Goal: Information Seeking & Learning: Learn about a topic

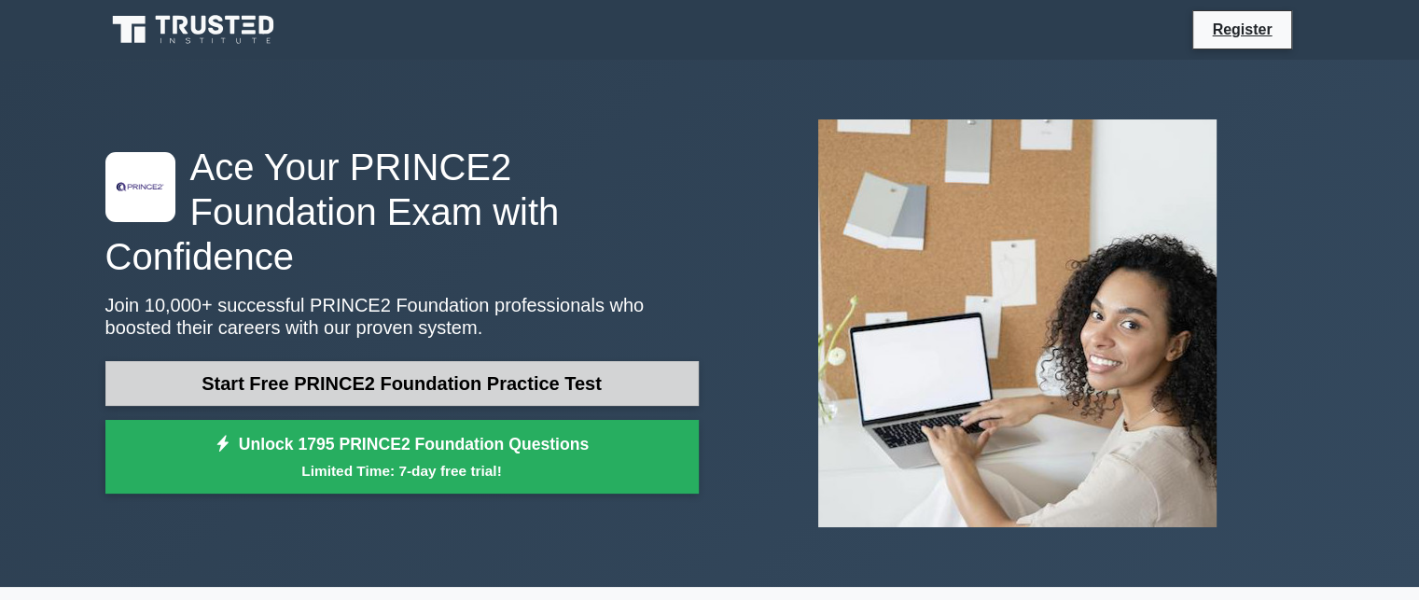
click at [507, 361] on link "Start Free PRINCE2 Foundation Practice Test" at bounding box center [401, 383] width 593 height 45
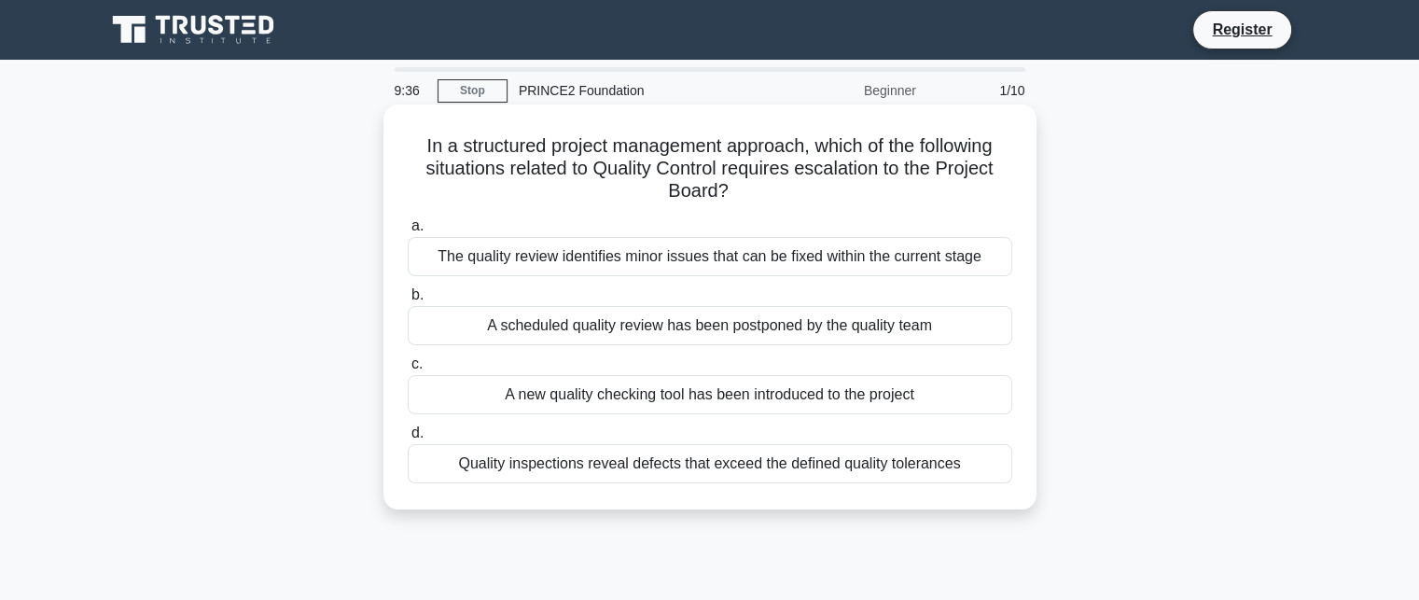
click at [896, 469] on div "Quality inspections reveal defects that exceed the defined quality tolerances" at bounding box center [710, 463] width 604 height 39
click at [408, 439] on input "d. Quality inspections reveal defects that exceed the defined quality tolerances" at bounding box center [408, 433] width 0 height 12
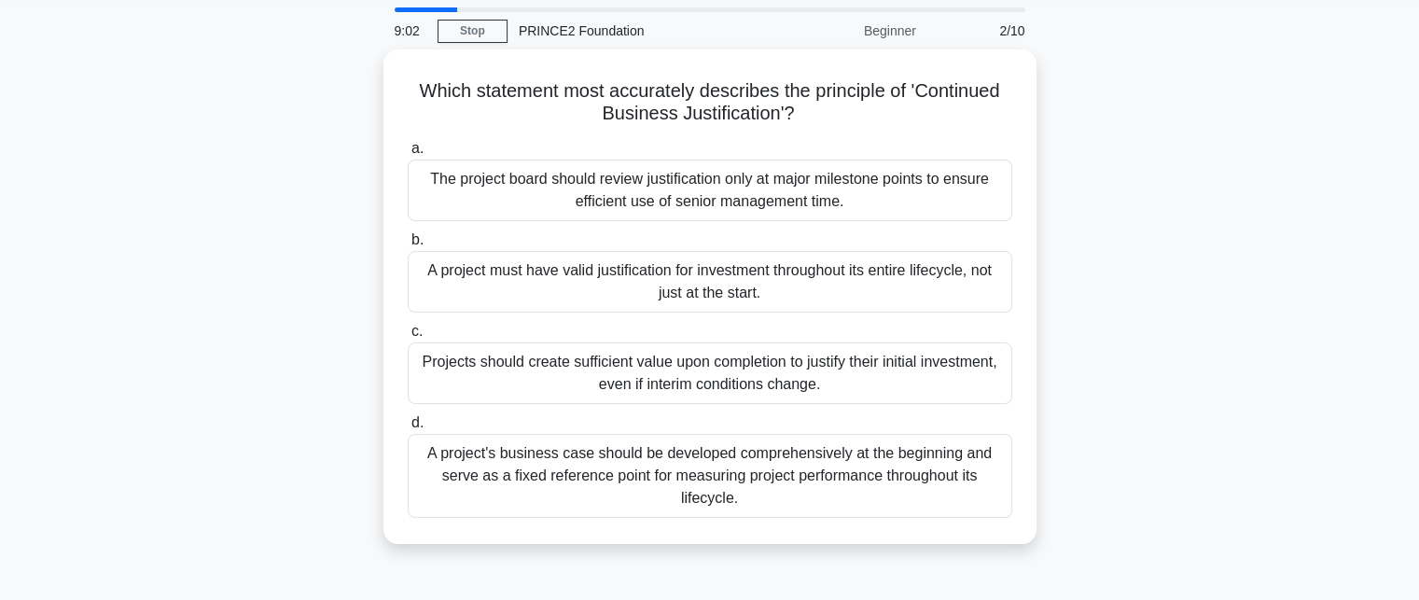
scroll to position [93, 0]
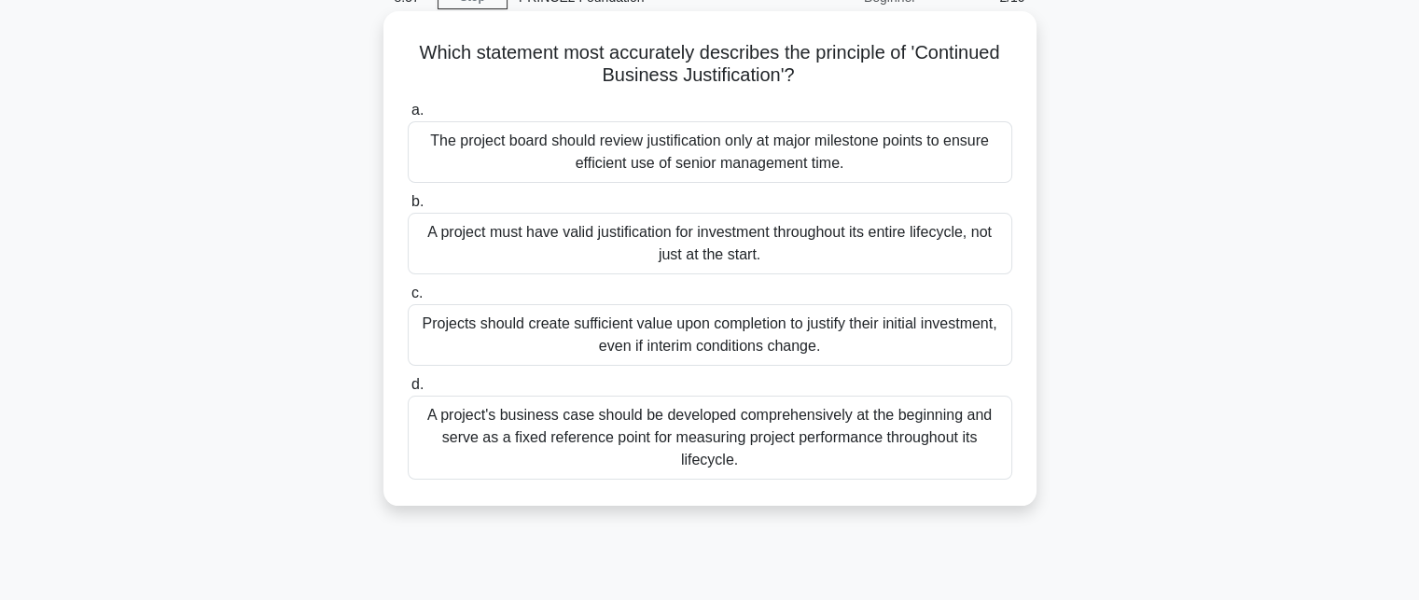
click at [993, 160] on div "The project board should review justification only at major milestone points to…" at bounding box center [710, 152] width 604 height 62
click at [408, 117] on input "a. The project board should review justification only at major milestone points…" at bounding box center [408, 110] width 0 height 12
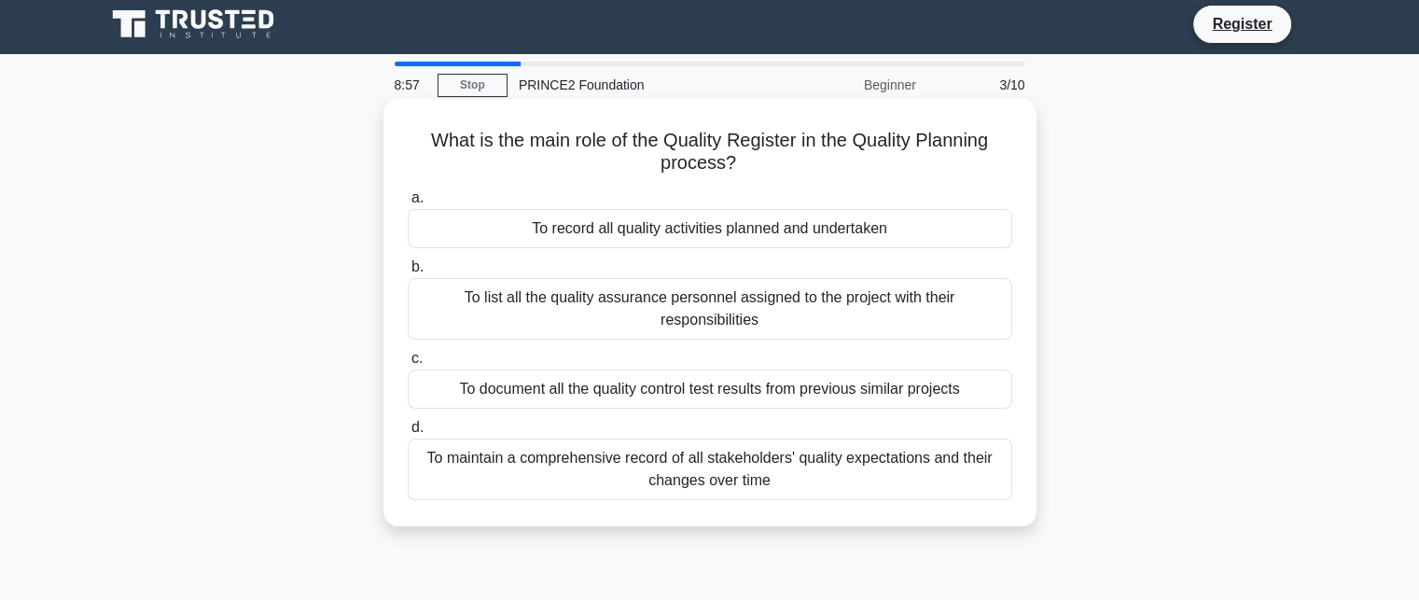
scroll to position [0, 0]
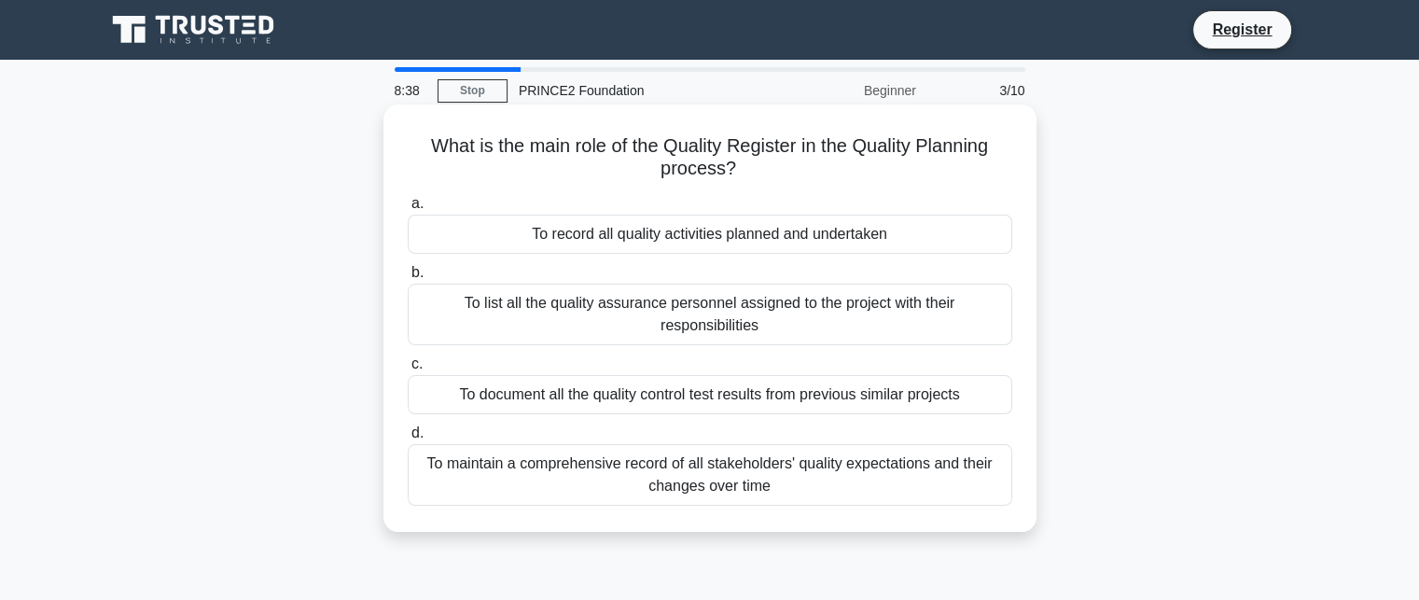
click at [958, 400] on div "To document all the quality control test results from previous similar projects" at bounding box center [710, 394] width 604 height 39
click at [408, 370] on input "c. To document all the quality control test results from previous similar proje…" at bounding box center [408, 364] width 0 height 12
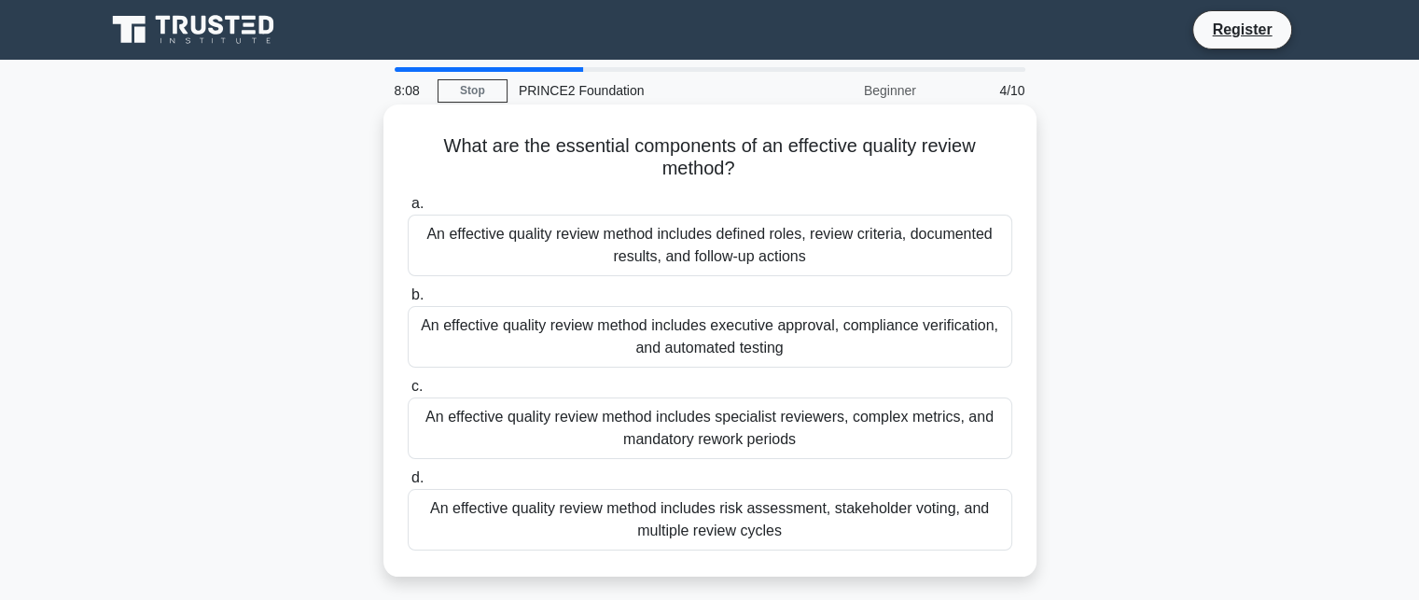
click at [848, 252] on div "An effective quality review method includes defined roles, review criteria, doc…" at bounding box center [710, 246] width 604 height 62
click at [408, 210] on input "a. An effective quality review method includes defined roles, review criteria, …" at bounding box center [408, 204] width 0 height 12
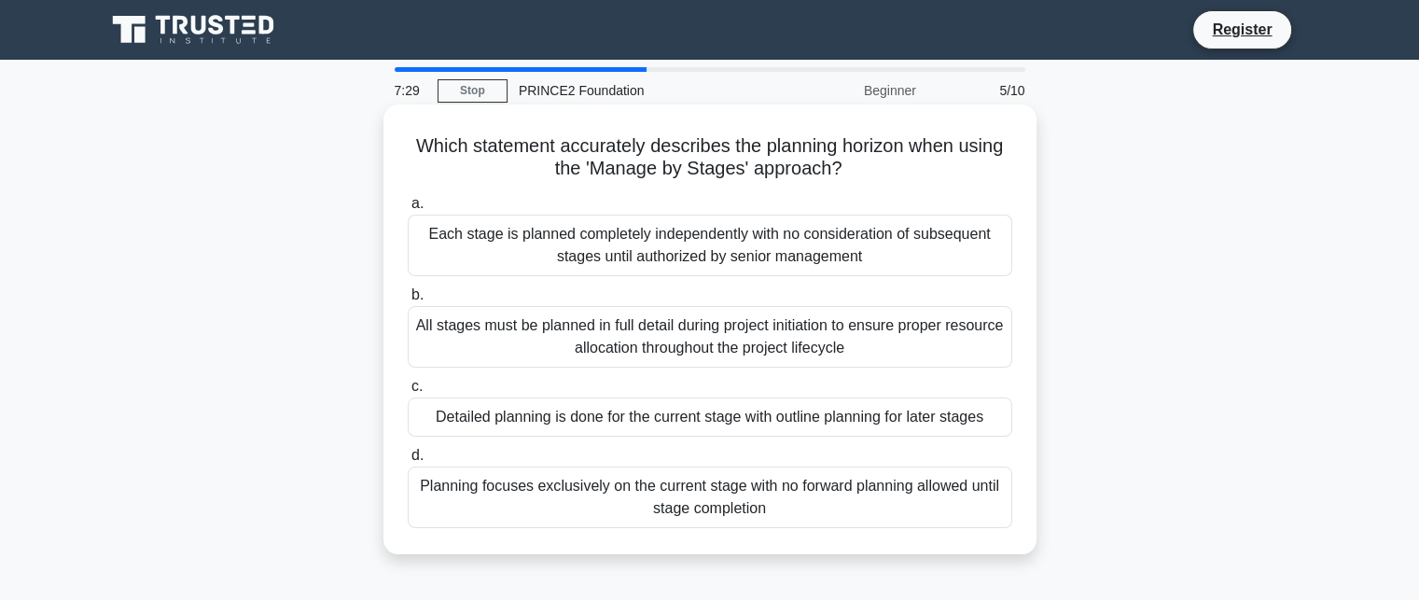
click at [631, 410] on div "Detailed planning is done for the current stage with outline planning for later…" at bounding box center [710, 416] width 604 height 39
click at [408, 393] on input "c. Detailed planning is done for the current stage with outline planning for la…" at bounding box center [408, 387] width 0 height 12
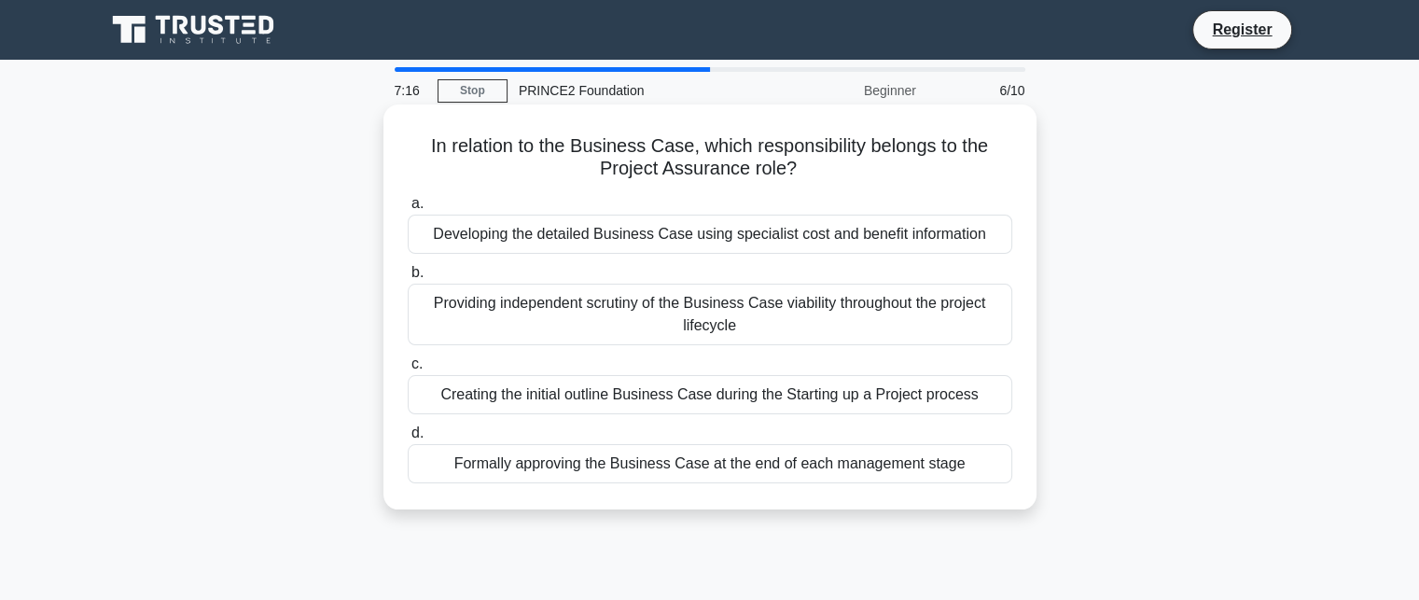
click at [844, 321] on div "Providing independent scrutiny of the Business Case viability throughout the pr…" at bounding box center [710, 315] width 604 height 62
click at [408, 279] on input "b. Providing independent scrutiny of the Business Case viability throughout the…" at bounding box center [408, 273] width 0 height 12
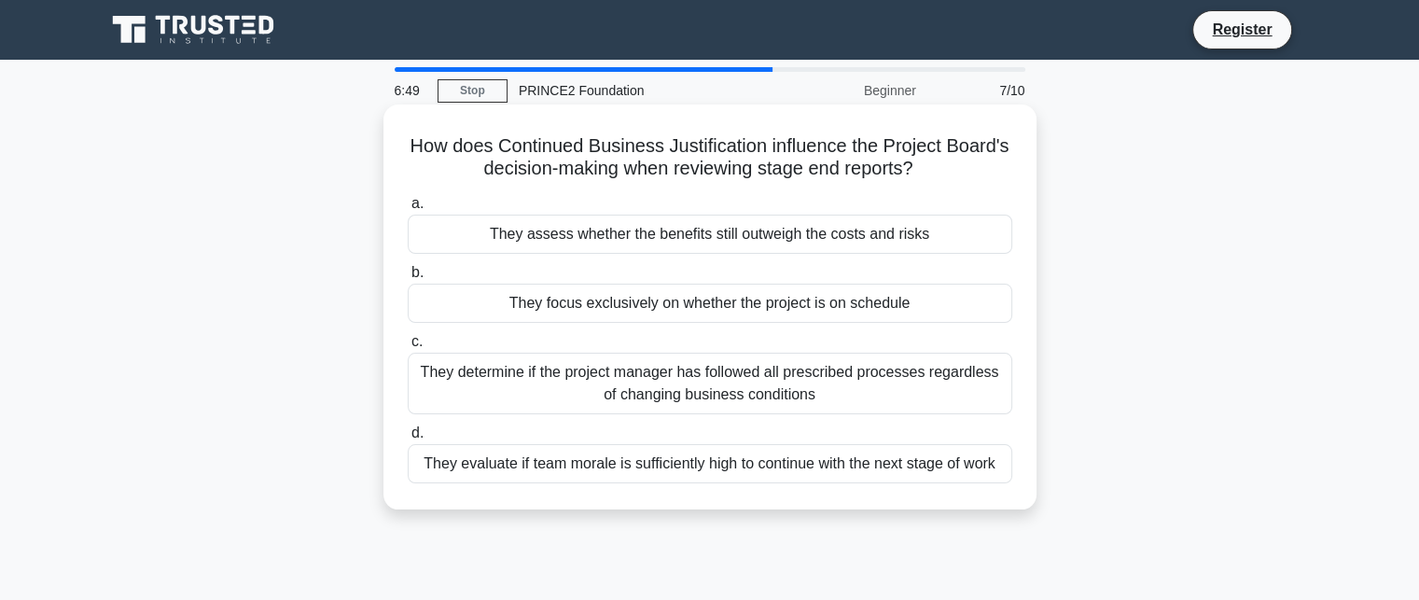
click at [821, 240] on div "They assess whether the benefits still outweigh the costs and risks" at bounding box center [710, 234] width 604 height 39
click at [408, 210] on input "a. They assess whether the benefits still outweigh the costs and risks" at bounding box center [408, 204] width 0 height 12
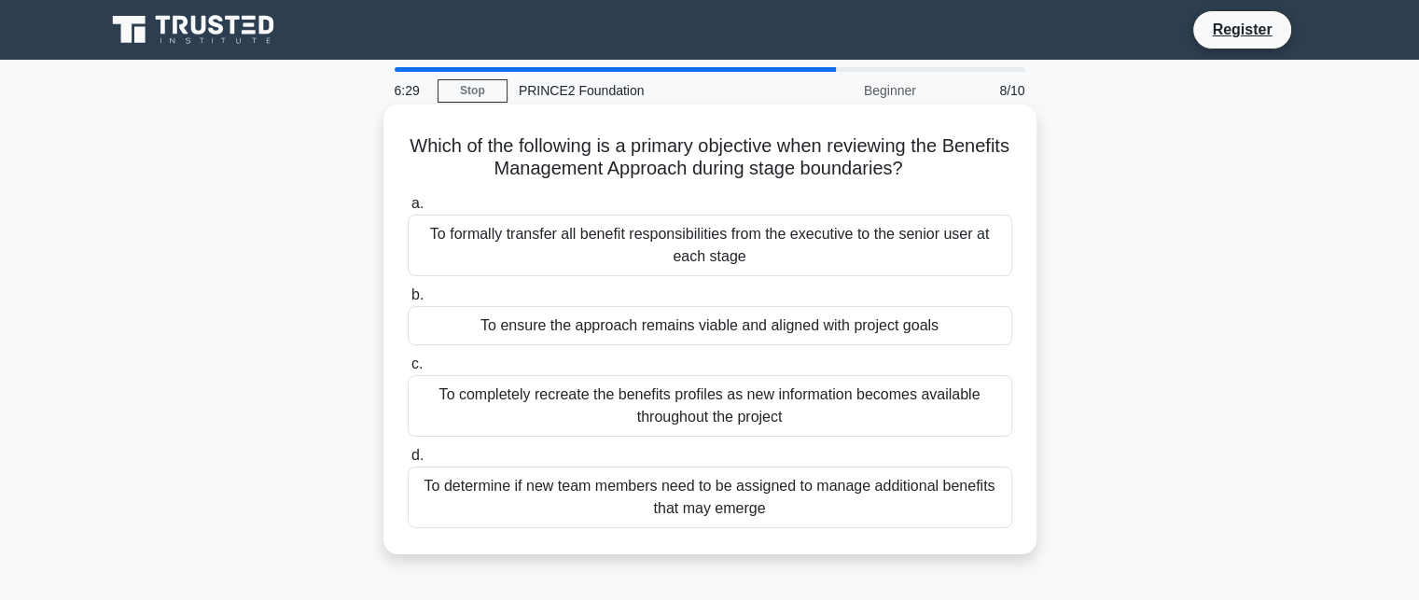
click at [720, 333] on div "To ensure the approach remains viable and aligned with project goals" at bounding box center [710, 325] width 604 height 39
click at [408, 301] on input "b. To ensure the approach remains viable and aligned with project goals" at bounding box center [408, 295] width 0 height 12
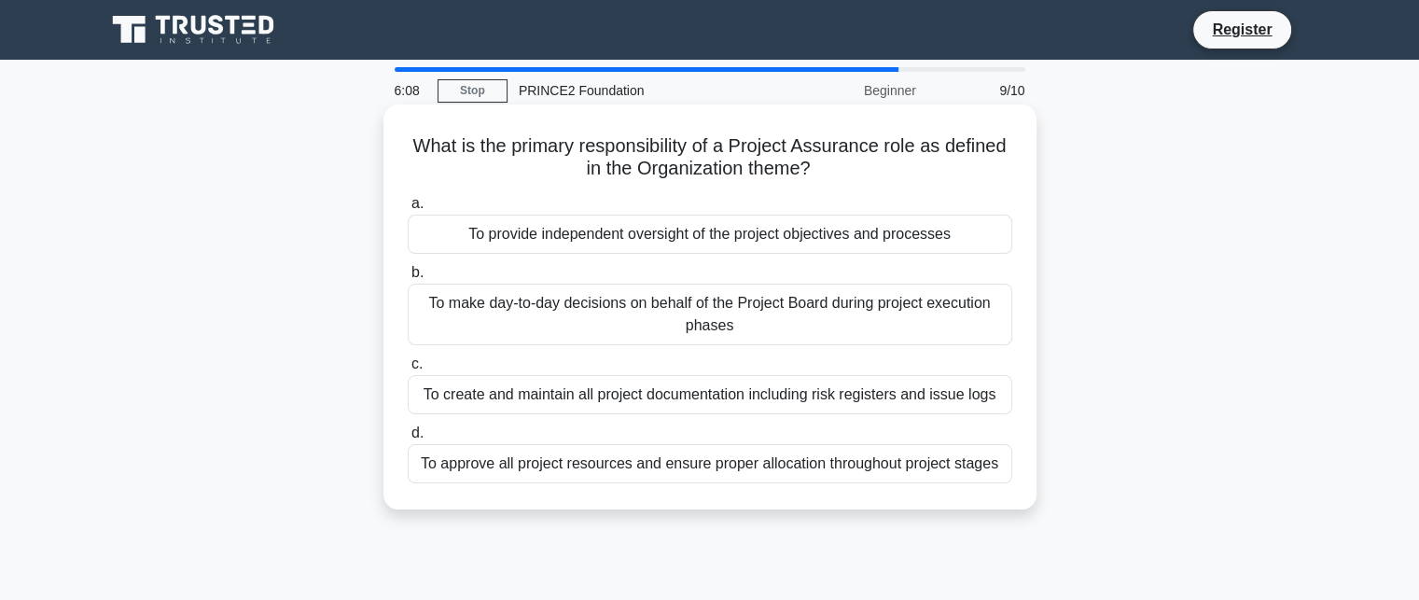
click at [788, 235] on div "To provide independent oversight of the project objectives and processes" at bounding box center [710, 234] width 604 height 39
click at [408, 210] on input "a. To provide independent oversight of the project objectives and processes" at bounding box center [408, 204] width 0 height 12
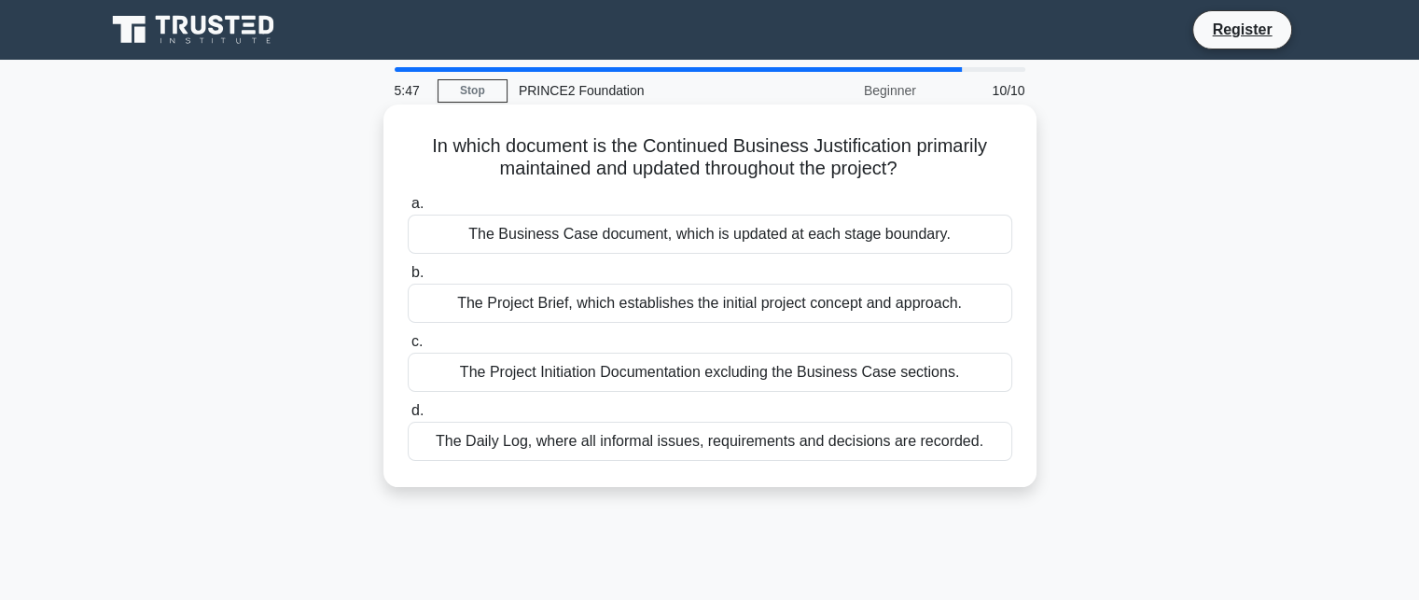
click at [773, 227] on div "The Business Case document, which is updated at each stage boundary." at bounding box center [710, 234] width 604 height 39
click at [408, 210] on input "a. The Business Case document, which is updated at each stage boundary." at bounding box center [408, 204] width 0 height 12
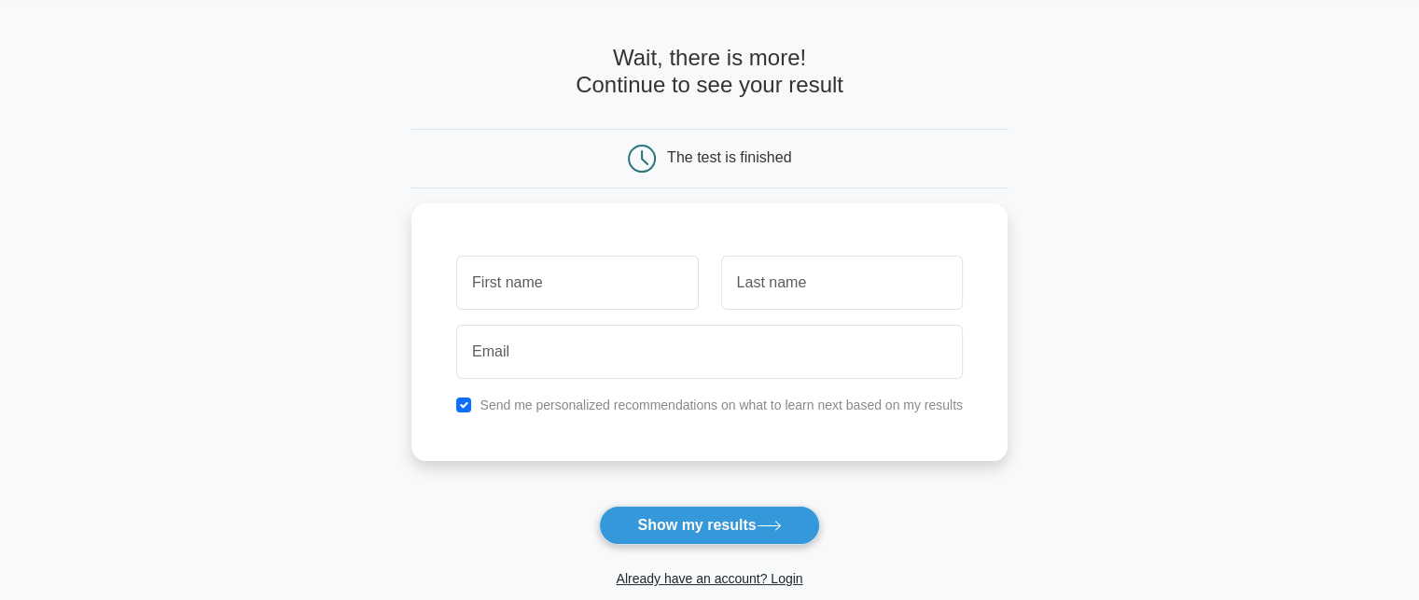
scroll to position [93, 0]
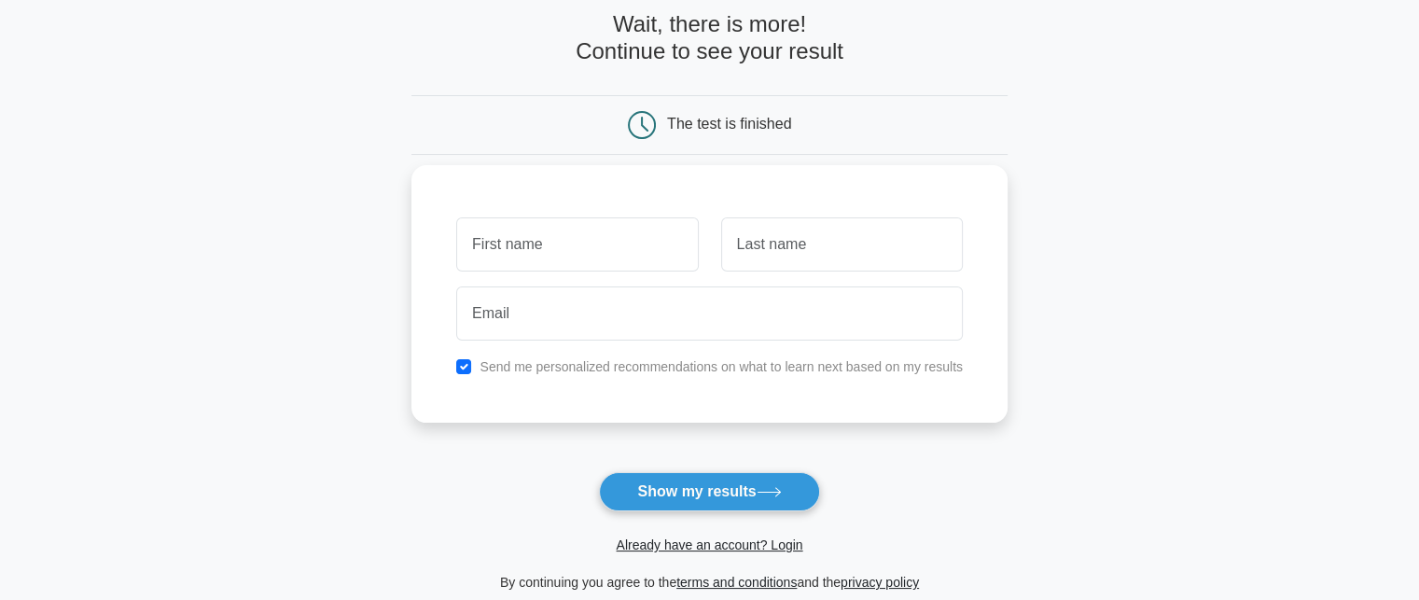
click at [638, 243] on input "text" at bounding box center [577, 244] width 242 height 54
type input "[PERSON_NAME]"
type input "White"
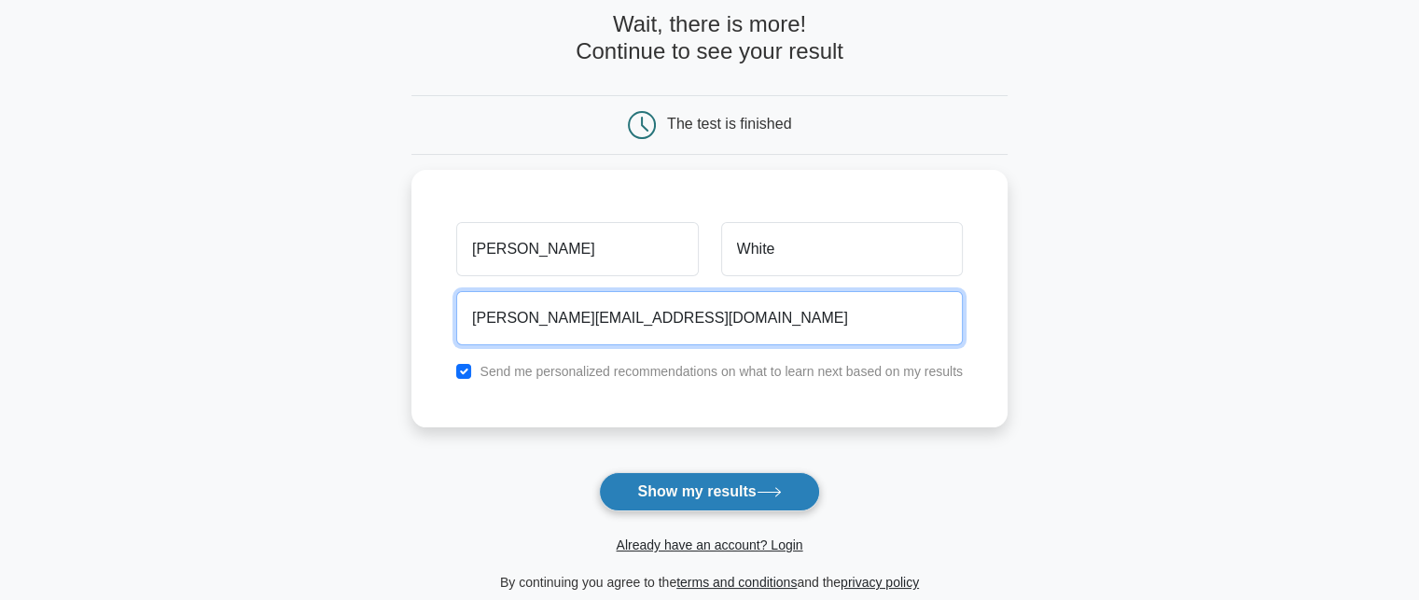
type input "emma.white@aareon.com"
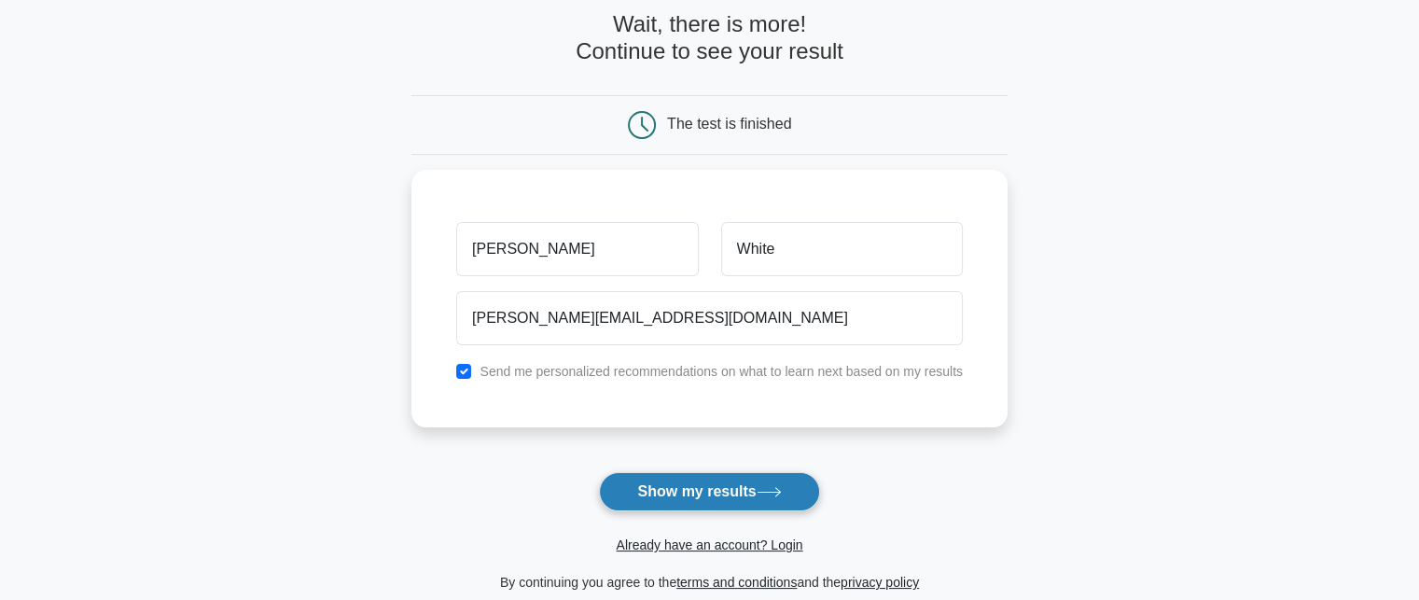
click at [679, 499] on button "Show my results" at bounding box center [709, 491] width 220 height 39
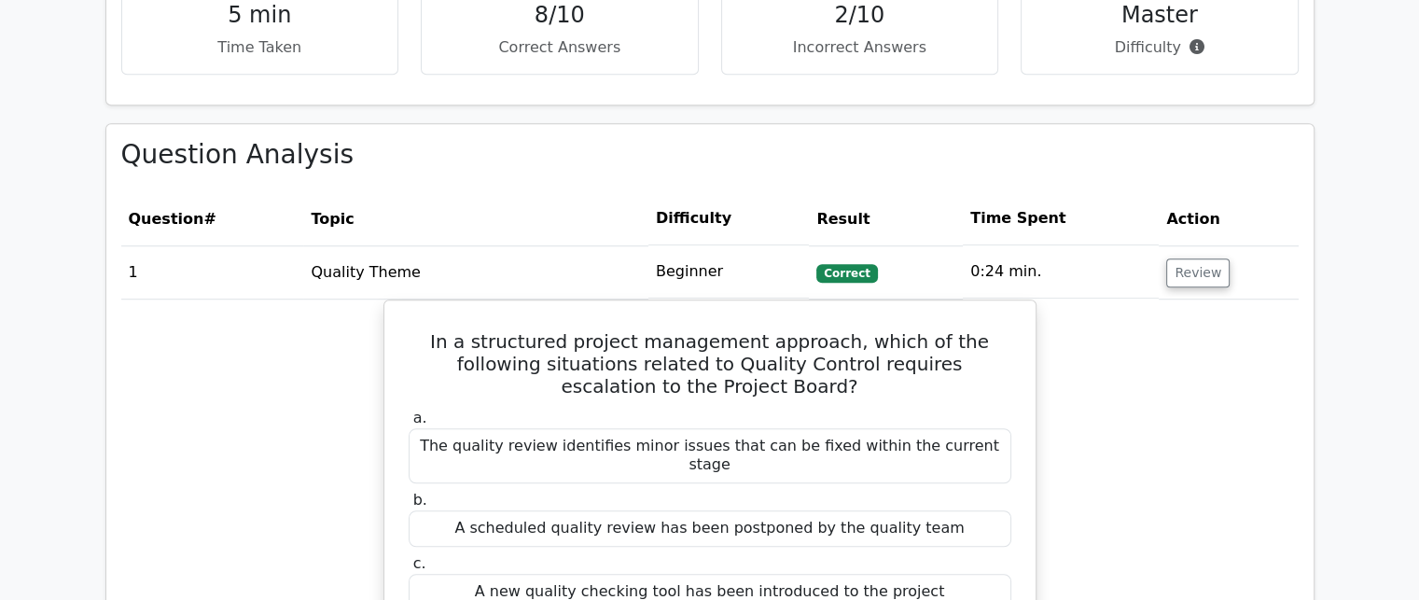
scroll to position [1119, 0]
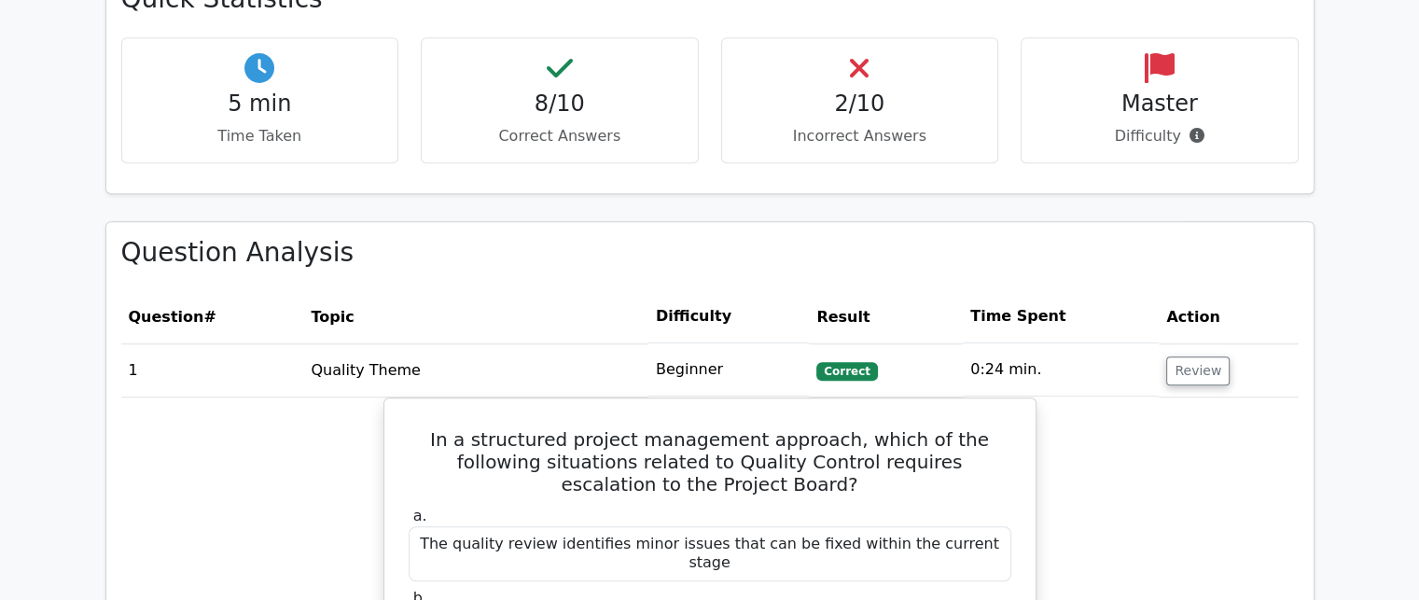
click at [858, 63] on icon at bounding box center [859, 68] width 19 height 30
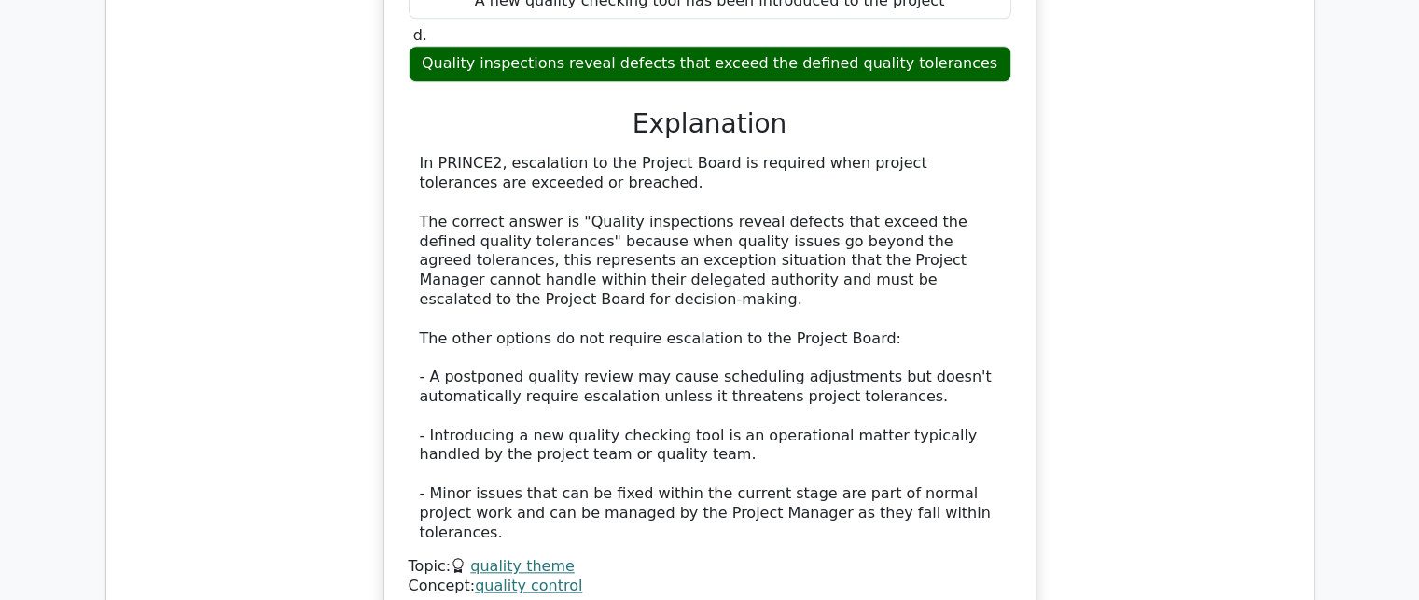
scroll to position [2239, 0]
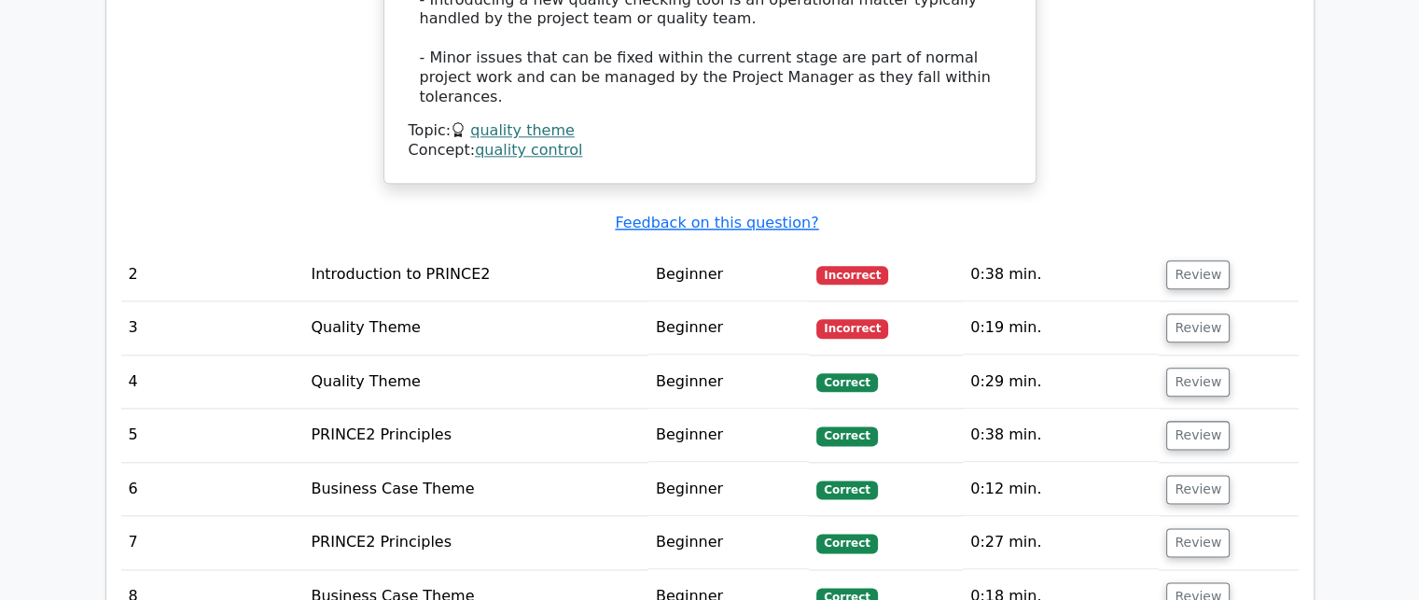
click at [408, 248] on td "Introduction to PRINCE2" at bounding box center [475, 274] width 345 height 53
click at [1221, 248] on td "Review" at bounding box center [1228, 274] width 139 height 53
click at [1214, 260] on button "Review" at bounding box center [1197, 274] width 63 height 29
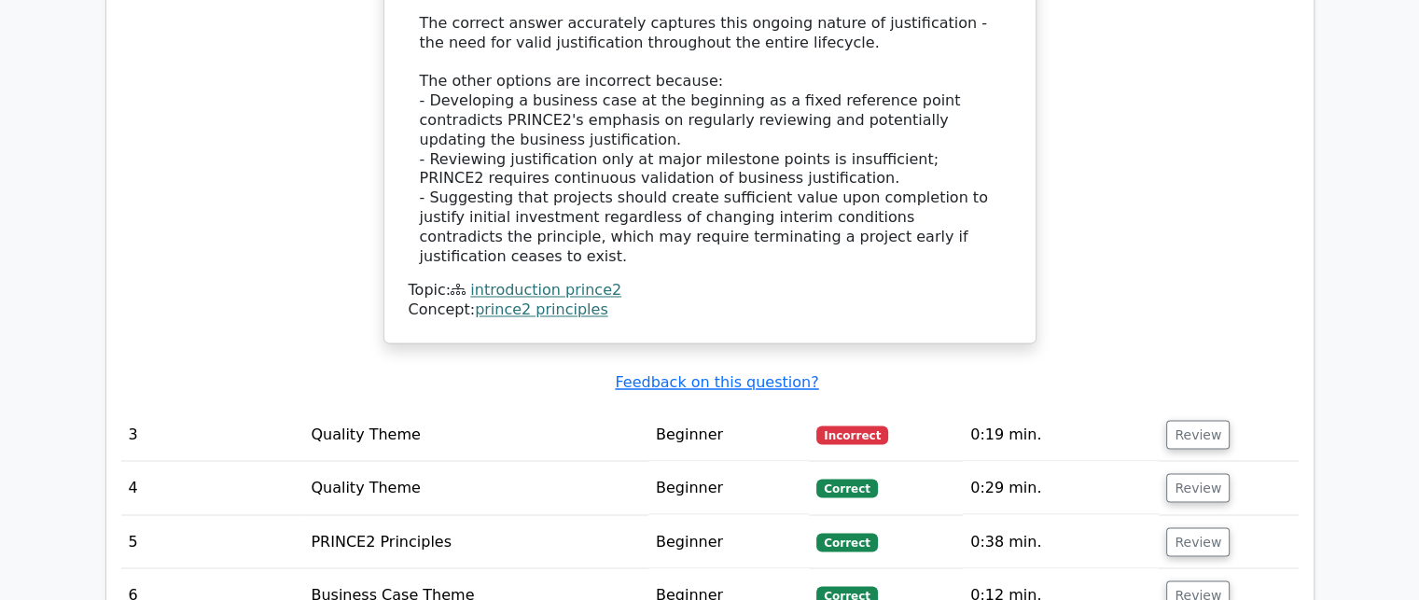
scroll to position [3172, 0]
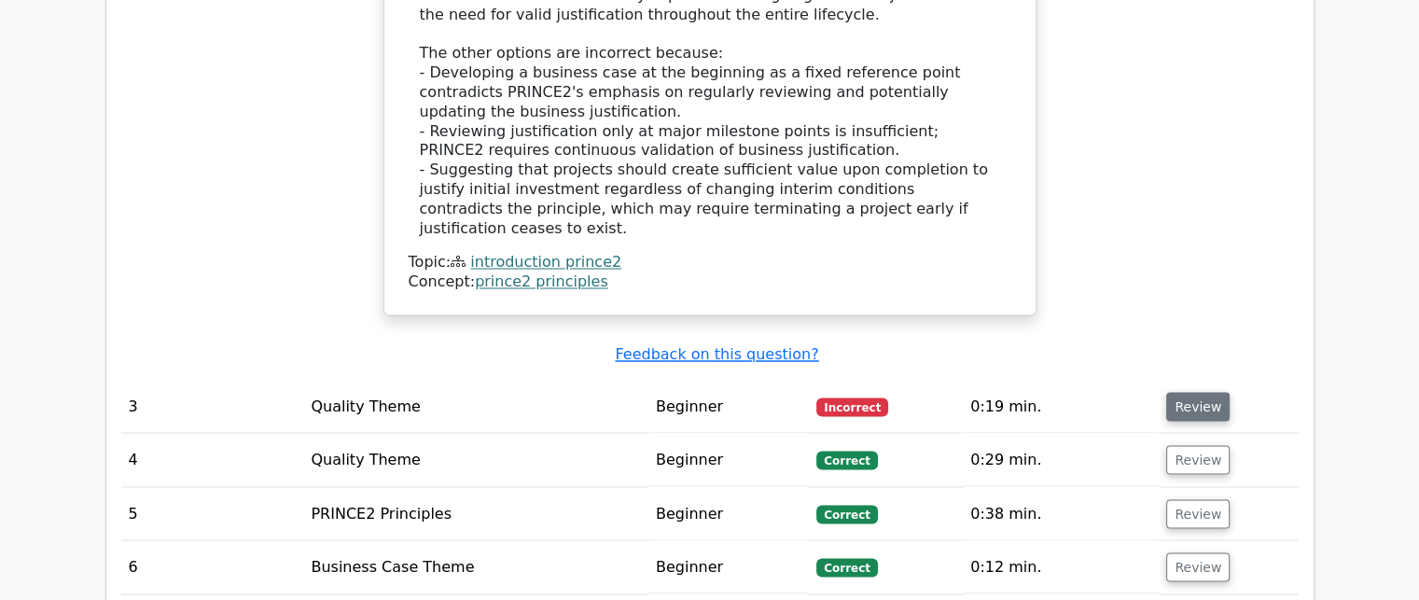
click at [1200, 392] on button "Review" at bounding box center [1197, 406] width 63 height 29
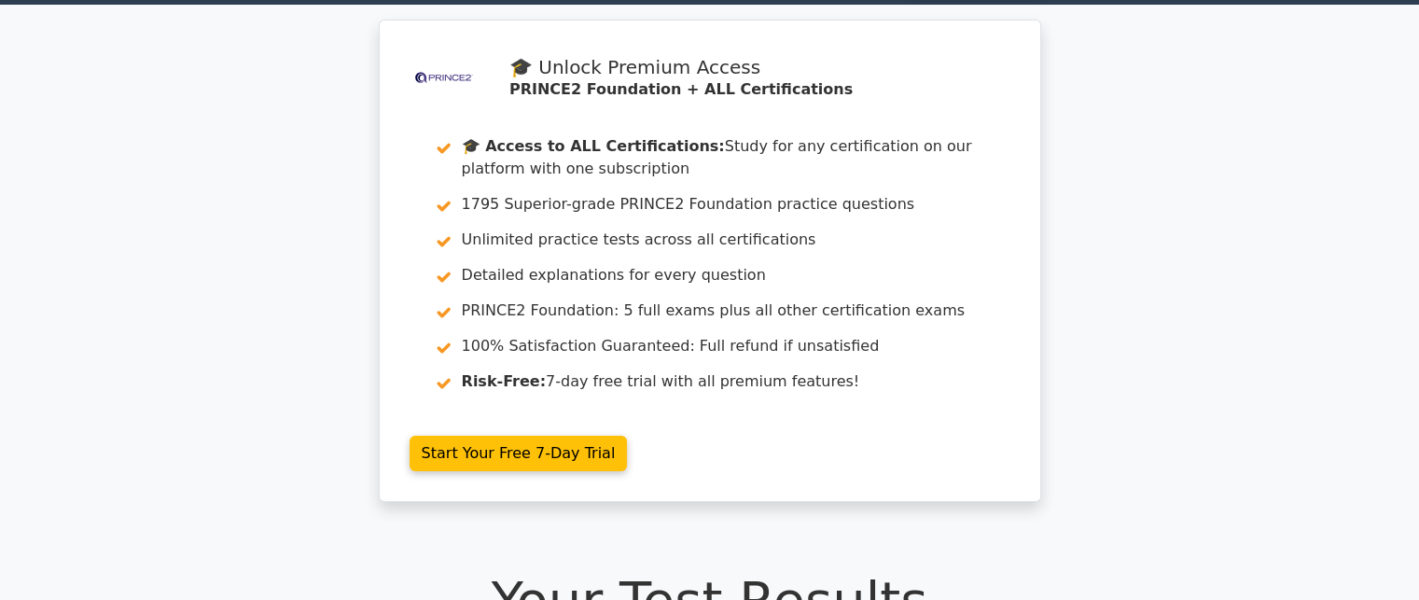
scroll to position [0, 0]
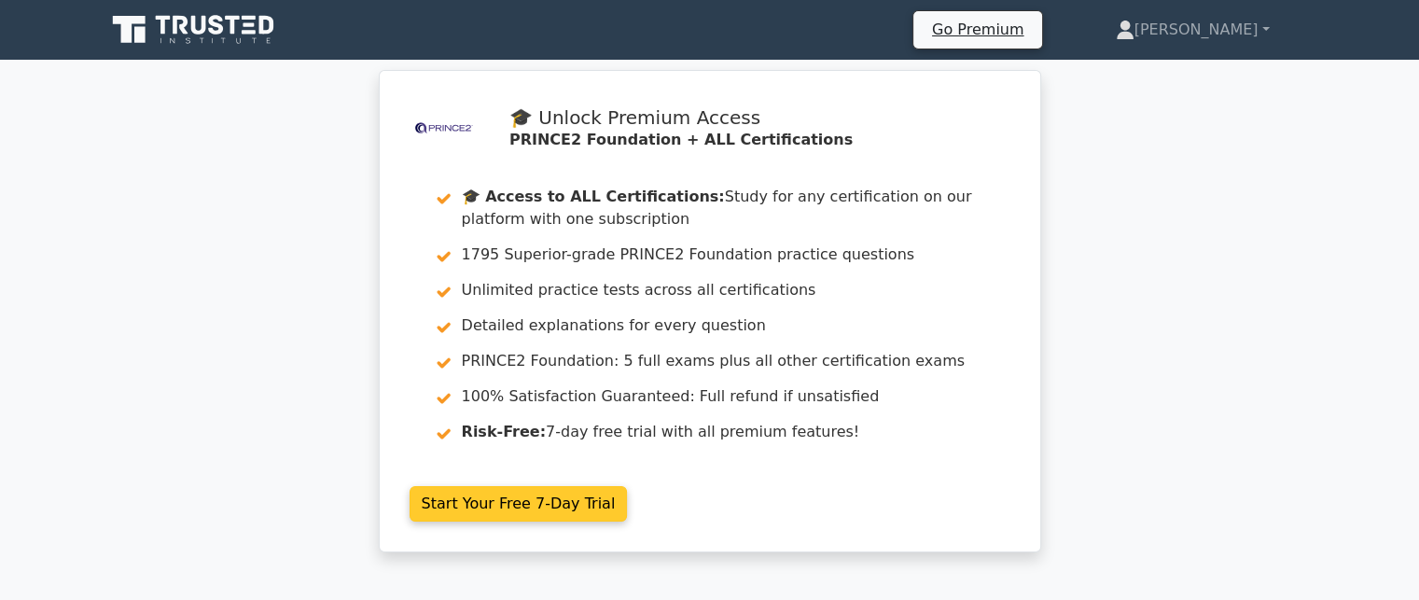
click at [541, 496] on link "Start Your Free 7-Day Trial" at bounding box center [519, 503] width 218 height 35
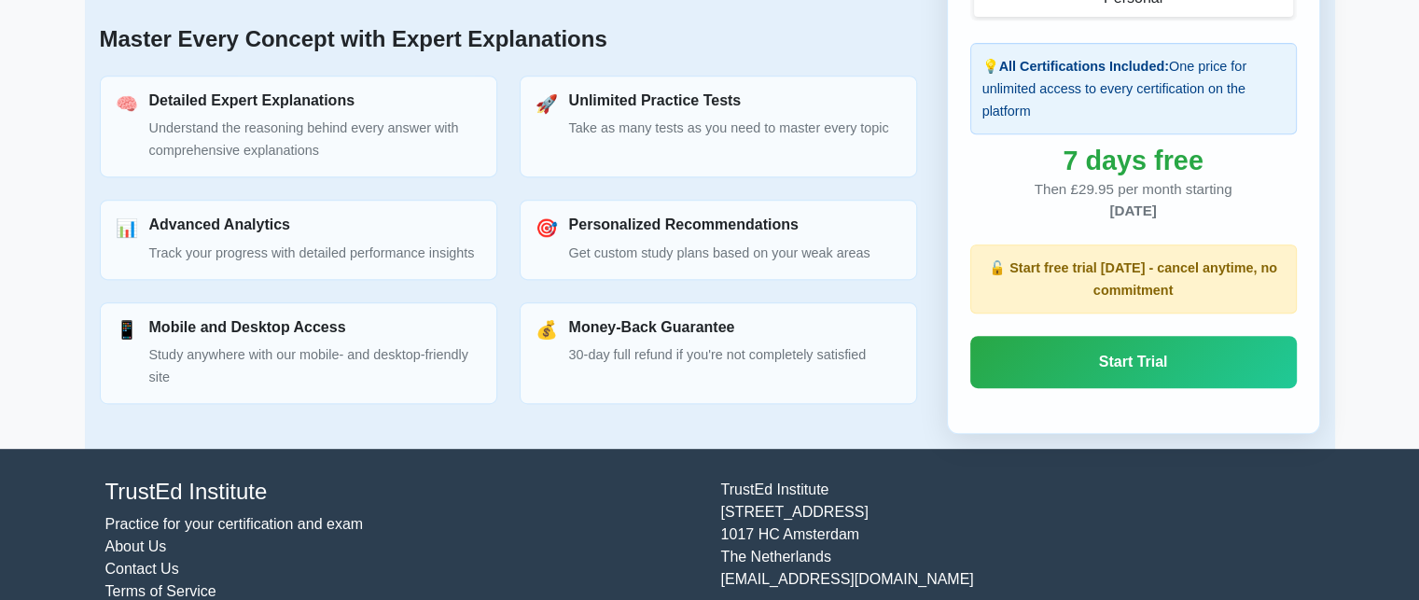
scroll to position [896, 0]
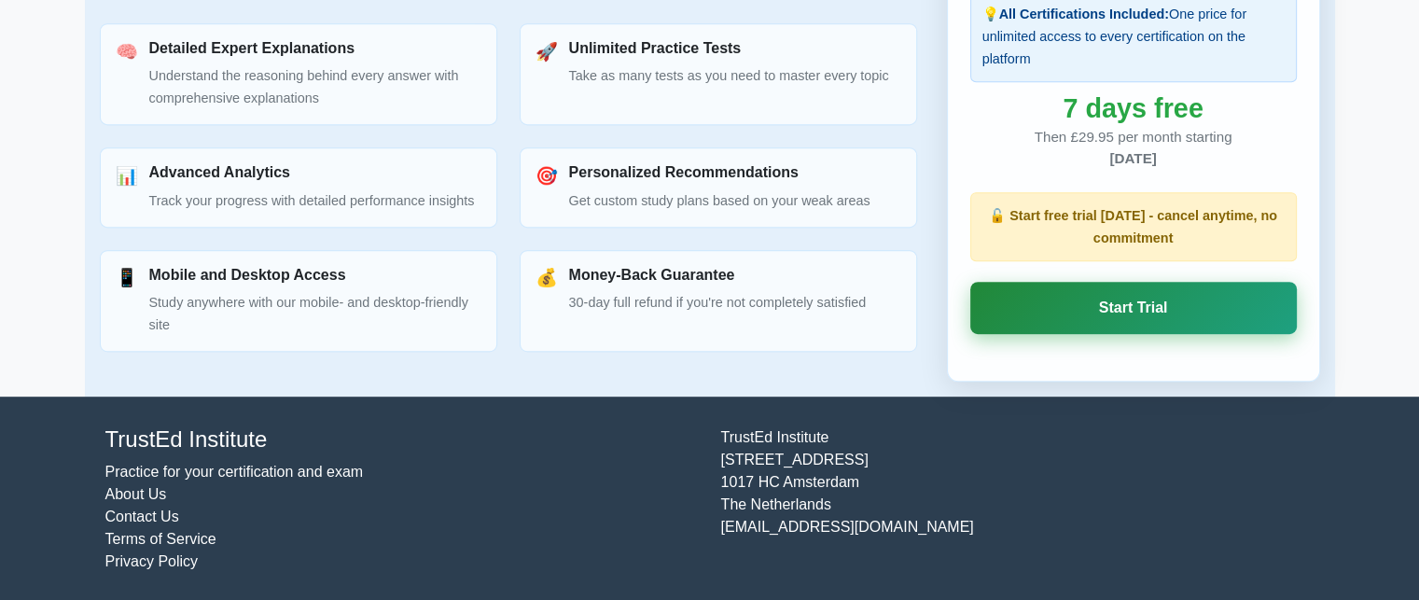
click at [1173, 301] on link "Start Trial" at bounding box center [1133, 308] width 326 height 52
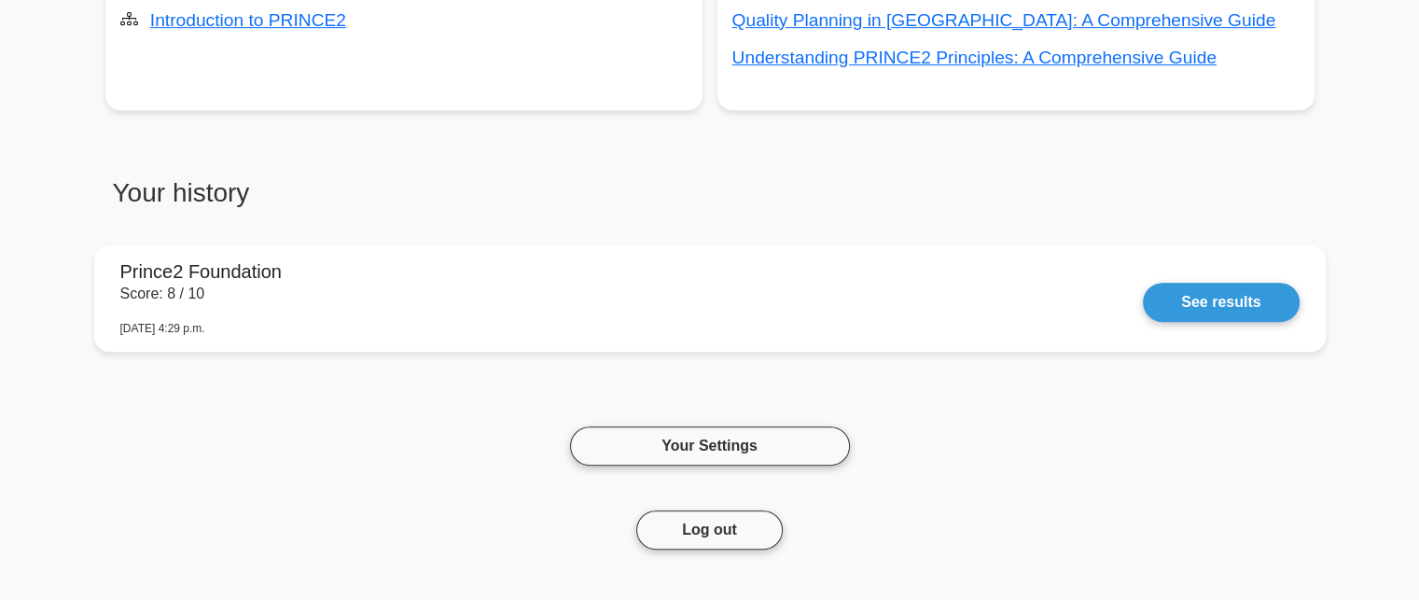
scroll to position [840, 0]
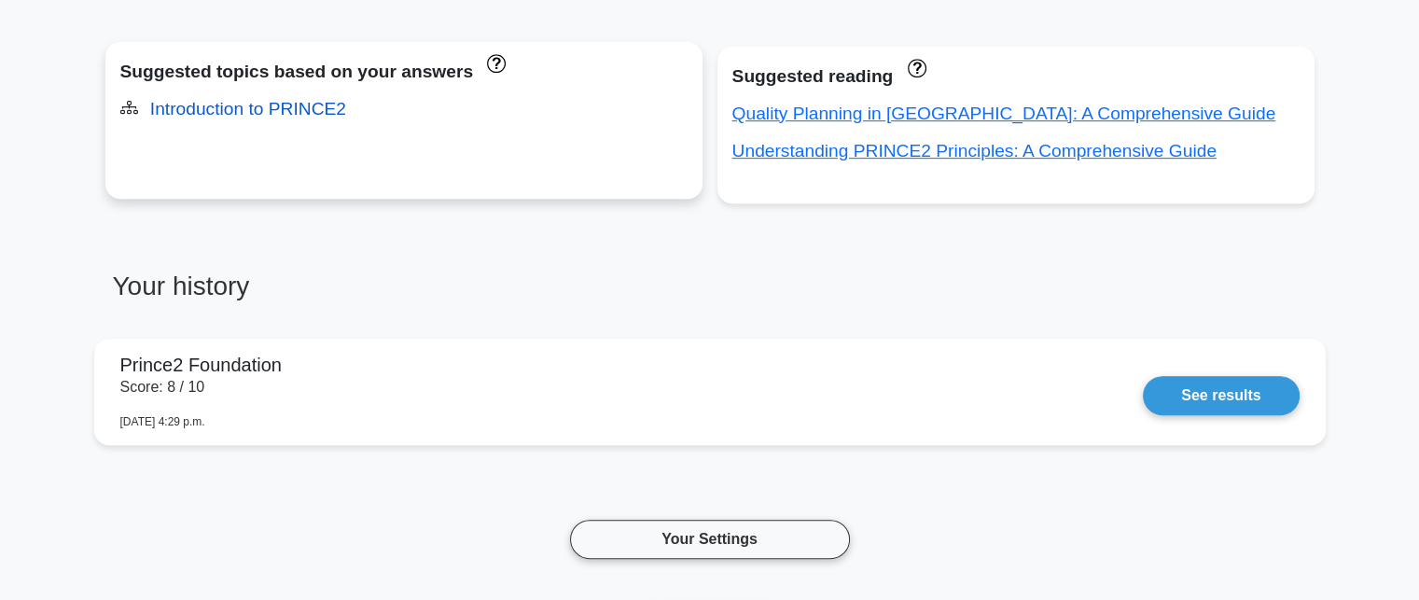
click at [274, 111] on link "Introduction to PRINCE2" at bounding box center [248, 109] width 196 height 20
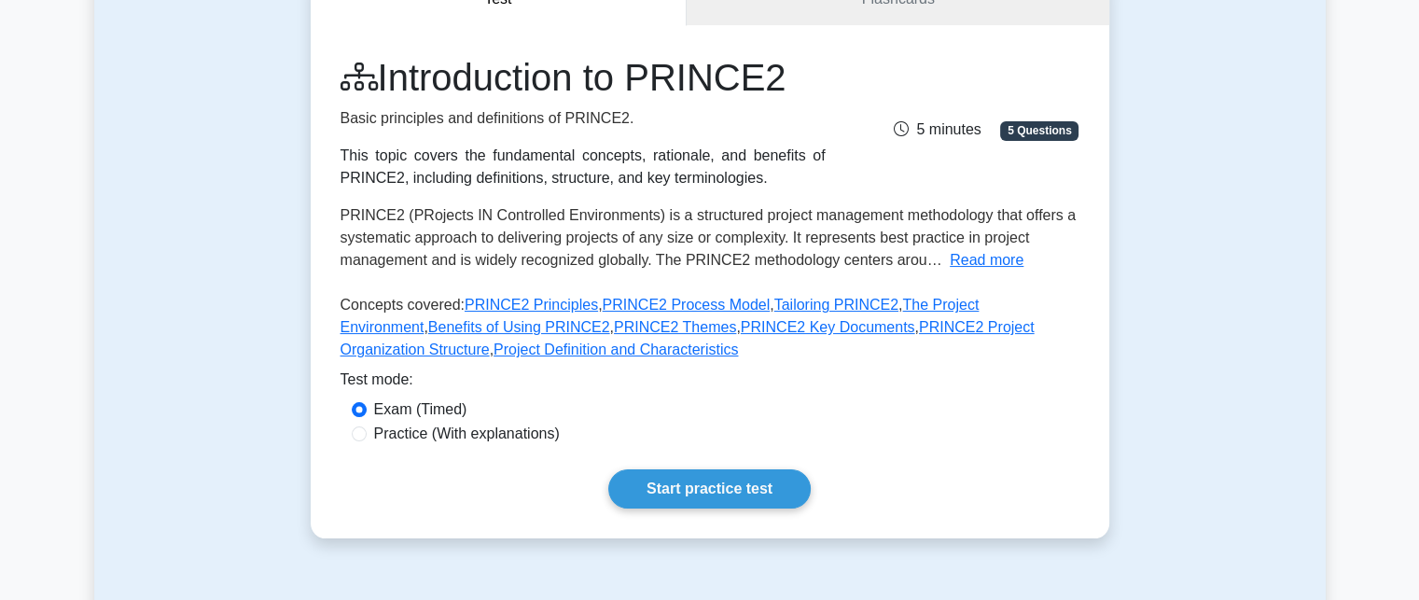
scroll to position [187, 0]
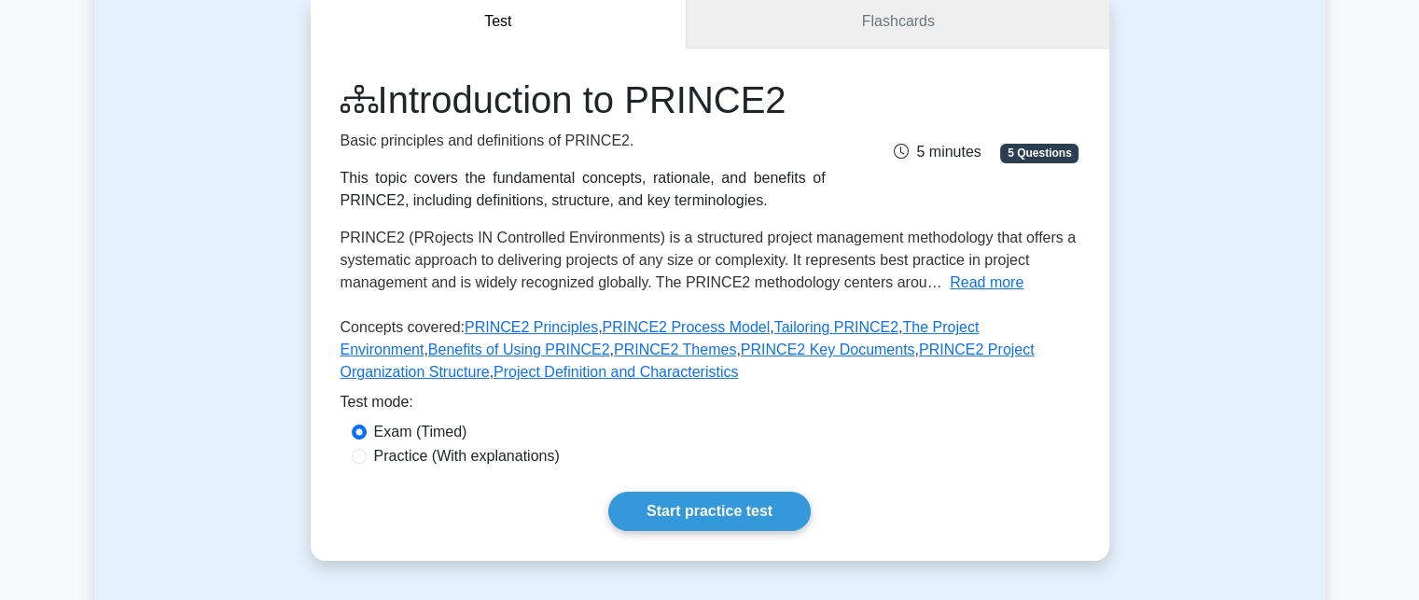
click at [889, 25] on link "Flashcards" at bounding box center [898, 21] width 422 height 53
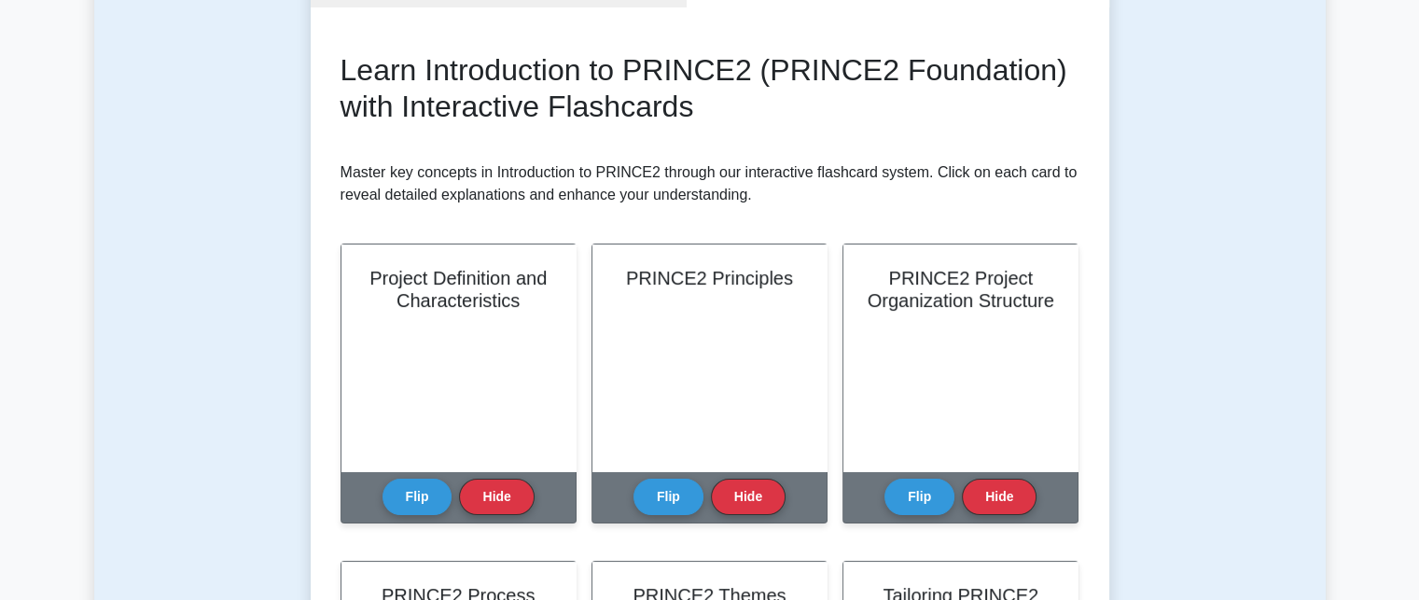
scroll to position [280, 0]
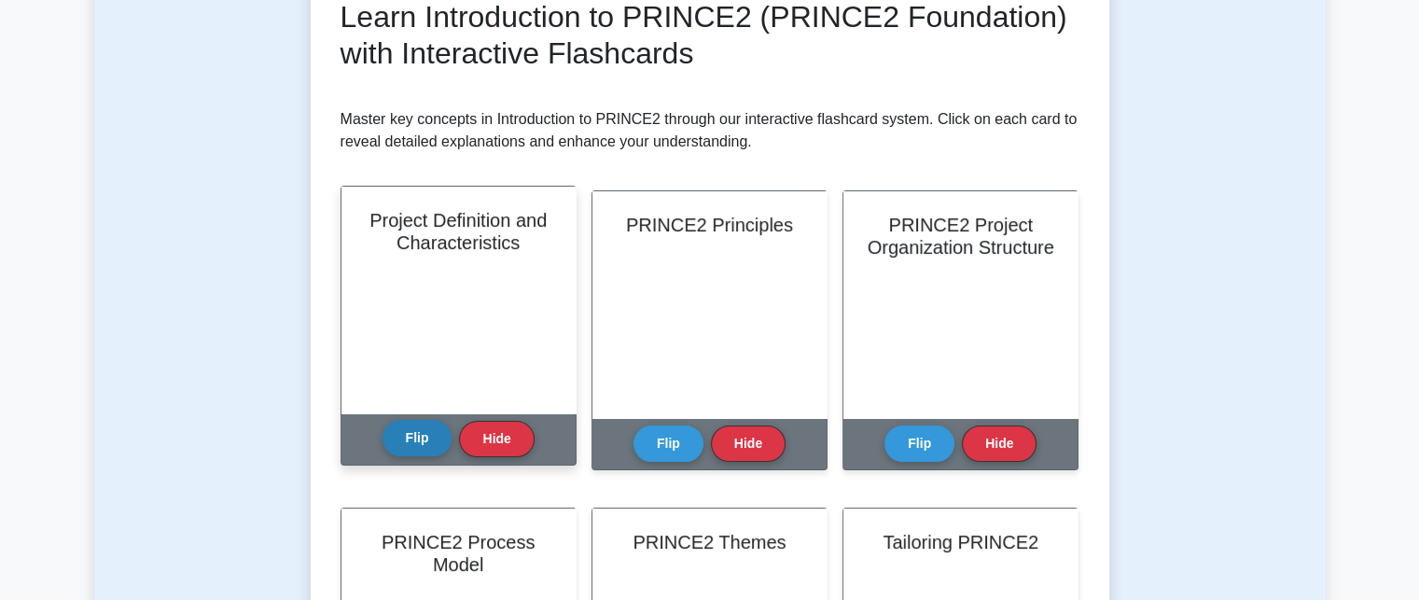
click at [414, 433] on button "Flip" at bounding box center [417, 438] width 70 height 36
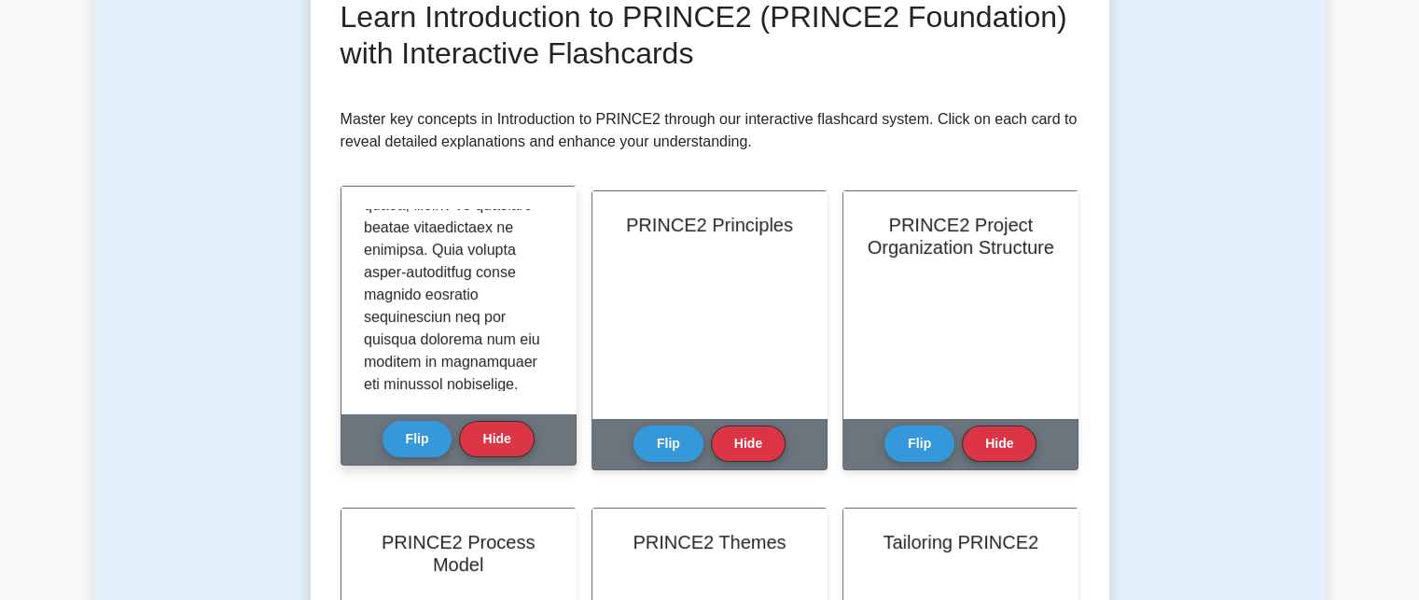
scroll to position [0, 0]
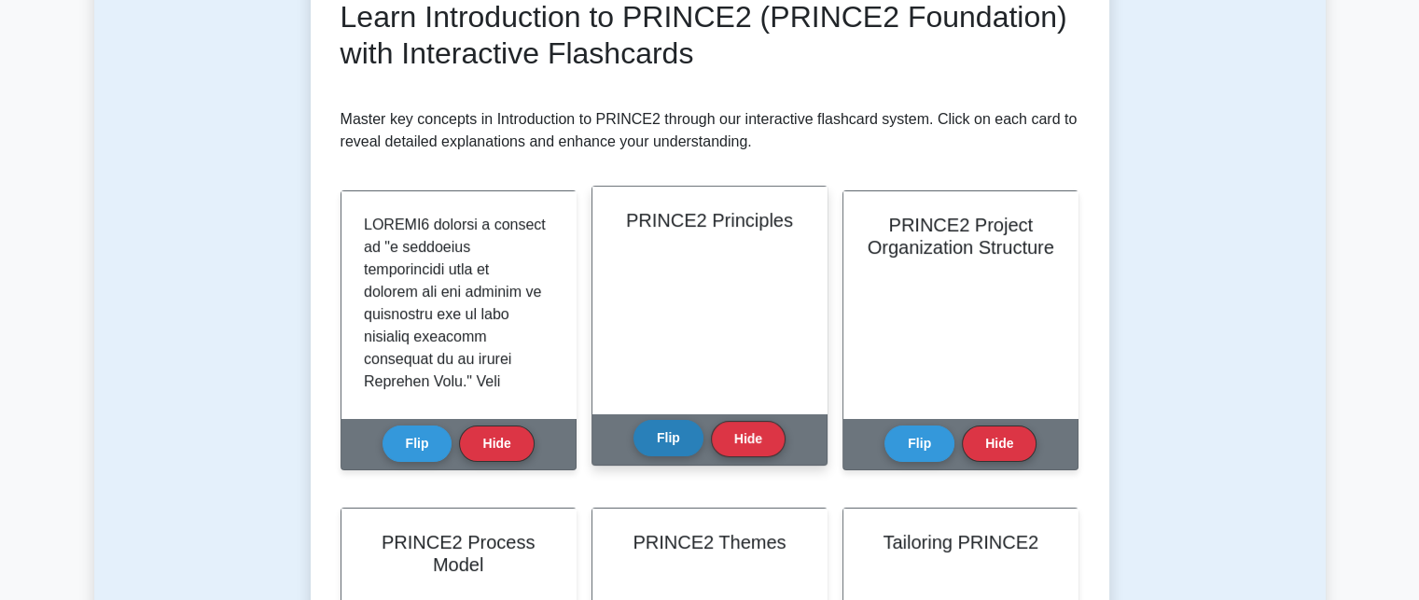
click at [687, 443] on button "Flip" at bounding box center [668, 438] width 70 height 36
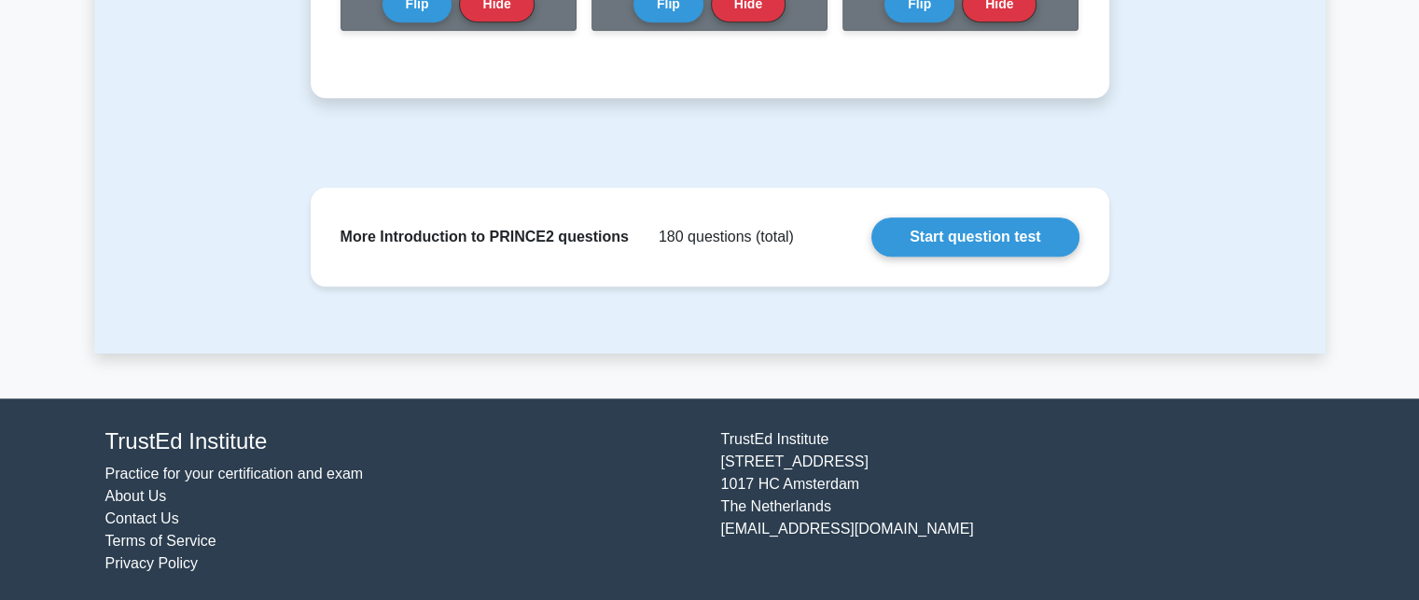
scroll to position [1362, 0]
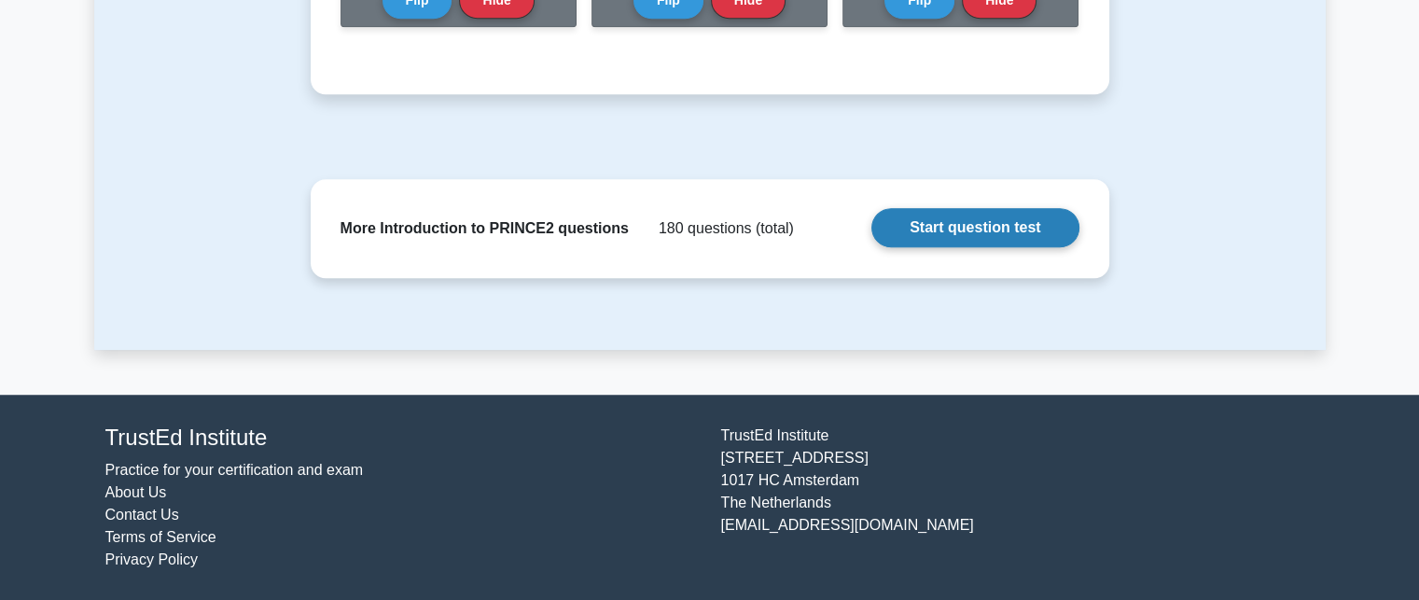
click at [980, 226] on link "Start question test" at bounding box center [974, 227] width 207 height 39
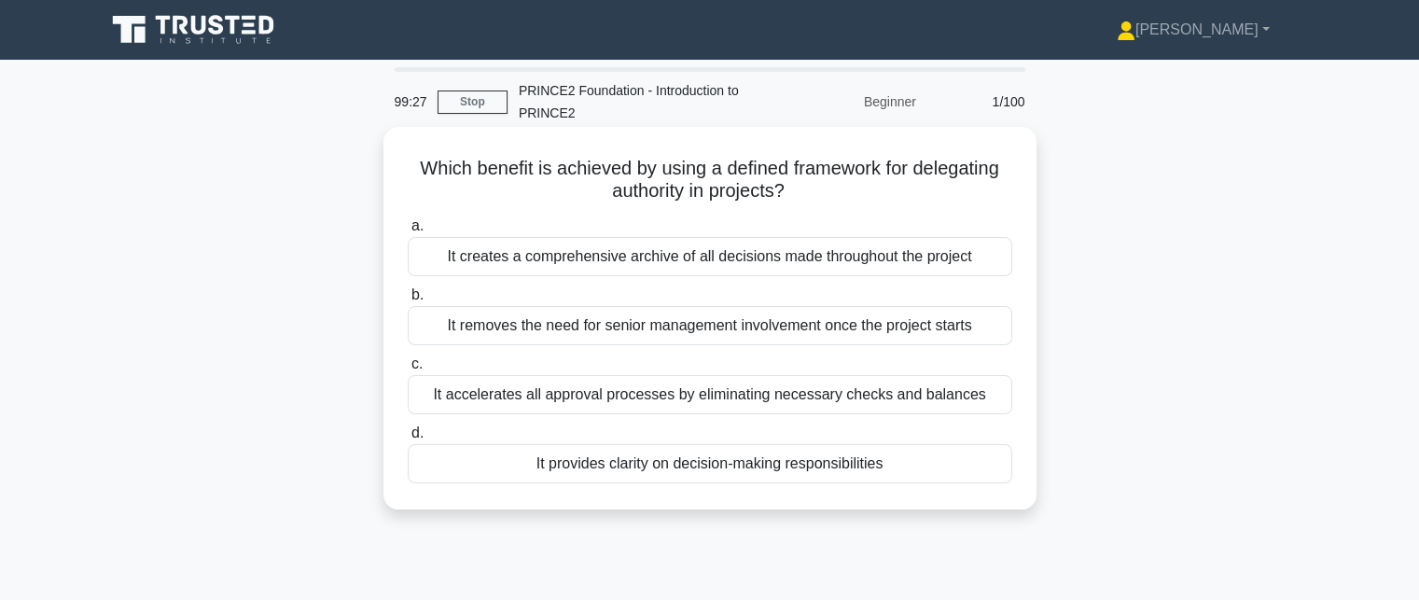
click at [877, 469] on div "It provides clarity on decision-making responsibilities" at bounding box center [710, 463] width 604 height 39
click at [408, 439] on input "d. It provides clarity on decision-making responsibilities" at bounding box center [408, 433] width 0 height 12
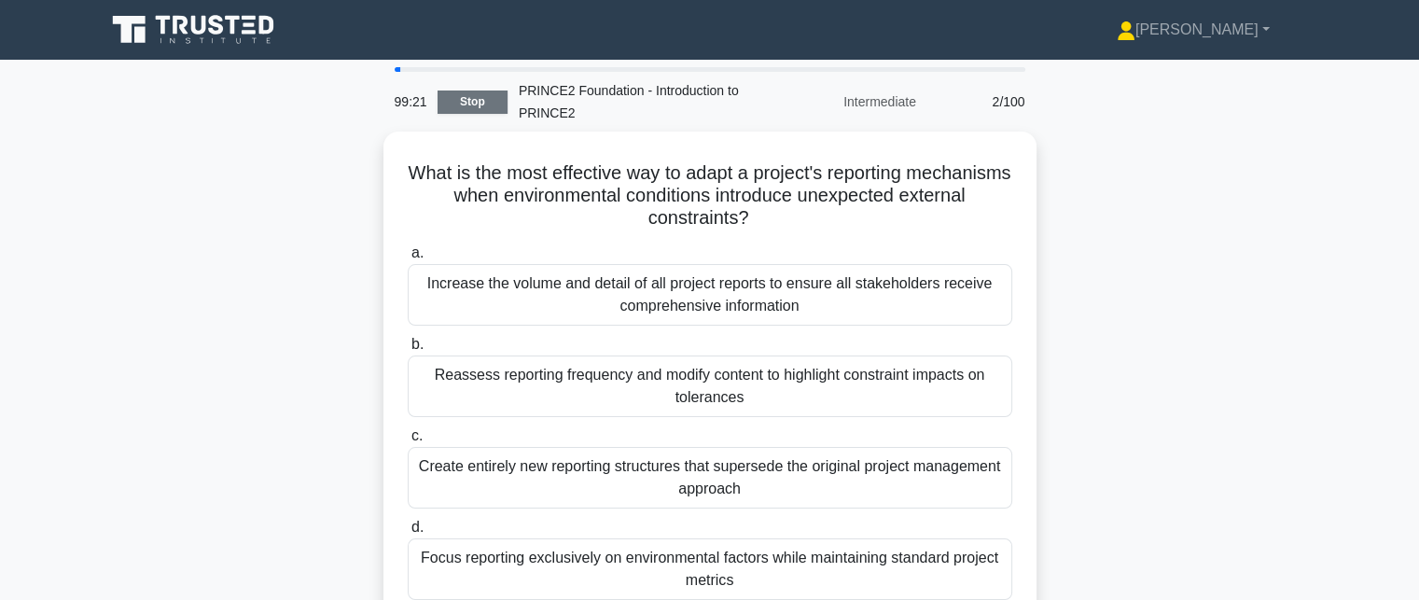
click at [479, 97] on link "Stop" at bounding box center [472, 101] width 70 height 23
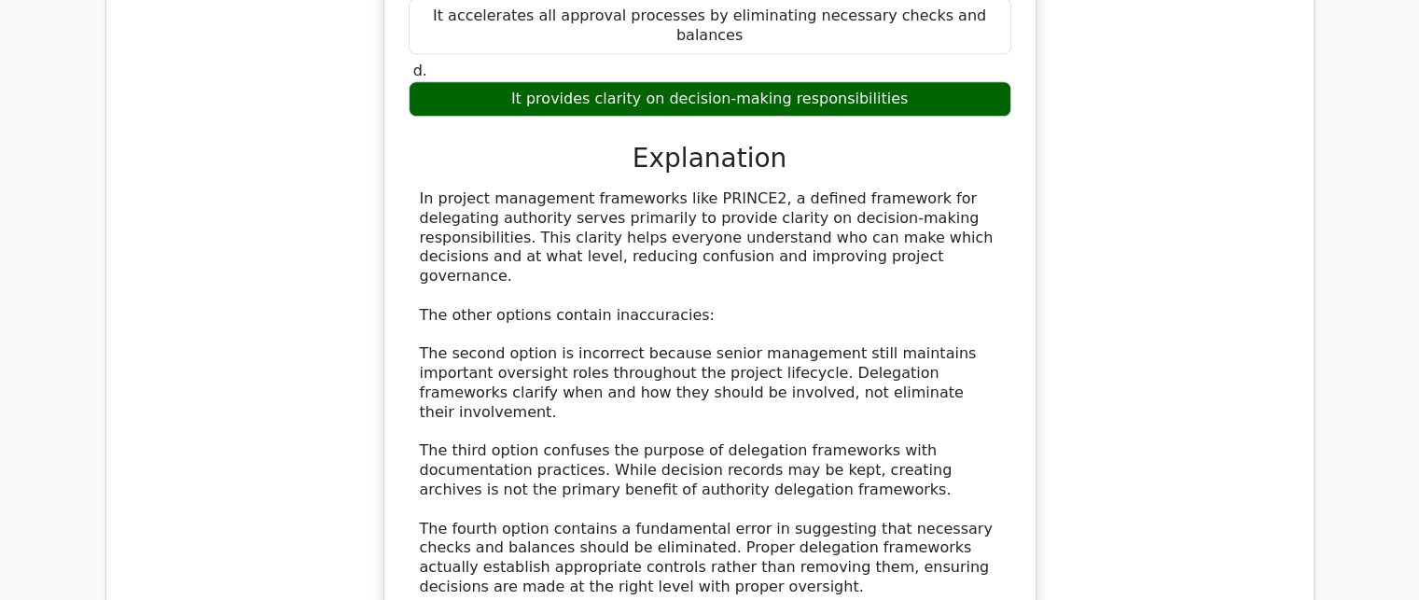
scroll to position [1679, 0]
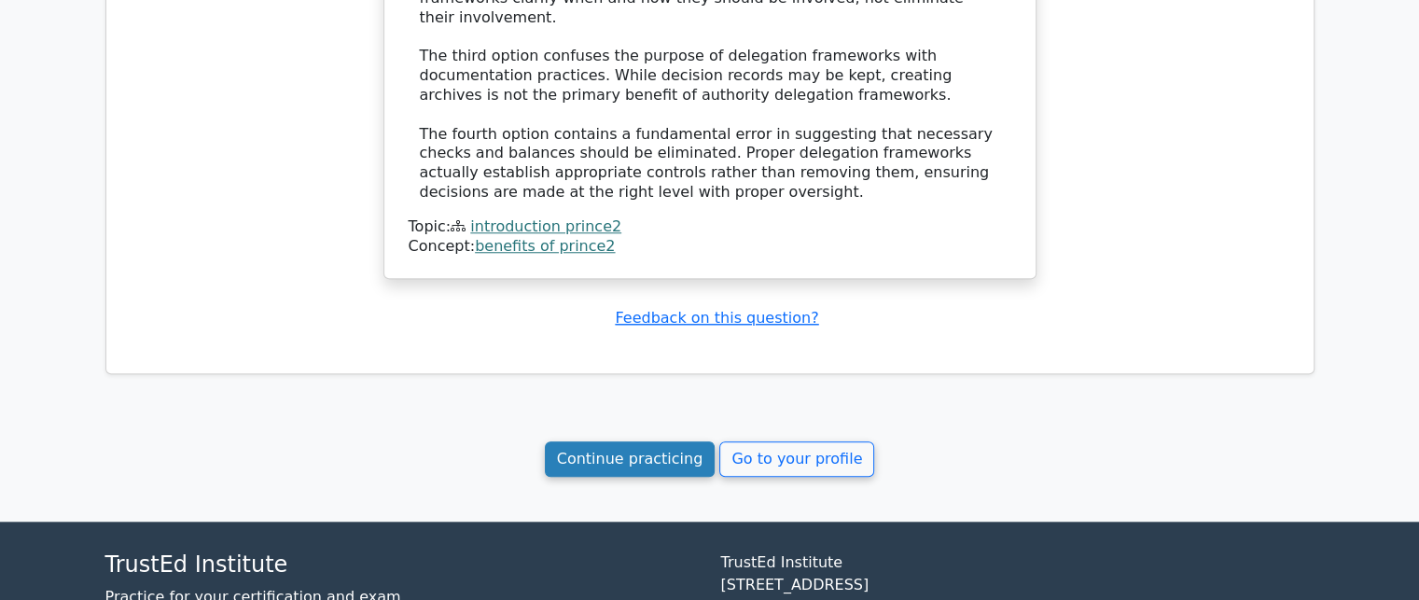
click at [606, 441] on link "Continue practicing" at bounding box center [630, 458] width 171 height 35
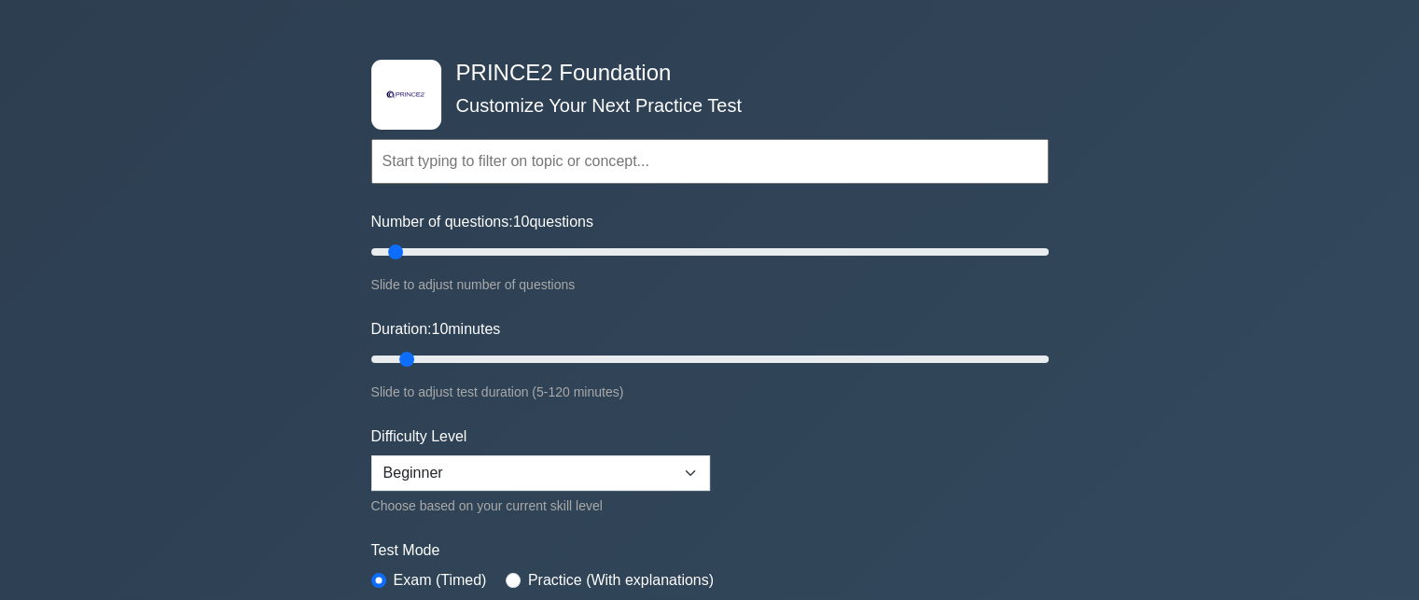
scroll to position [93, 0]
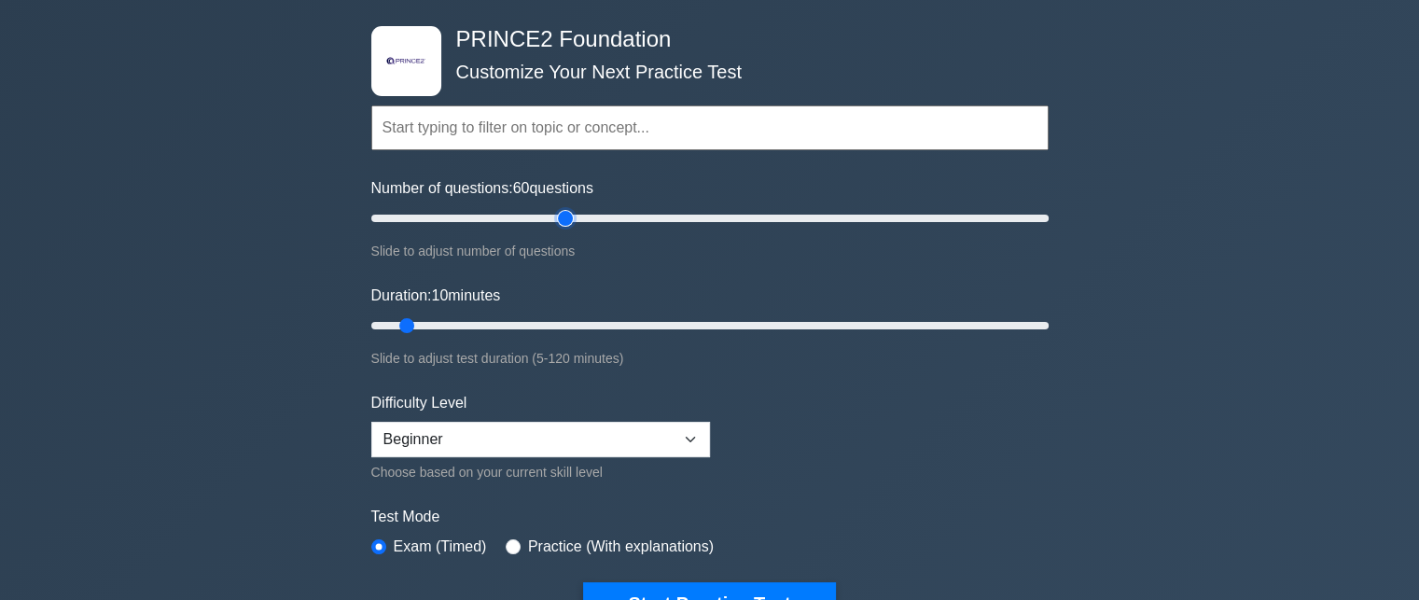
drag, startPoint x: 396, startPoint y: 217, endPoint x: 556, endPoint y: 215, distance: 160.5
type input "60"
click at [556, 215] on input "Number of questions: 60 questions" at bounding box center [709, 218] width 677 height 22
drag, startPoint x: 403, startPoint y: 322, endPoint x: 688, endPoint y: 326, distance: 285.5
type input "60"
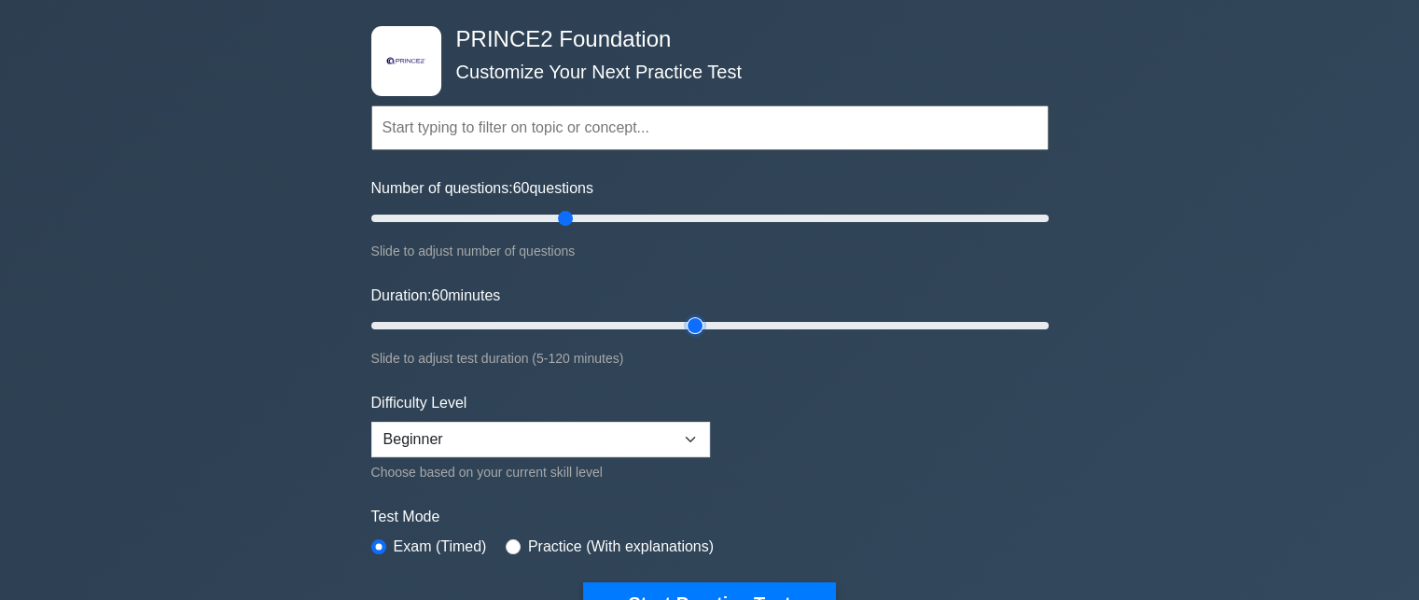
click at [690, 326] on input "Duration: 60 minutes" at bounding box center [709, 325] width 677 height 22
click at [698, 436] on select "Beginner Intermediate Expert" at bounding box center [540, 439] width 339 height 35
click at [818, 406] on form "Topics Introduction to PRINCE2 PRINCE2 Principles Organization Theme Business C…" at bounding box center [709, 337] width 677 height 576
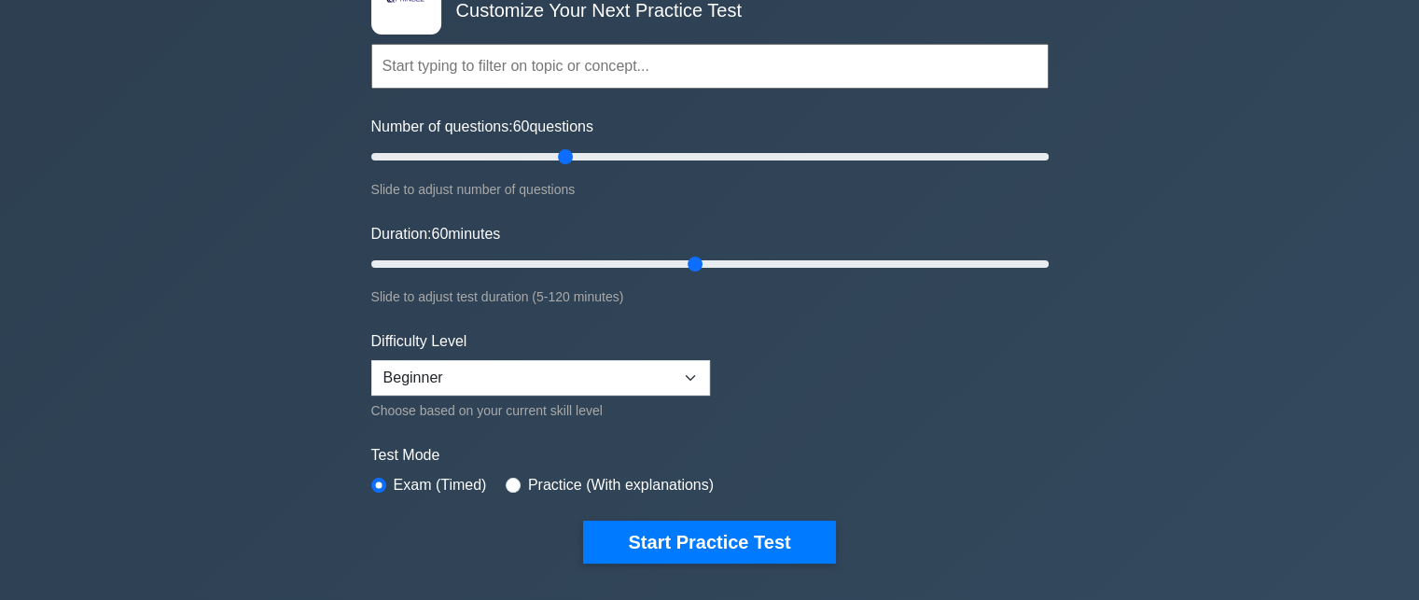
scroll to position [187, 0]
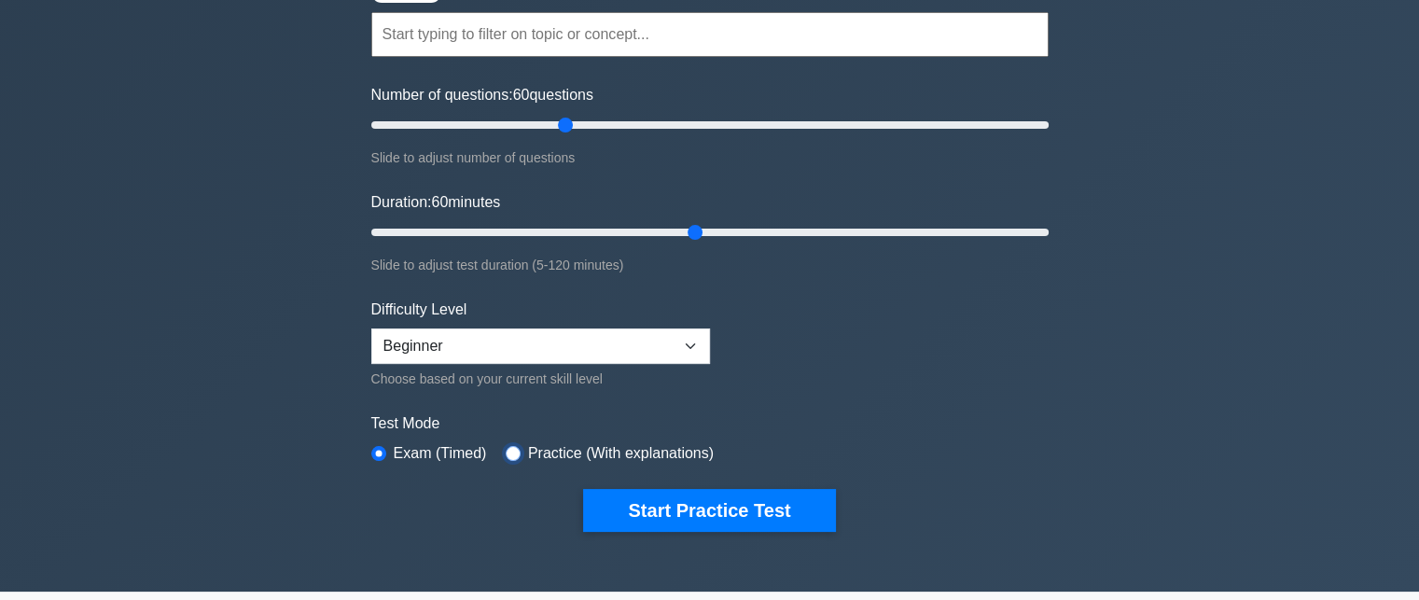
click at [511, 451] on input "radio" at bounding box center [513, 453] width 15 height 15
radio input "true"
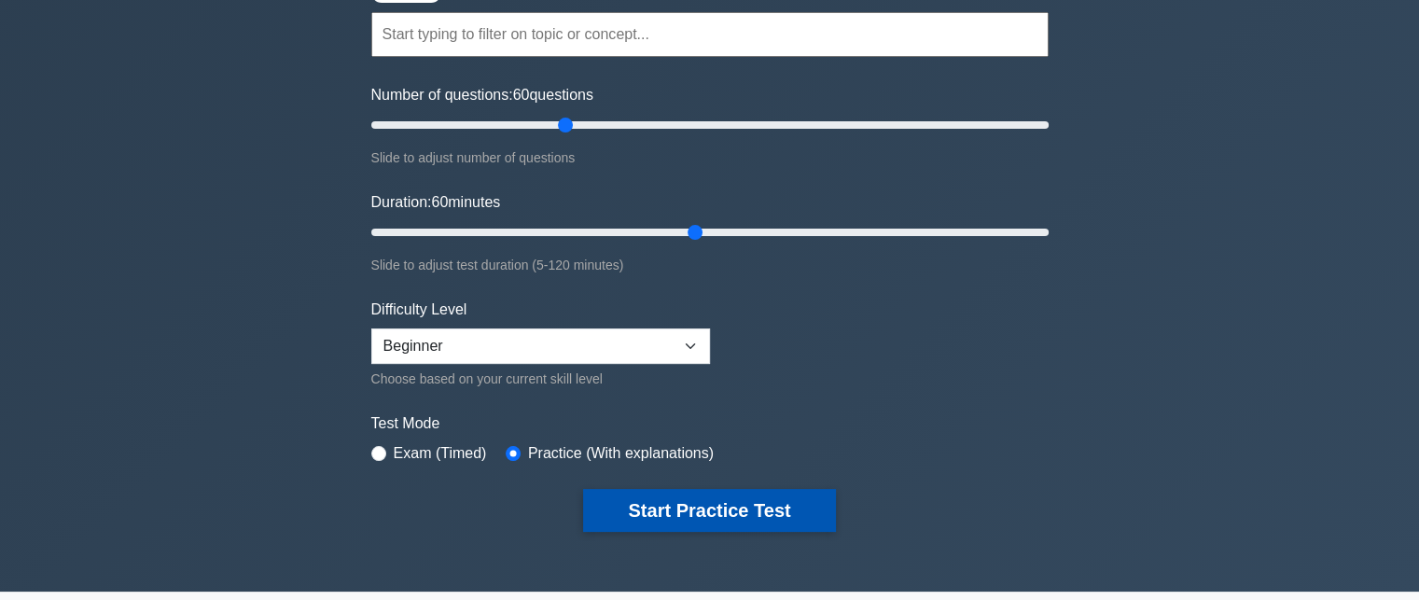
click at [758, 523] on button "Start Practice Test" at bounding box center [709, 510] width 252 height 43
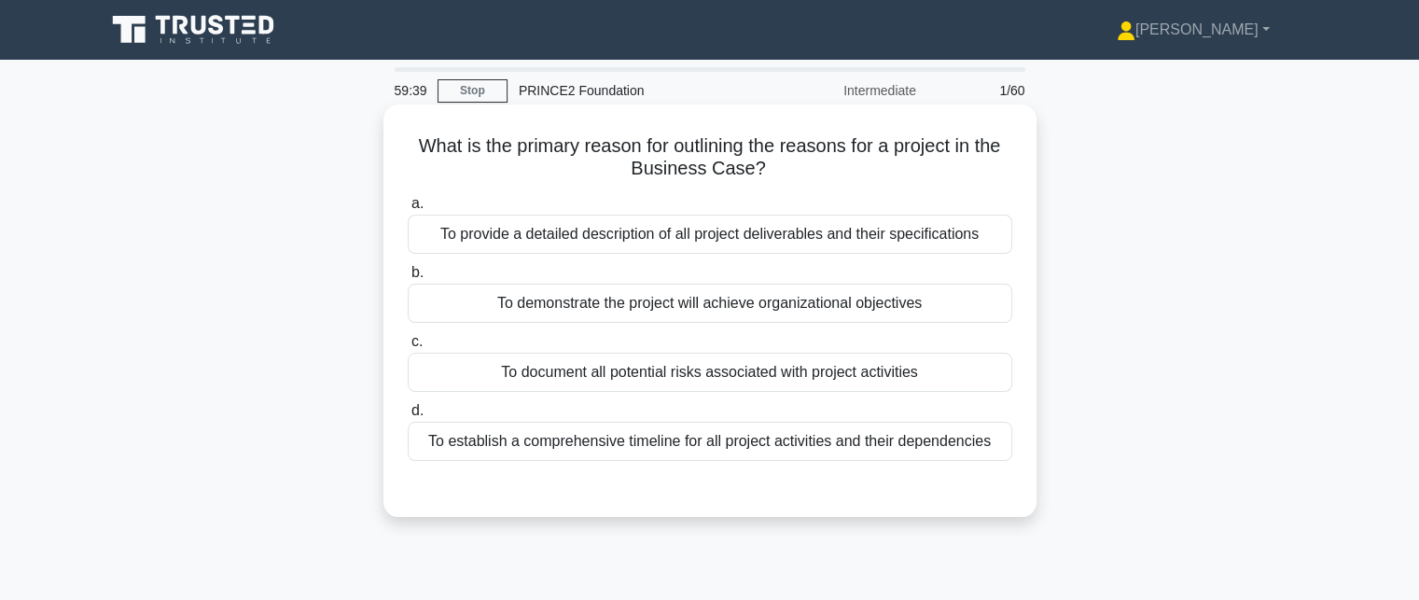
click at [945, 299] on div "To demonstrate the project will achieve organizational objectives" at bounding box center [710, 303] width 604 height 39
click at [408, 279] on input "b. To demonstrate the project will achieve organizational objectives" at bounding box center [408, 273] width 0 height 12
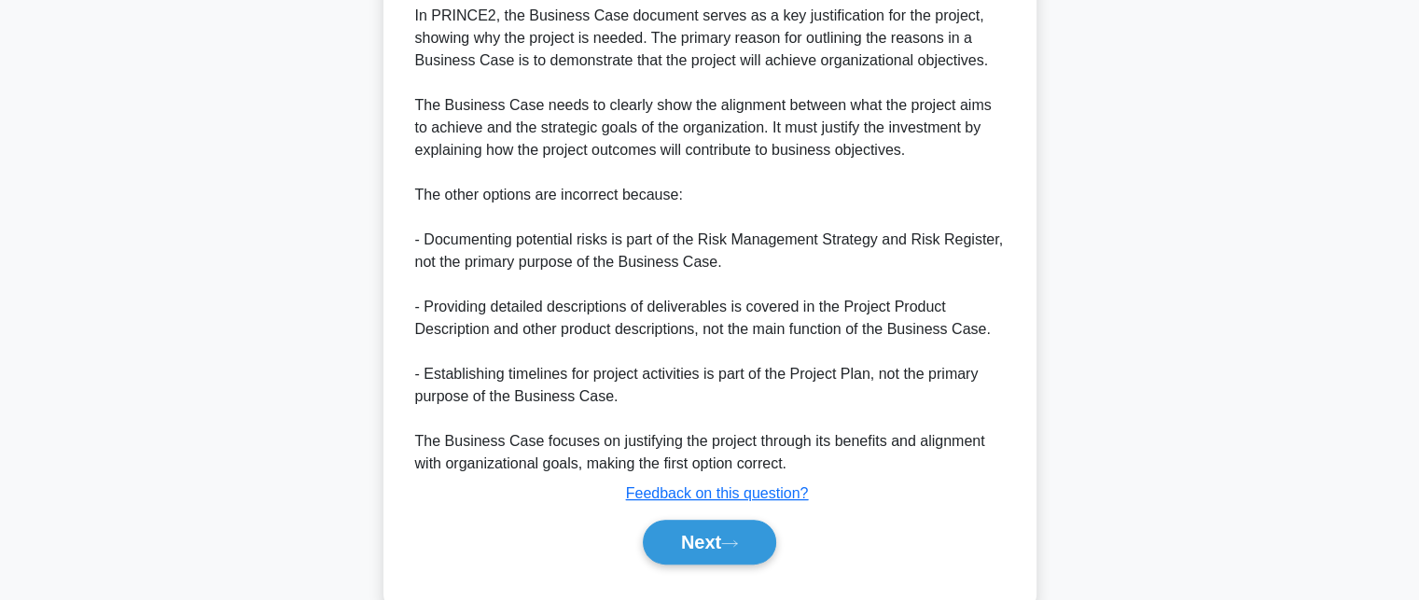
scroll to position [571, 0]
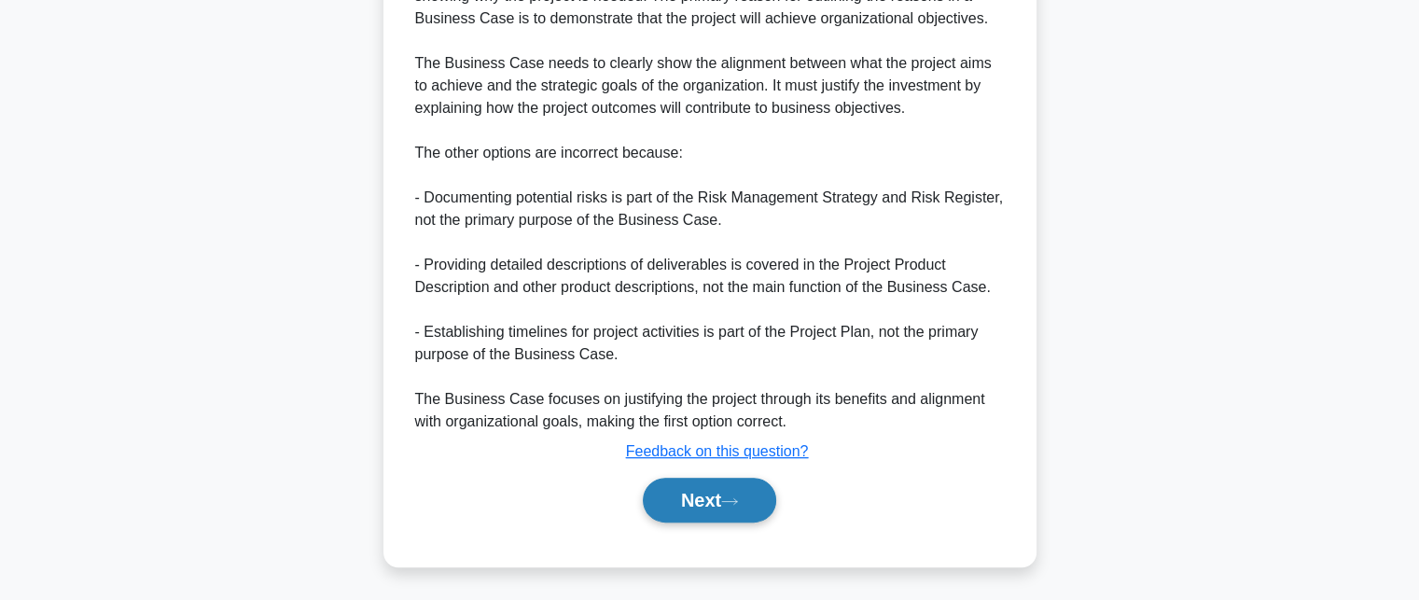
click at [716, 507] on button "Next" at bounding box center [709, 500] width 133 height 45
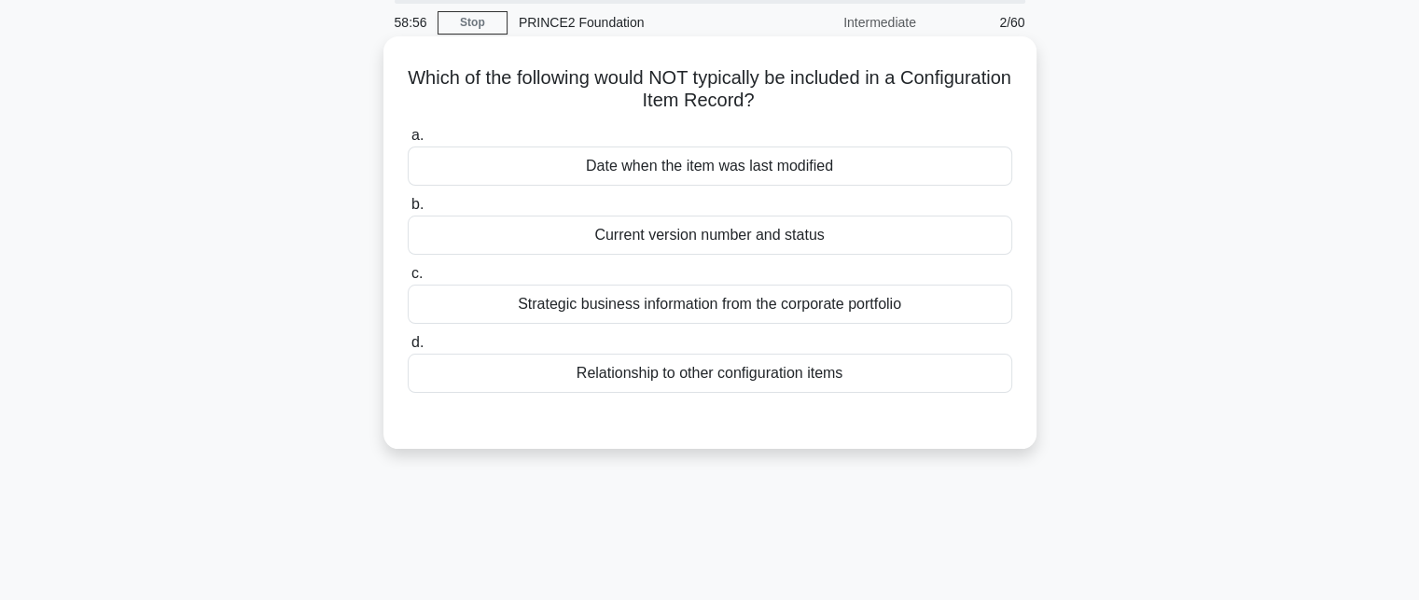
scroll to position [0, 0]
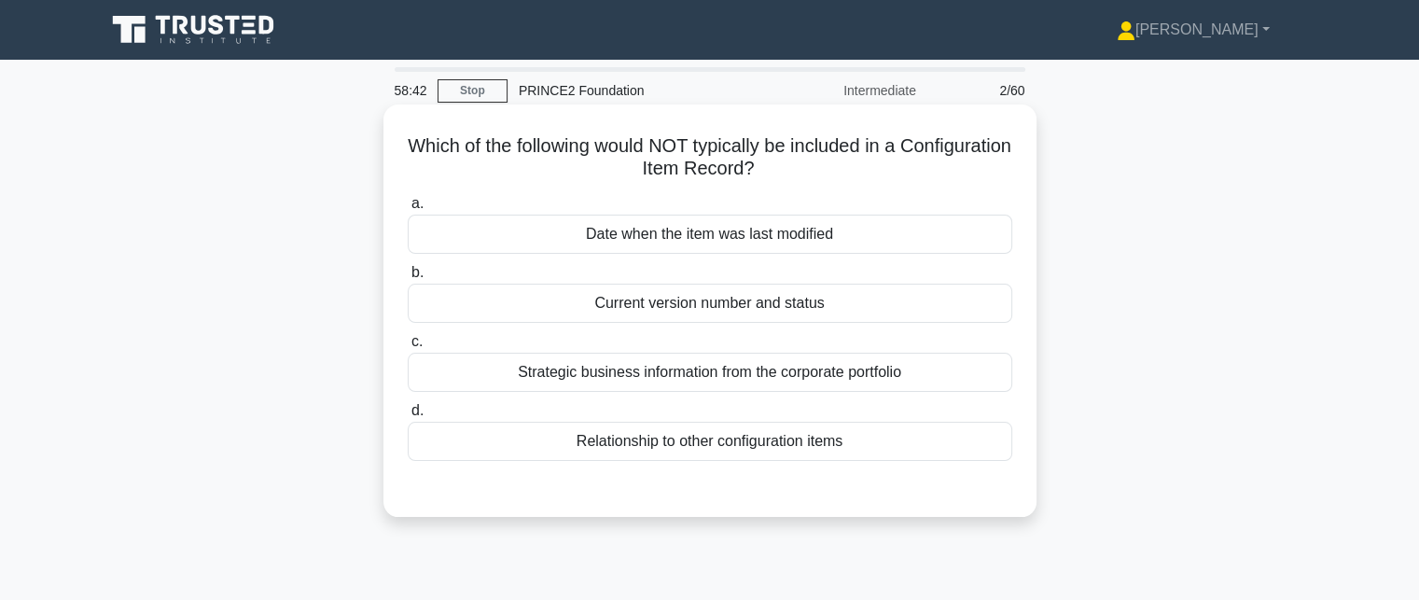
click at [775, 377] on div "Strategic business information from the corporate portfolio" at bounding box center [710, 372] width 604 height 39
click at [408, 348] on input "c. Strategic business information from the corporate portfolio" at bounding box center [408, 342] width 0 height 12
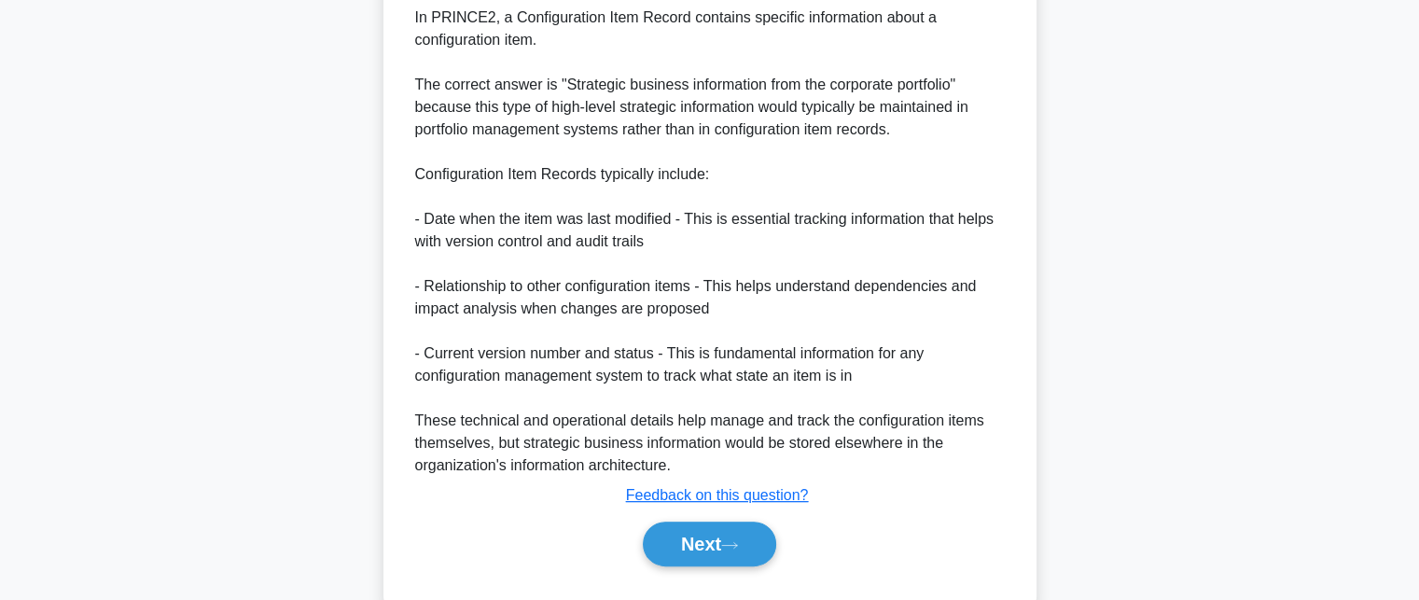
scroll to position [571, 0]
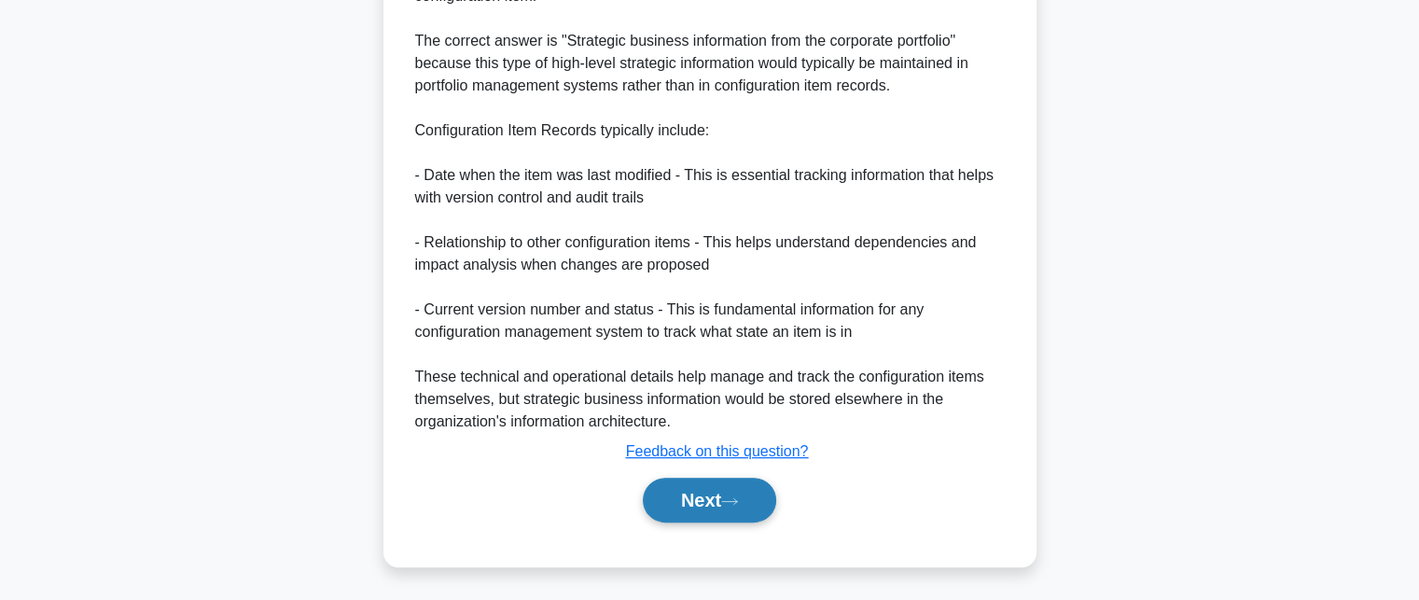
click at [720, 491] on button "Next" at bounding box center [709, 500] width 133 height 45
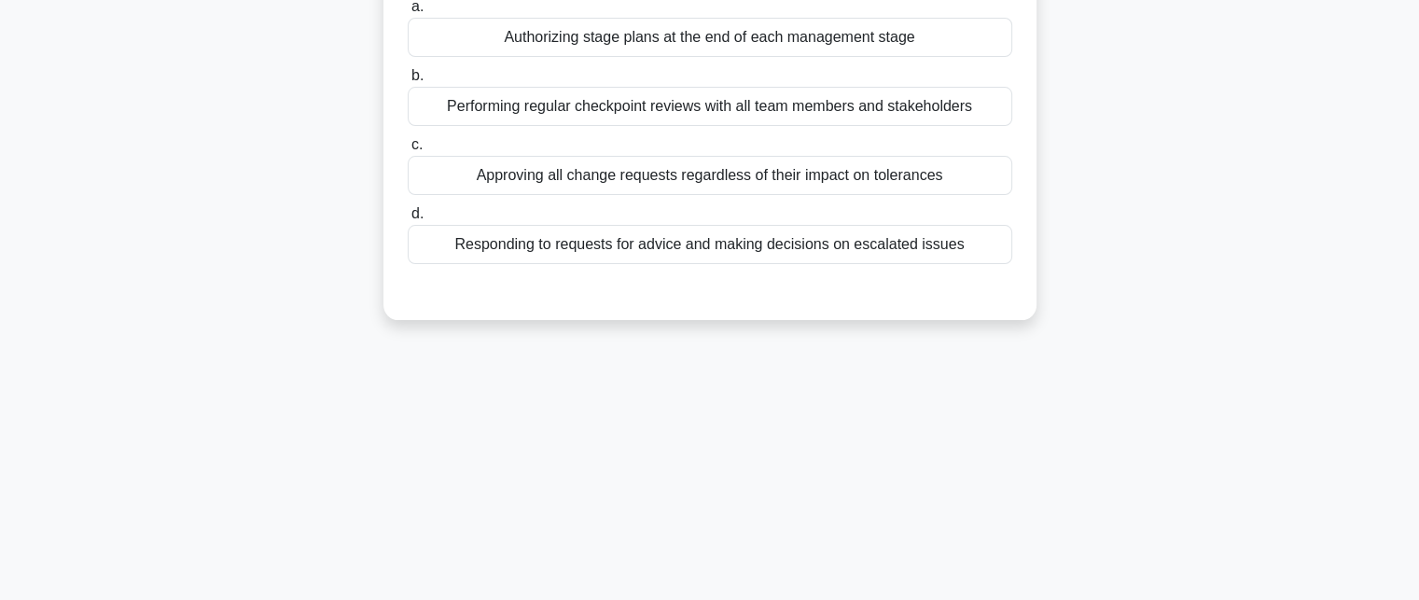
scroll to position [0, 0]
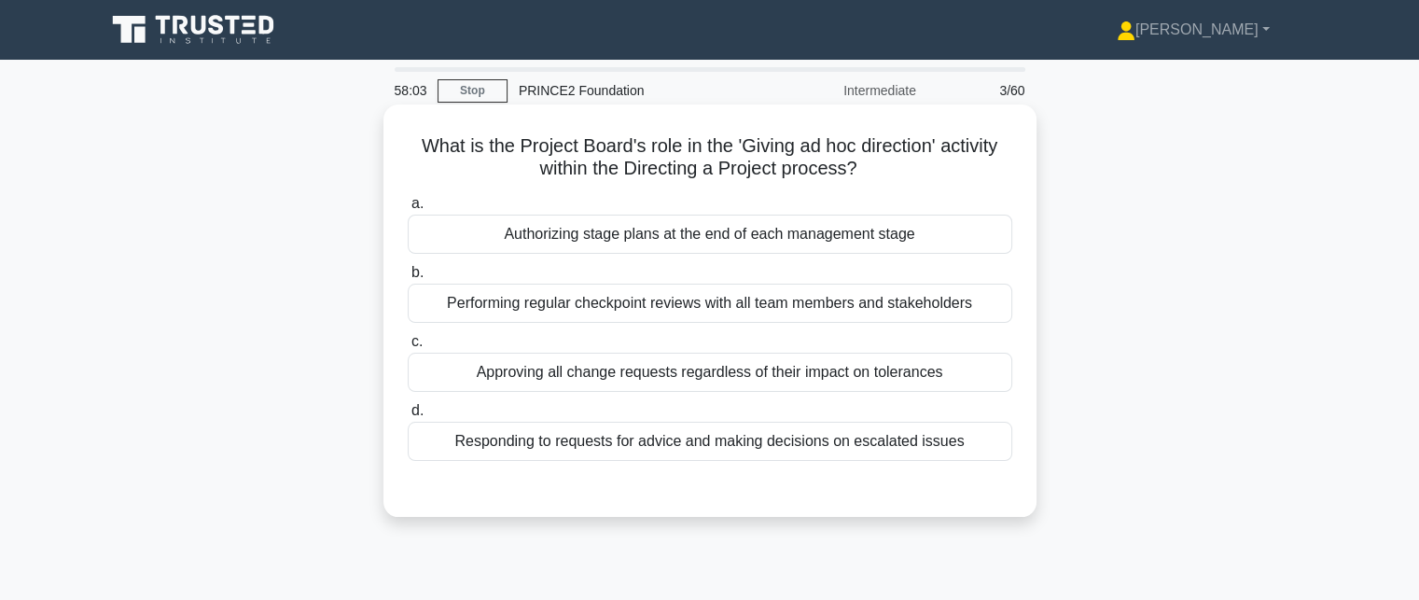
click at [682, 451] on div "Responding to requests for advice and making decisions on escalated issues" at bounding box center [710, 441] width 604 height 39
click at [408, 417] on input "d. Responding to requests for advice and making decisions on escalated issues" at bounding box center [408, 411] width 0 height 12
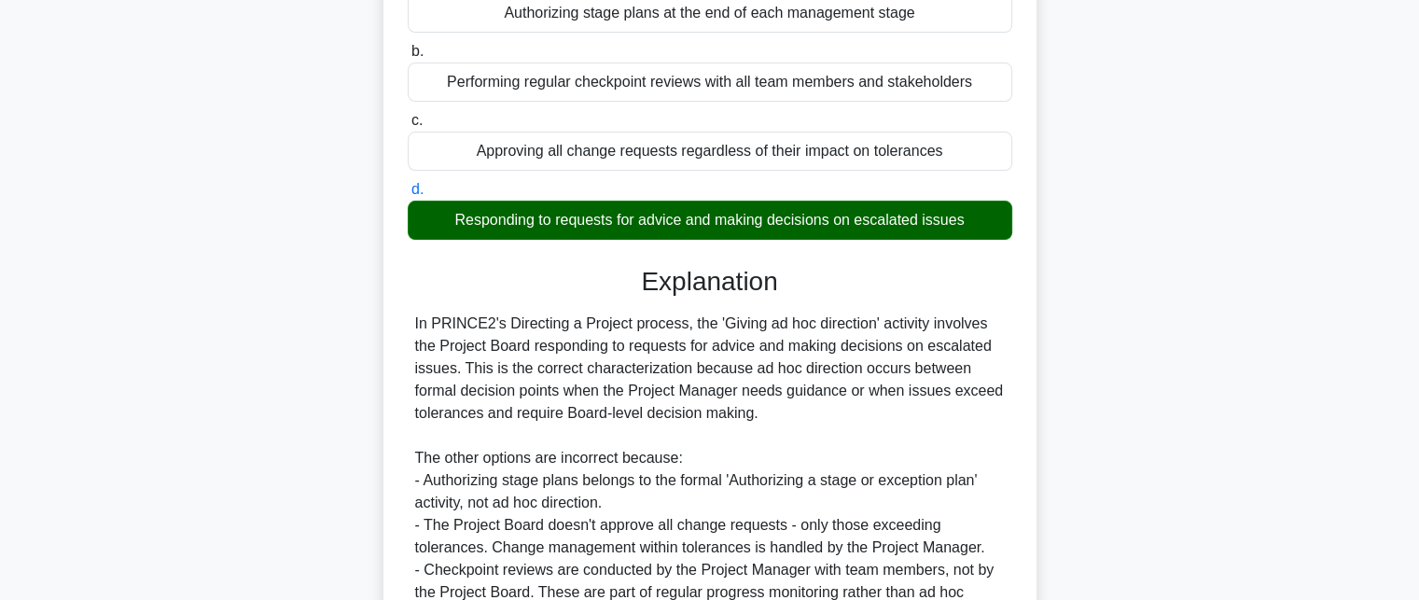
scroll to position [414, 0]
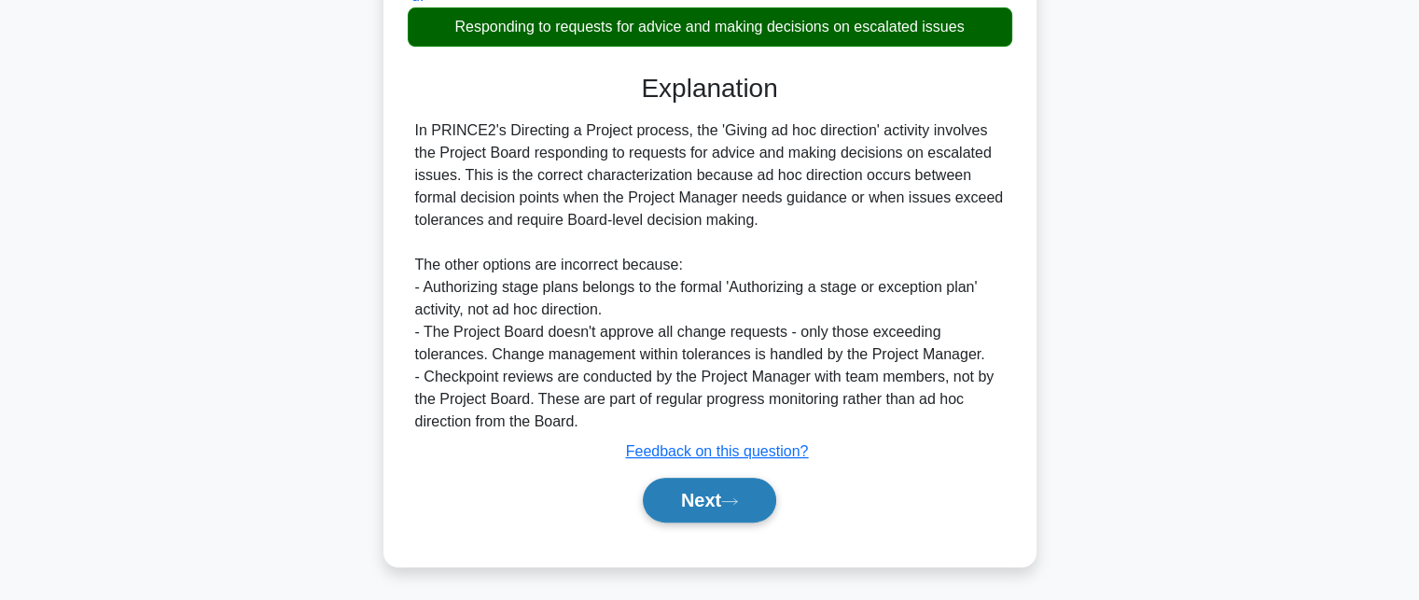
click at [738, 496] on icon at bounding box center [729, 501] width 17 height 10
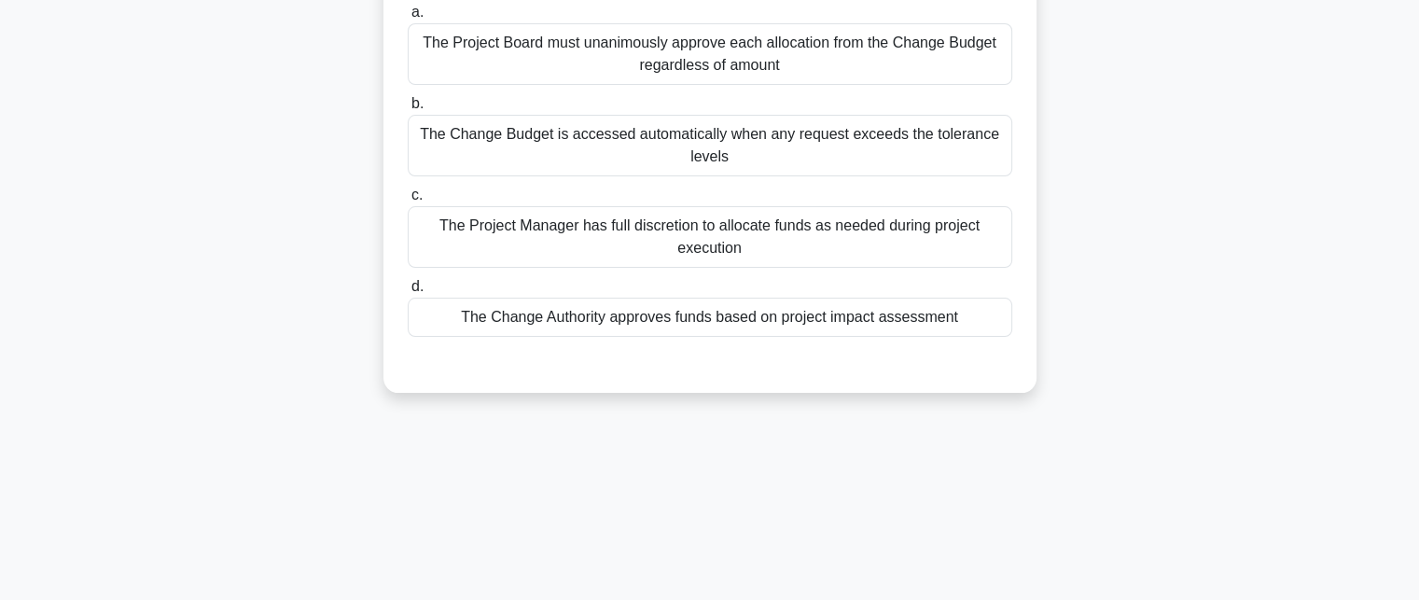
scroll to position [0, 0]
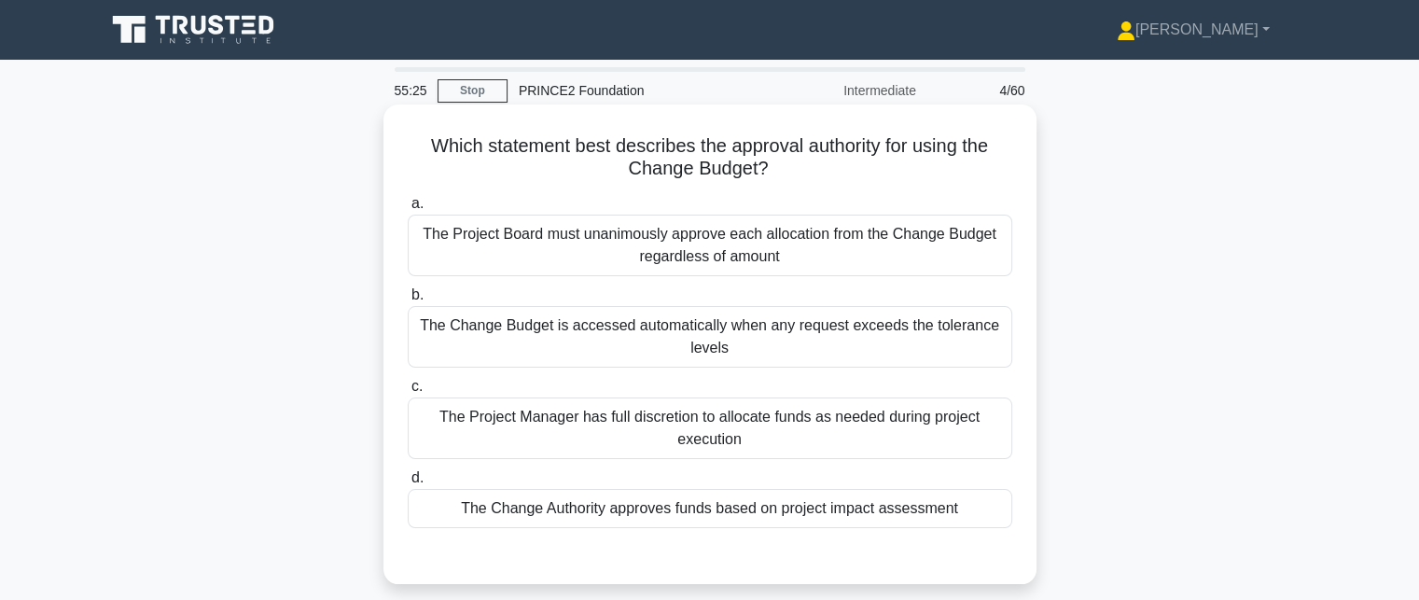
click at [916, 298] on label "b. The Change Budget is accessed automatically when any request exceeds the tol…" at bounding box center [710, 326] width 604 height 84
click at [408, 298] on input "b. The Change Budget is accessed automatically when any request exceeds the tol…" at bounding box center [408, 295] width 0 height 12
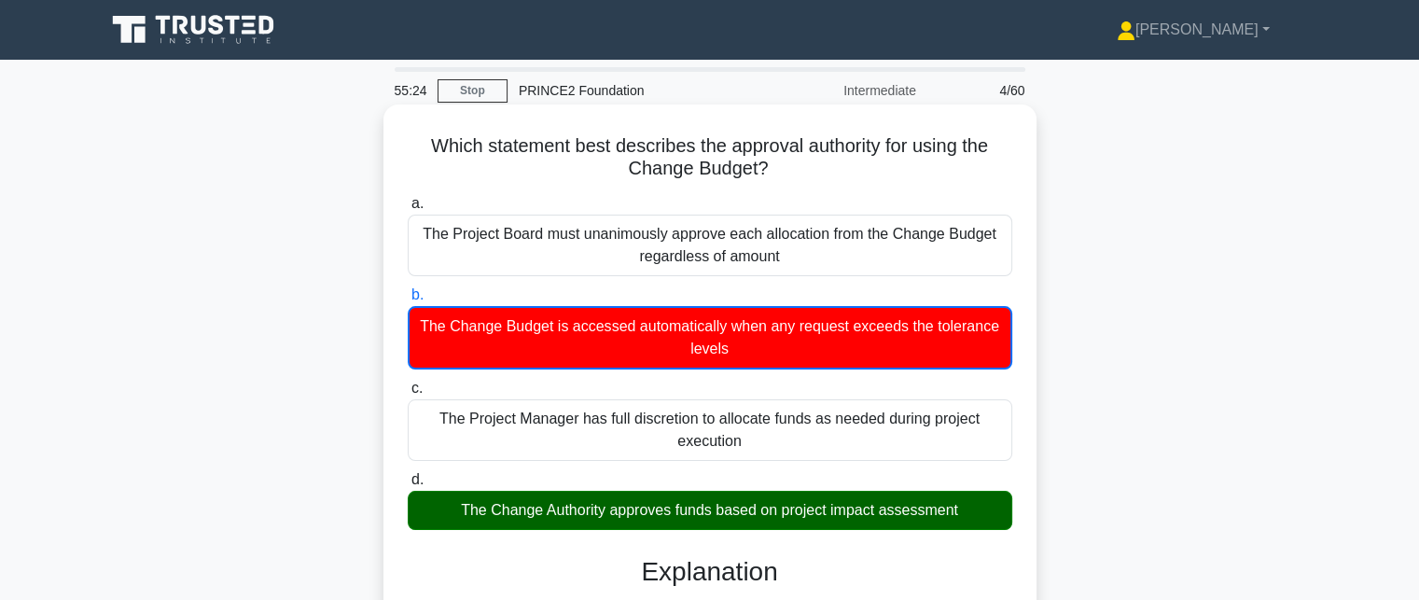
click at [832, 505] on div "The Change Authority approves funds based on project impact assessment" at bounding box center [710, 510] width 604 height 39
click at [408, 486] on input "d. The Change Authority approves funds based on project impact assessment" at bounding box center [408, 480] width 0 height 12
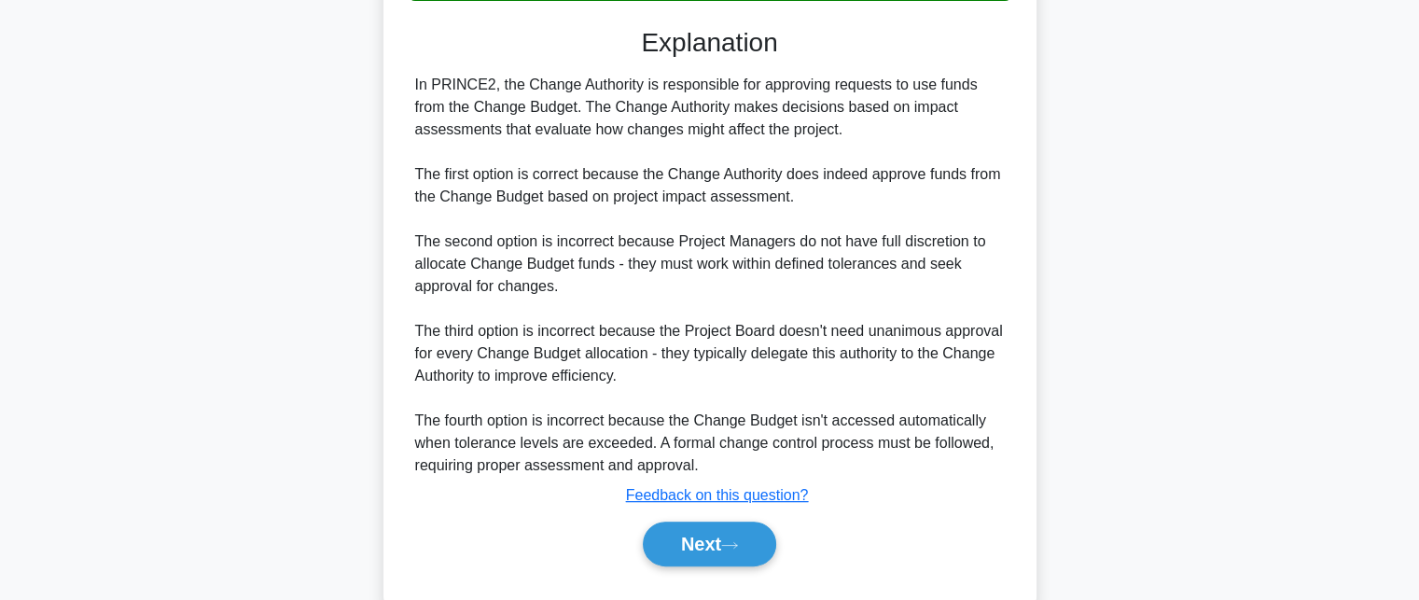
scroll to position [560, 0]
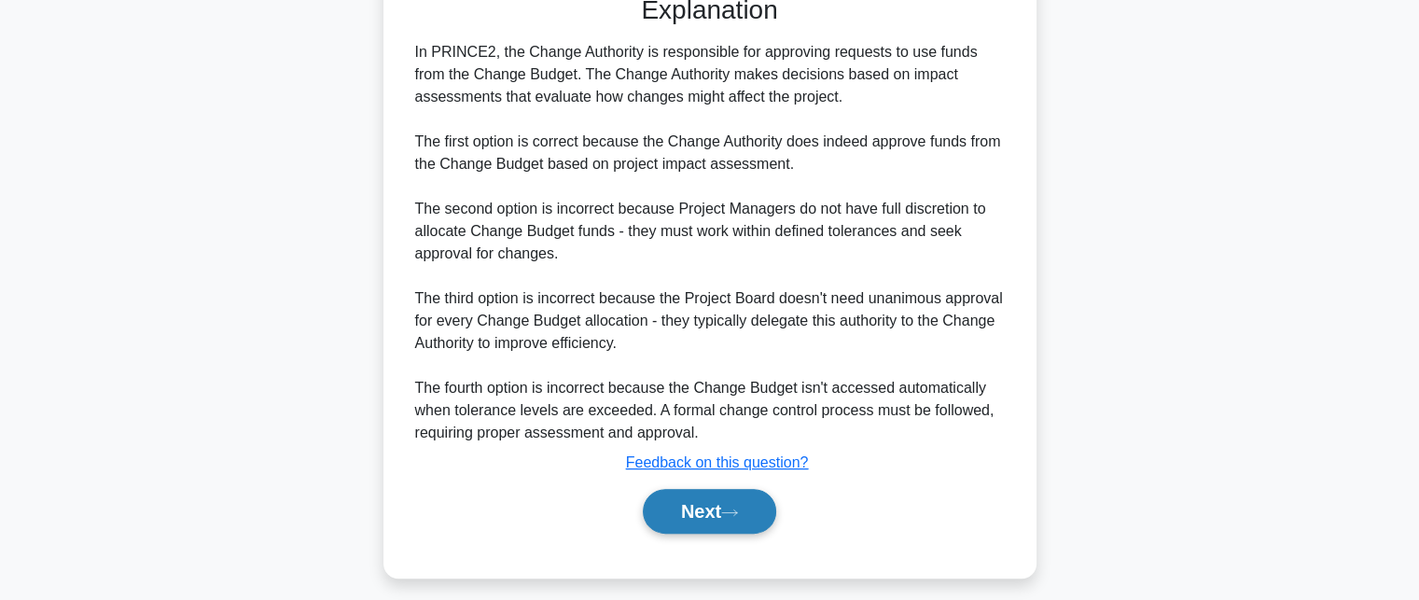
click at [738, 512] on icon at bounding box center [729, 512] width 17 height 10
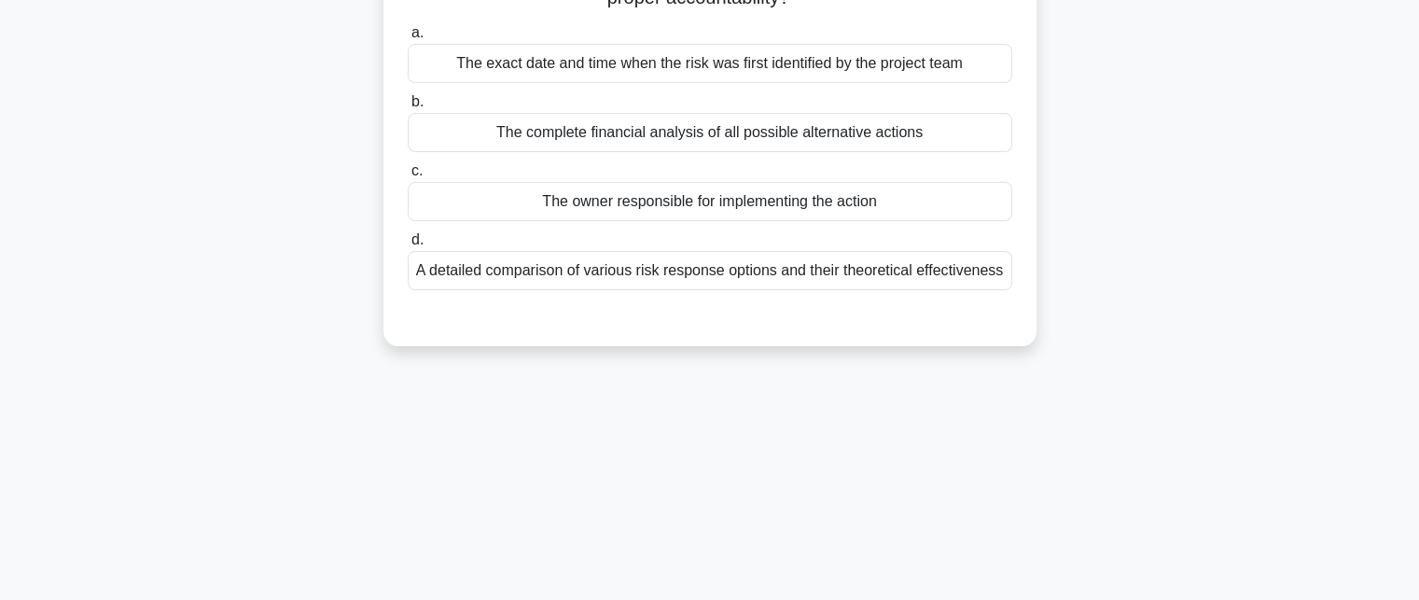
scroll to position [0, 0]
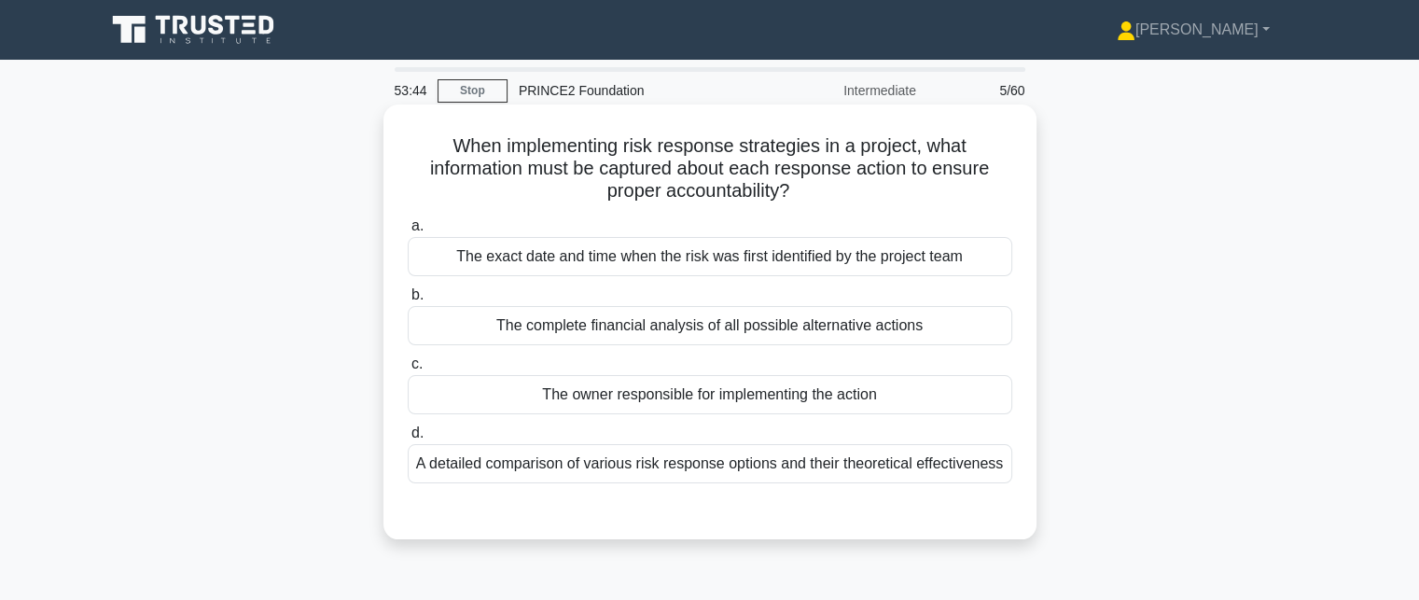
click at [909, 268] on div "The exact date and time when the risk was first identified by the project team" at bounding box center [710, 256] width 604 height 39
click at [408, 232] on input "a. The exact date and time when the risk was first identified by the project te…" at bounding box center [408, 226] width 0 height 12
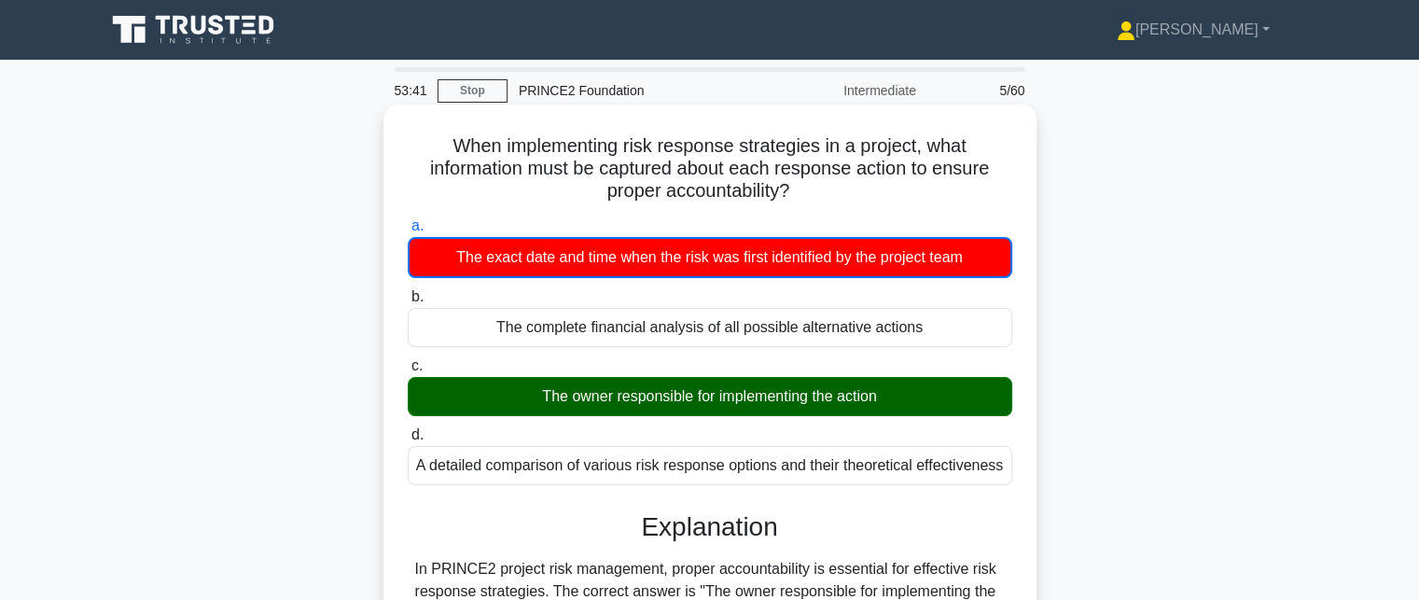
click at [893, 410] on div "The owner responsible for implementing the action" at bounding box center [710, 396] width 604 height 39
click at [408, 372] on input "c. The owner responsible for implementing the action" at bounding box center [408, 366] width 0 height 12
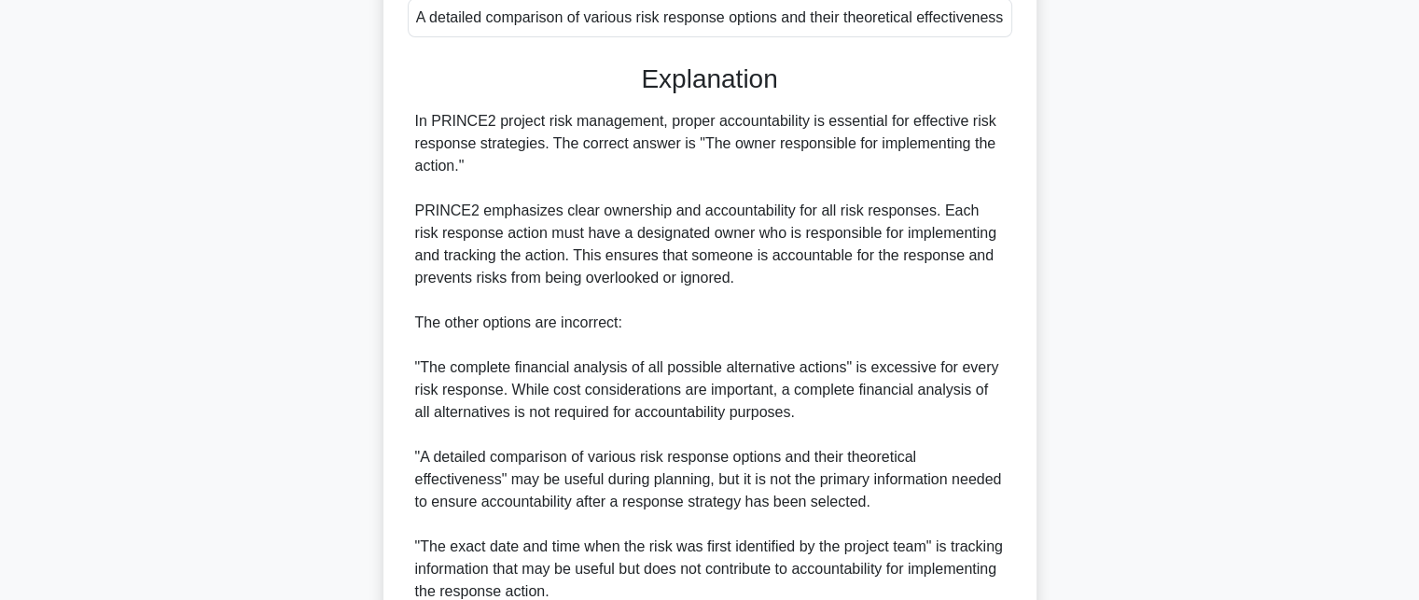
scroll to position [560, 0]
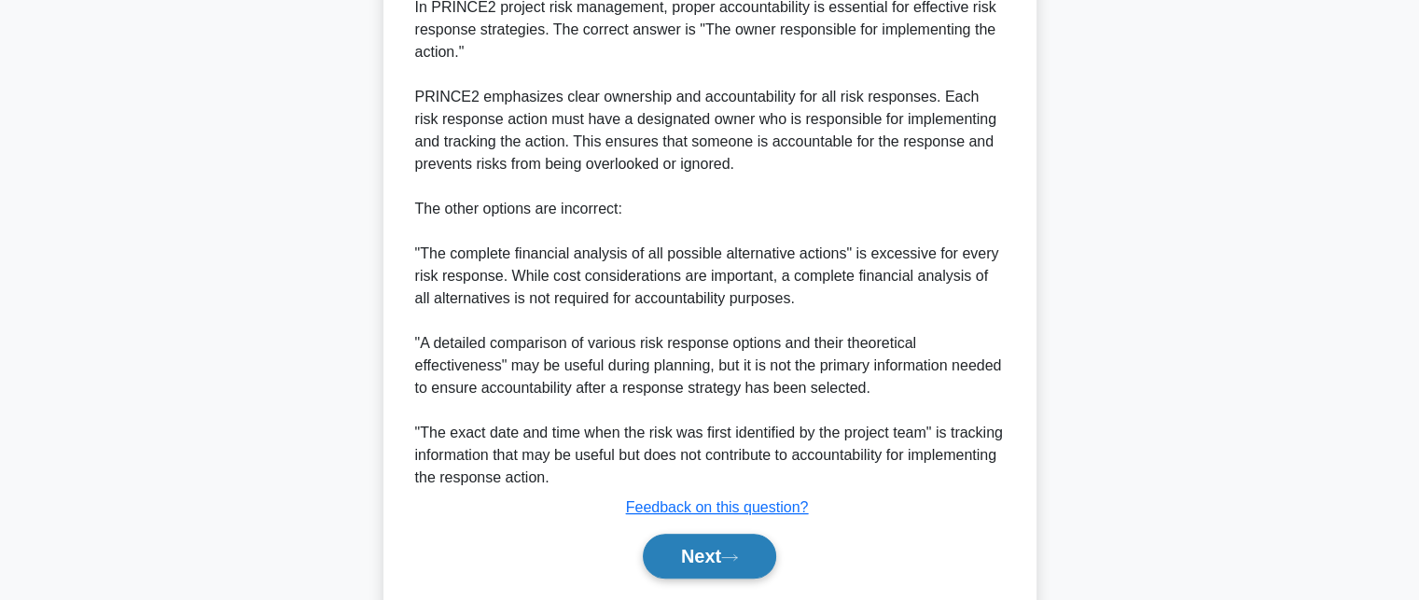
click at [738, 555] on icon at bounding box center [729, 557] width 17 height 10
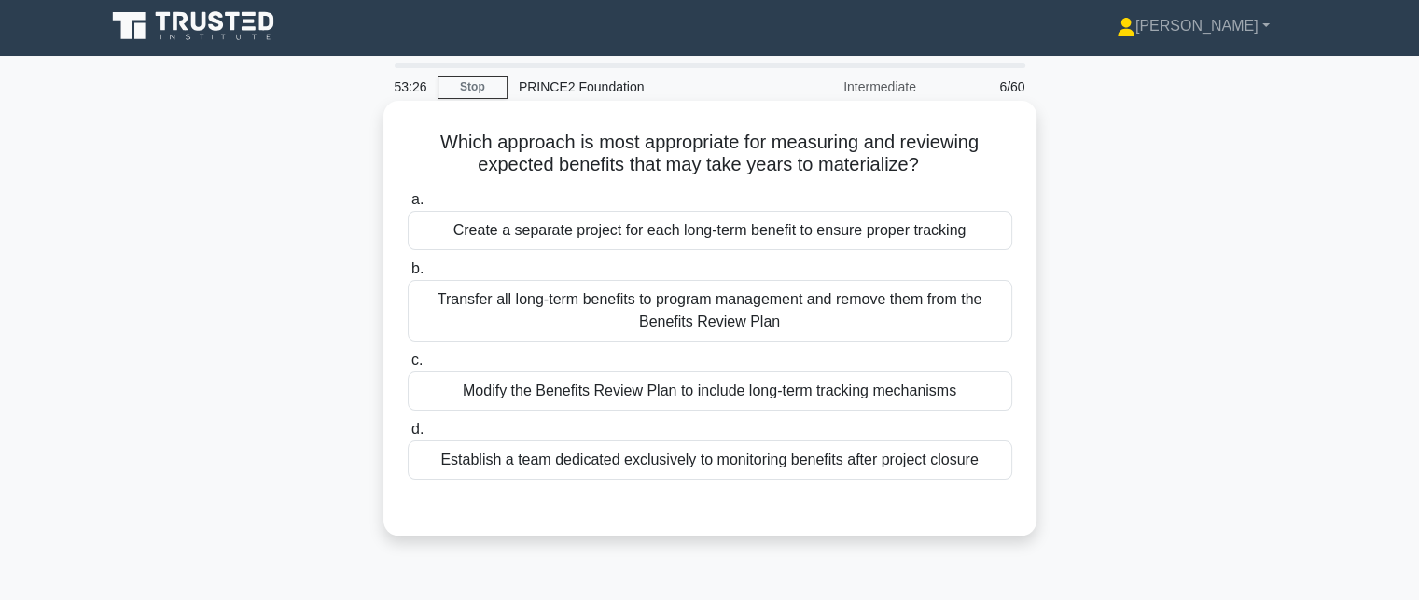
scroll to position [0, 0]
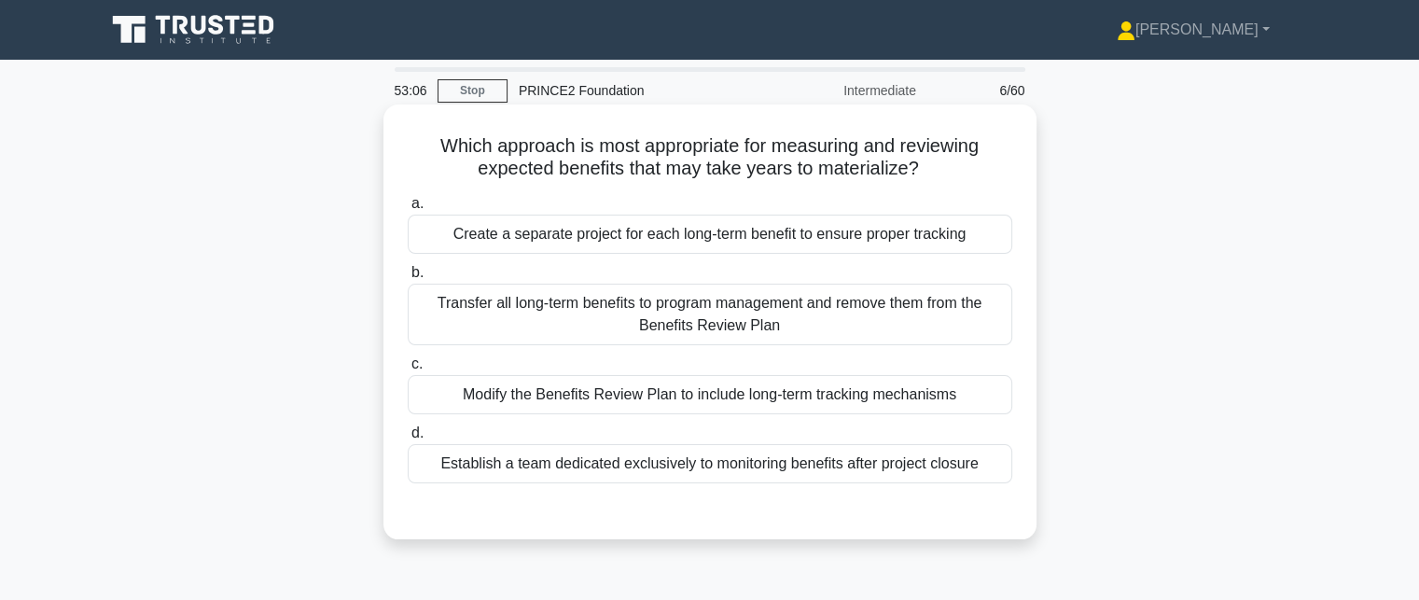
click at [951, 316] on div "Transfer all long-term benefits to program management and remove them from the …" at bounding box center [710, 315] width 604 height 62
click at [408, 279] on input "b. Transfer all long-term benefits to program management and remove them from t…" at bounding box center [408, 273] width 0 height 12
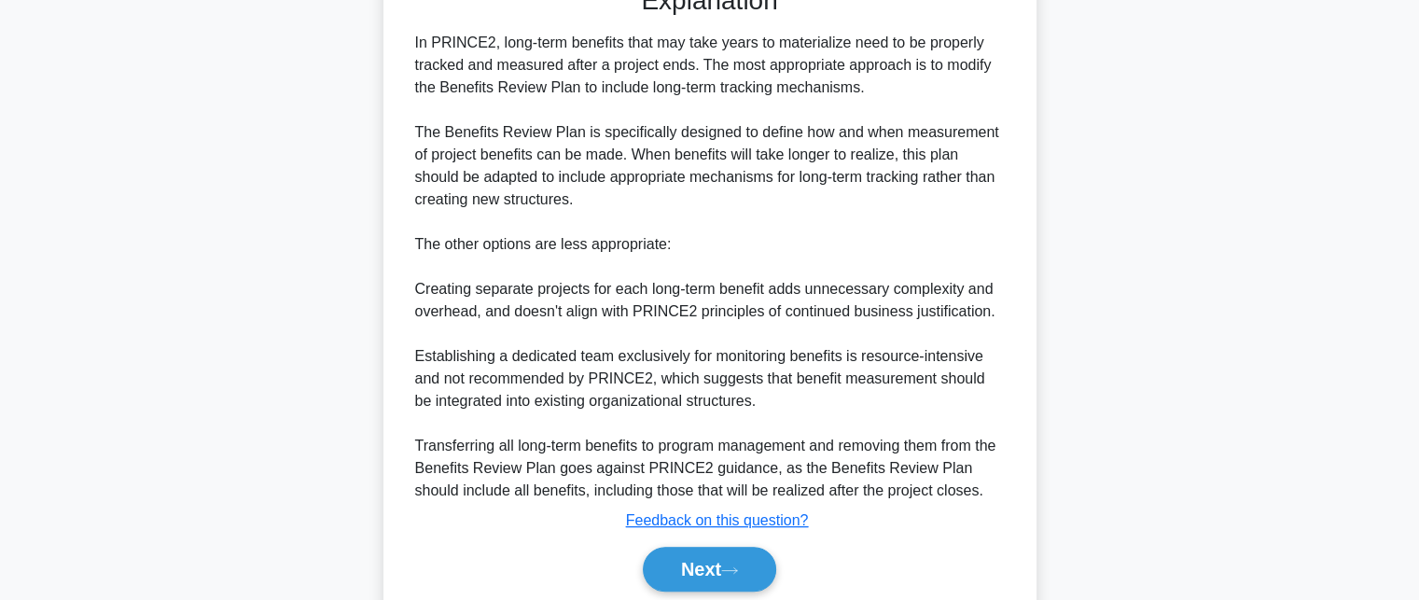
scroll to position [560, 0]
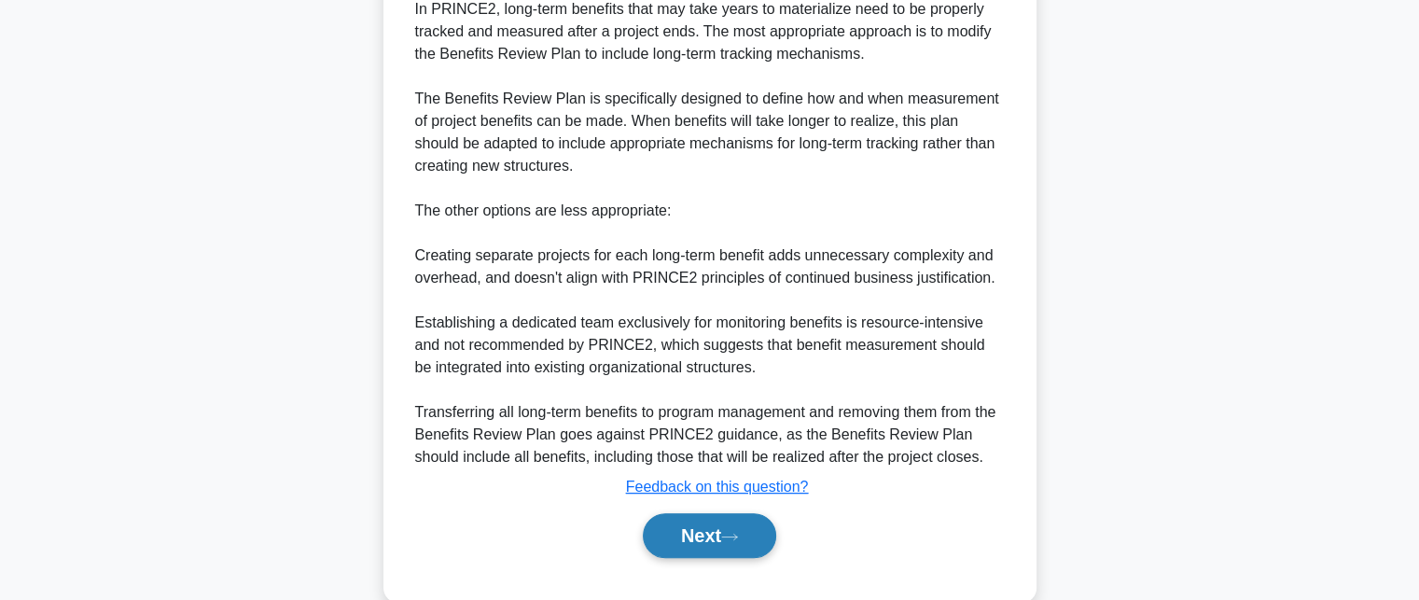
click at [738, 541] on button "Next" at bounding box center [709, 535] width 133 height 45
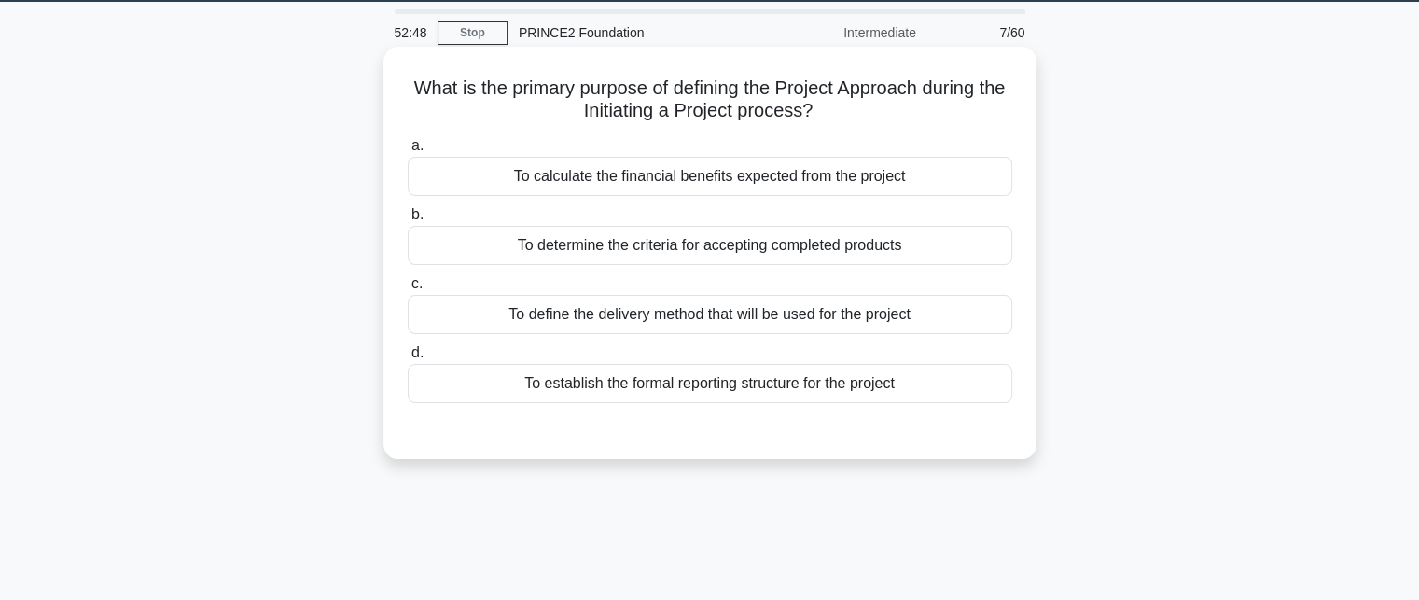
scroll to position [35, 0]
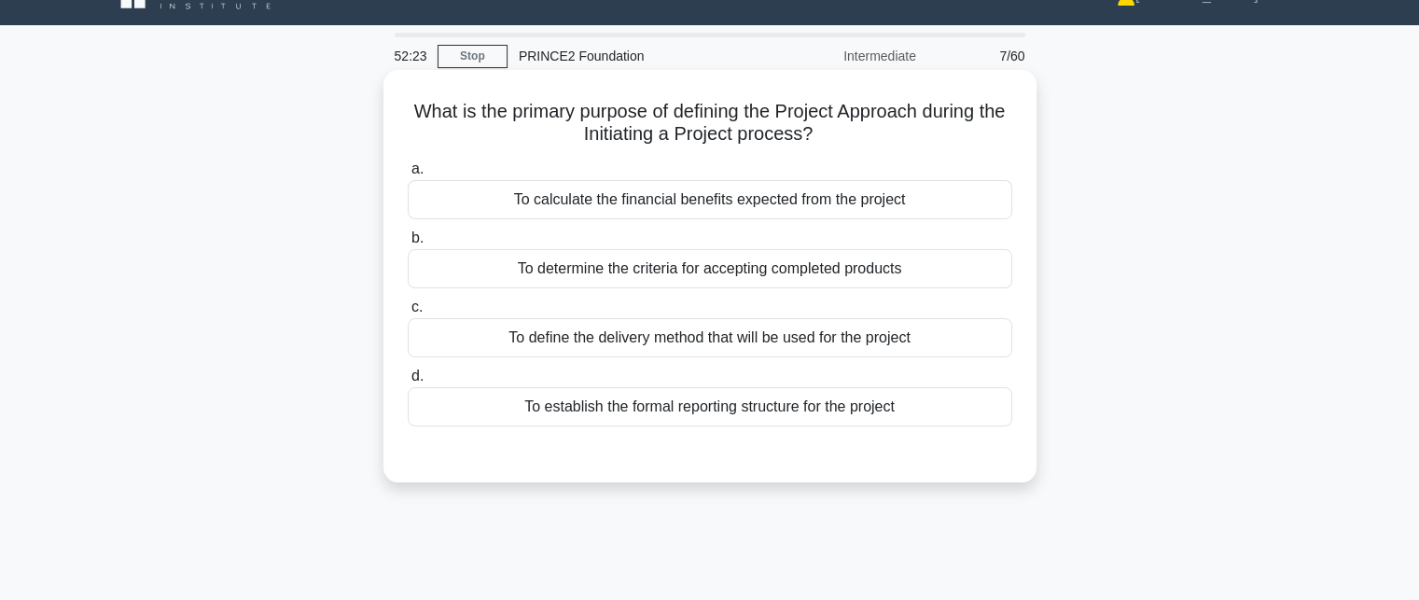
click at [611, 332] on div "To define the delivery method that will be used for the project" at bounding box center [710, 337] width 604 height 39
click at [408, 313] on input "c. To define the delivery method that will be used for the project" at bounding box center [408, 307] width 0 height 12
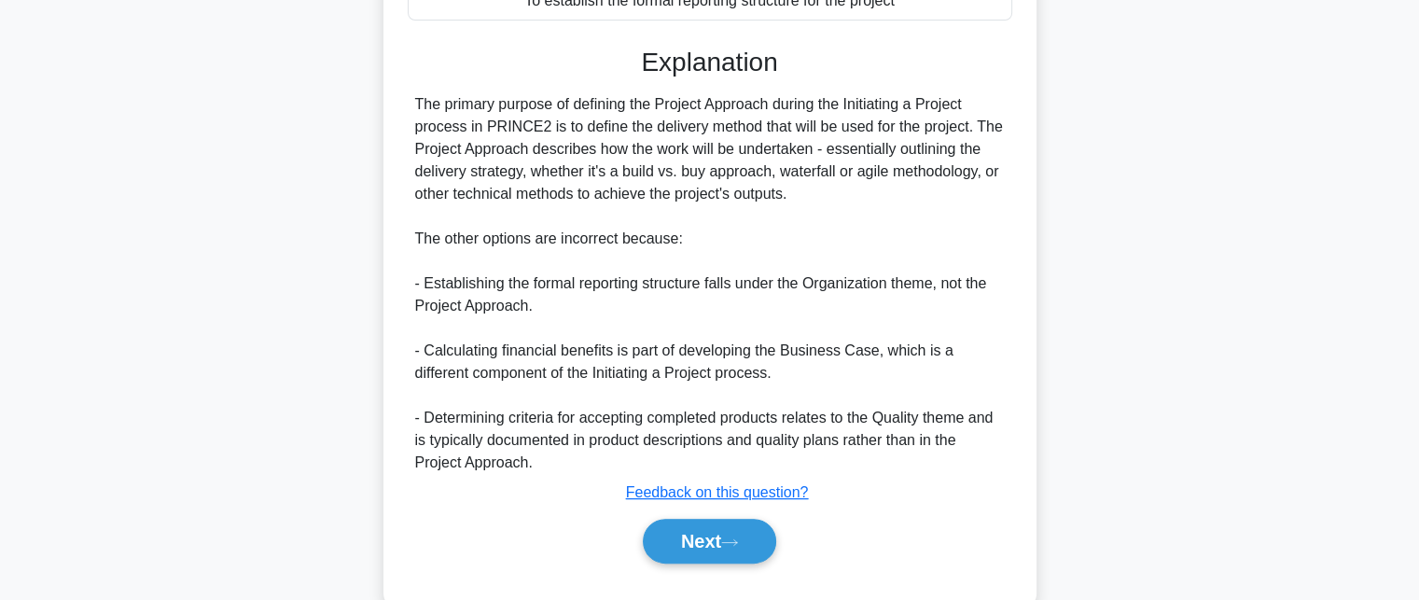
scroll to position [481, 0]
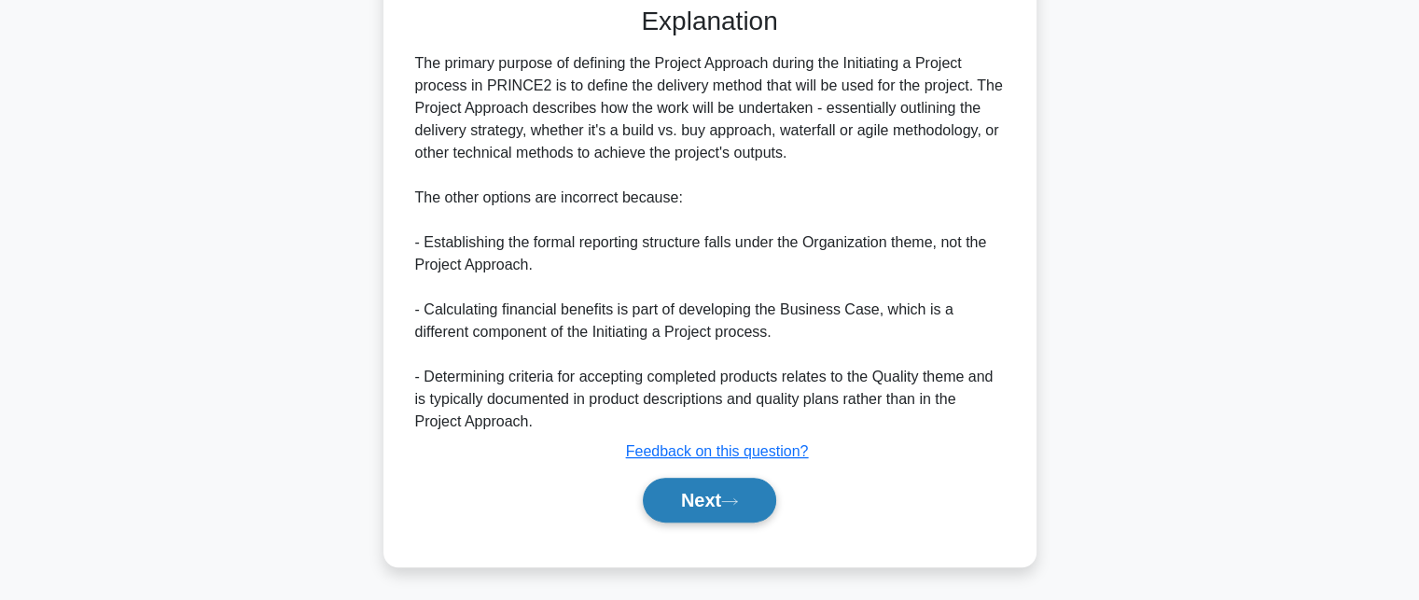
click at [759, 493] on button "Next" at bounding box center [709, 500] width 133 height 45
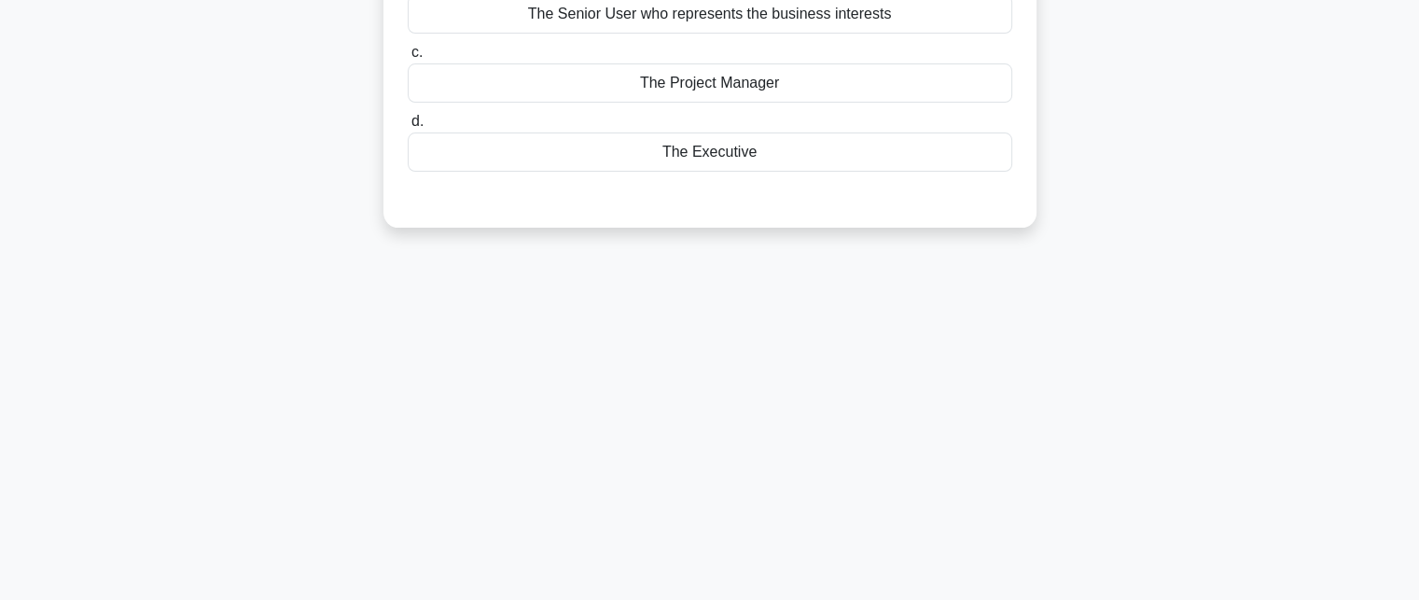
scroll to position [0, 0]
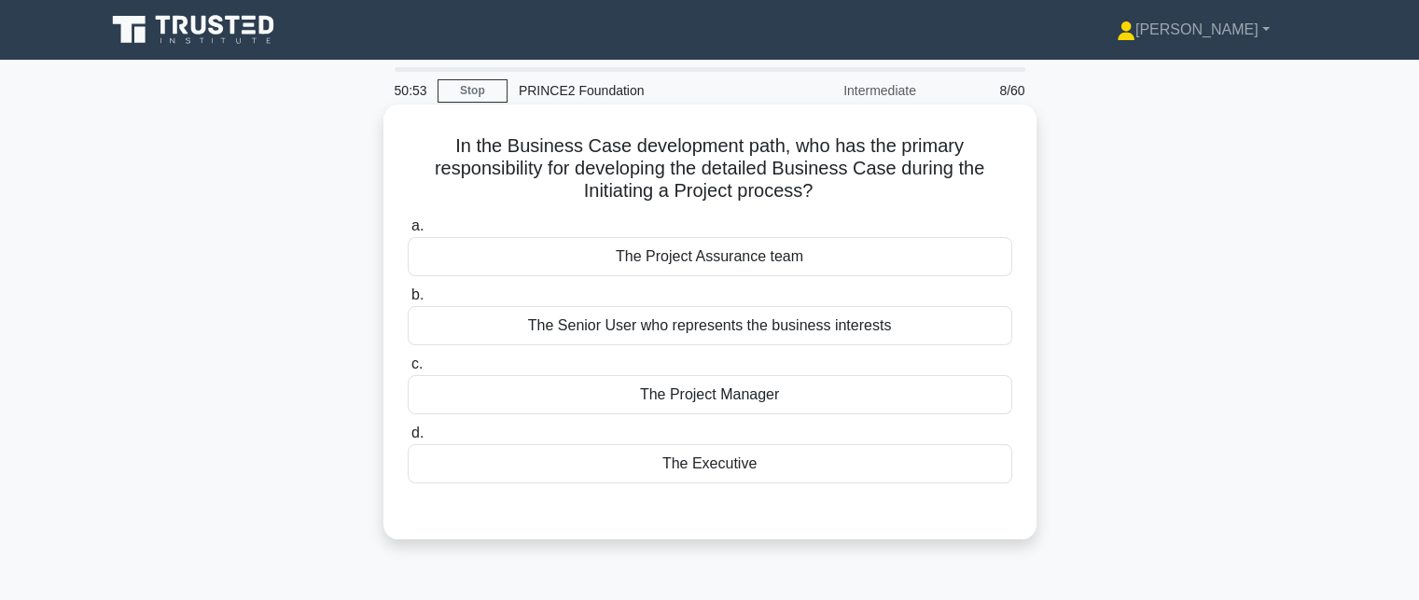
click at [524, 324] on div "The Senior User who represents the business interests" at bounding box center [710, 325] width 604 height 39
click at [408, 301] on input "b. The Senior User who represents the business interests" at bounding box center [408, 295] width 0 height 12
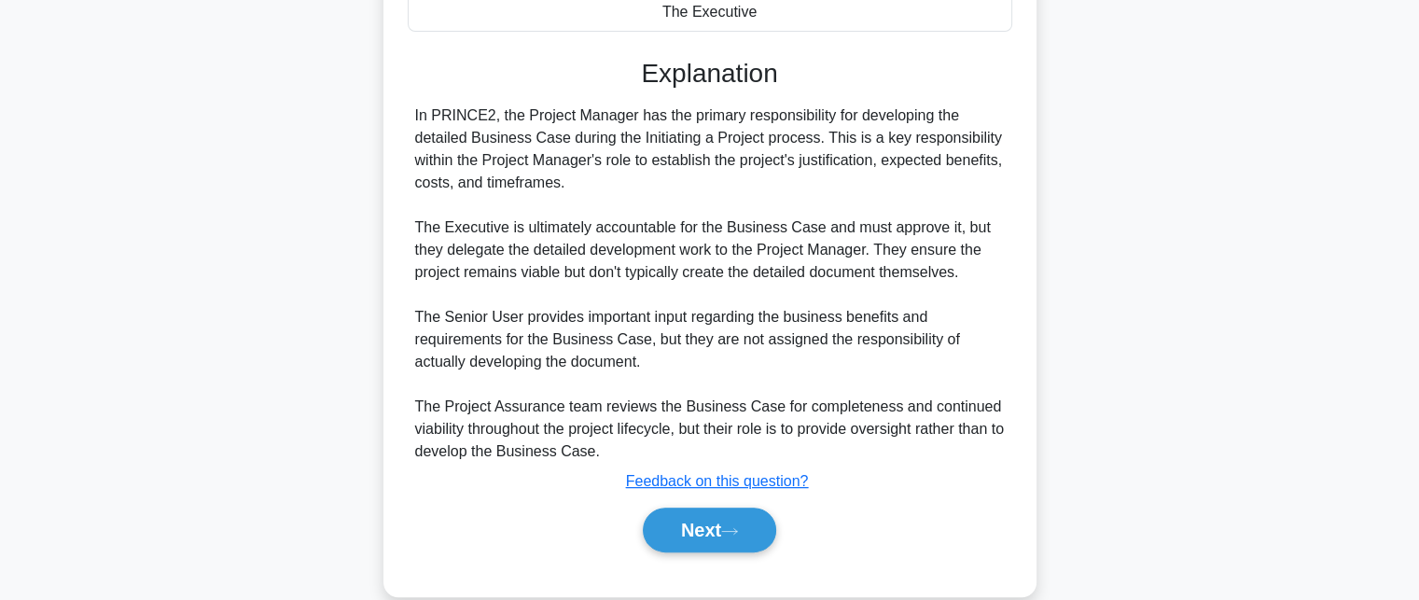
scroll to position [466, 0]
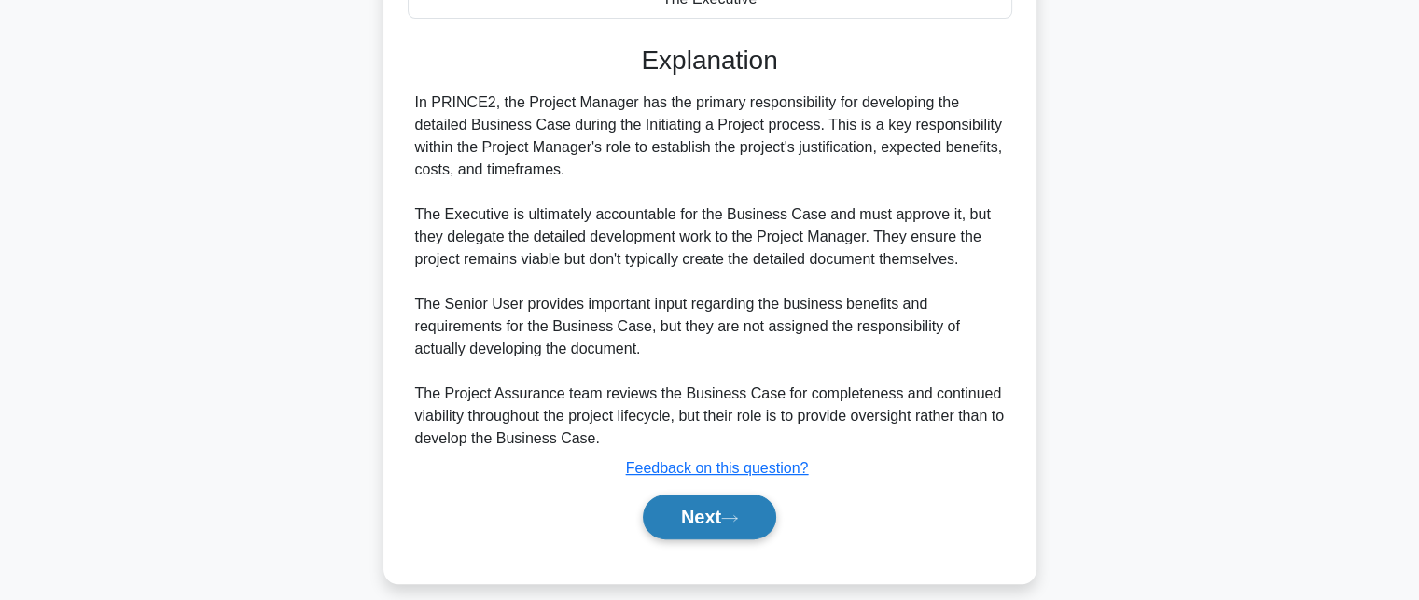
click at [698, 514] on button "Next" at bounding box center [709, 516] width 133 height 45
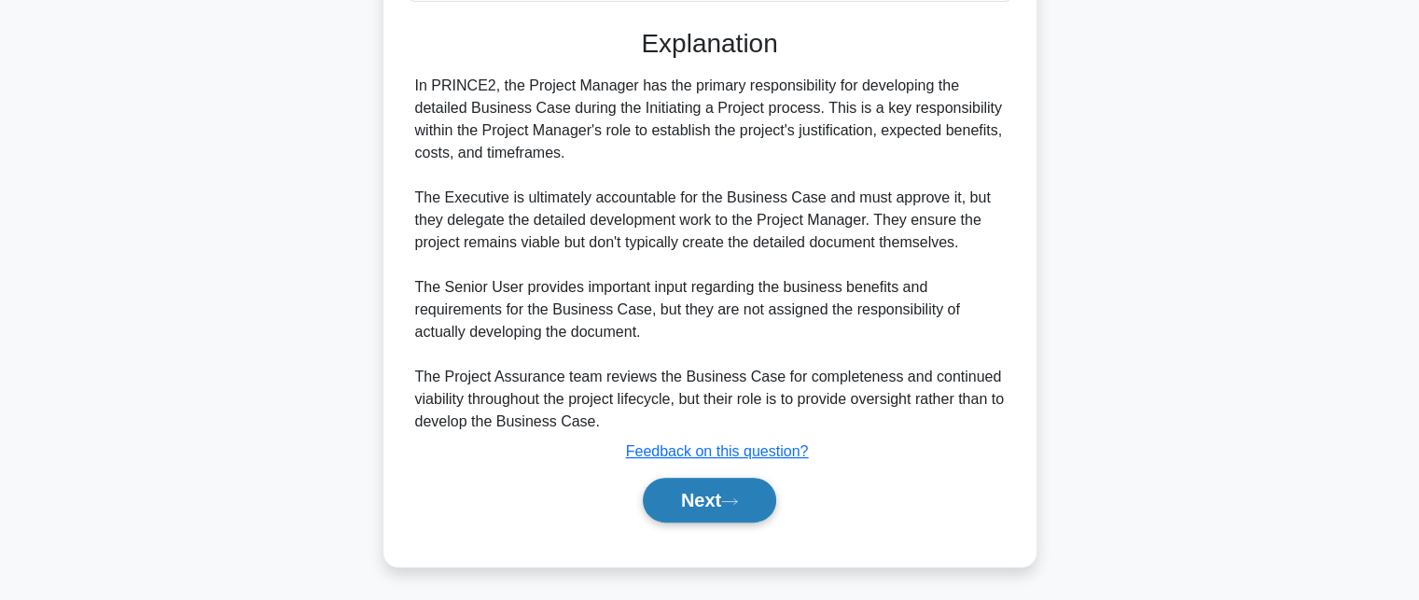
click at [737, 499] on icon at bounding box center [729, 501] width 15 height 6
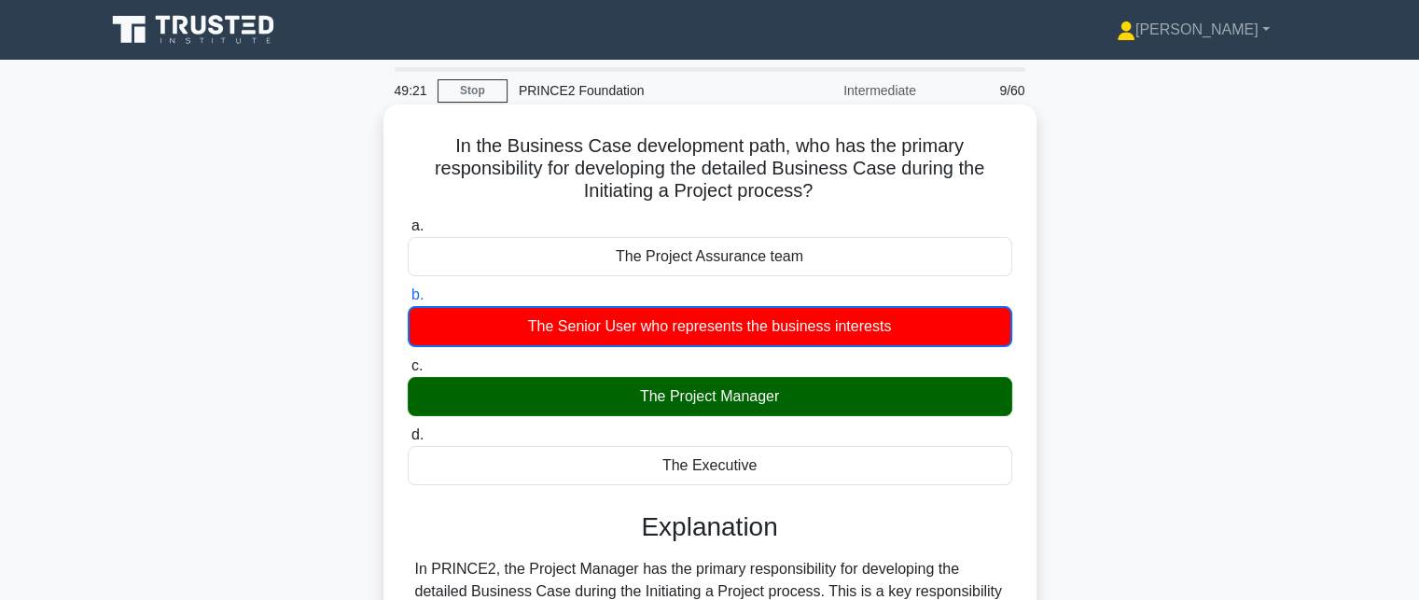
click at [544, 174] on h5 "In the Business Case development path, who has the primary responsibility for d…" at bounding box center [710, 168] width 608 height 69
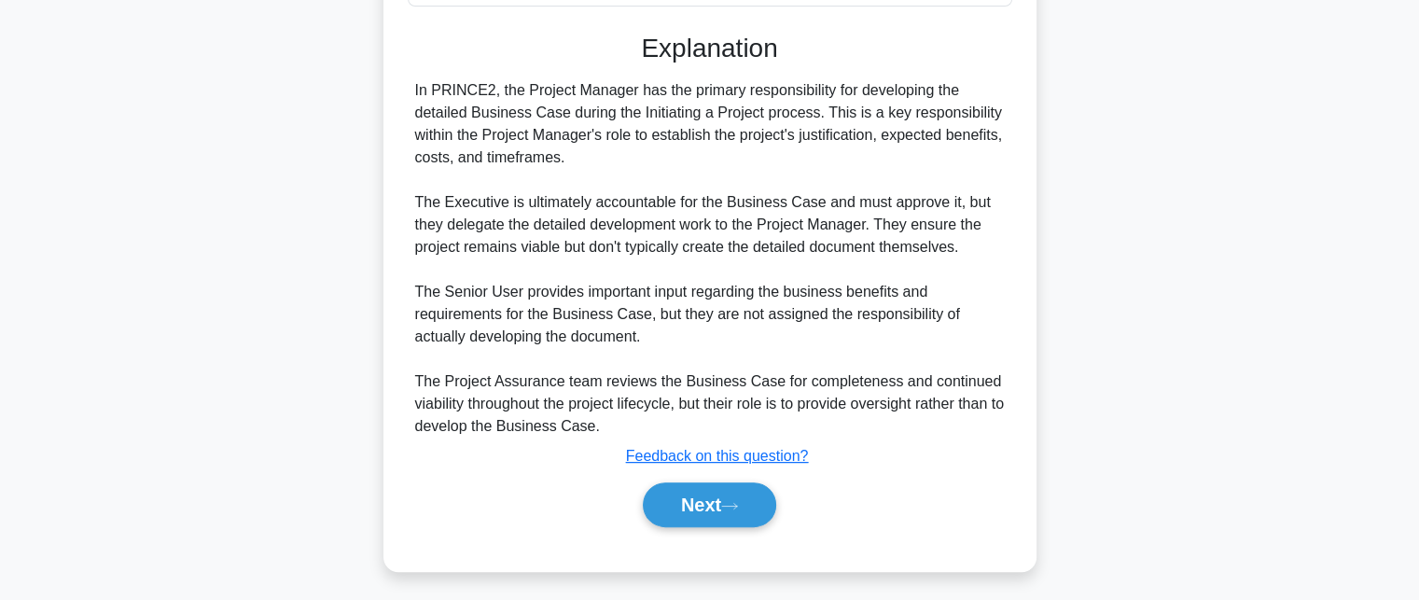
scroll to position [483, 0]
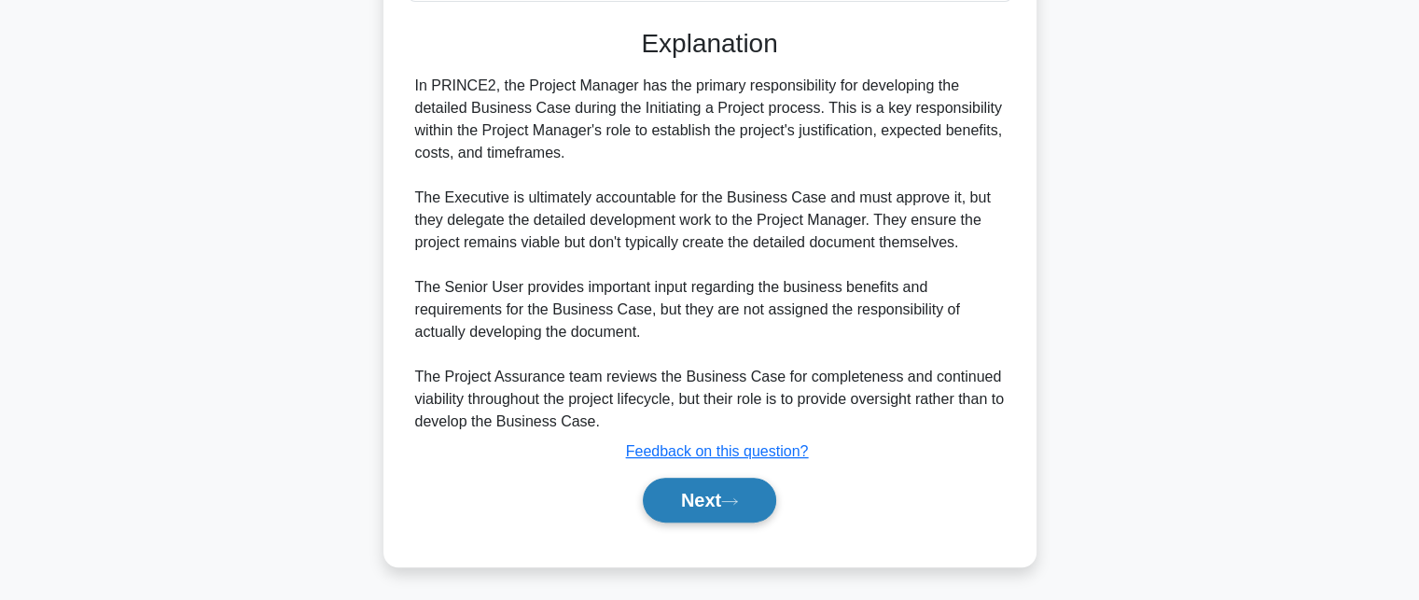
click at [678, 507] on button "Next" at bounding box center [709, 500] width 133 height 45
click at [705, 462] on div "Explanation In PRINCE2, the Project Manager has the primary responsibility for …" at bounding box center [710, 279] width 604 height 502
click at [706, 454] on u "Feedback on this question?" at bounding box center [717, 451] width 183 height 16
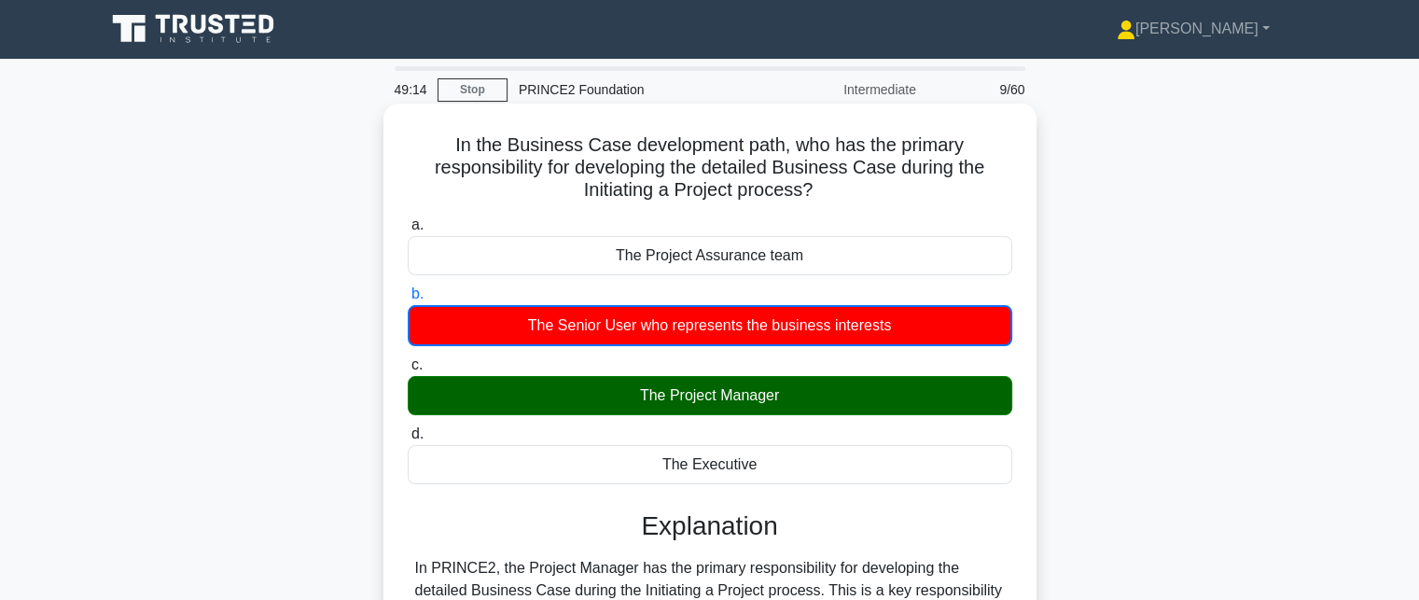
scroll to position [0, 0]
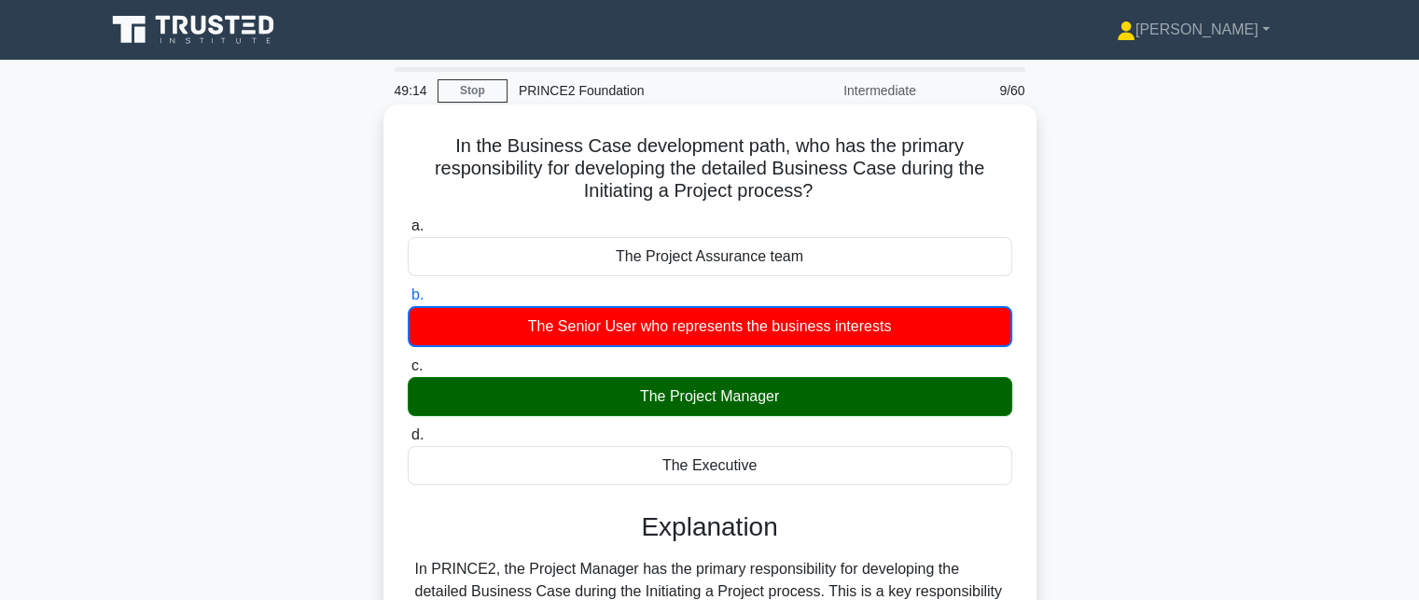
click at [761, 409] on div "The Project Manager" at bounding box center [710, 396] width 604 height 39
click at [408, 372] on input "c. The Project Manager" at bounding box center [408, 366] width 0 height 12
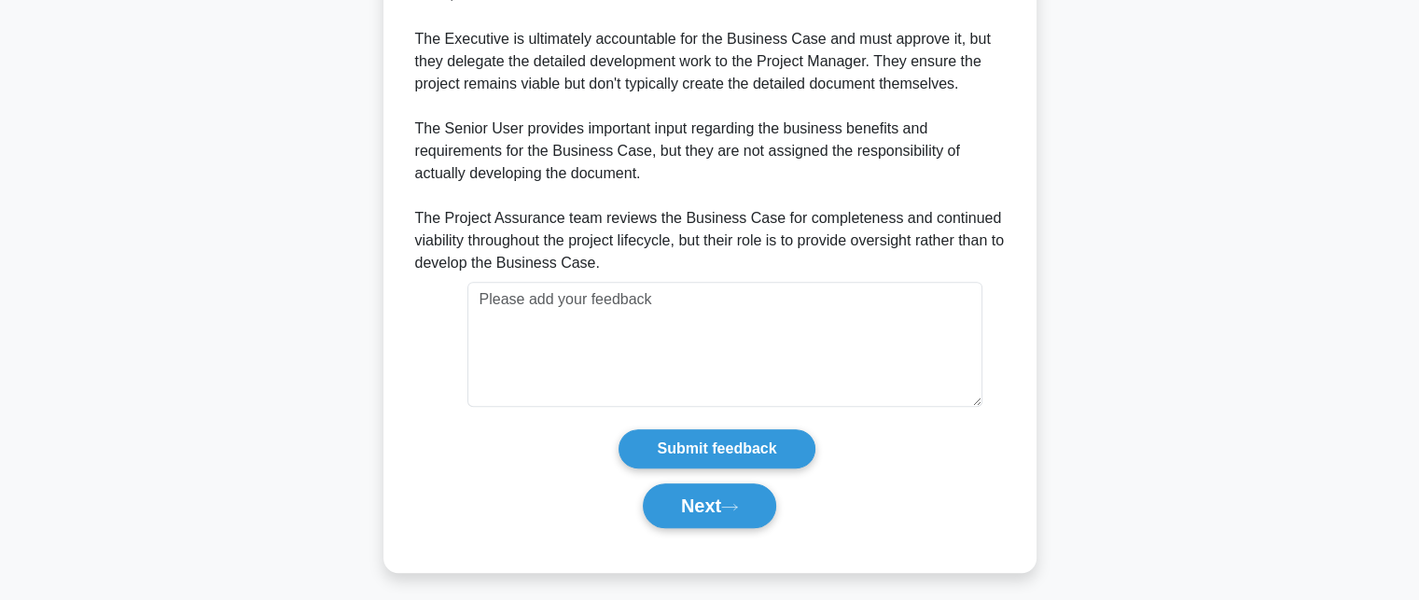
scroll to position [646, 0]
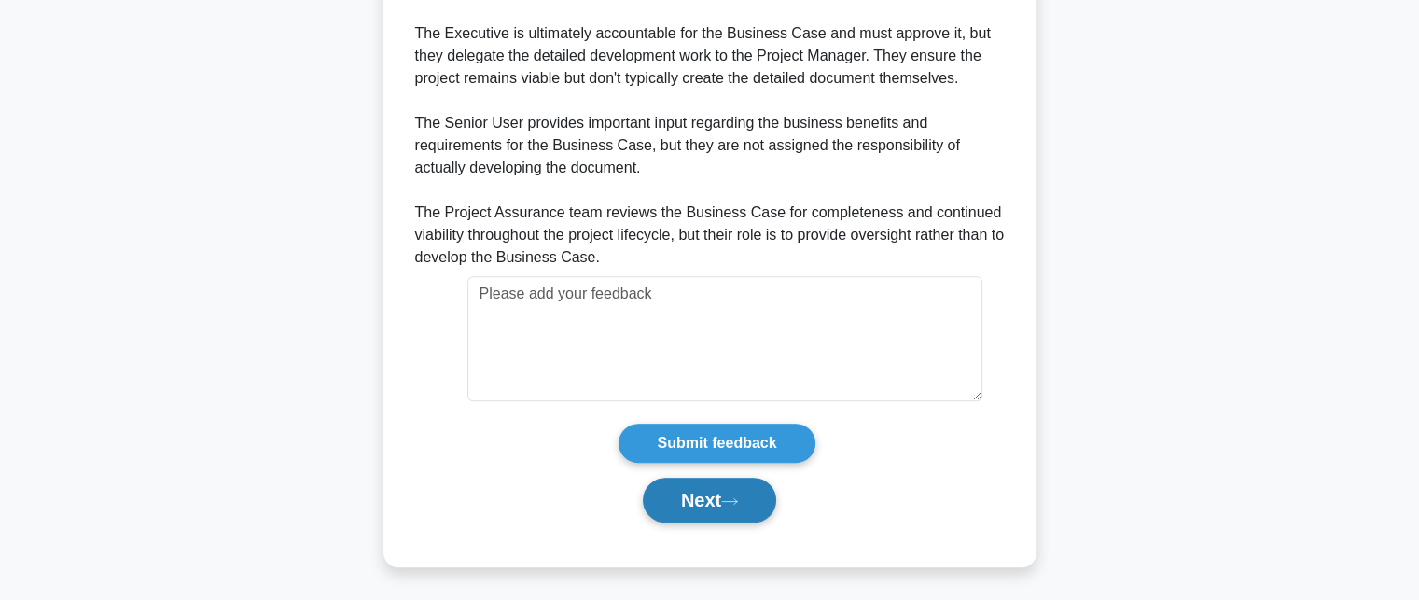
click at [739, 508] on button "Next" at bounding box center [709, 500] width 133 height 45
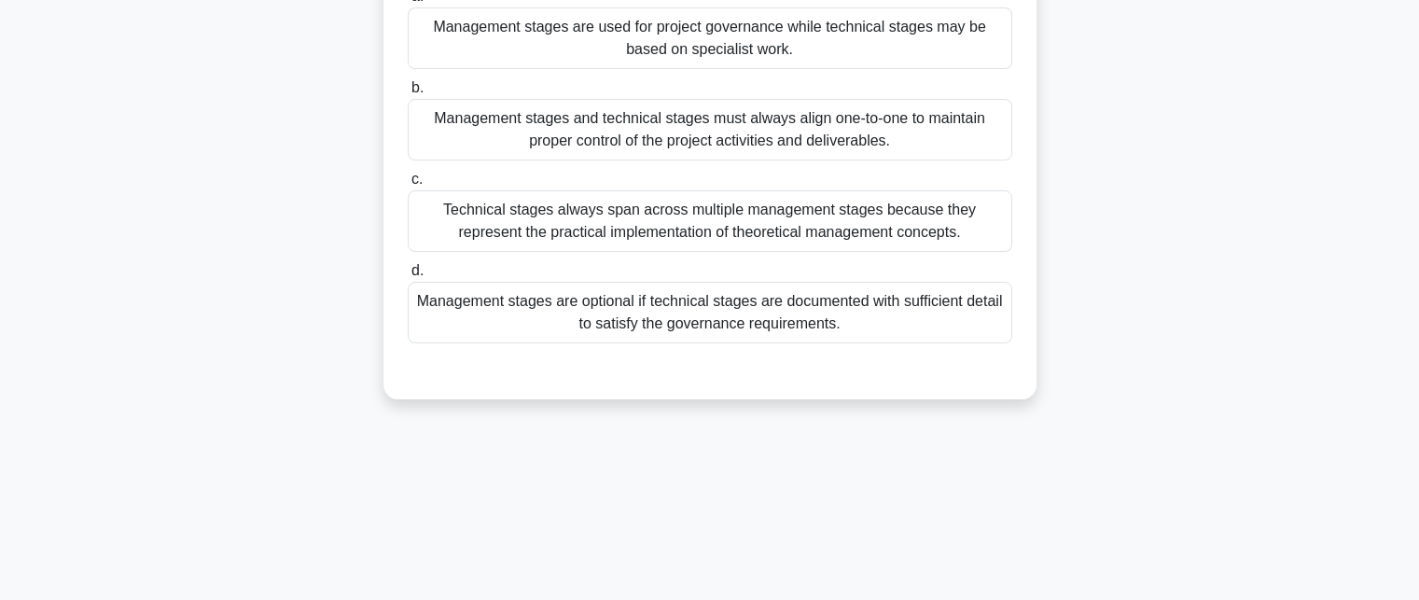
scroll to position [0, 0]
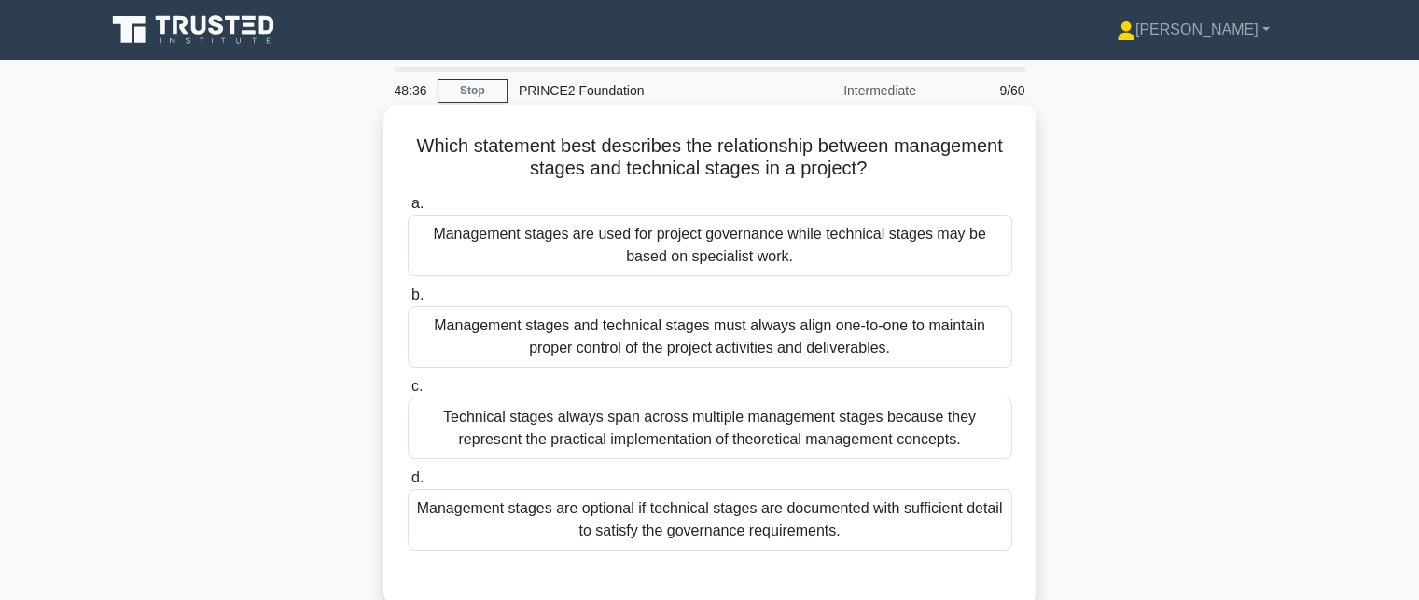
click at [573, 245] on div "Management stages are used for project governance while technical stages may be…" at bounding box center [710, 246] width 604 height 62
click at [408, 210] on input "a. Management stages are used for project governance while technical stages may…" at bounding box center [408, 204] width 0 height 12
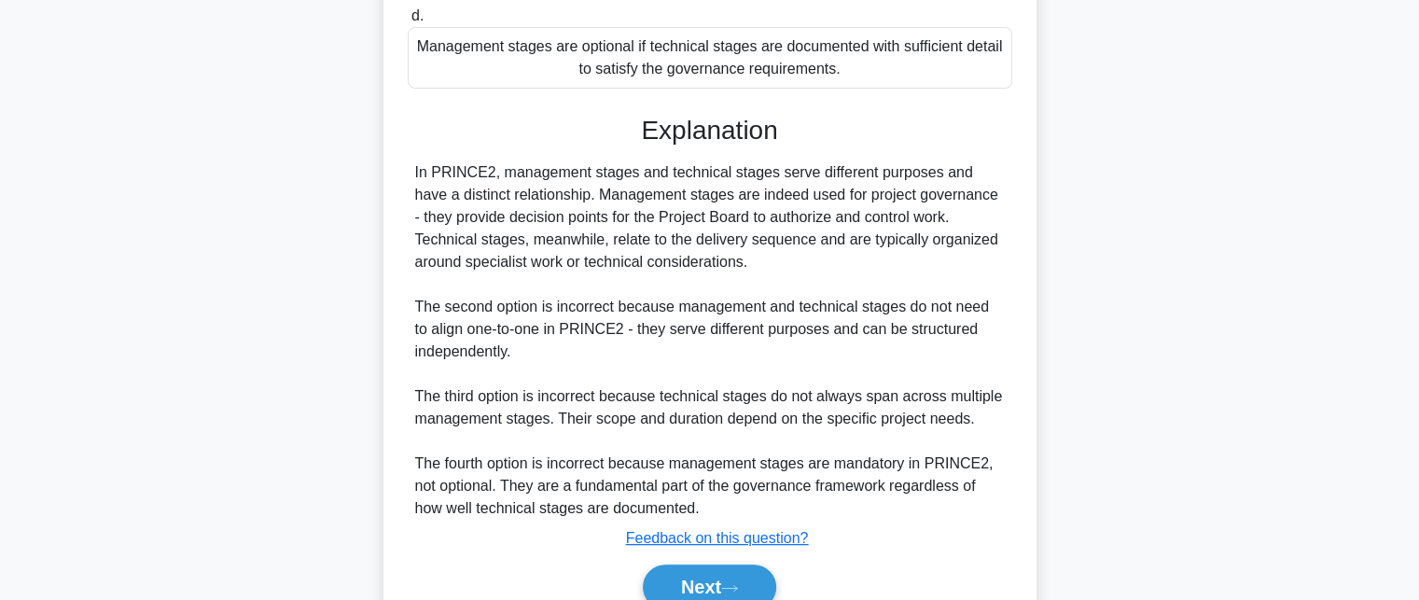
scroll to position [548, 0]
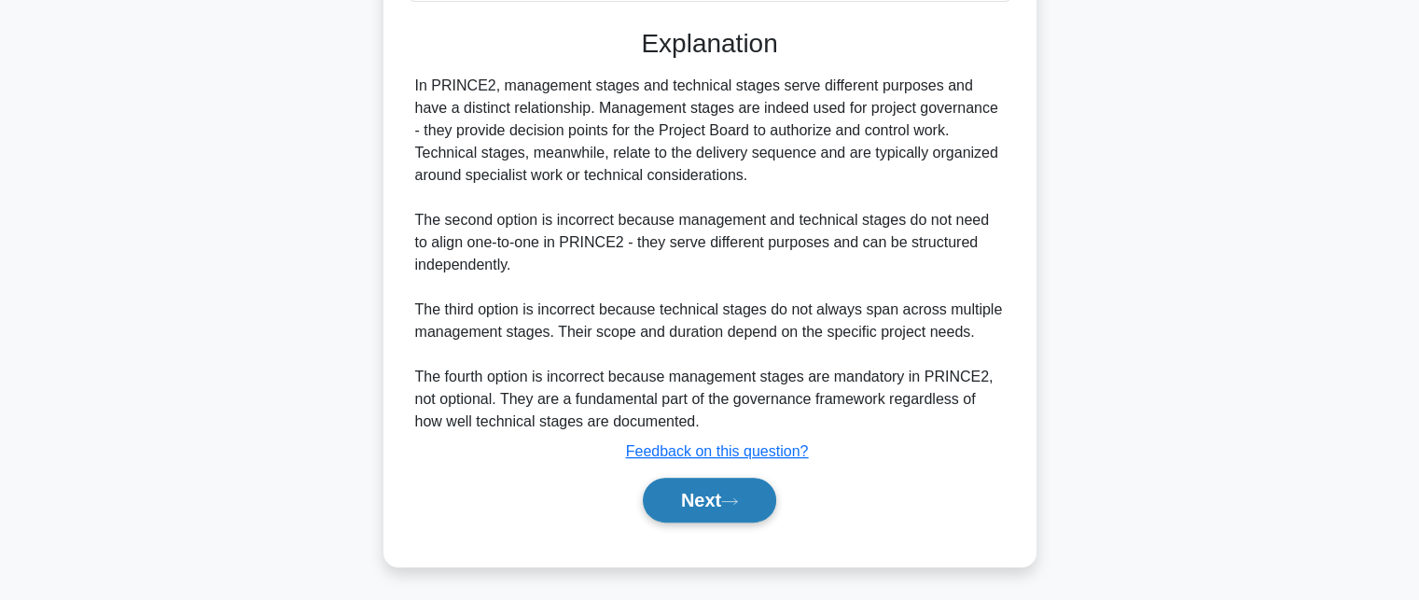
click at [747, 497] on button "Next" at bounding box center [709, 500] width 133 height 45
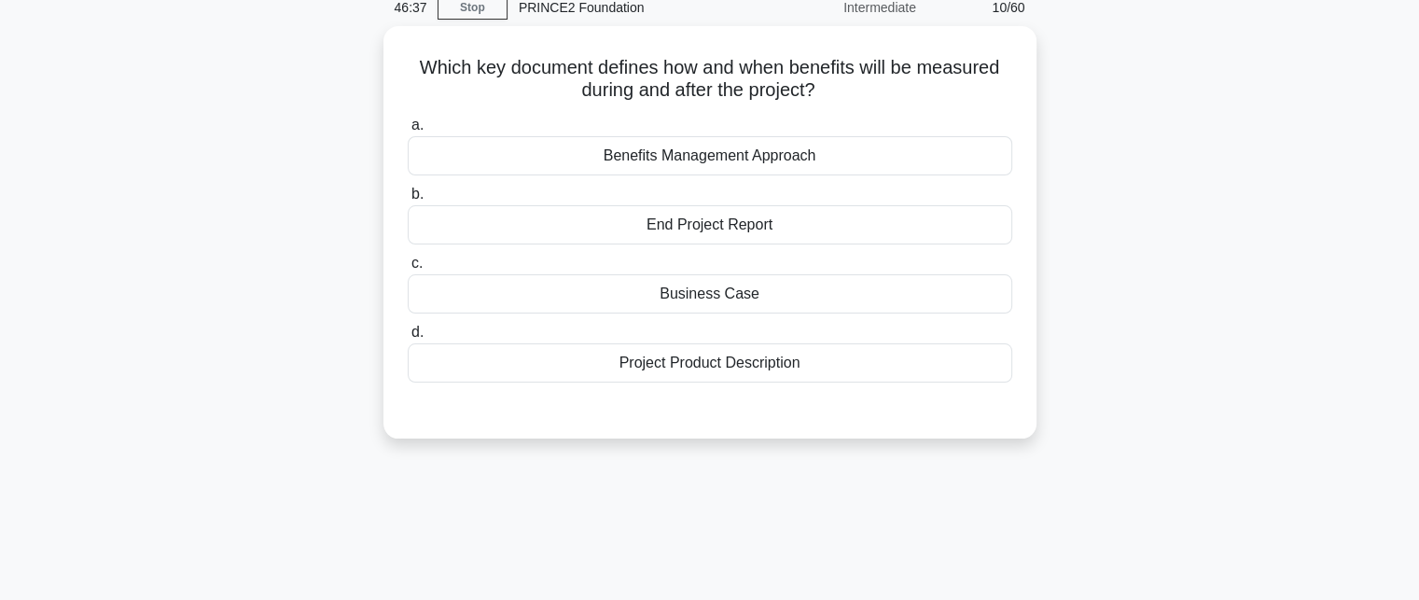
scroll to position [0, 0]
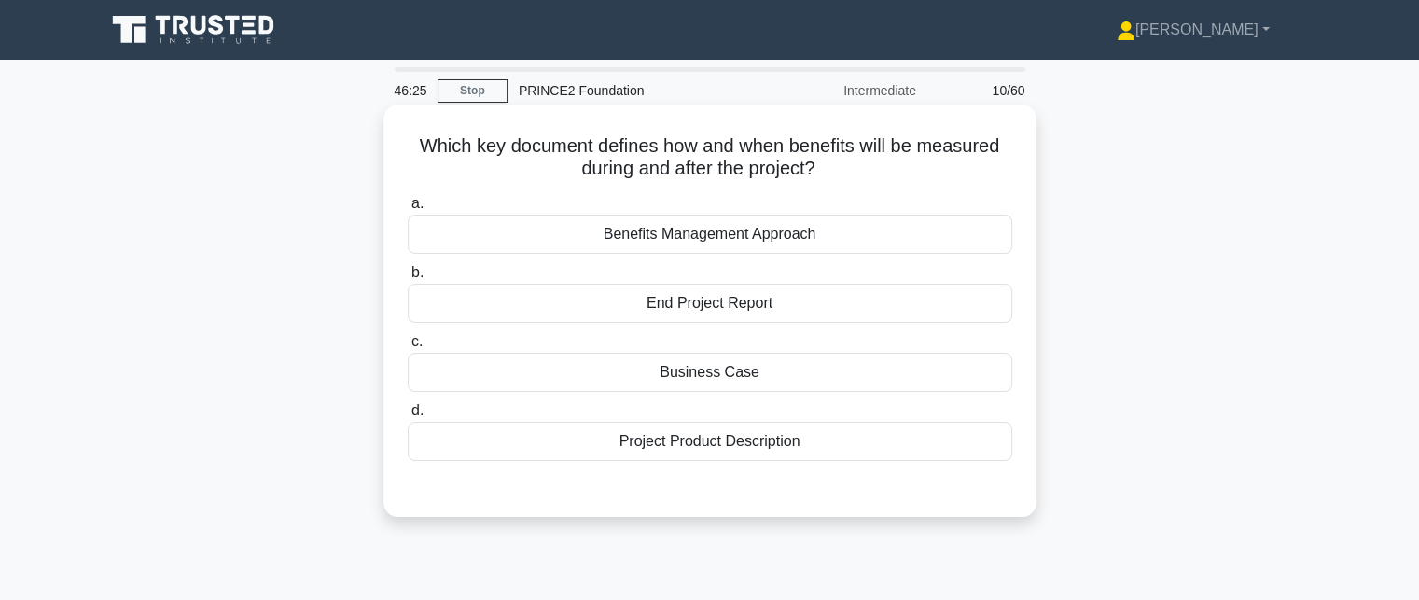
click at [704, 233] on div "Benefits Management Approach" at bounding box center [710, 234] width 604 height 39
click at [408, 210] on input "a. Benefits Management Approach" at bounding box center [408, 204] width 0 height 12
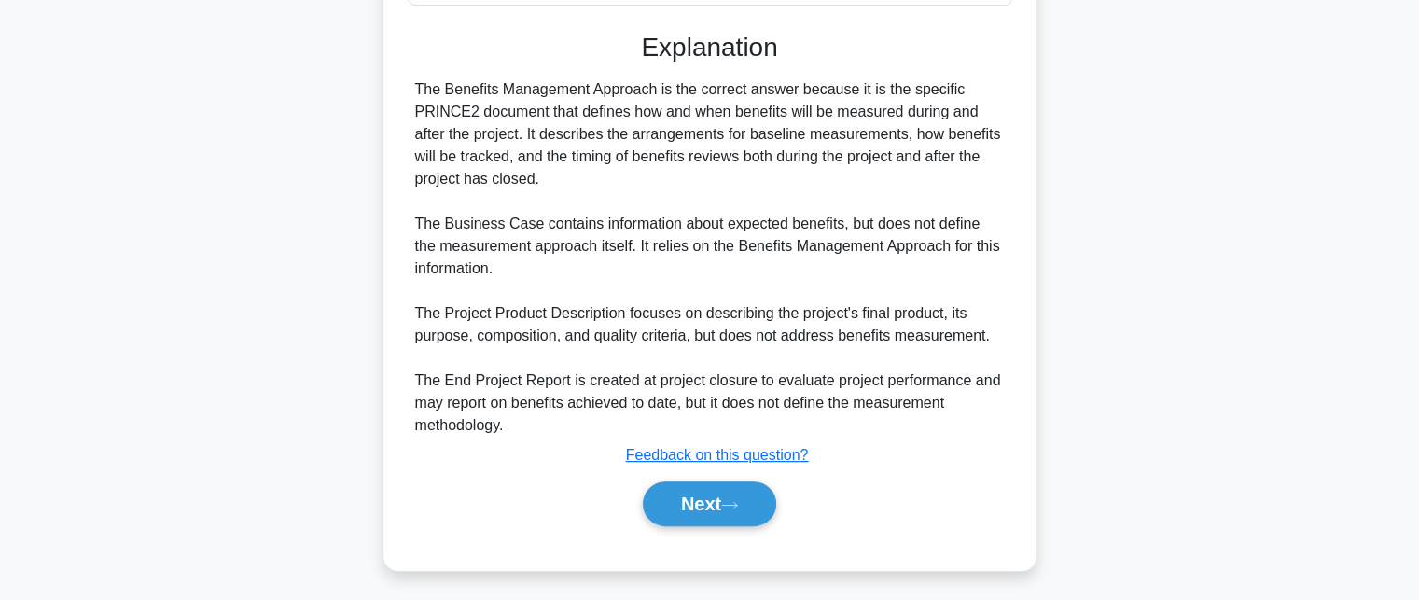
scroll to position [459, 0]
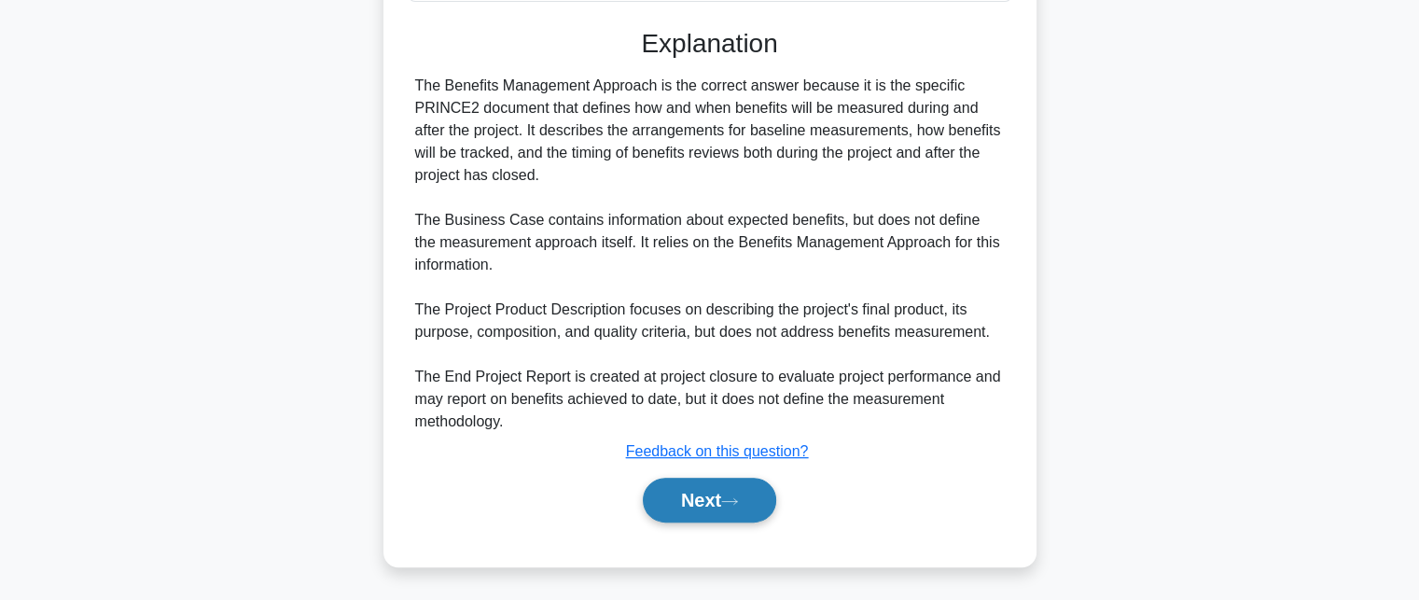
click at [698, 501] on button "Next" at bounding box center [709, 500] width 133 height 45
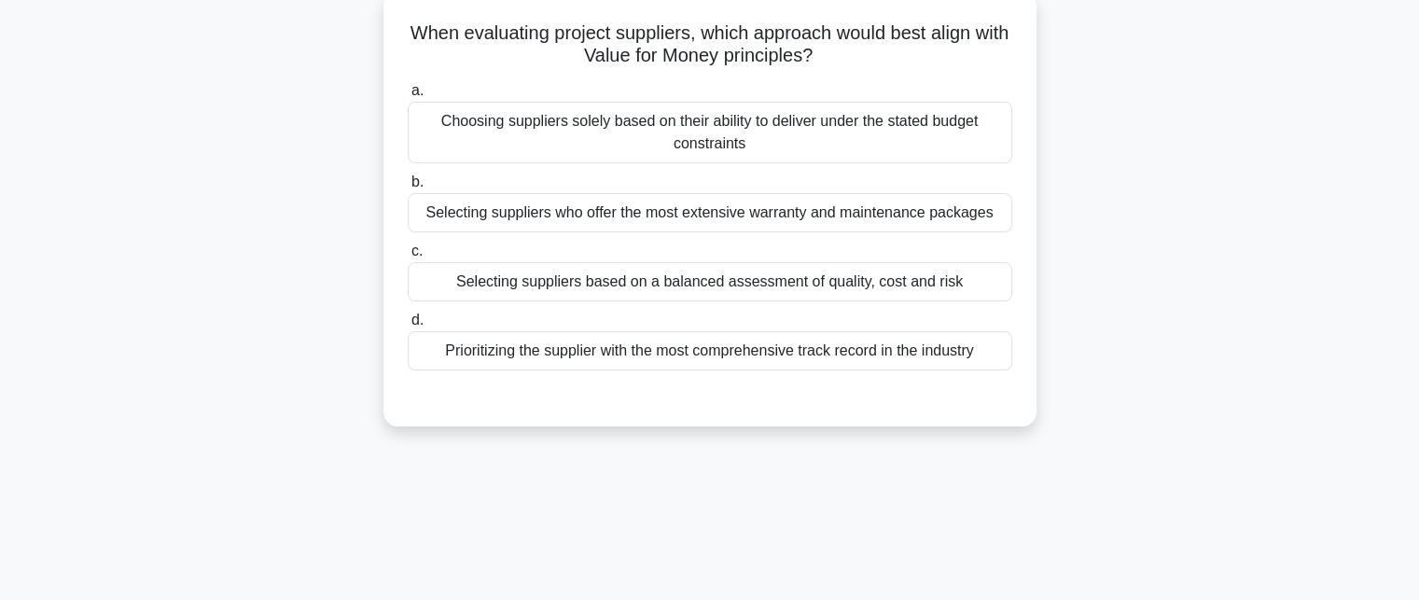
scroll to position [0, 0]
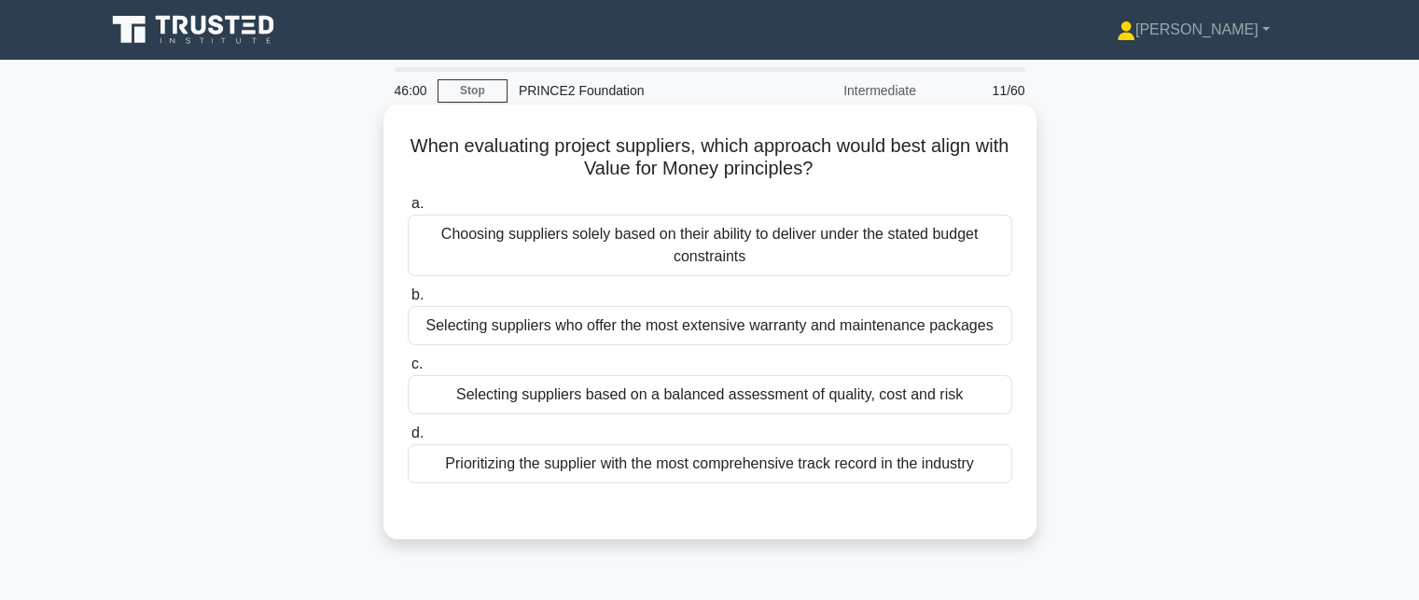
click at [907, 402] on div "Selecting suppliers based on a balanced assessment of quality, cost and risk" at bounding box center [710, 394] width 604 height 39
click at [408, 370] on input "c. Selecting suppliers based on a balanced assessment of quality, cost and risk" at bounding box center [408, 364] width 0 height 12
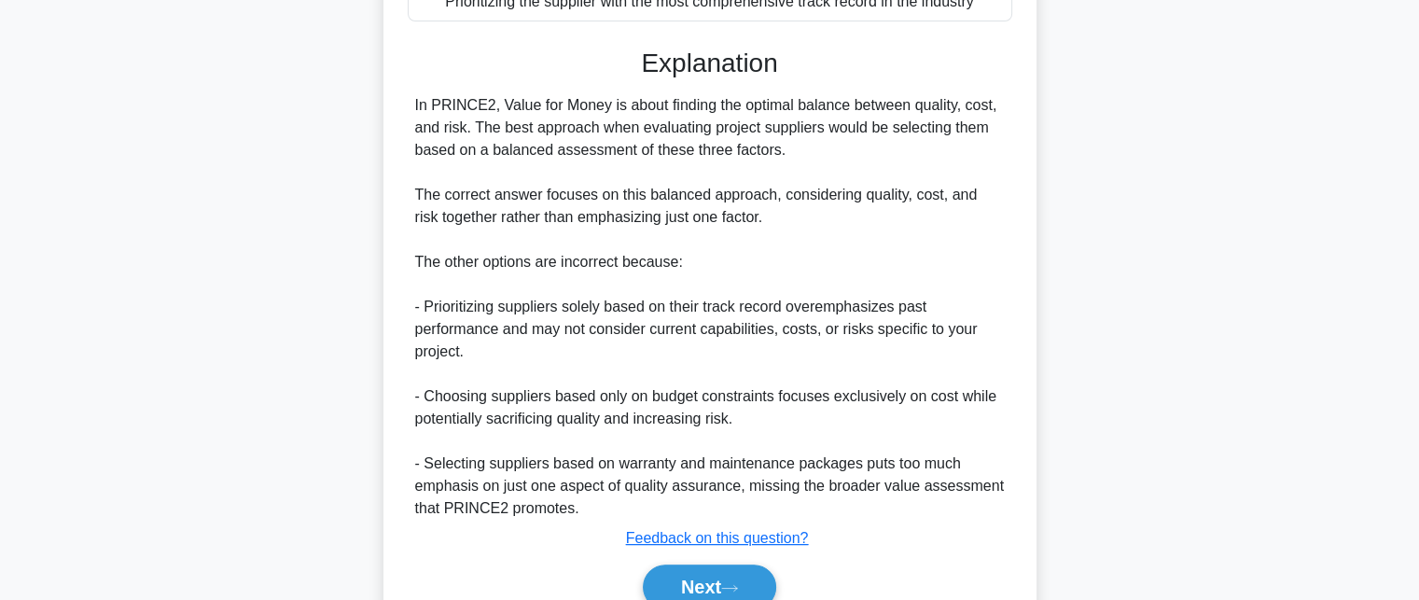
scroll to position [548, 0]
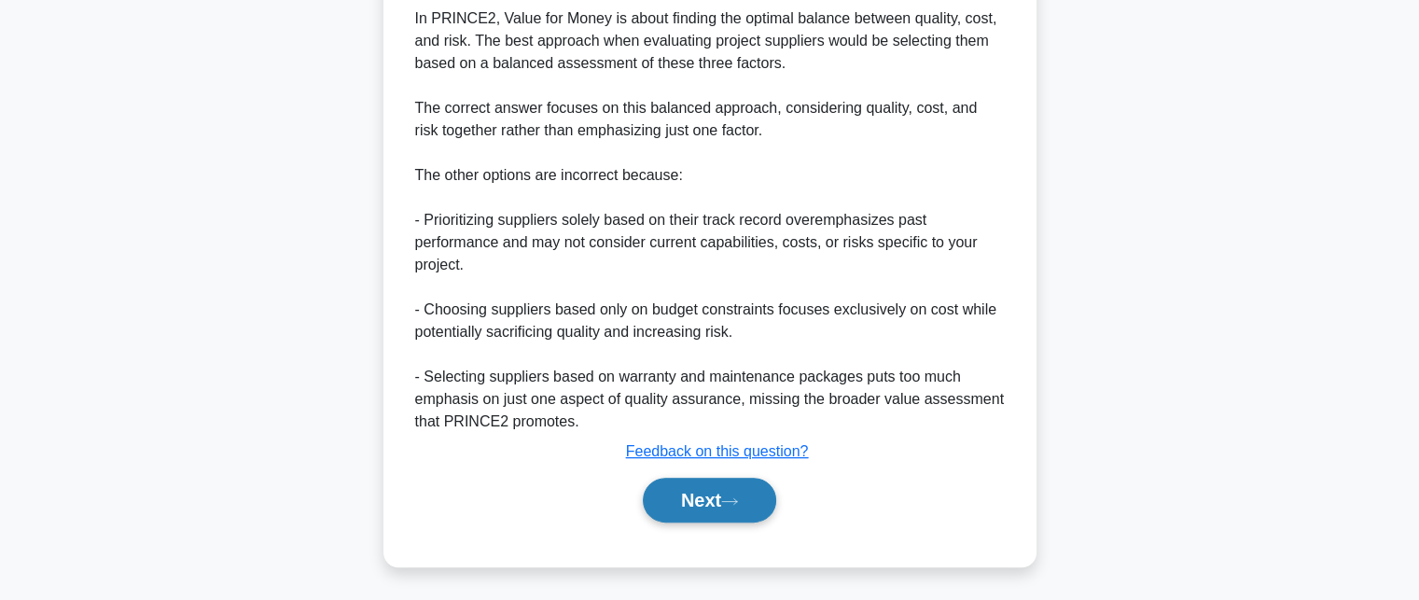
click at [757, 502] on button "Next" at bounding box center [709, 500] width 133 height 45
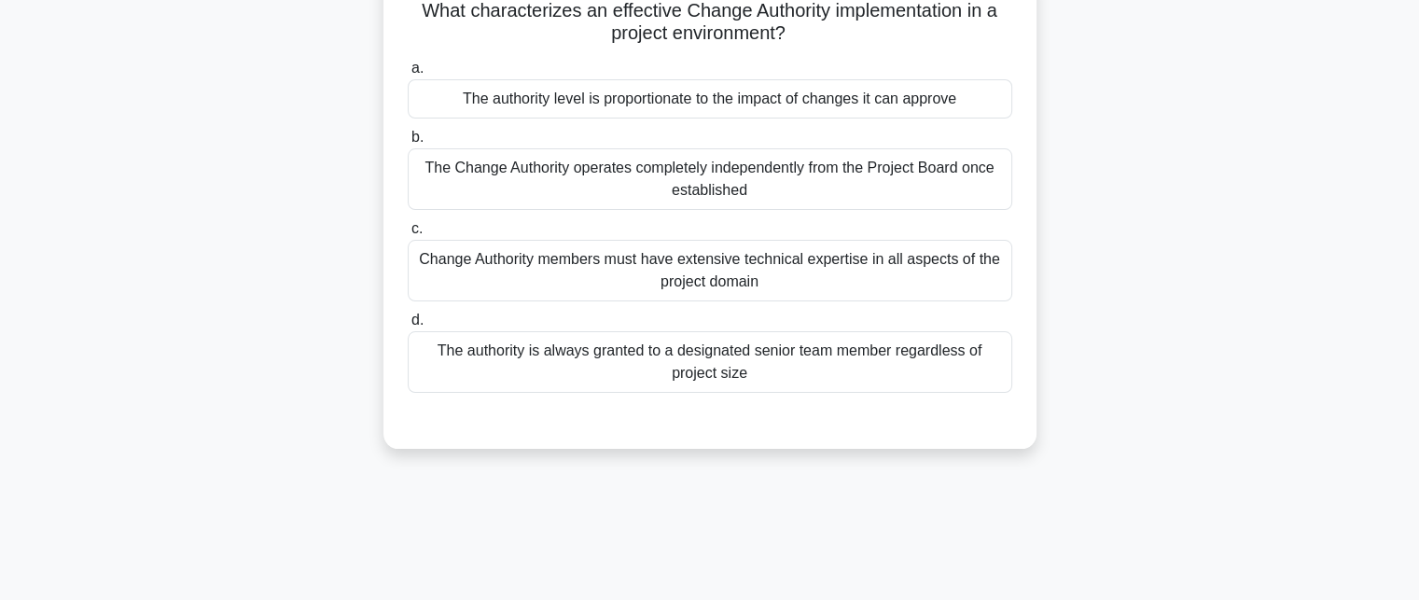
scroll to position [35, 0]
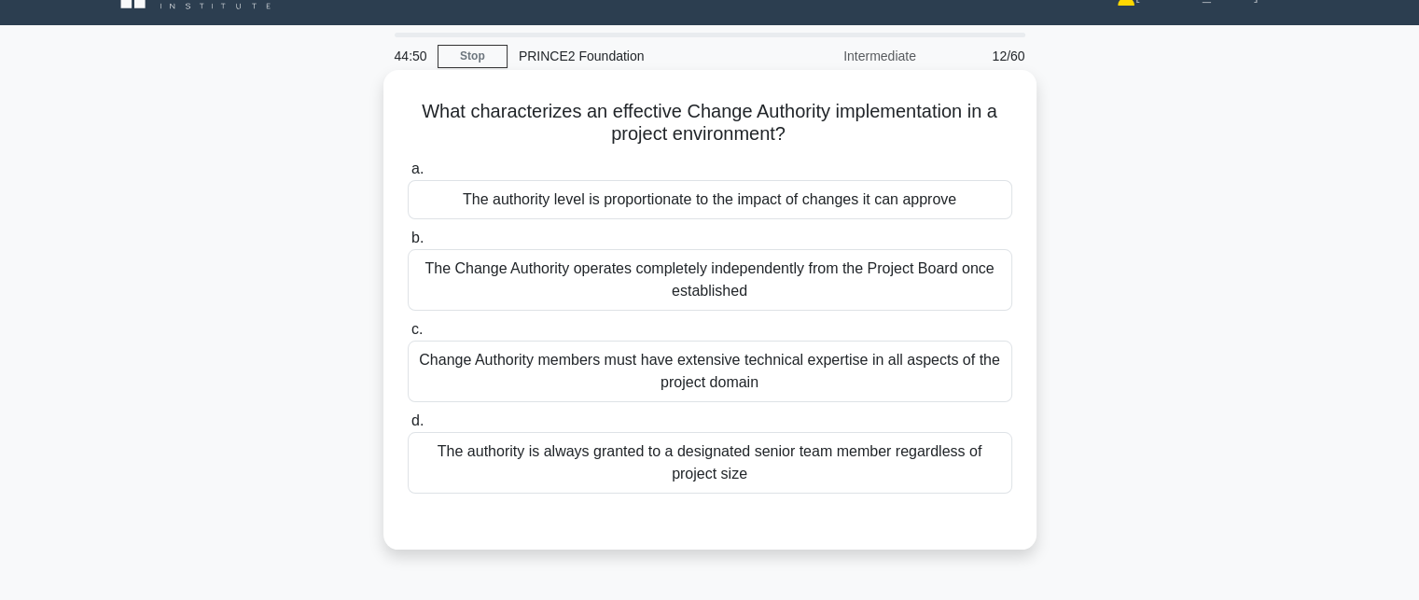
click at [962, 366] on div "Change Authority members must have extensive technical expertise in all aspects…" at bounding box center [710, 371] width 604 height 62
click at [881, 374] on div "Change Authority members must have extensive technical expertise in all aspects…" at bounding box center [710, 371] width 604 height 62
click at [408, 336] on input "c. Change Authority members must have extensive technical expertise in all aspe…" at bounding box center [408, 330] width 0 height 12
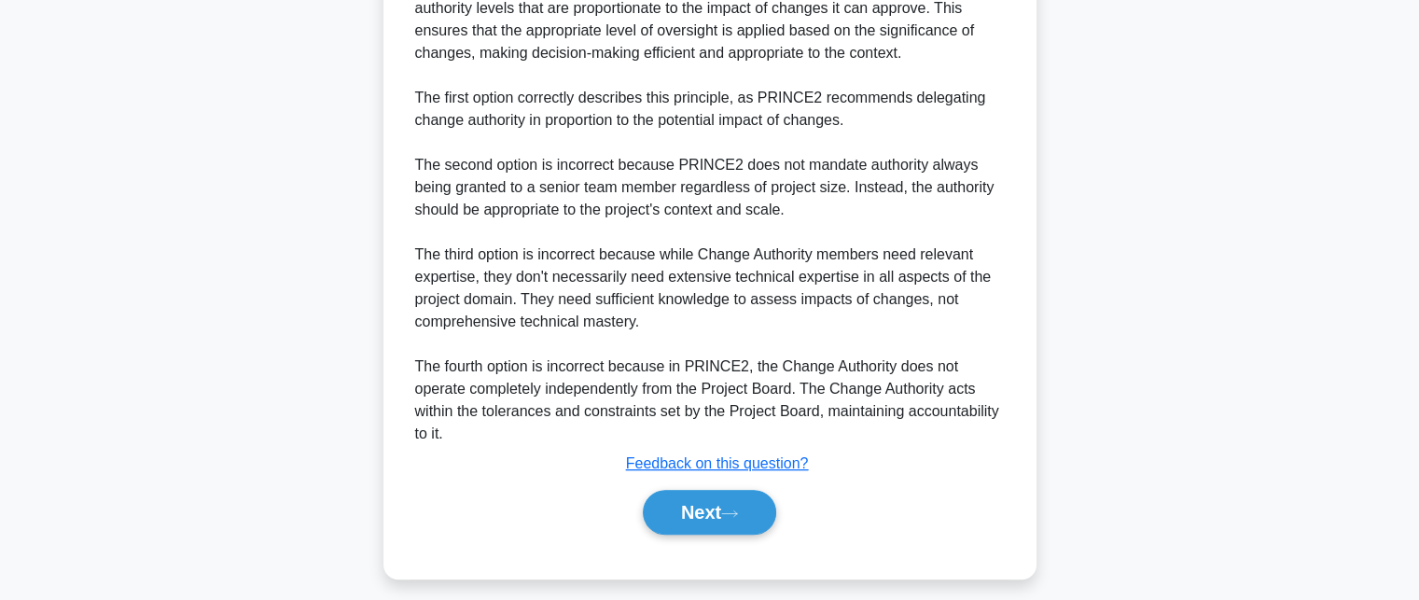
scroll to position [640, 0]
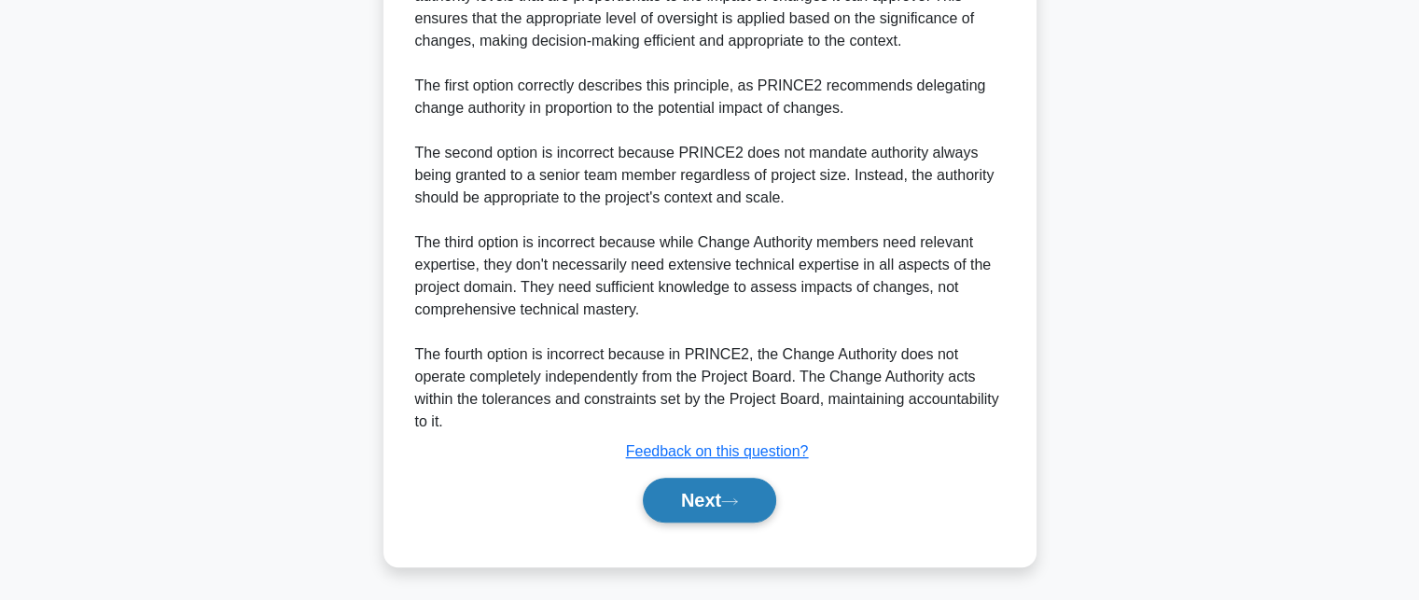
click at [703, 491] on button "Next" at bounding box center [709, 500] width 133 height 45
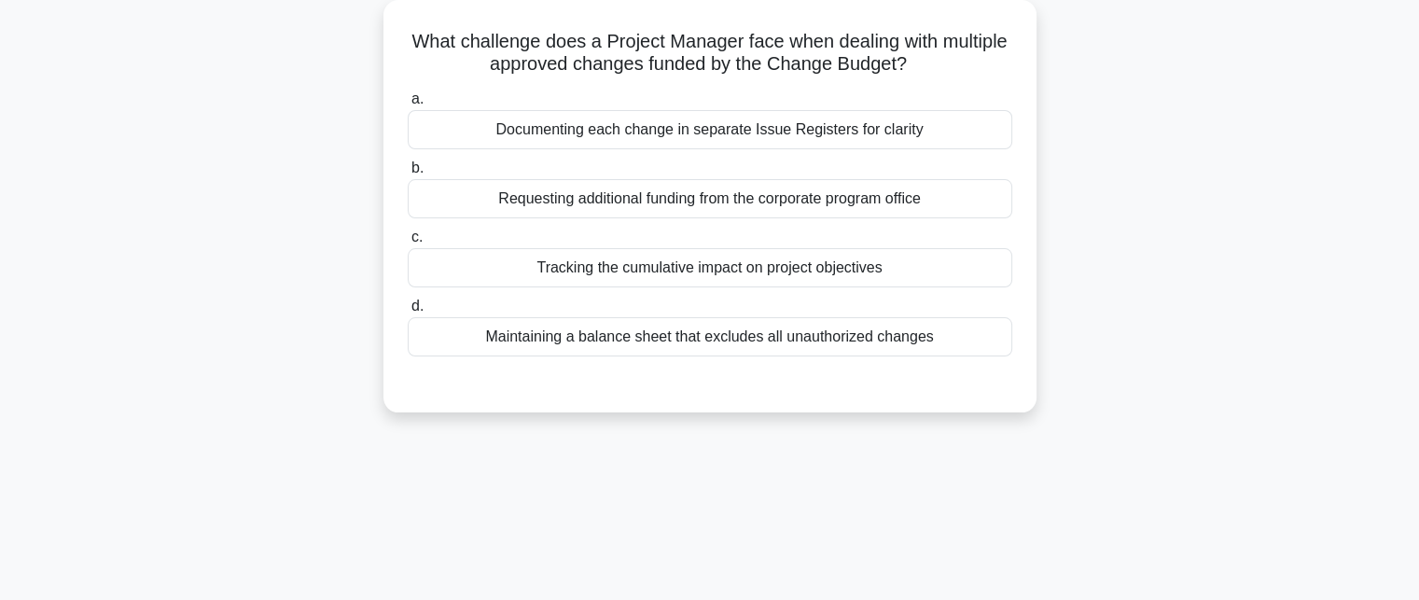
scroll to position [0, 0]
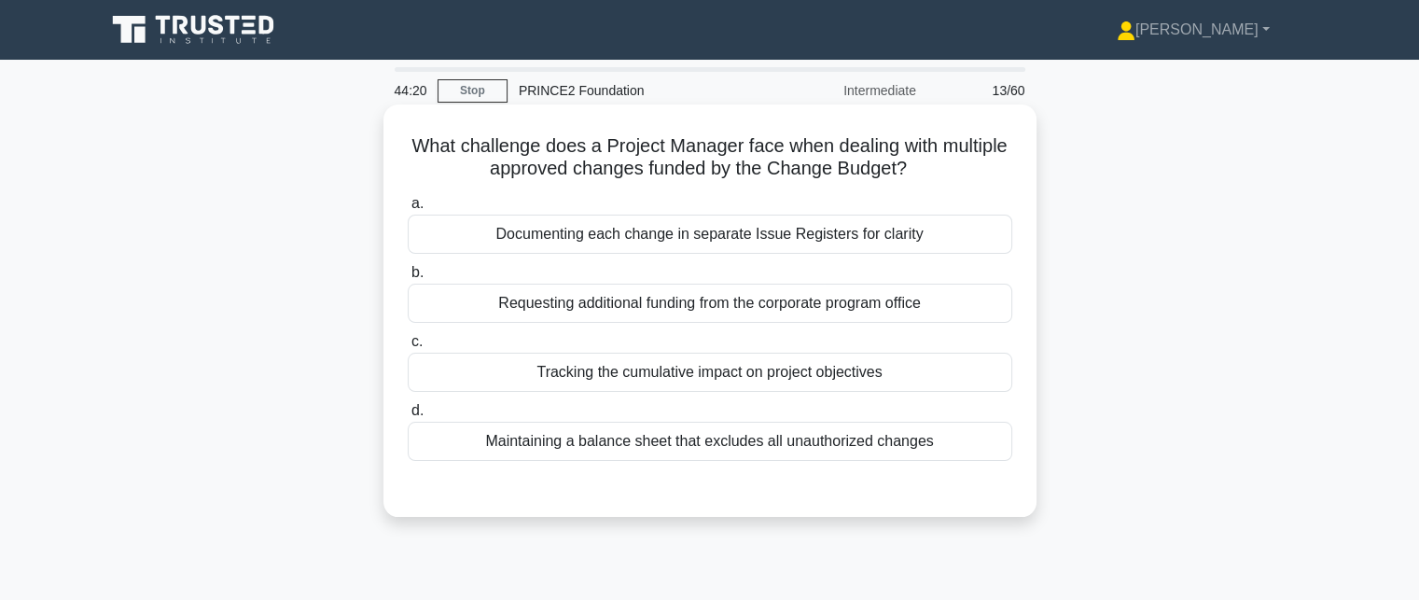
click at [800, 375] on div "Tracking the cumulative impact on project objectives" at bounding box center [710, 372] width 604 height 39
click at [408, 348] on input "c. Tracking the cumulative impact on project objectives" at bounding box center [408, 342] width 0 height 12
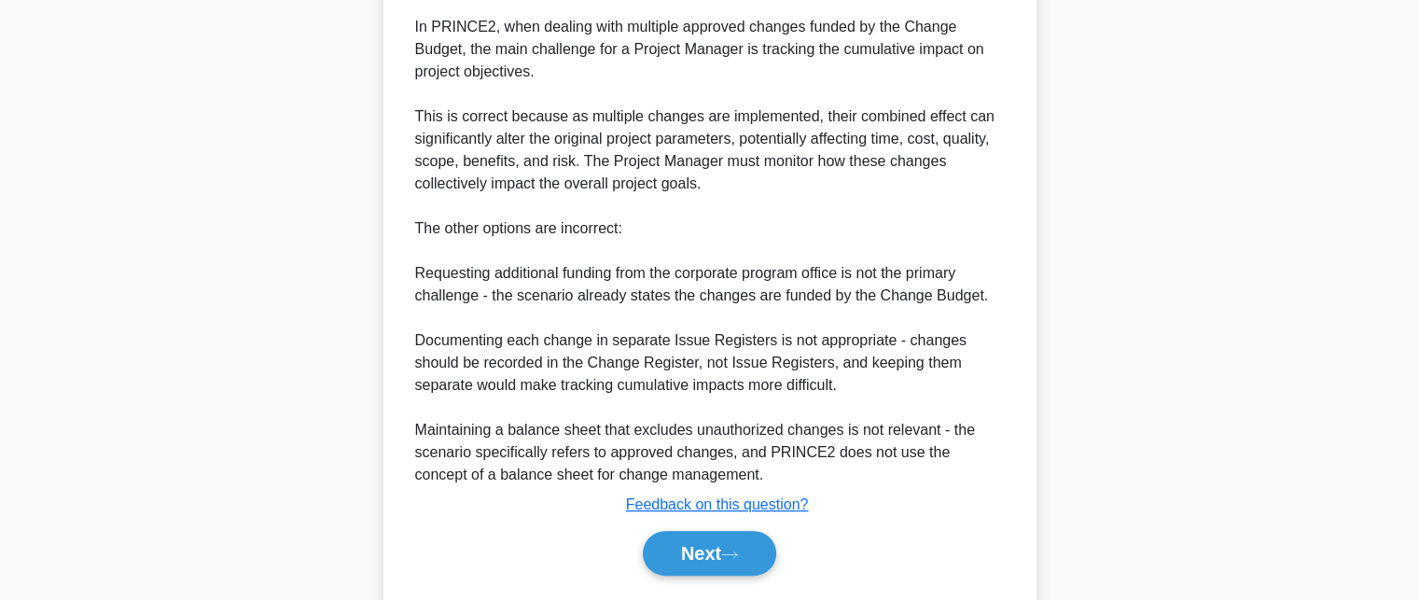
scroll to position [571, 0]
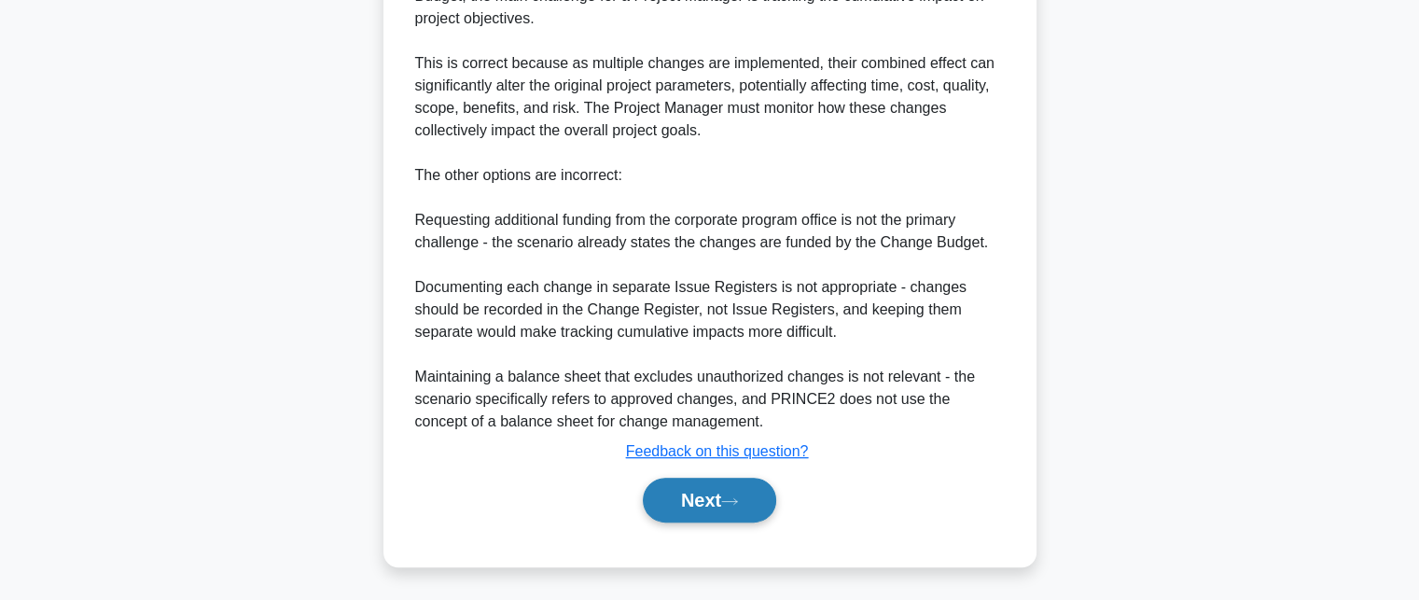
click at [729, 501] on icon at bounding box center [729, 501] width 17 height 10
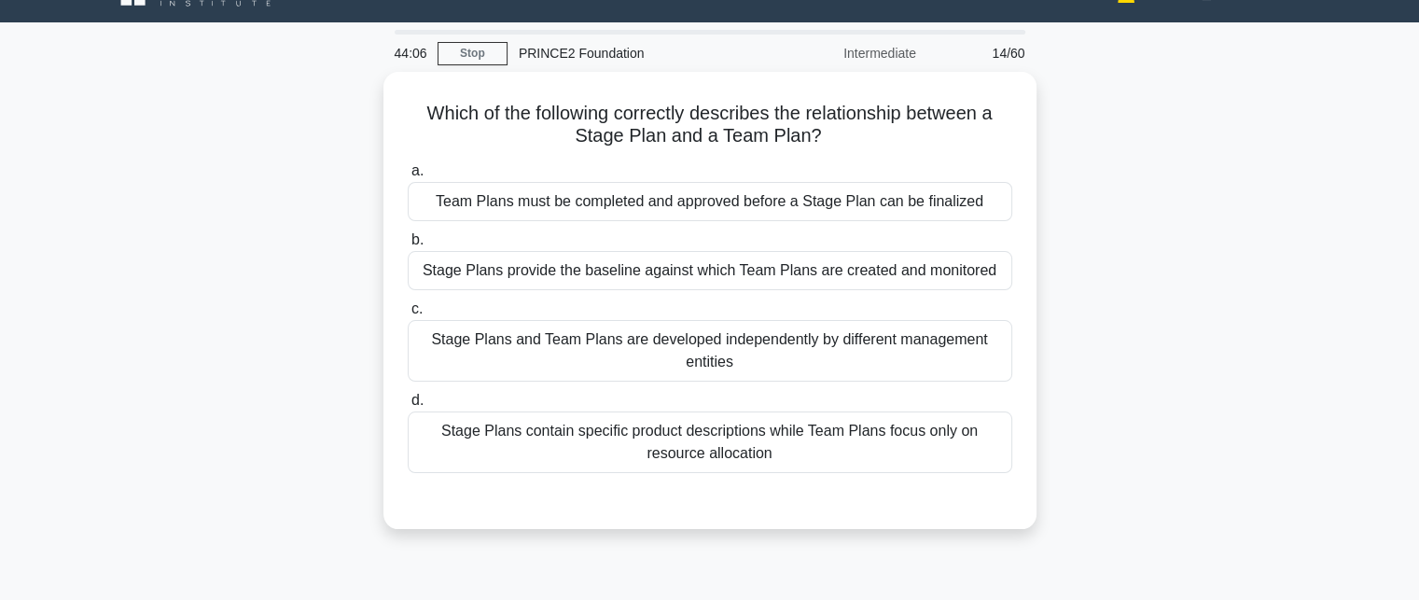
scroll to position [35, 0]
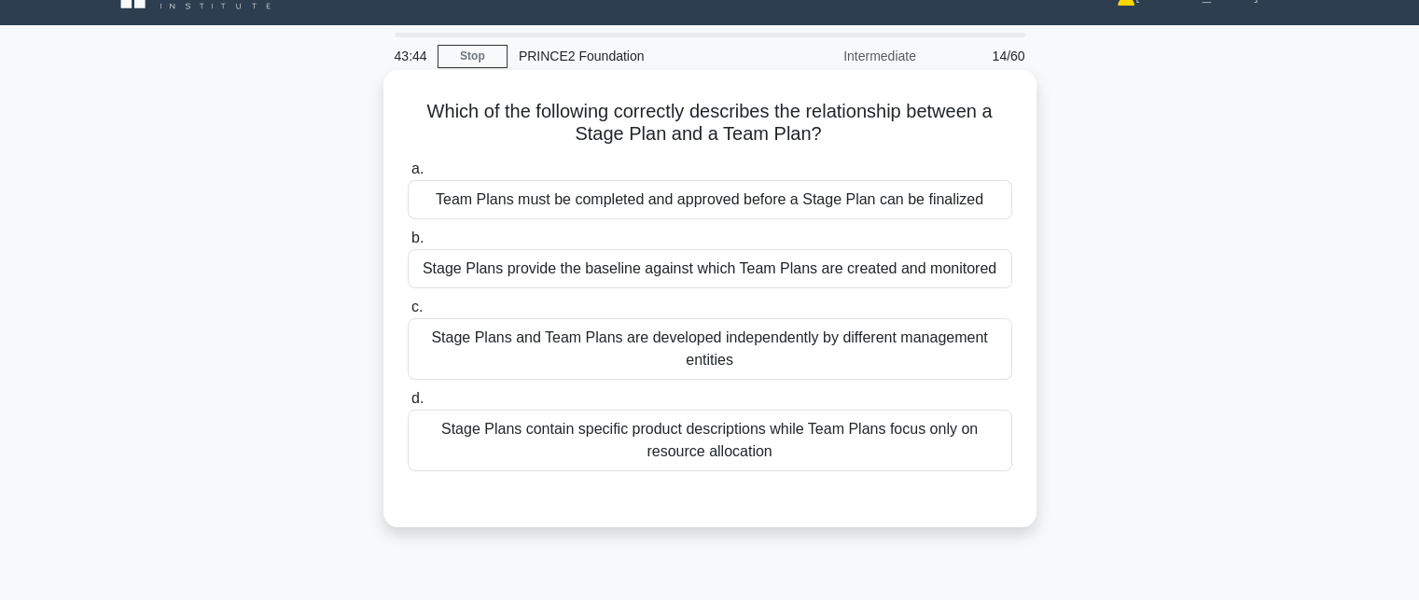
click at [904, 272] on div "Stage Plans provide the baseline against which Team Plans are created and monit…" at bounding box center [710, 268] width 604 height 39
click at [408, 244] on input "b. Stage Plans provide the baseline against which Team Plans are created and mo…" at bounding box center [408, 238] width 0 height 12
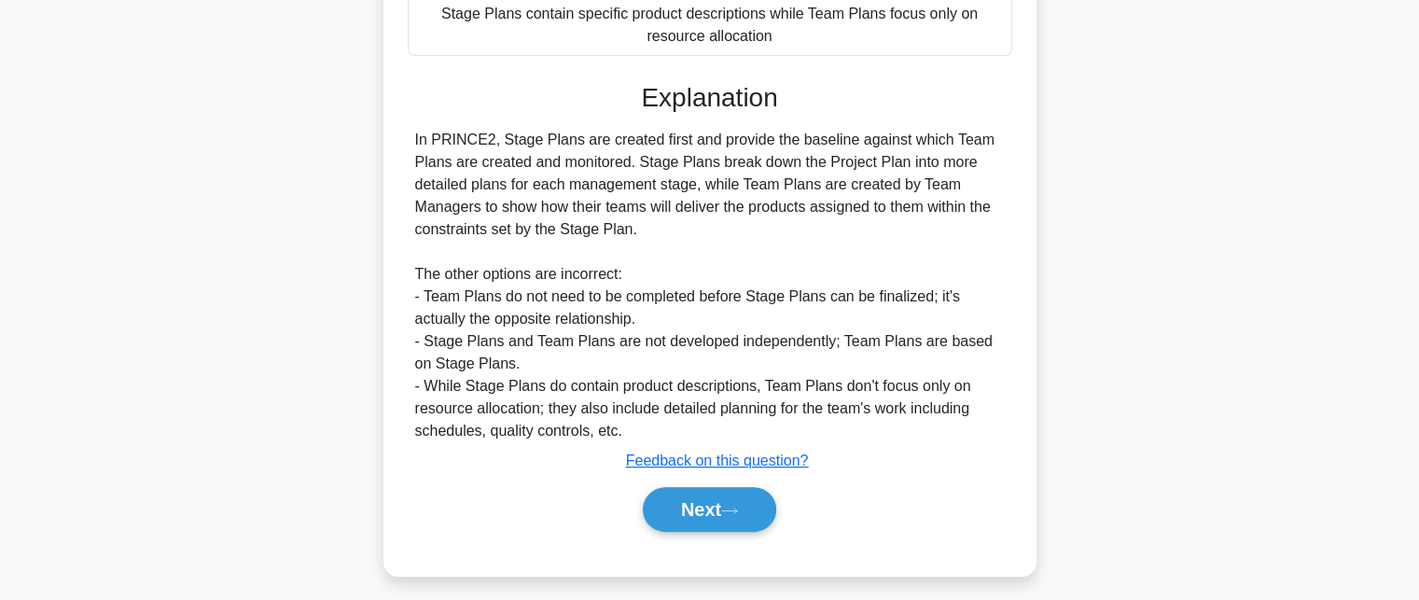
scroll to position [459, 0]
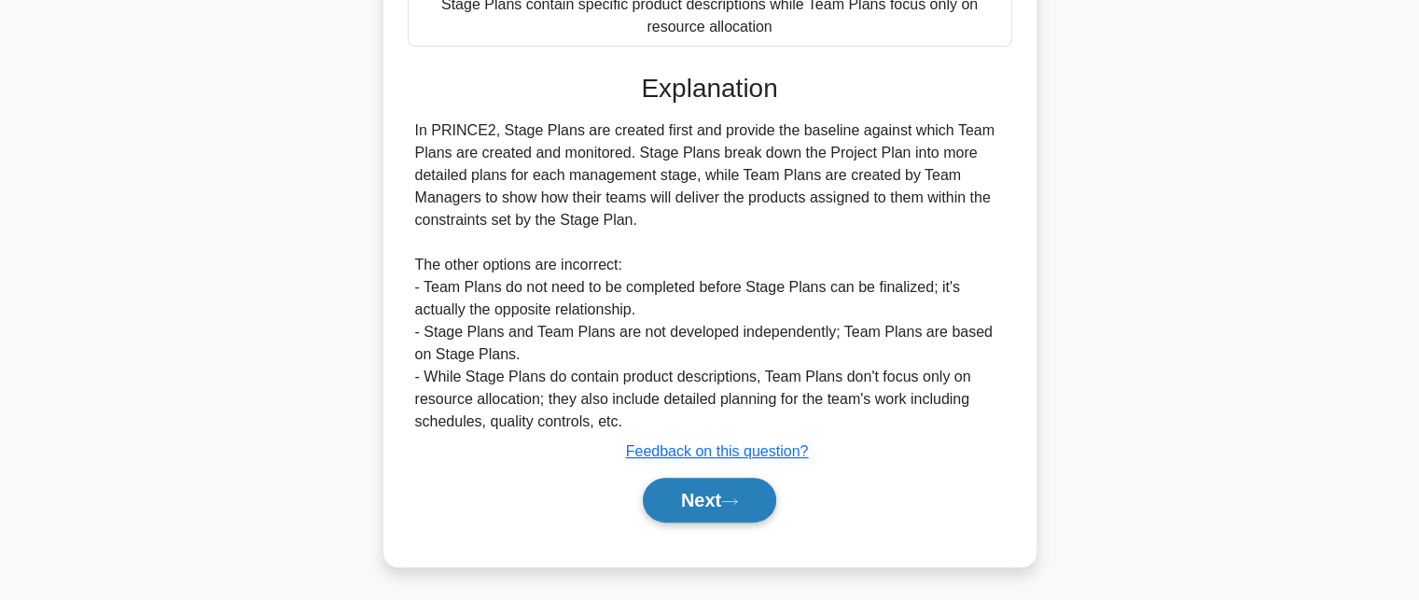
click at [714, 491] on button "Next" at bounding box center [709, 500] width 133 height 45
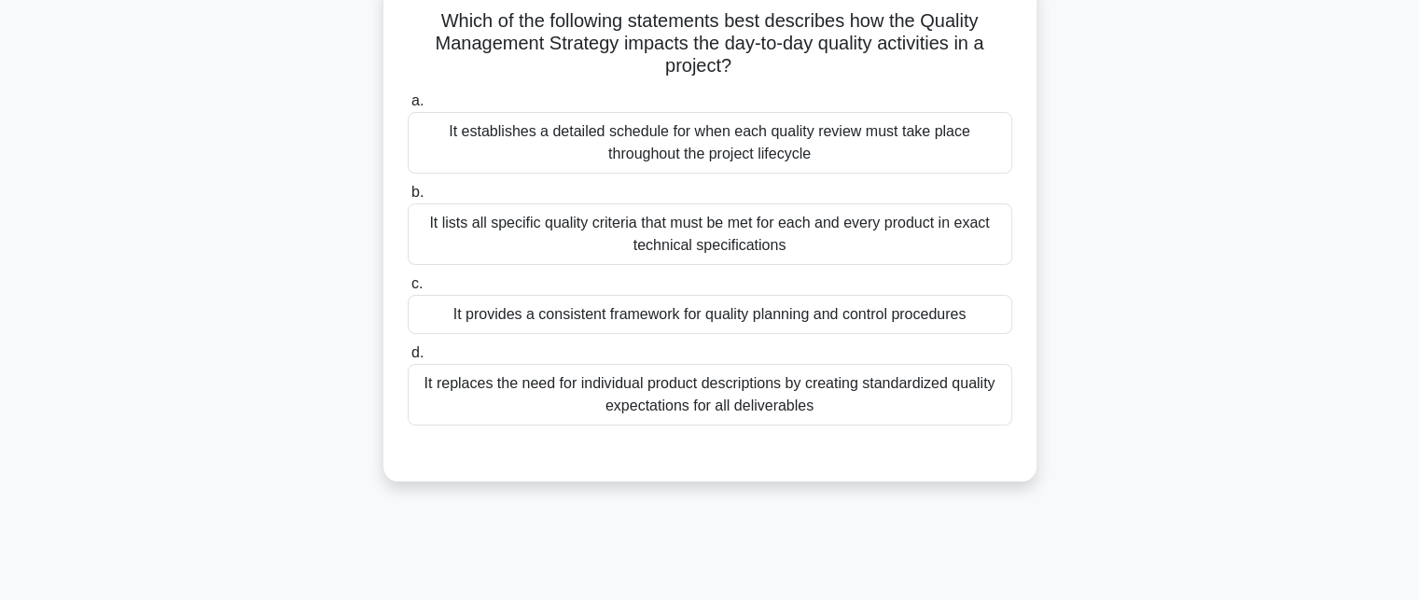
scroll to position [128, 0]
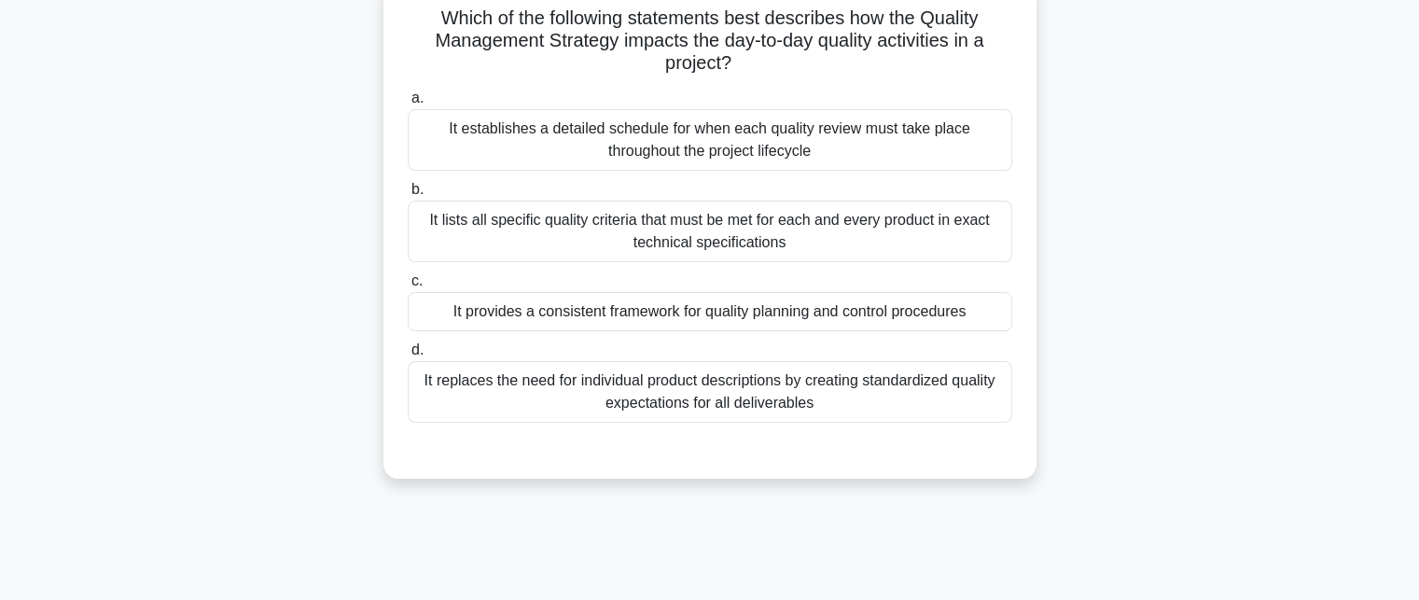
click at [937, 306] on div "It provides a consistent framework for quality planning and control procedures" at bounding box center [710, 311] width 604 height 39
click at [408, 287] on input "c. It provides a consistent framework for quality planning and control procedur…" at bounding box center [408, 281] width 0 height 12
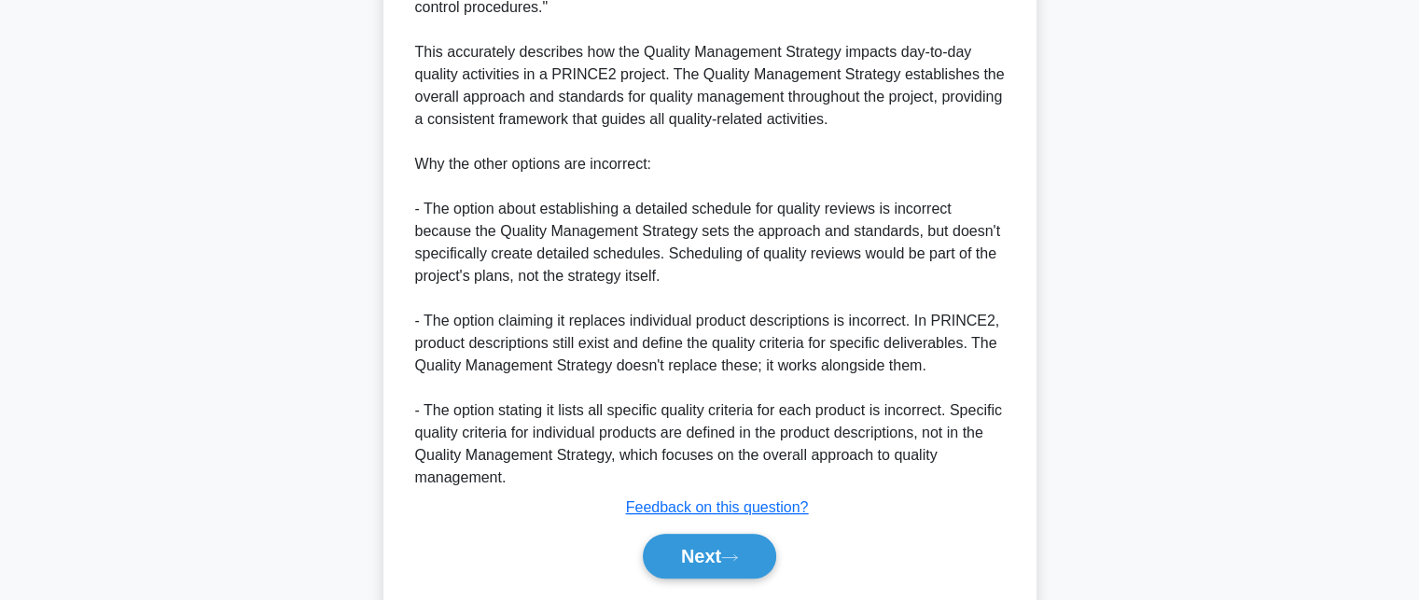
scroll to position [705, 0]
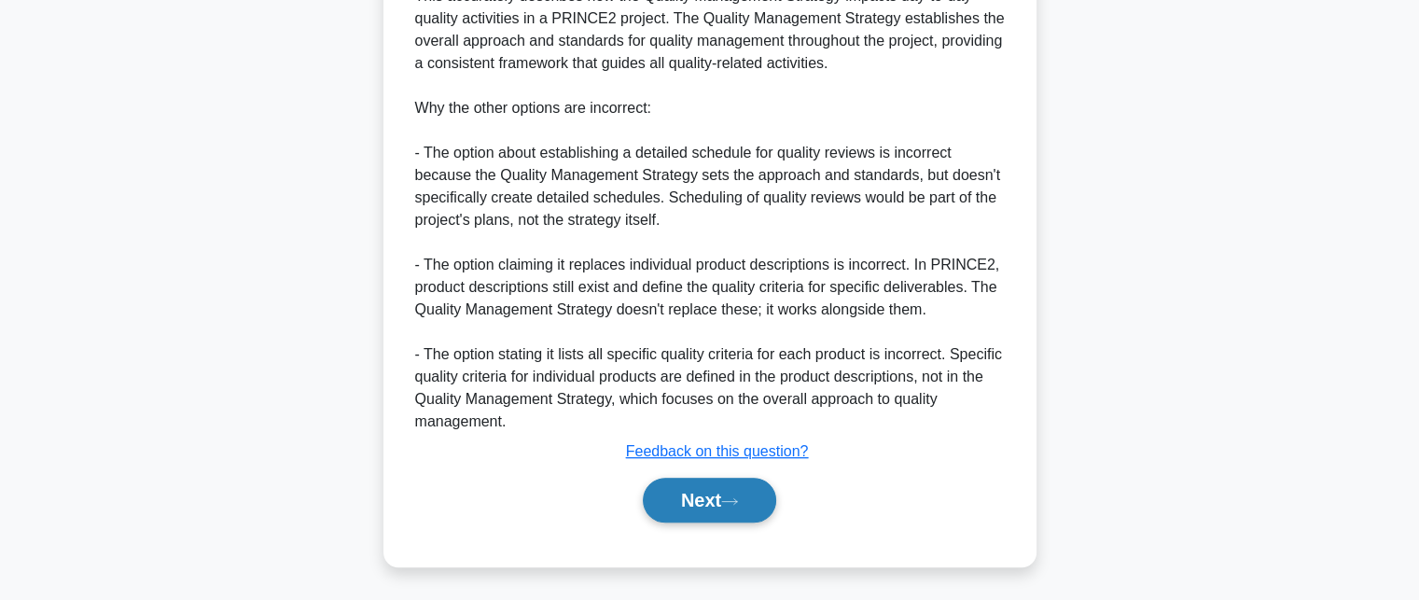
click at [673, 501] on button "Next" at bounding box center [709, 500] width 133 height 45
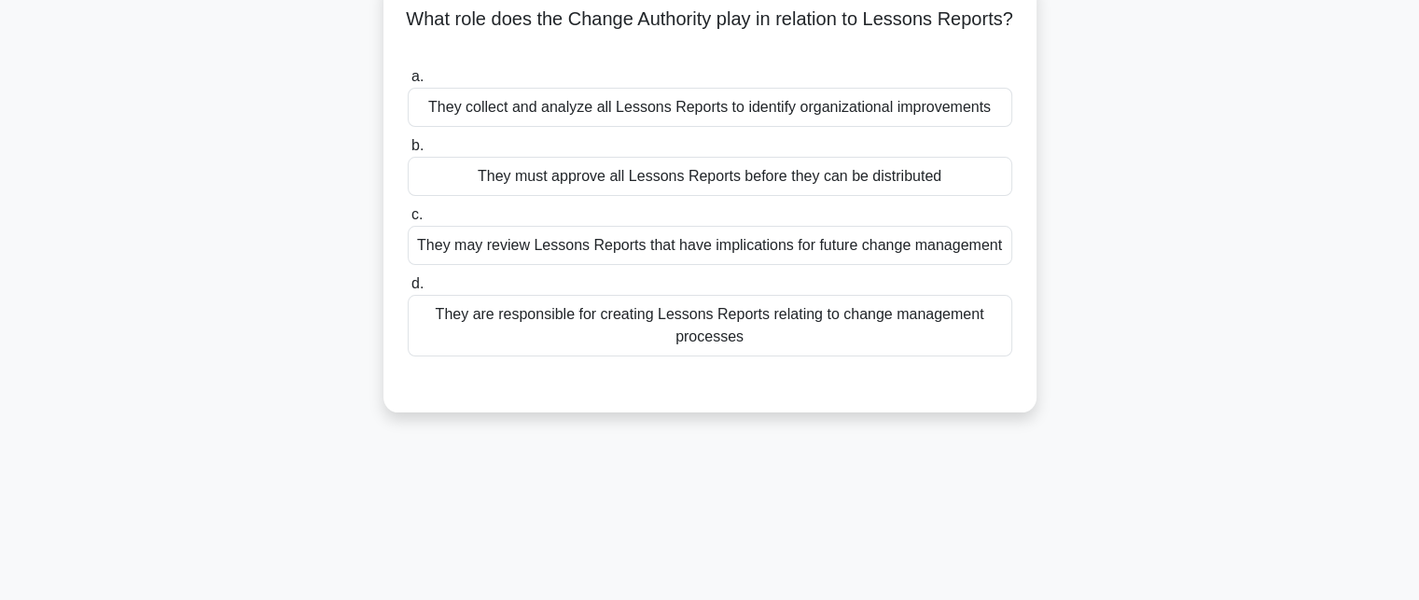
scroll to position [0, 0]
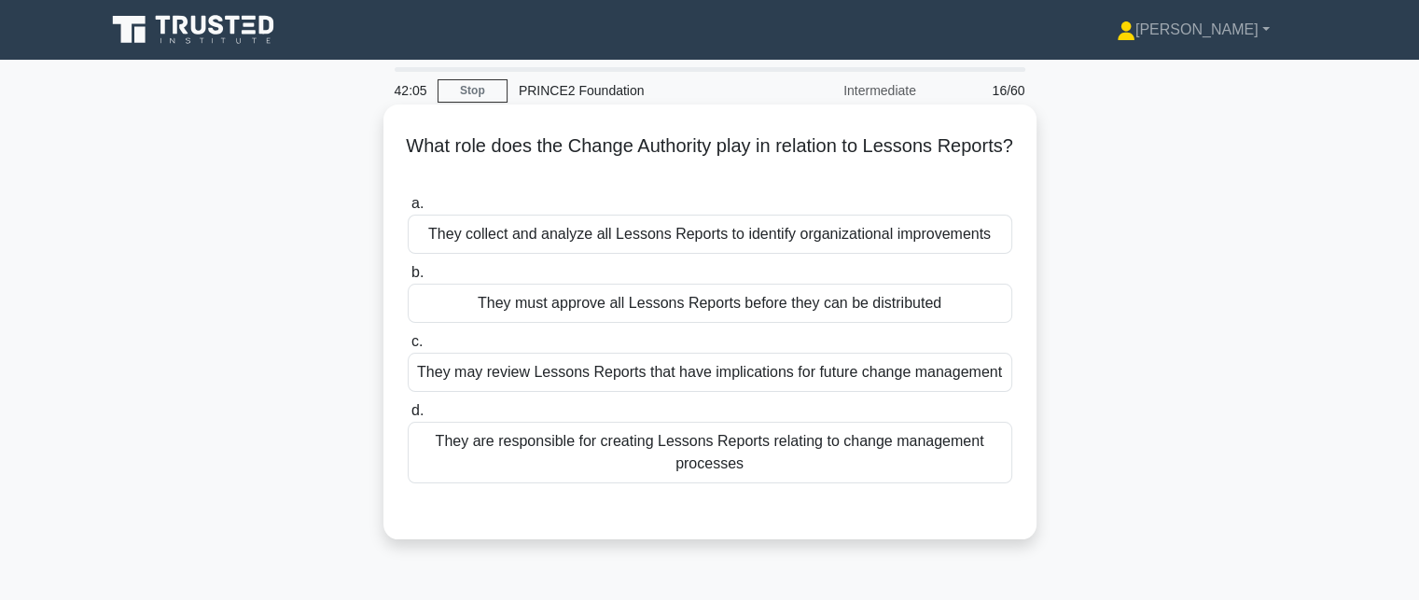
click at [925, 458] on div "They are responsible for creating Lessons Reports relating to change management…" at bounding box center [710, 453] width 604 height 62
click at [408, 417] on input "d. They are responsible for creating Lessons Reports relating to change managem…" at bounding box center [408, 411] width 0 height 12
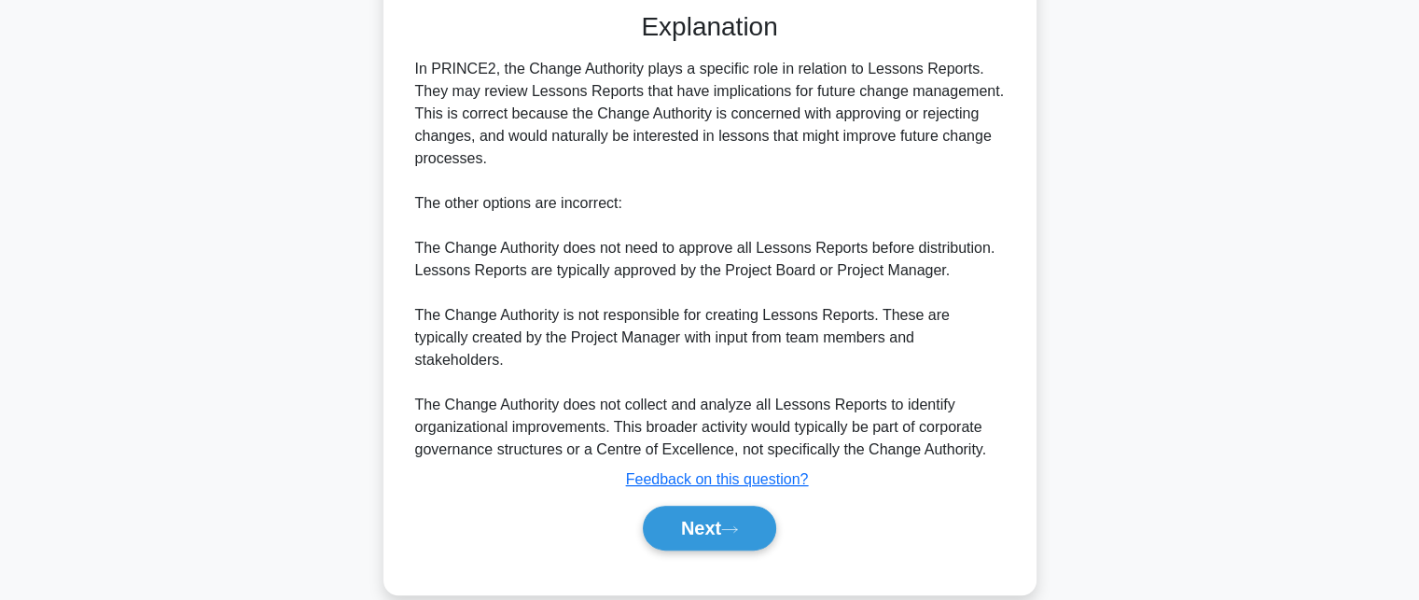
scroll to position [528, 0]
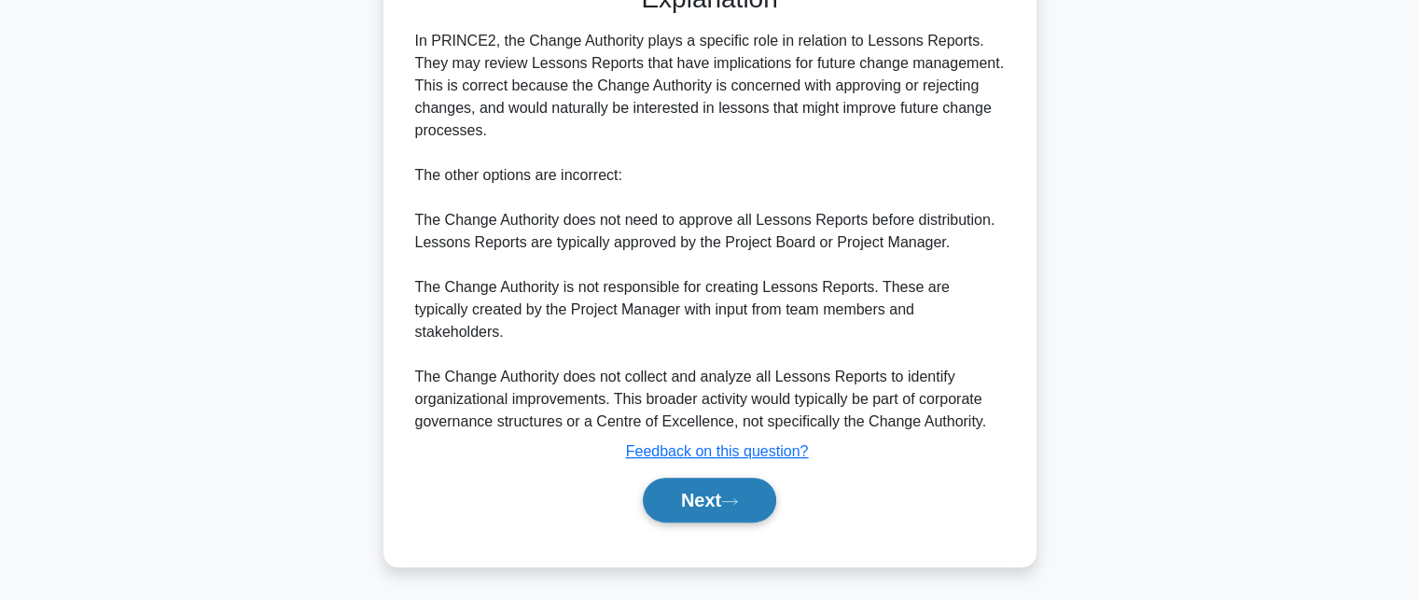
click at [710, 506] on button "Next" at bounding box center [709, 500] width 133 height 45
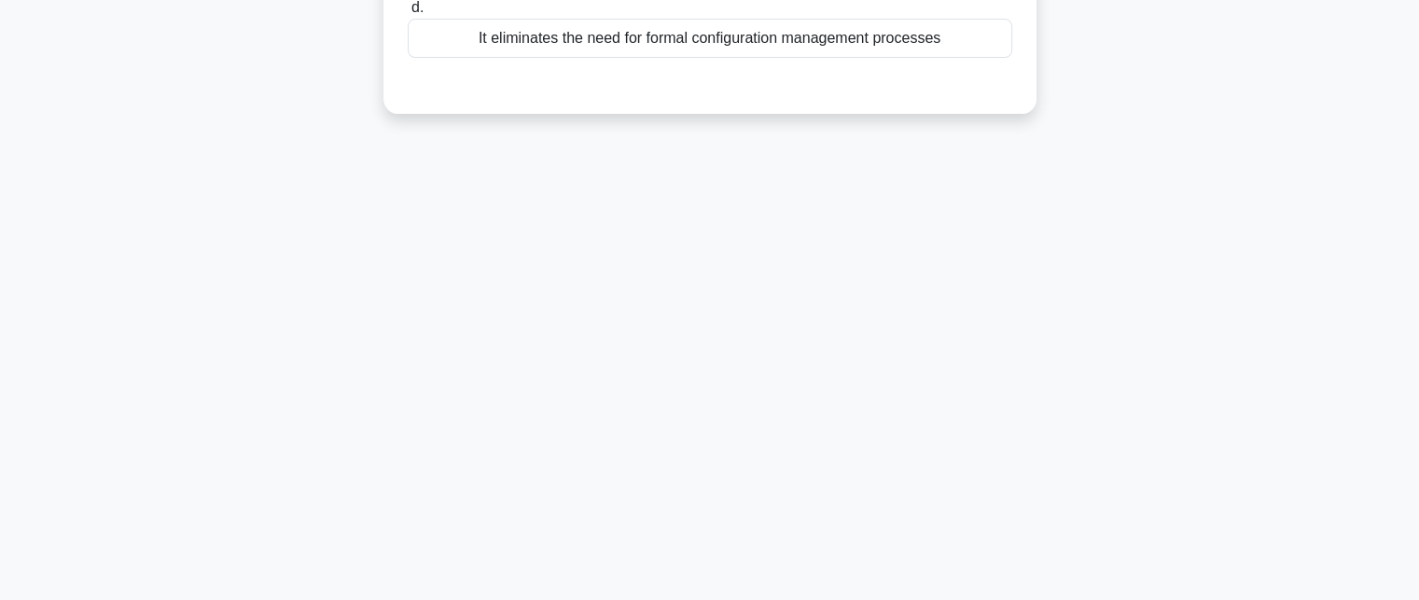
scroll to position [0, 0]
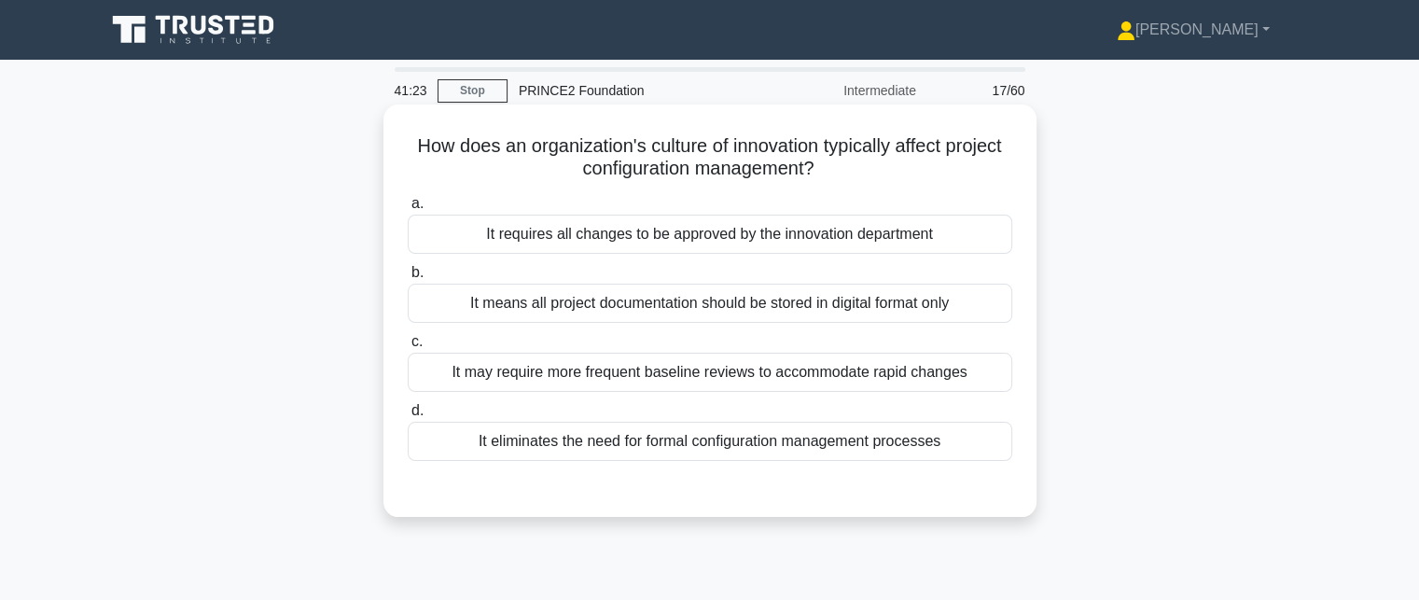
click at [964, 370] on div "It may require more frequent baseline reviews to accommodate rapid changes" at bounding box center [710, 372] width 604 height 39
click at [408, 348] on input "c. It may require more frequent baseline reviews to accommodate rapid changes" at bounding box center [408, 342] width 0 height 12
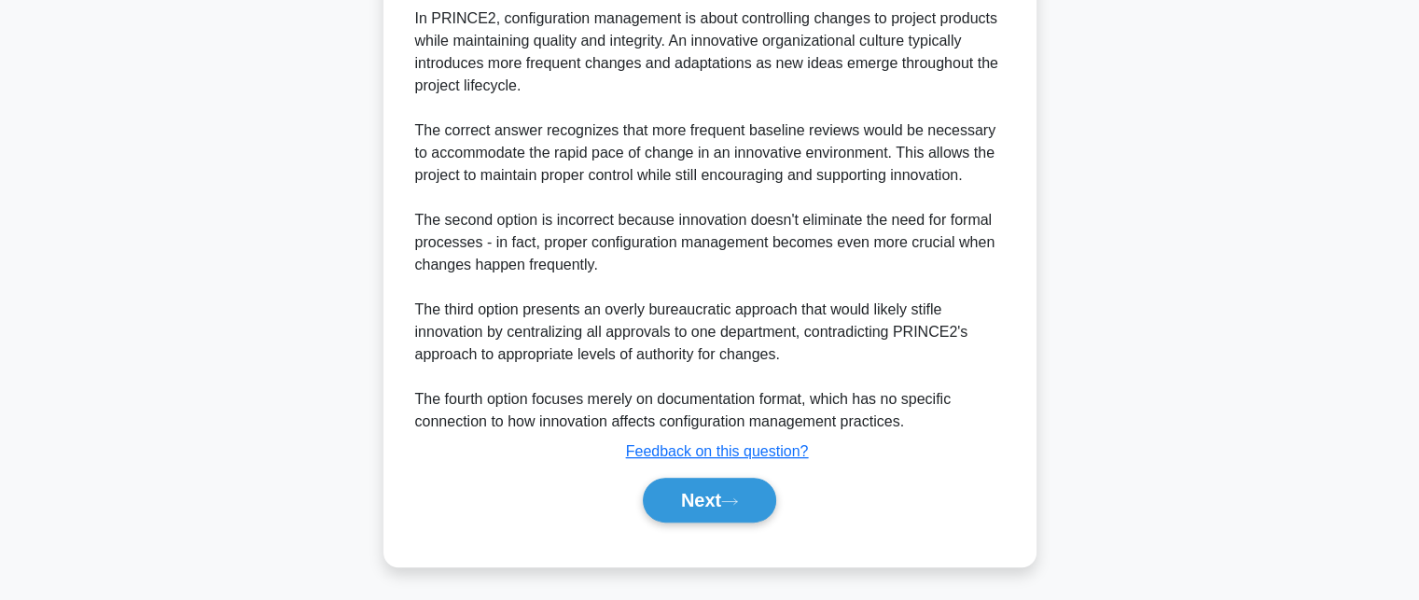
scroll to position [526, 0]
click at [737, 496] on icon at bounding box center [729, 501] width 17 height 10
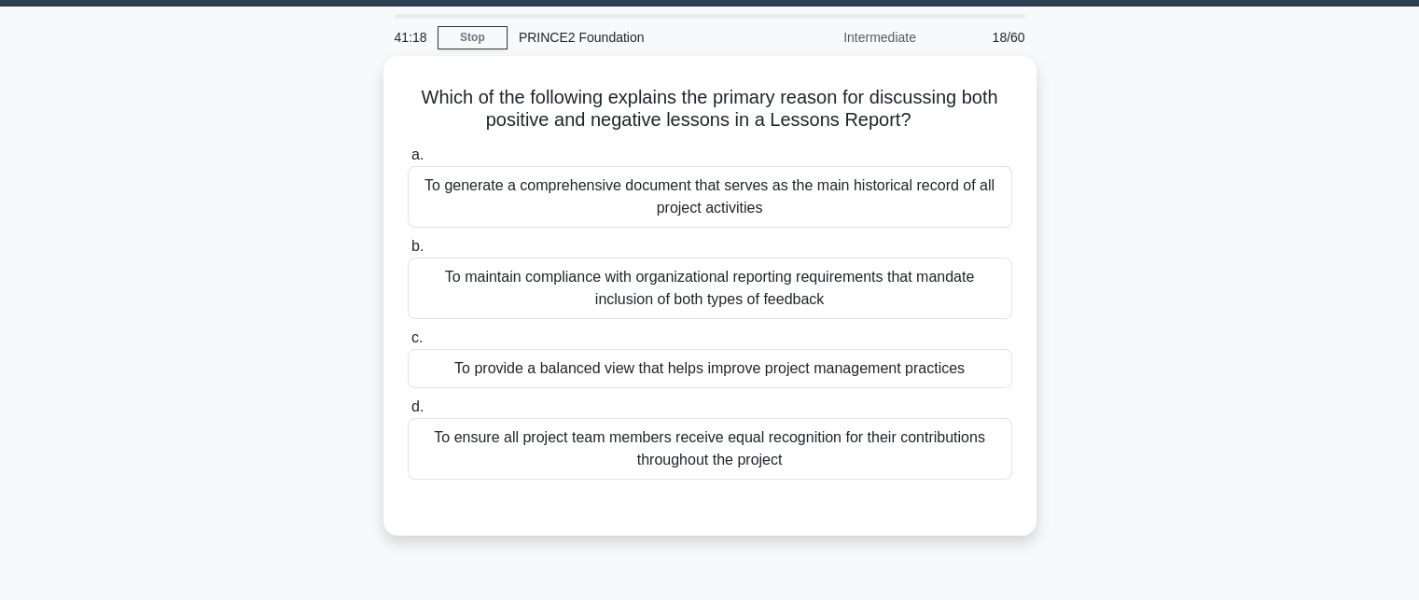
scroll to position [35, 0]
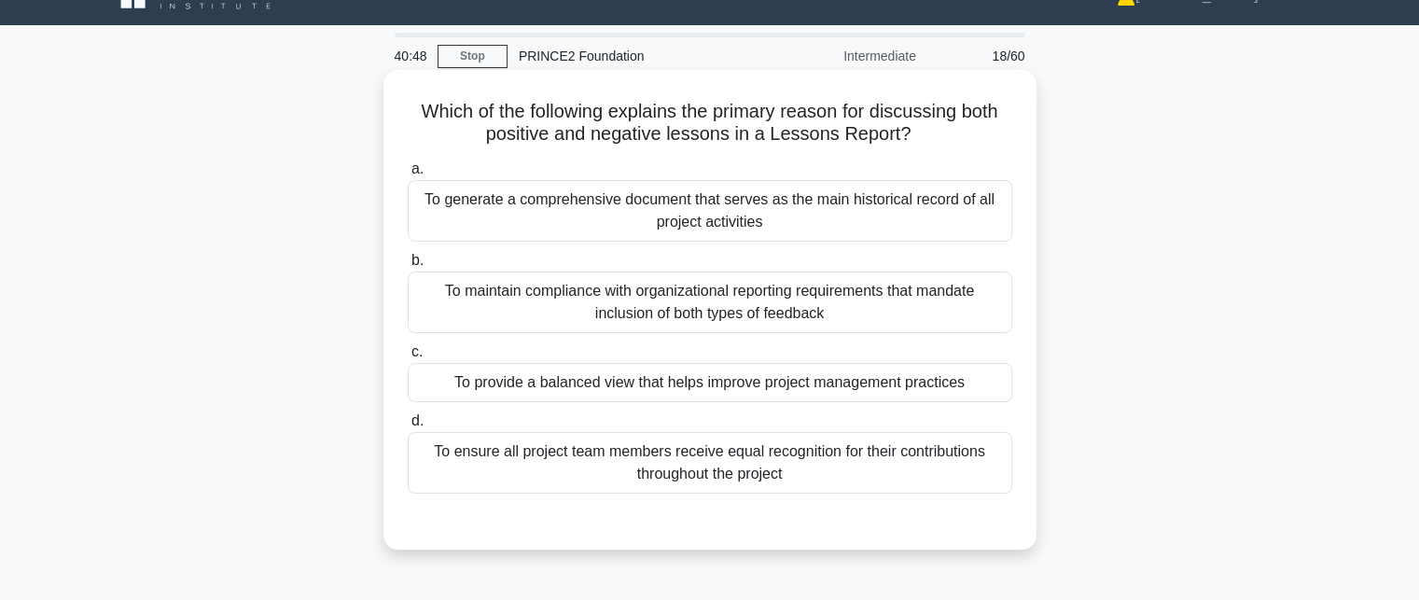
click at [895, 215] on div "To generate a comprehensive document that serves as the main historical record …" at bounding box center [710, 211] width 604 height 62
click at [408, 175] on input "a. To generate a comprehensive document that serves as the main historical reco…" at bounding box center [408, 169] width 0 height 12
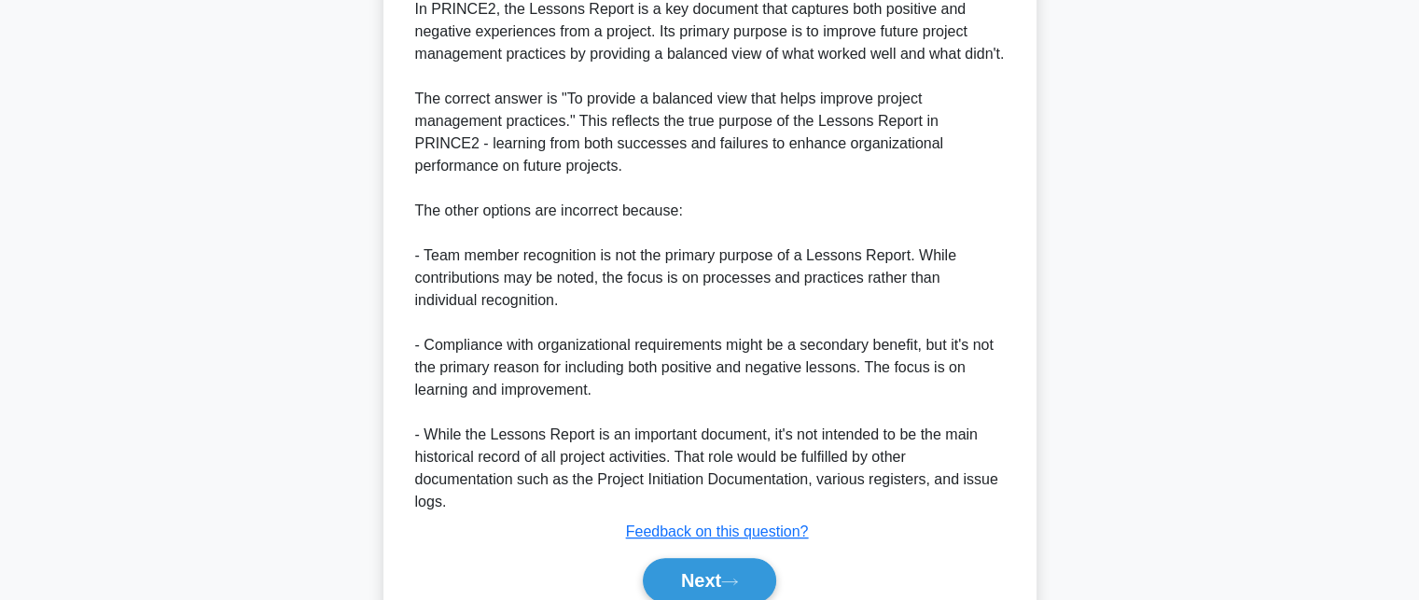
scroll to position [707, 0]
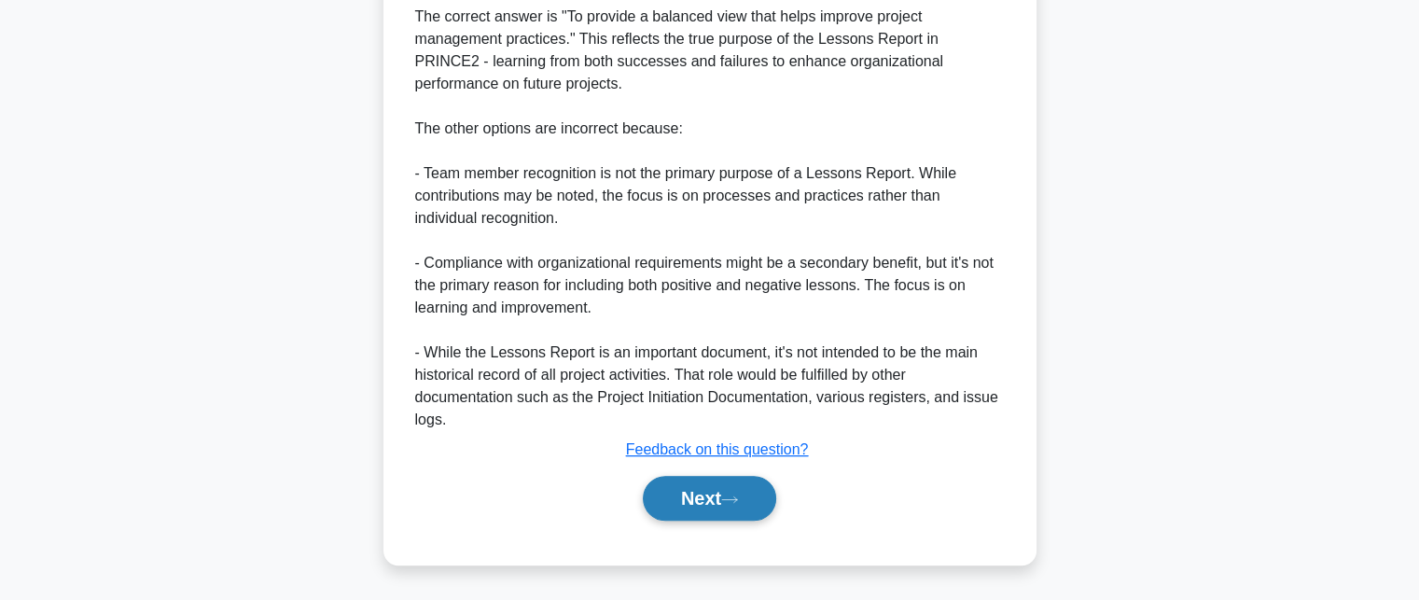
click at [697, 503] on button "Next" at bounding box center [709, 498] width 133 height 45
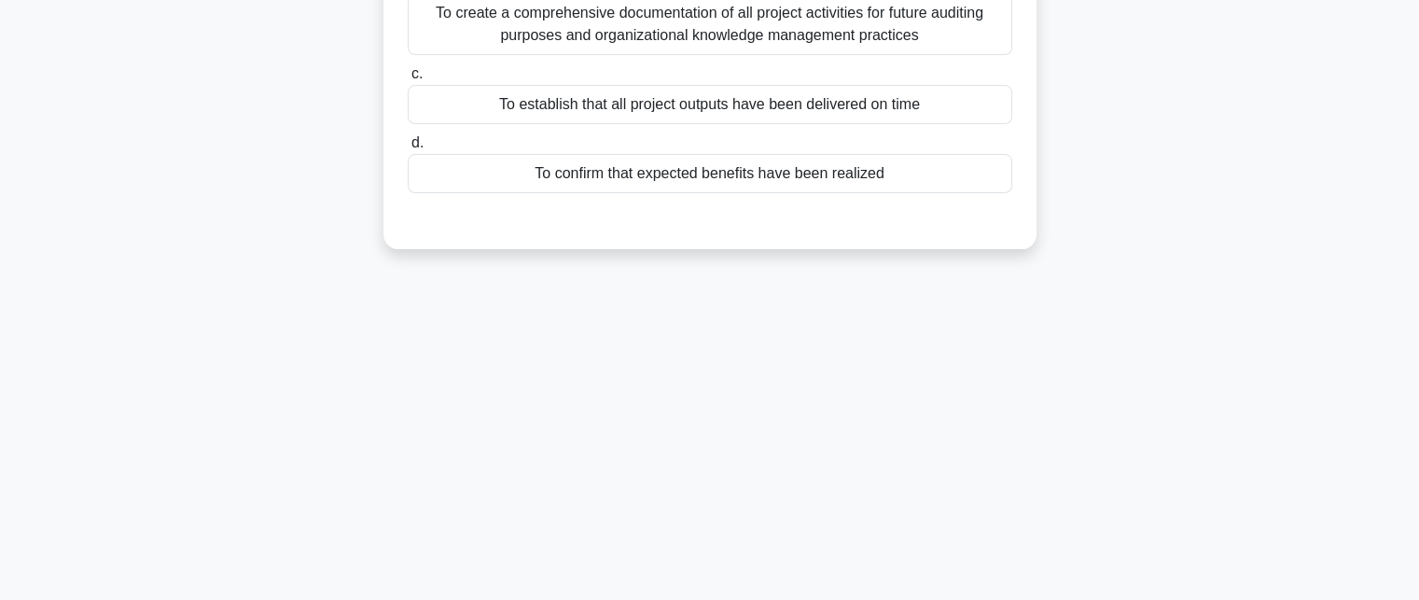
scroll to position [0, 0]
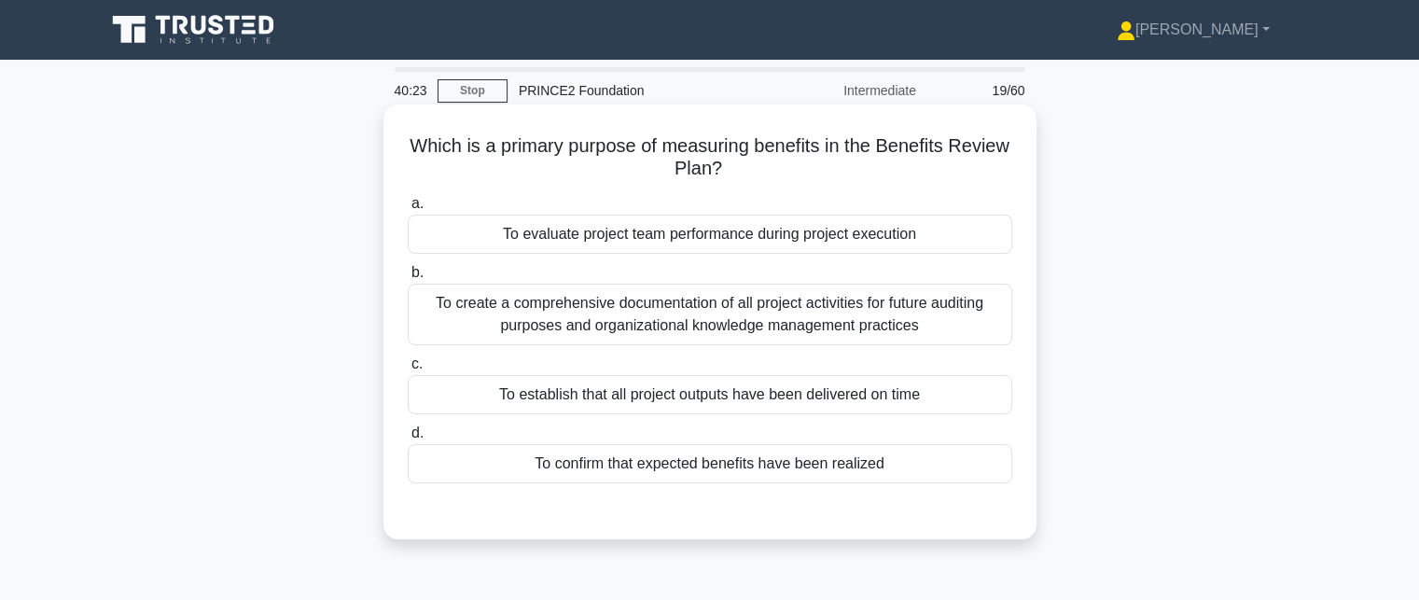
click at [934, 465] on div "To confirm that expected benefits have been realized" at bounding box center [710, 463] width 604 height 39
click at [408, 439] on input "d. To confirm that expected benefits have been realized" at bounding box center [408, 433] width 0 height 12
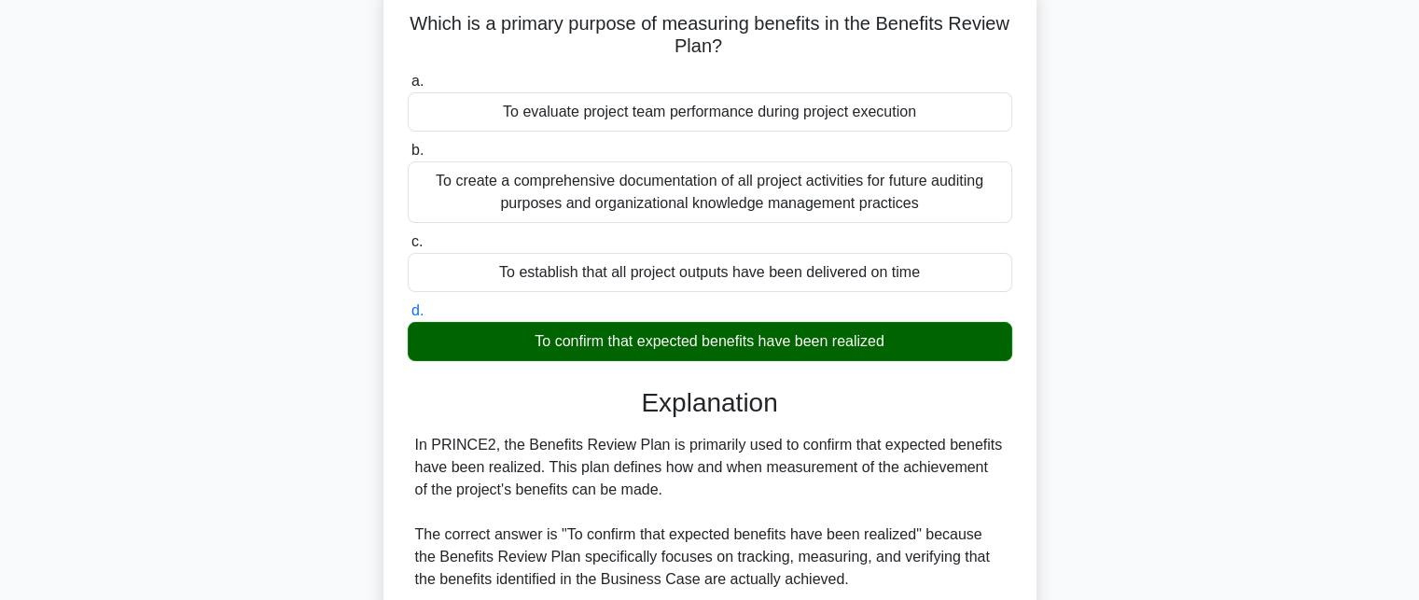
scroll to position [560, 0]
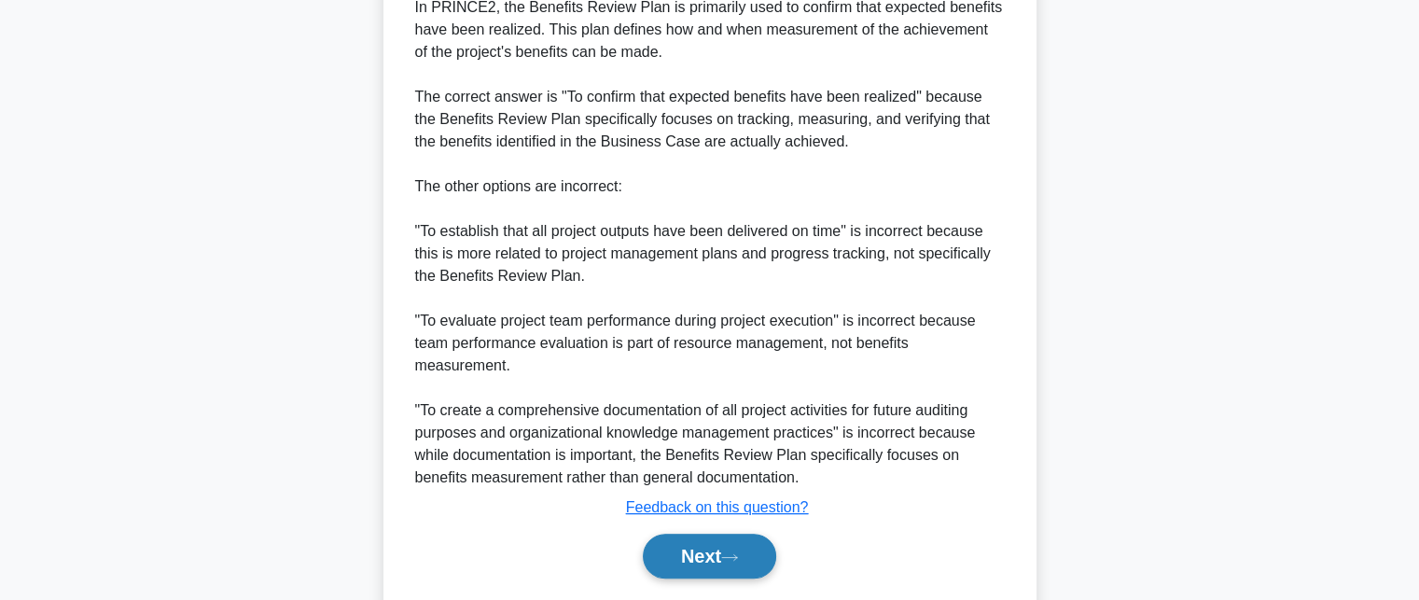
click at [719, 564] on button "Next" at bounding box center [709, 556] width 133 height 45
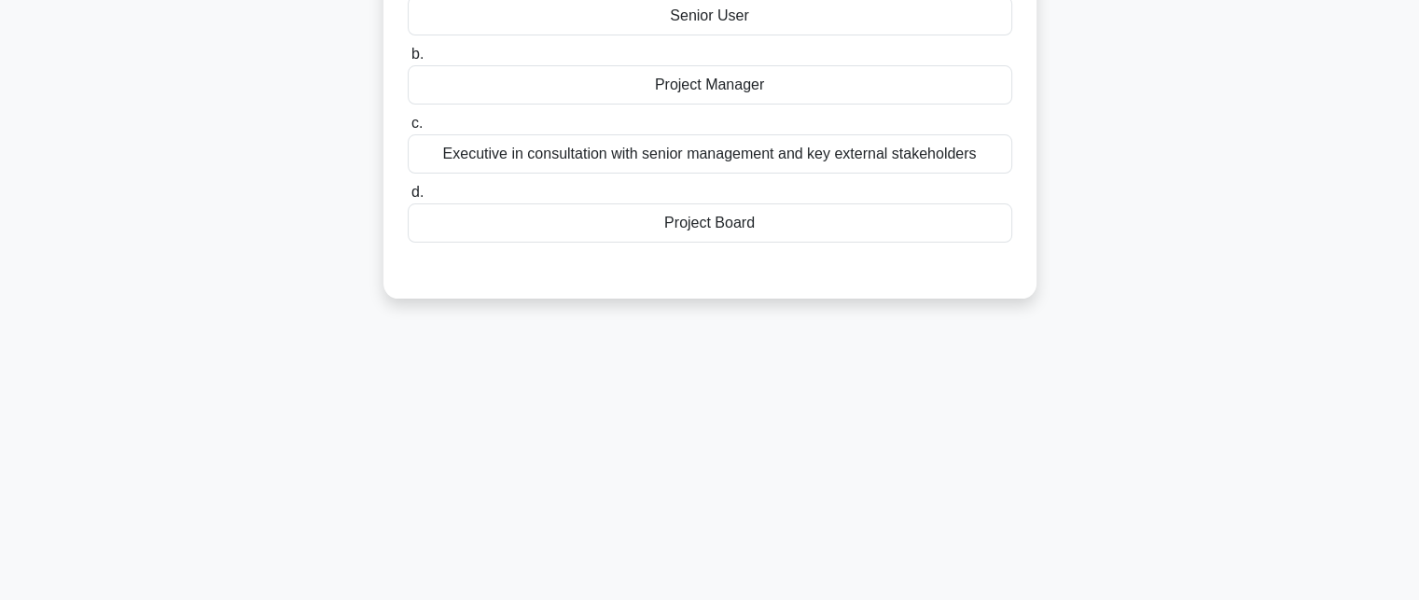
scroll to position [0, 0]
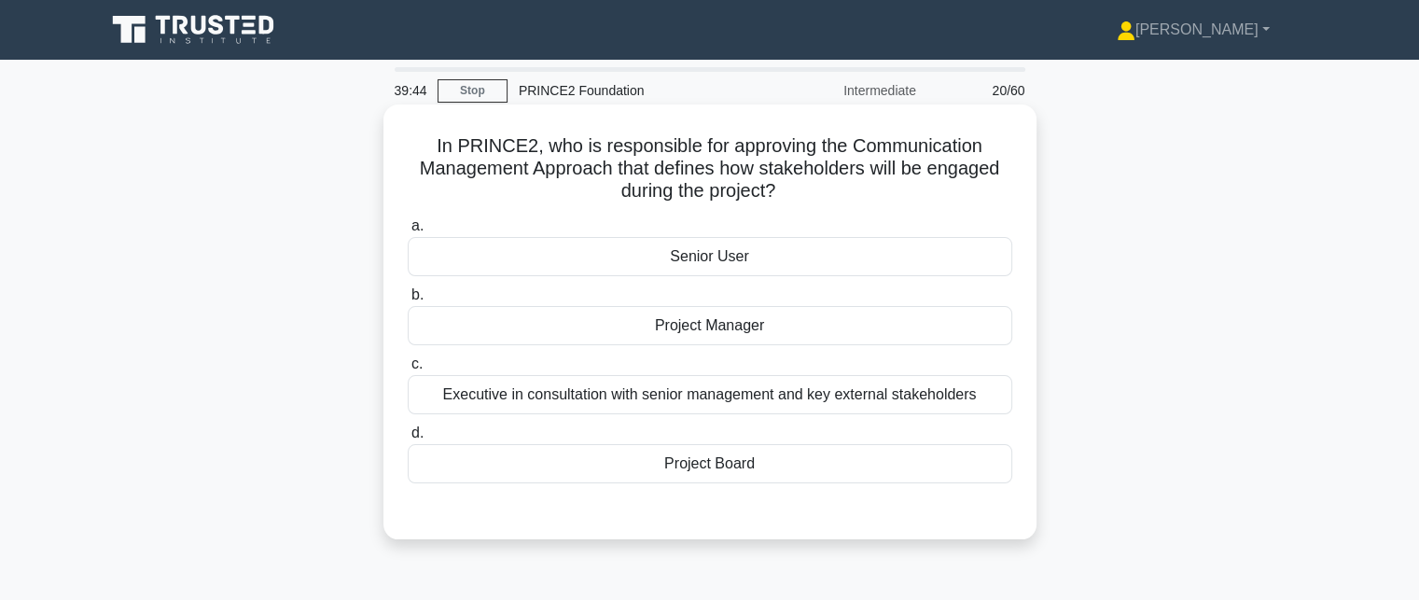
click at [837, 400] on div "Executive in consultation with senior management and key external stakeholders" at bounding box center [710, 394] width 604 height 39
click at [408, 370] on input "c. Executive in consultation with senior management and key external stakeholde…" at bounding box center [408, 364] width 0 height 12
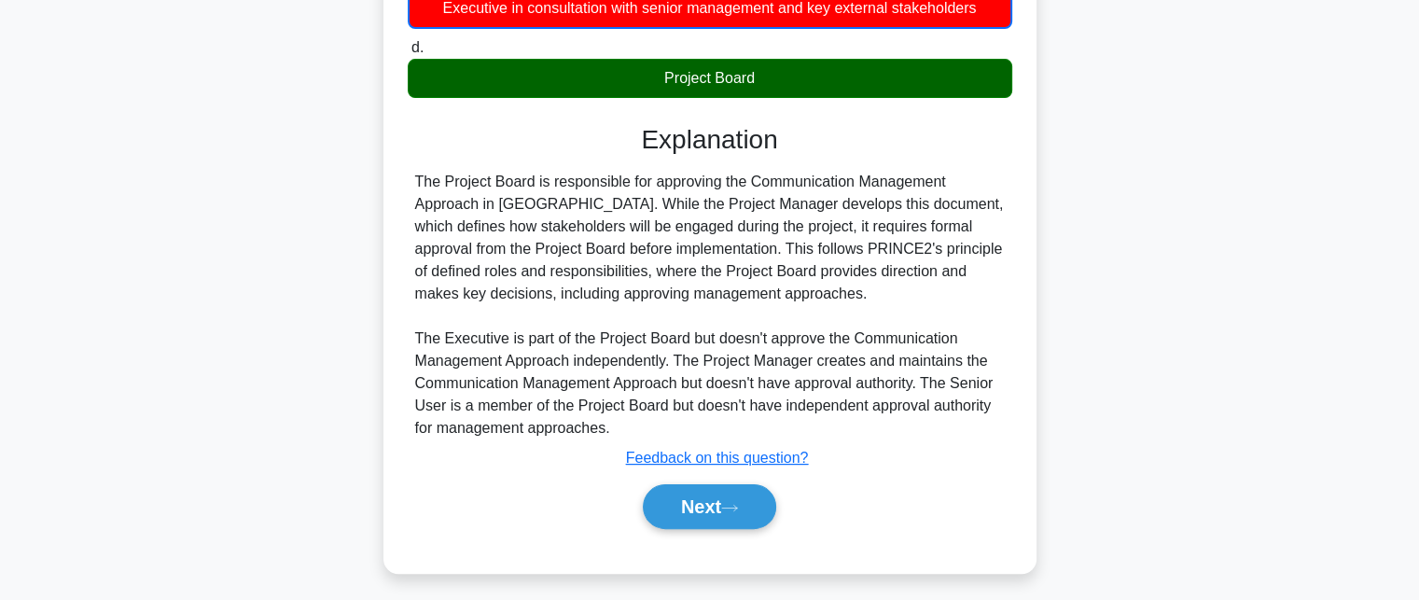
scroll to position [408, 0]
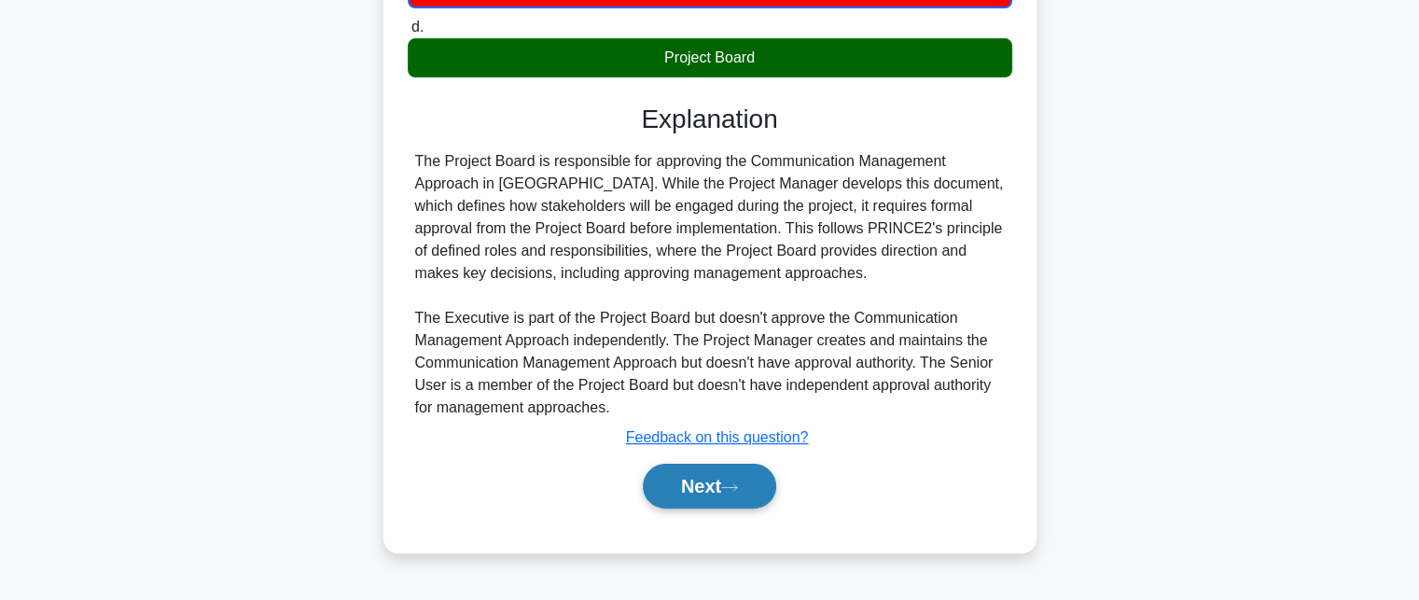
click at [732, 487] on icon at bounding box center [729, 487] width 17 height 10
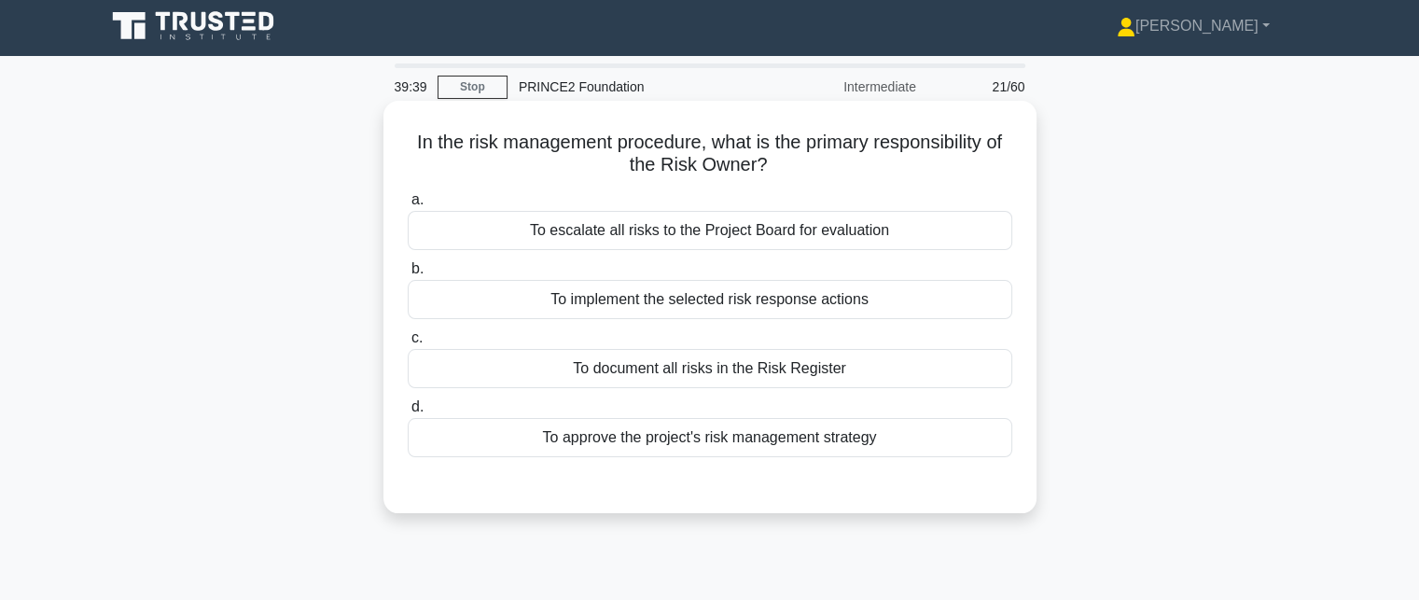
scroll to position [0, 0]
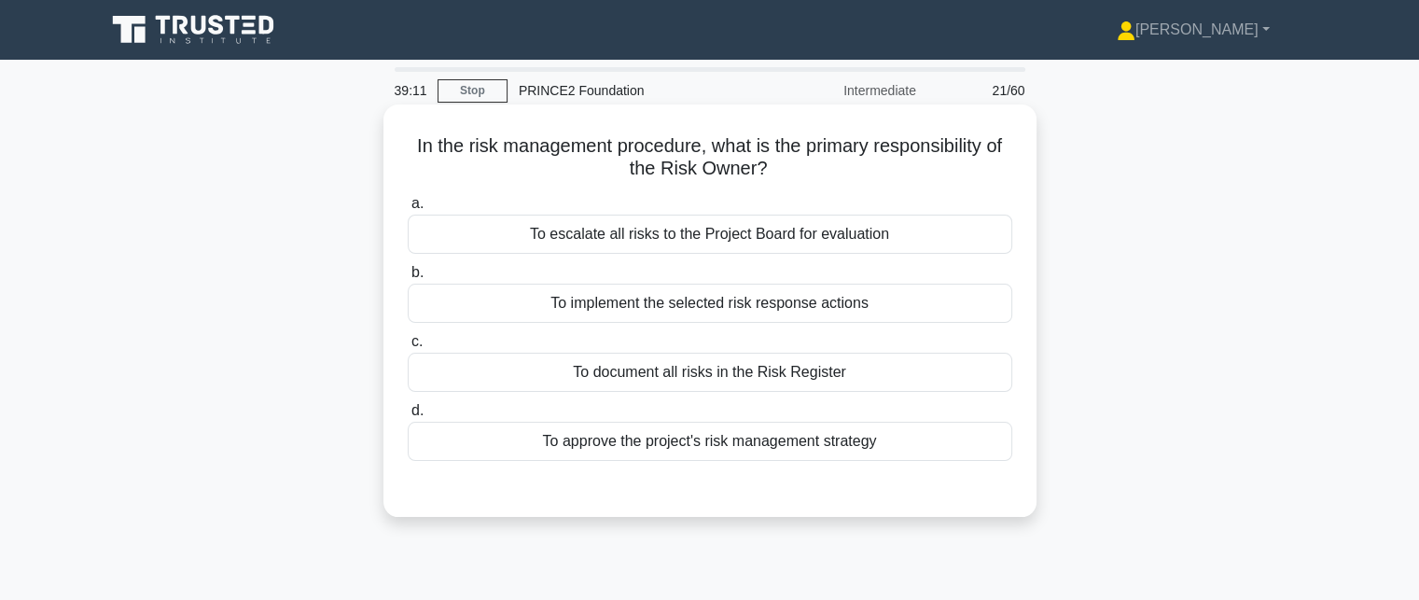
click at [660, 317] on div "To implement the selected risk response actions" at bounding box center [710, 303] width 604 height 39
click at [408, 279] on input "b. To implement the selected risk response actions" at bounding box center [408, 273] width 0 height 12
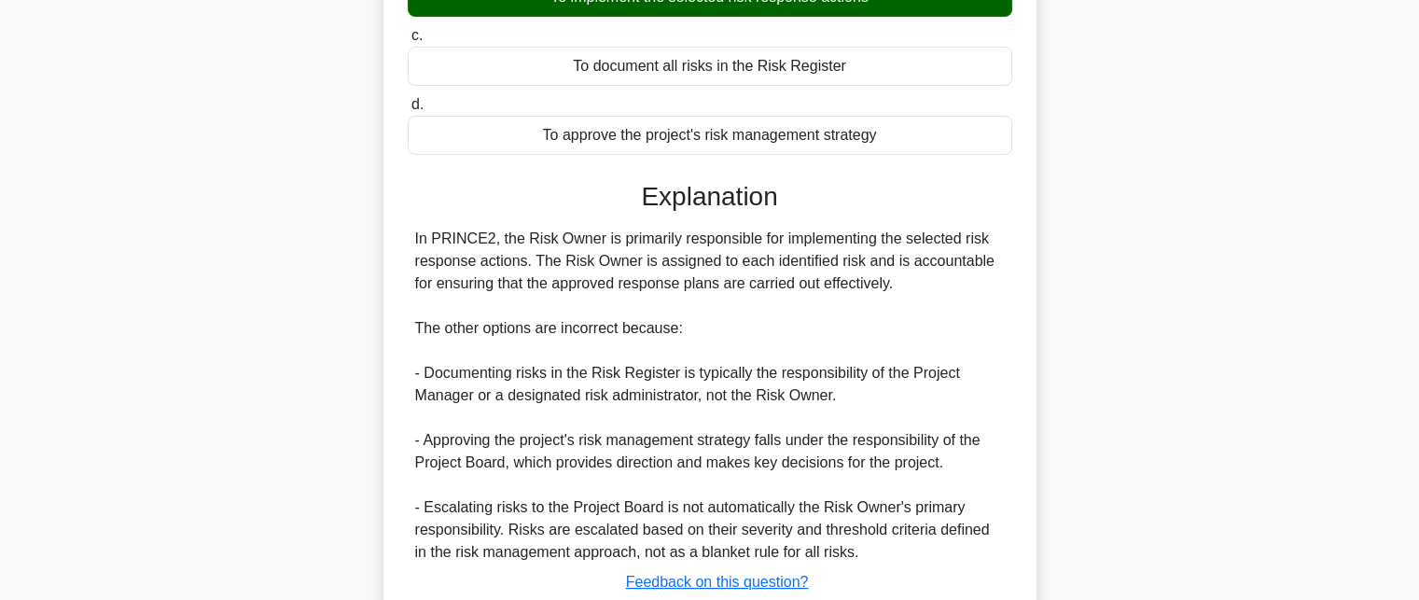
scroll to position [437, 0]
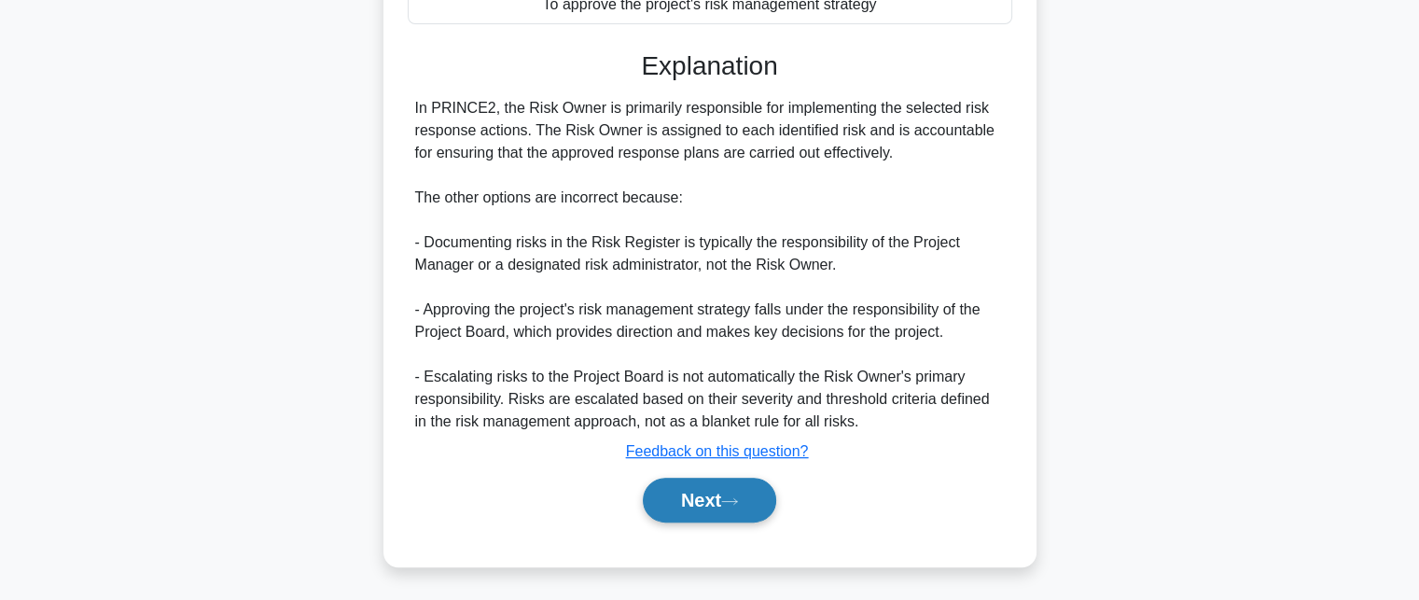
click at [684, 511] on button "Next" at bounding box center [709, 500] width 133 height 45
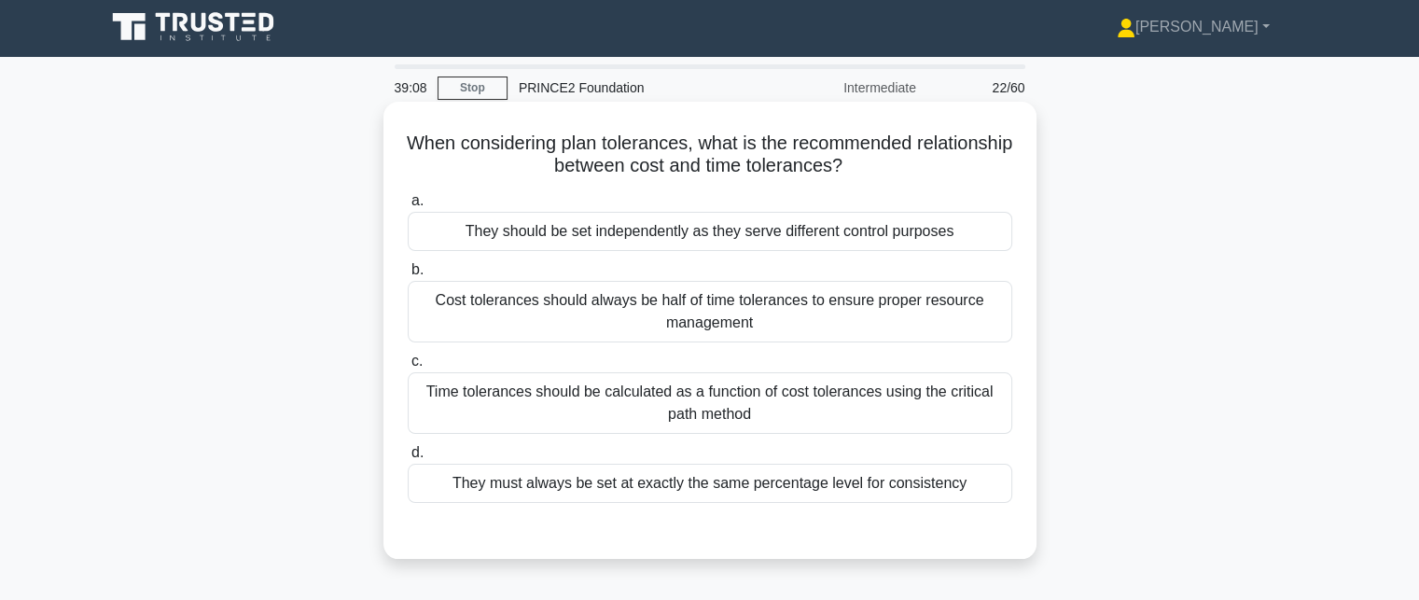
scroll to position [0, 0]
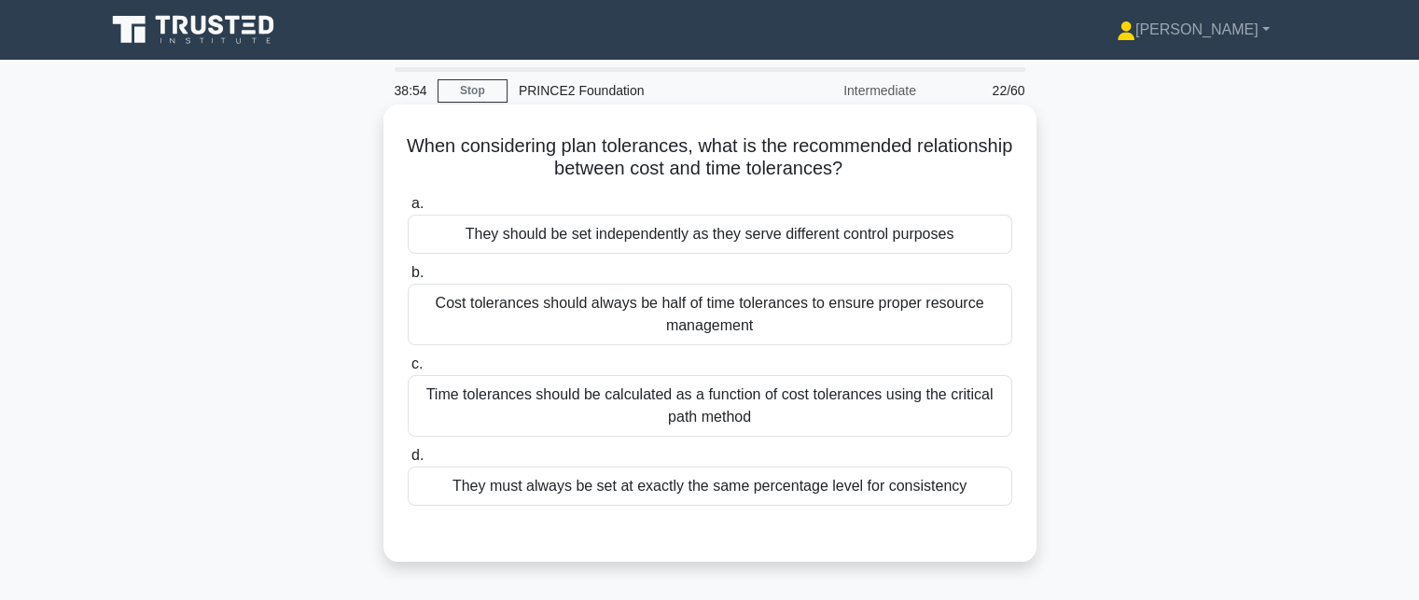
click at [918, 234] on div "They should be set independently as they serve different control purposes" at bounding box center [710, 234] width 604 height 39
click at [408, 210] on input "a. They should be set independently as they serve different control purposes" at bounding box center [408, 204] width 0 height 12
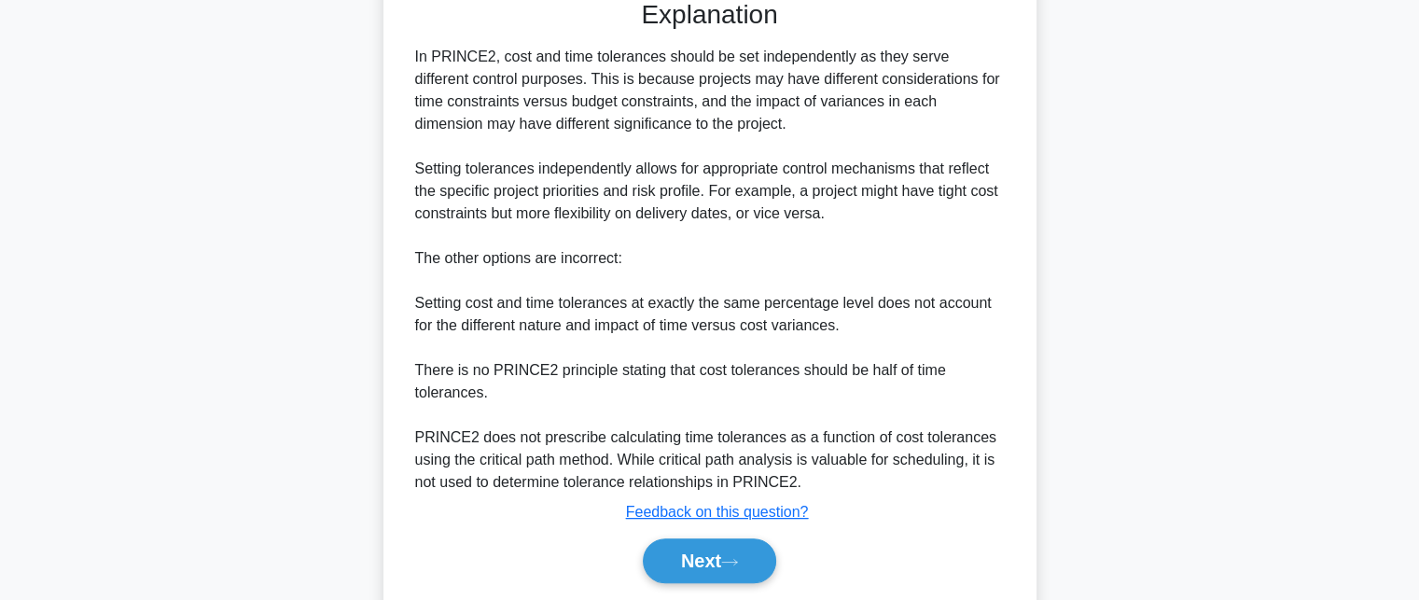
scroll to position [593, 0]
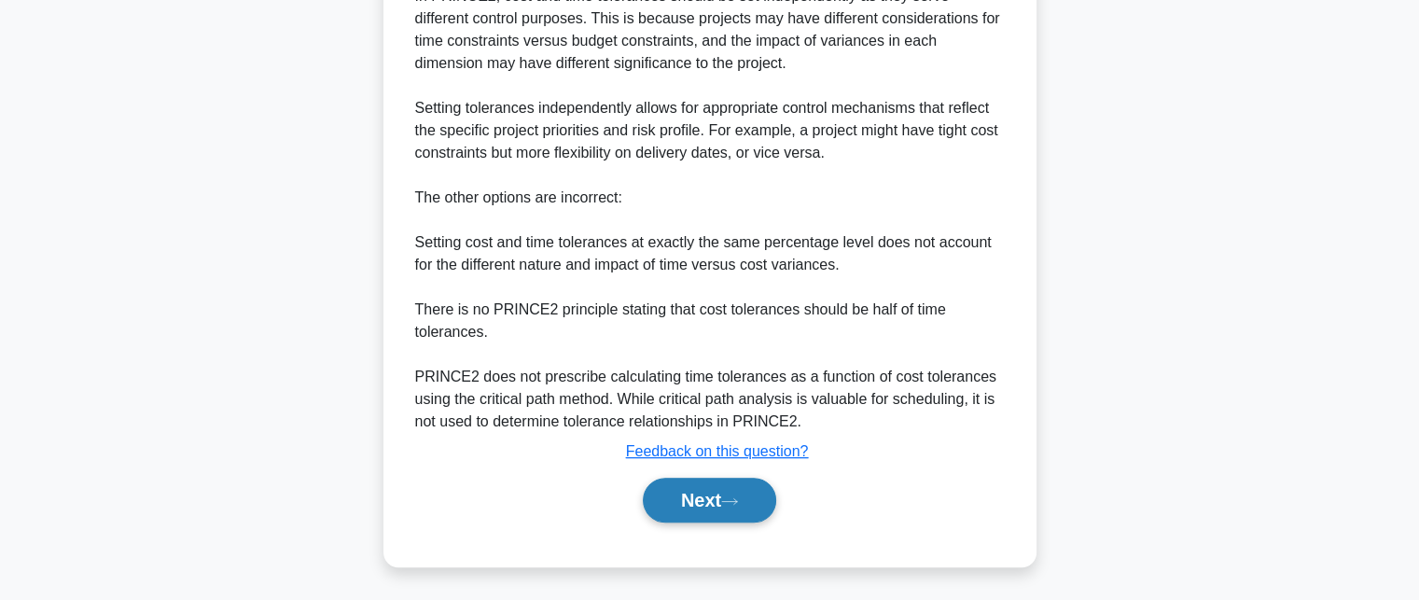
click at [732, 507] on button "Next" at bounding box center [709, 500] width 133 height 45
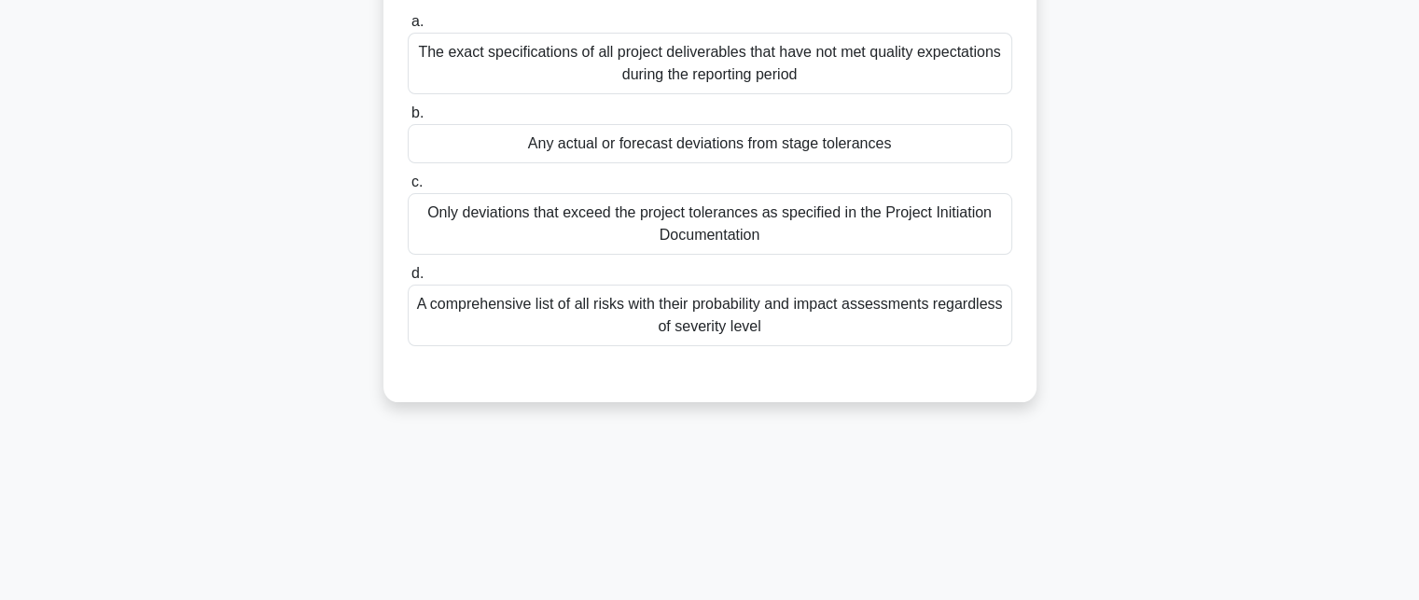
scroll to position [0, 0]
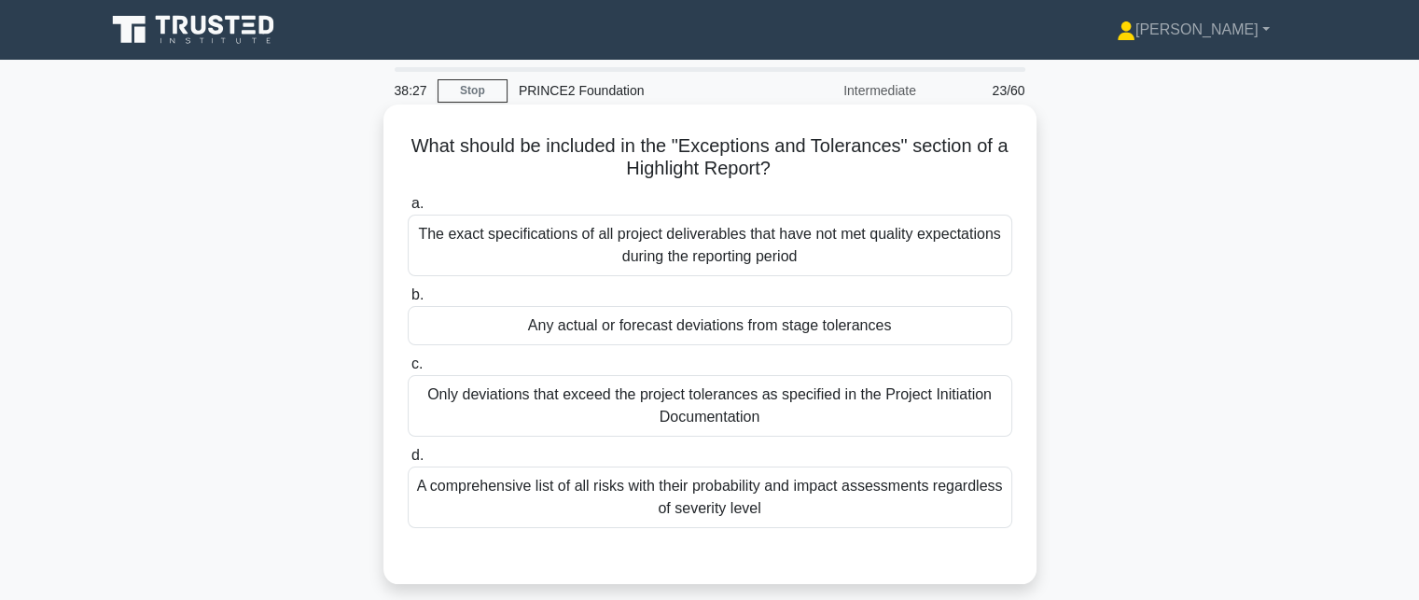
click at [948, 402] on div "Only deviations that exceed the project tolerances as specified in the Project …" at bounding box center [710, 406] width 604 height 62
click at [408, 370] on input "c. Only deviations that exceed the project tolerances as specified in the Proje…" at bounding box center [408, 364] width 0 height 12
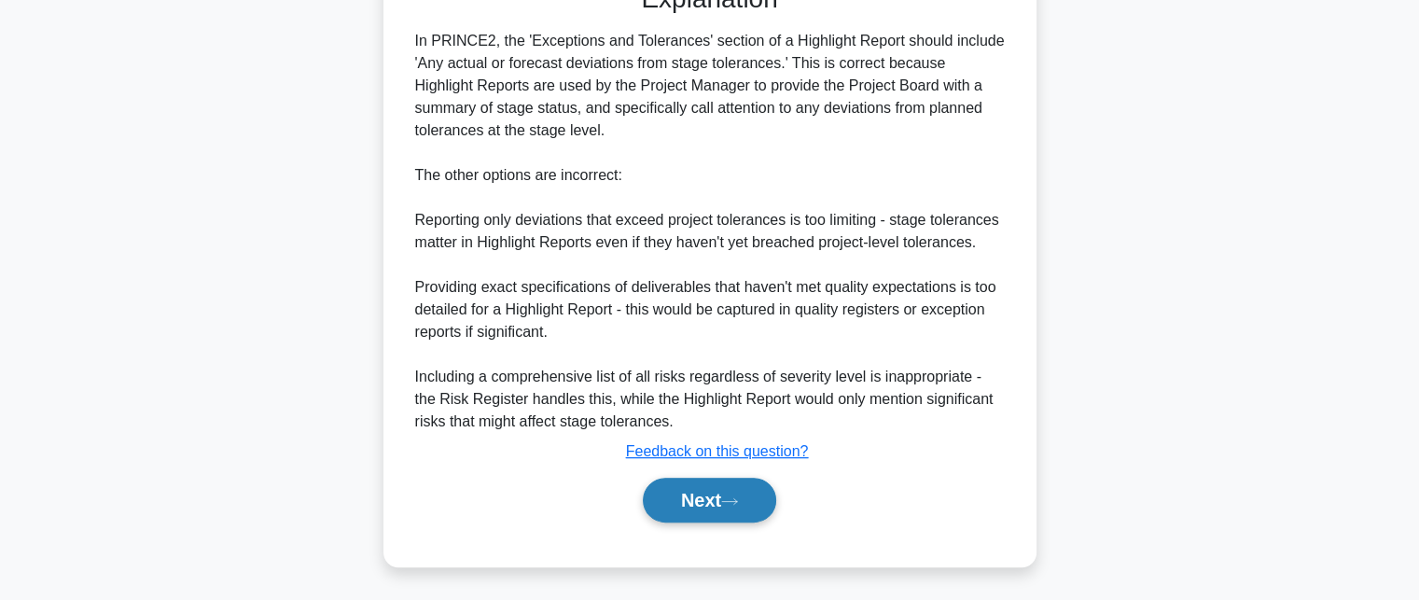
click at [699, 479] on button "Next" at bounding box center [709, 500] width 133 height 45
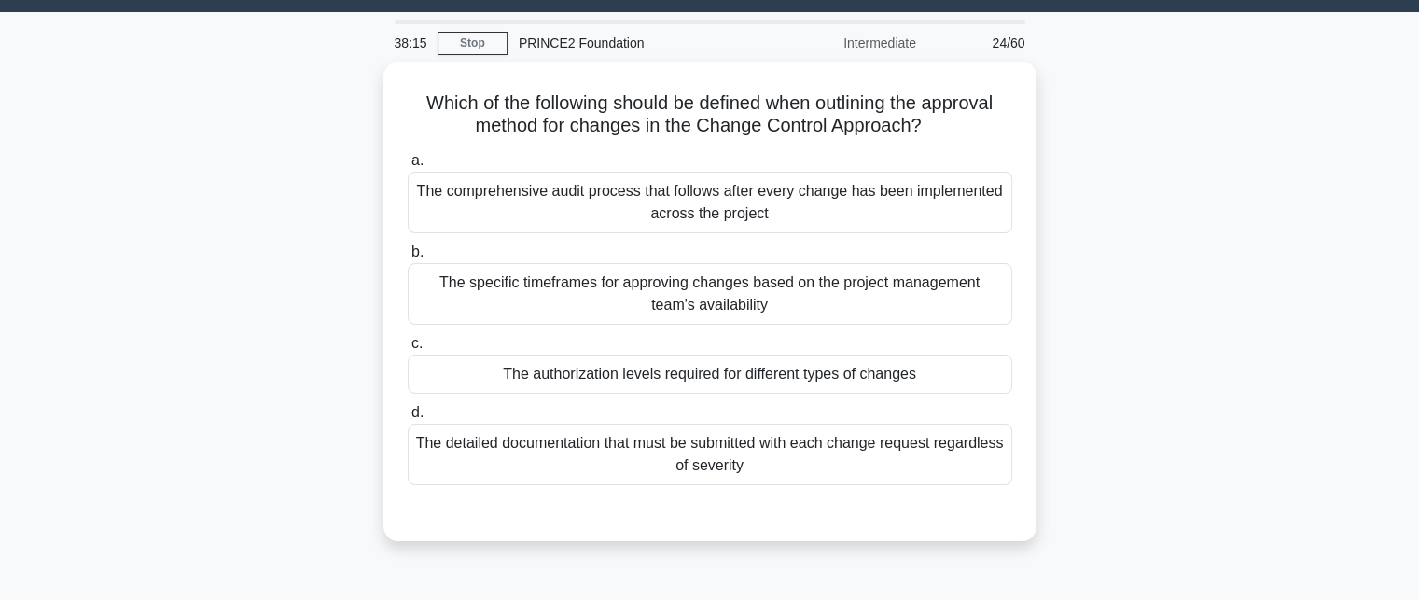
scroll to position [93, 0]
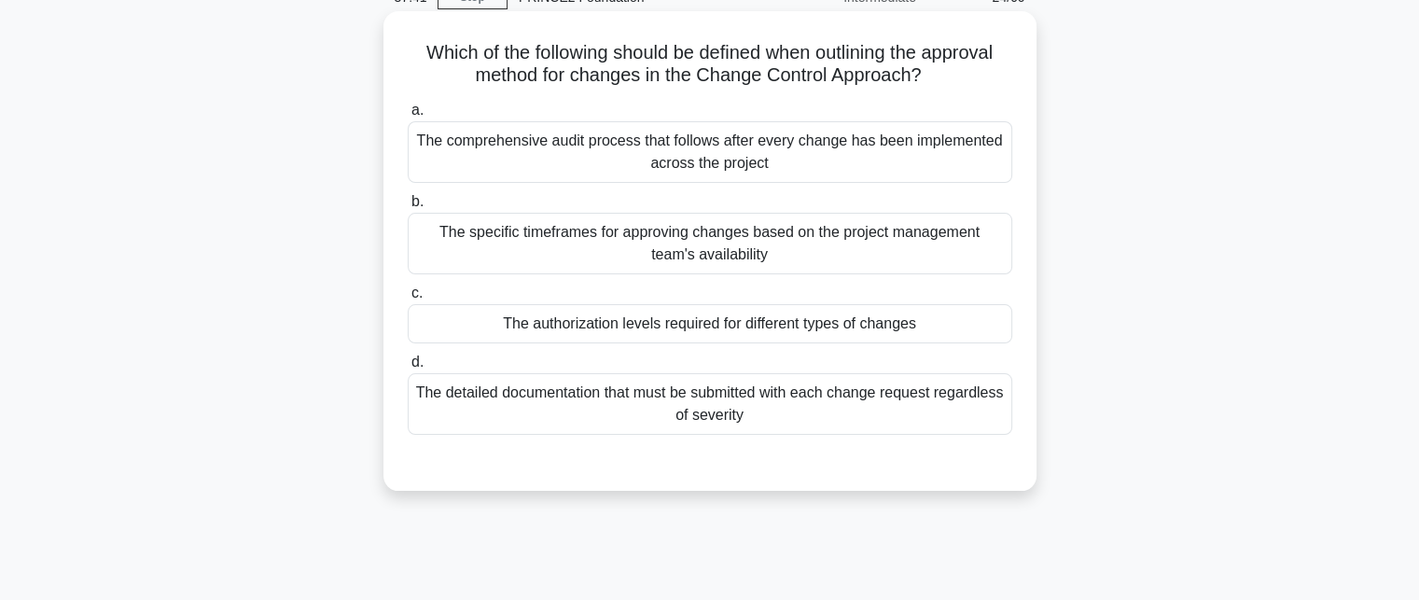
click at [934, 327] on div "The authorization levels required for different types of changes" at bounding box center [710, 323] width 604 height 39
click at [408, 299] on input "c. The authorization levels required for different types of changes" at bounding box center [408, 293] width 0 height 12
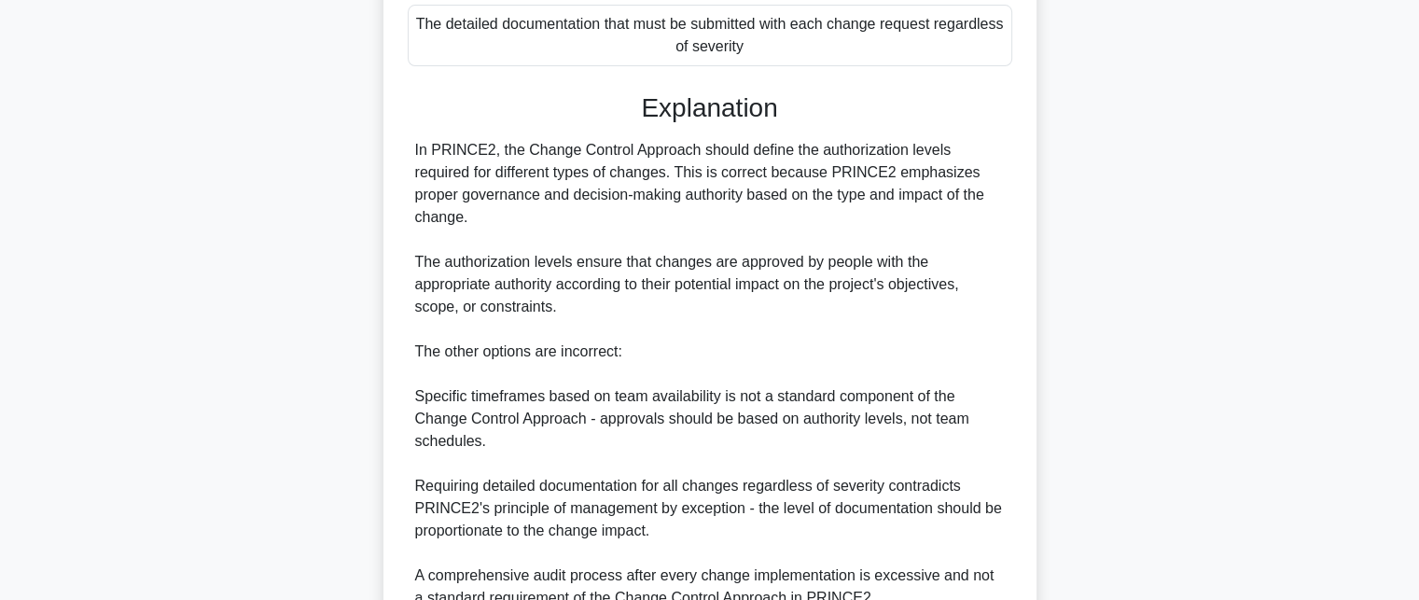
scroll to position [616, 0]
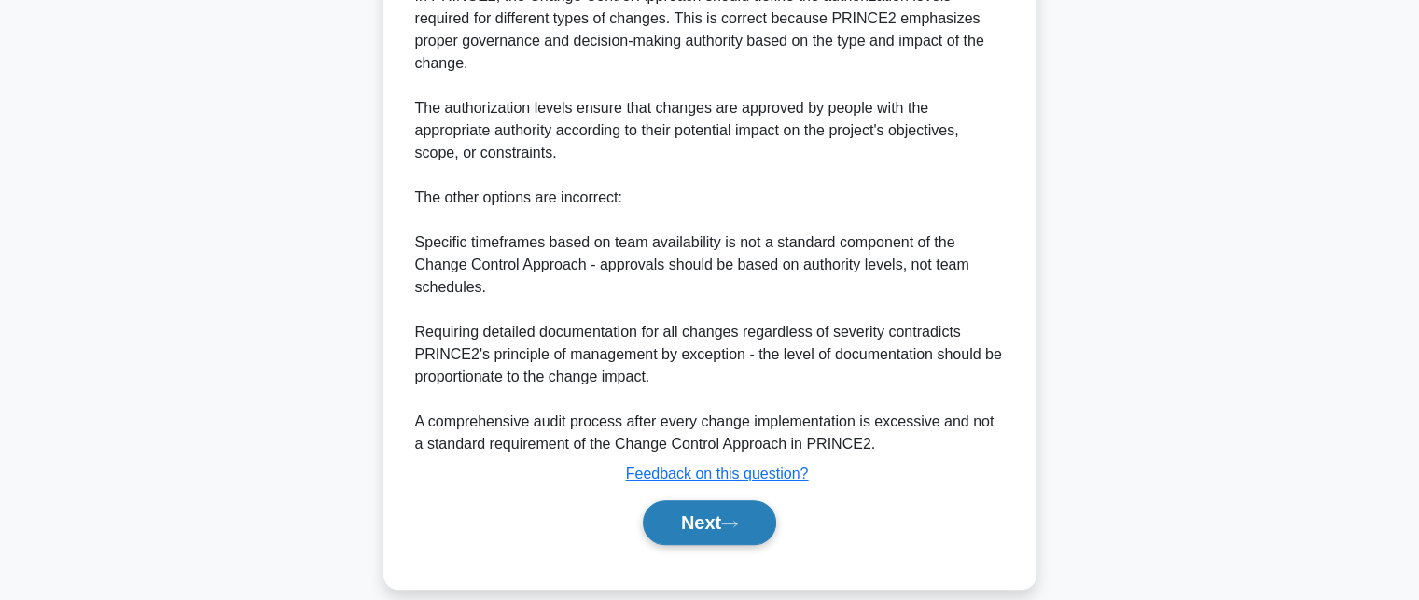
click at [715, 500] on button "Next" at bounding box center [709, 522] width 133 height 45
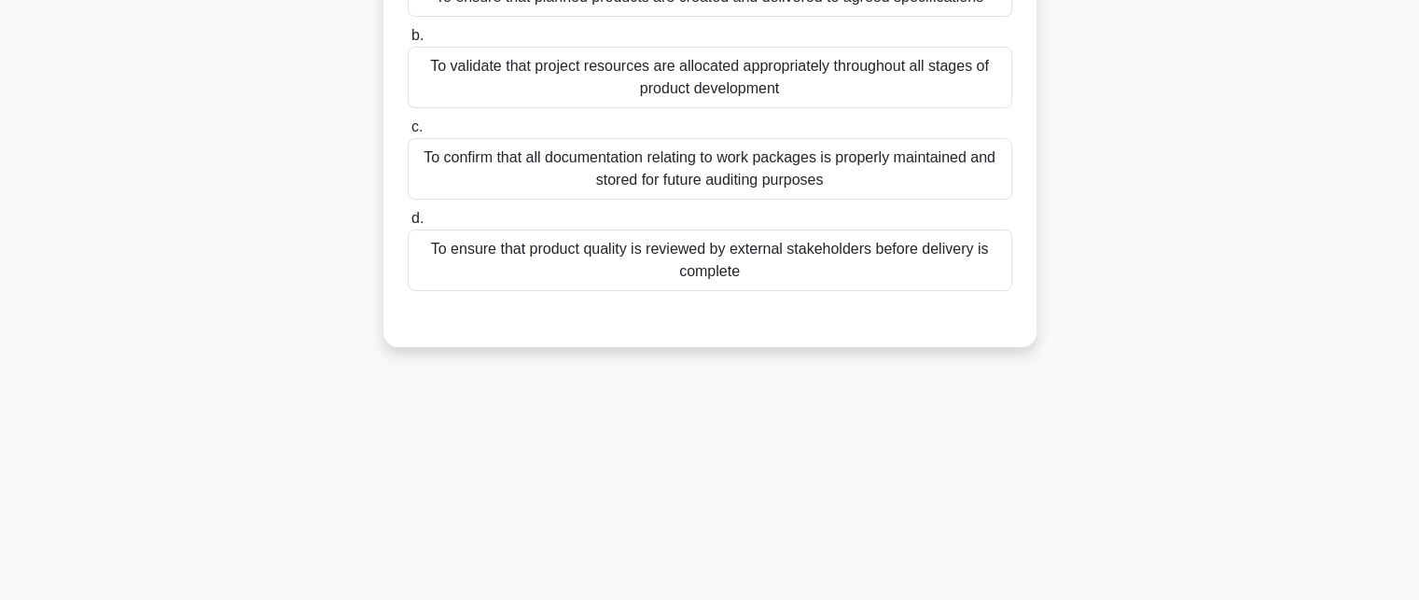
scroll to position [0, 0]
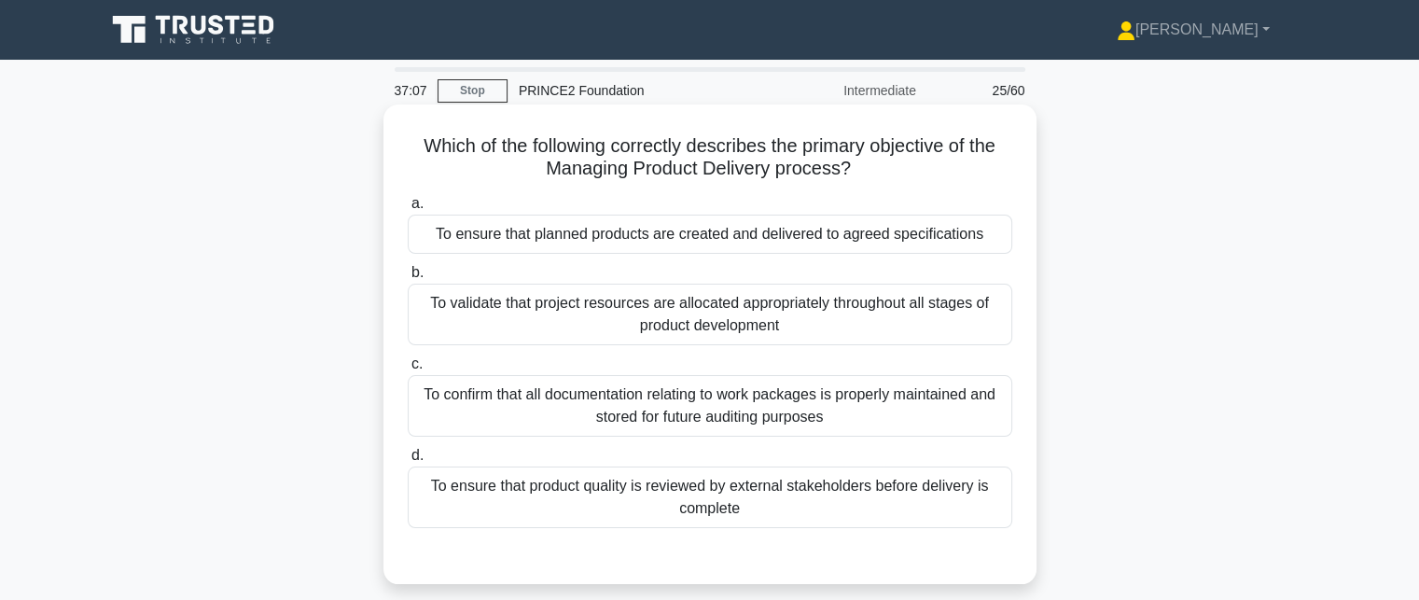
click at [984, 243] on div "To ensure that planned products are created and delivered to agreed specificati…" at bounding box center [710, 234] width 604 height 39
click at [408, 210] on input "a. To ensure that planned products are created and delivered to agreed specific…" at bounding box center [408, 204] width 0 height 12
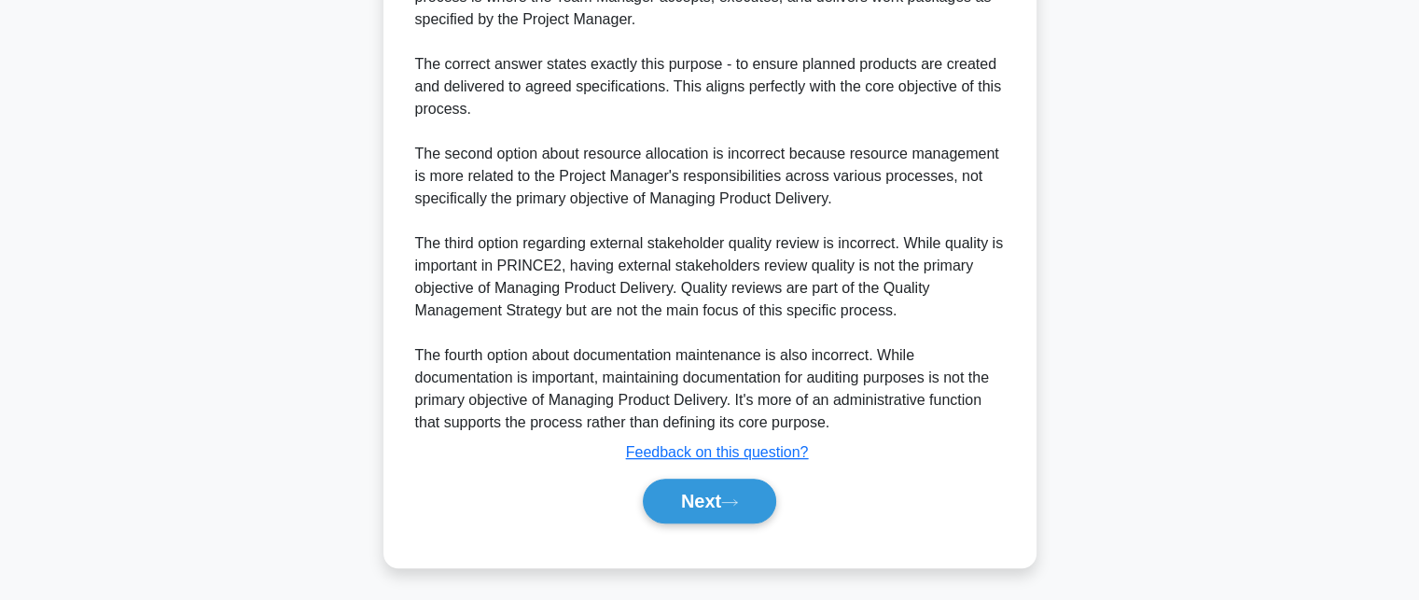
scroll to position [660, 0]
click at [708, 500] on button "Next" at bounding box center [709, 500] width 133 height 45
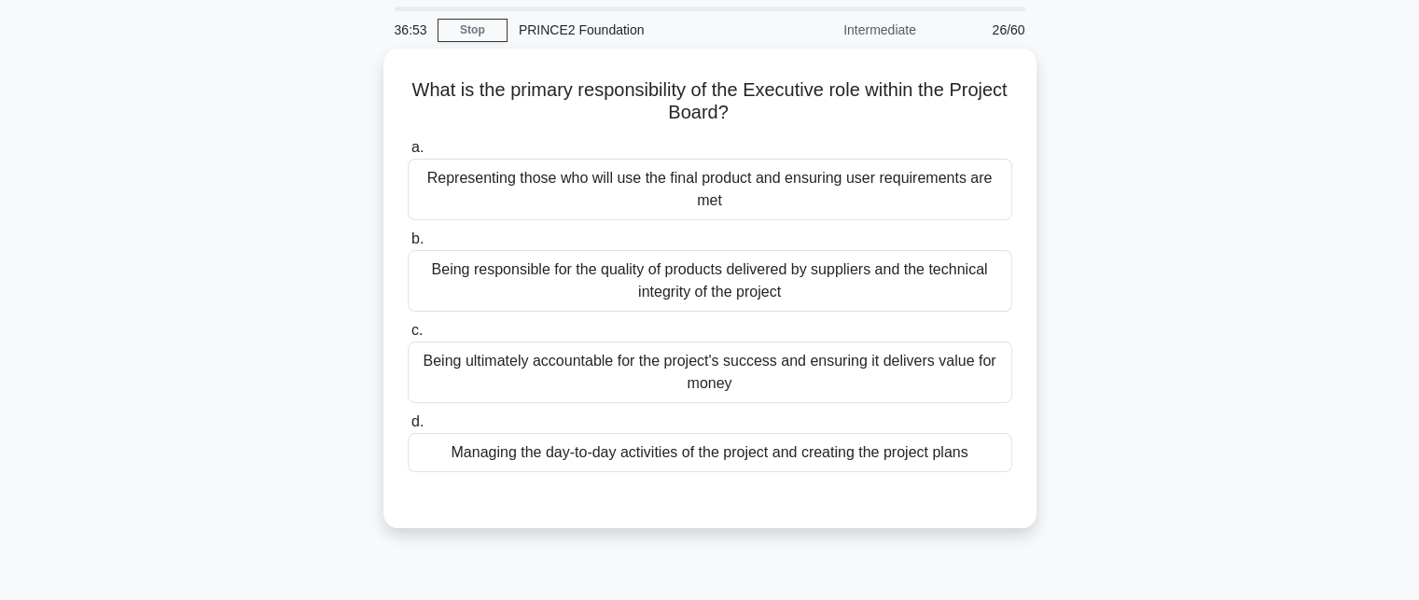
scroll to position [93, 0]
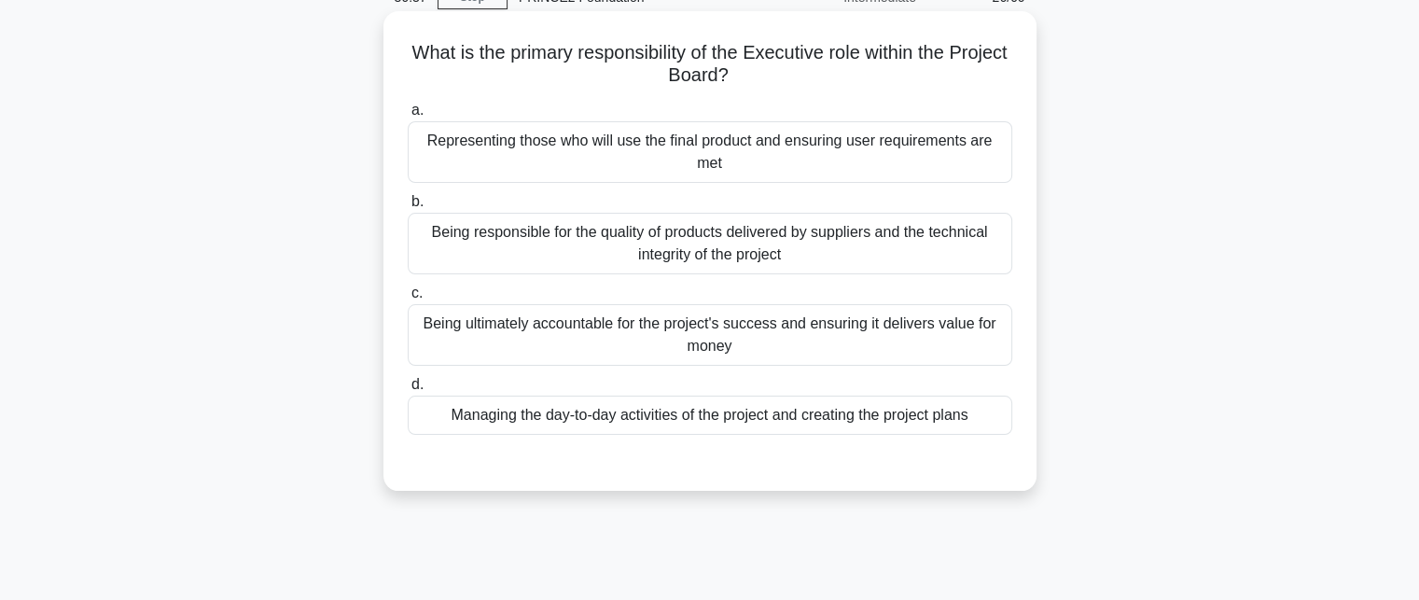
click at [948, 342] on div "Being ultimately accountable for the project's success and ensuring it delivers…" at bounding box center [710, 335] width 604 height 62
click at [408, 299] on input "c. Being ultimately accountable for the project's success and ensuring it deliv…" at bounding box center [408, 293] width 0 height 12
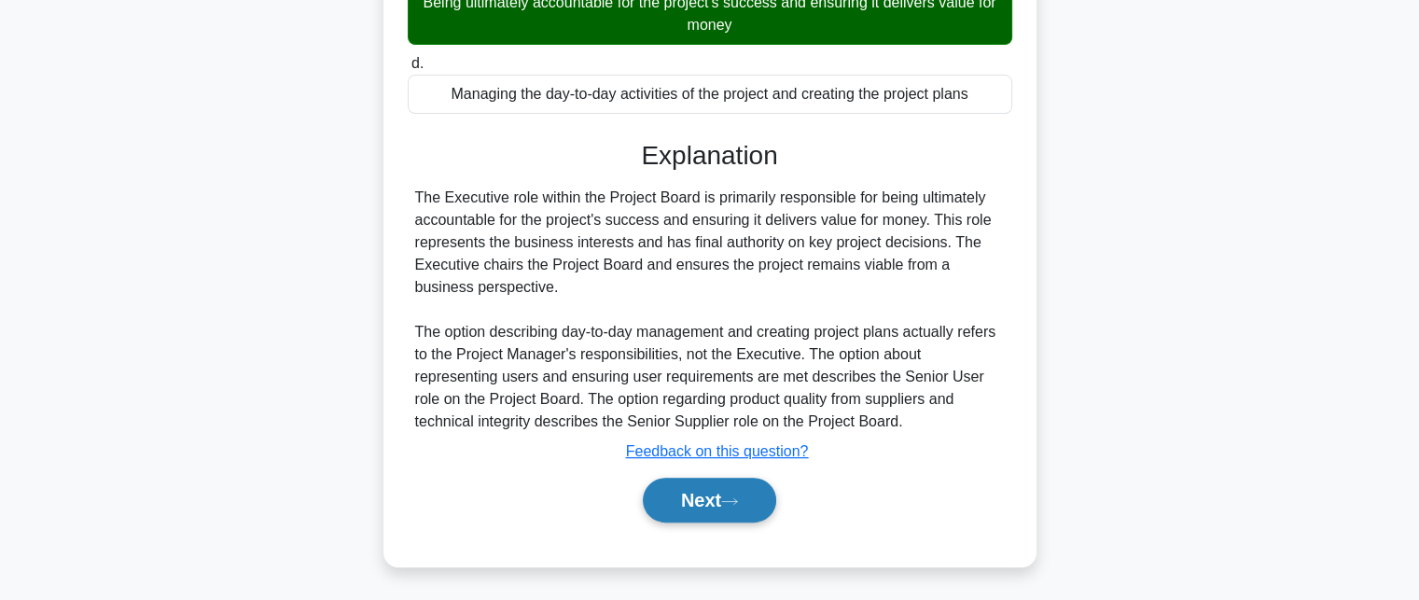
click at [723, 496] on button "Next" at bounding box center [709, 500] width 133 height 45
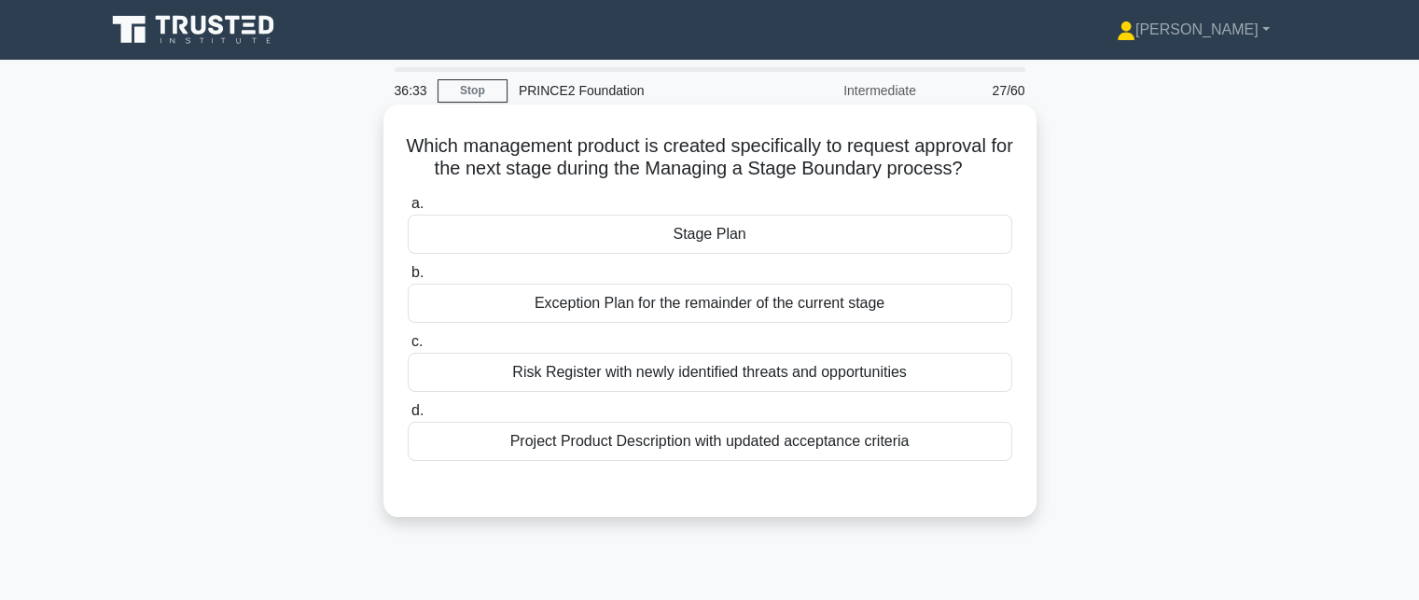
scroll to position [0, 0]
click at [774, 240] on div "Stage Plan" at bounding box center [710, 234] width 604 height 39
click at [408, 210] on input "a. Stage Plan" at bounding box center [408, 204] width 0 height 12
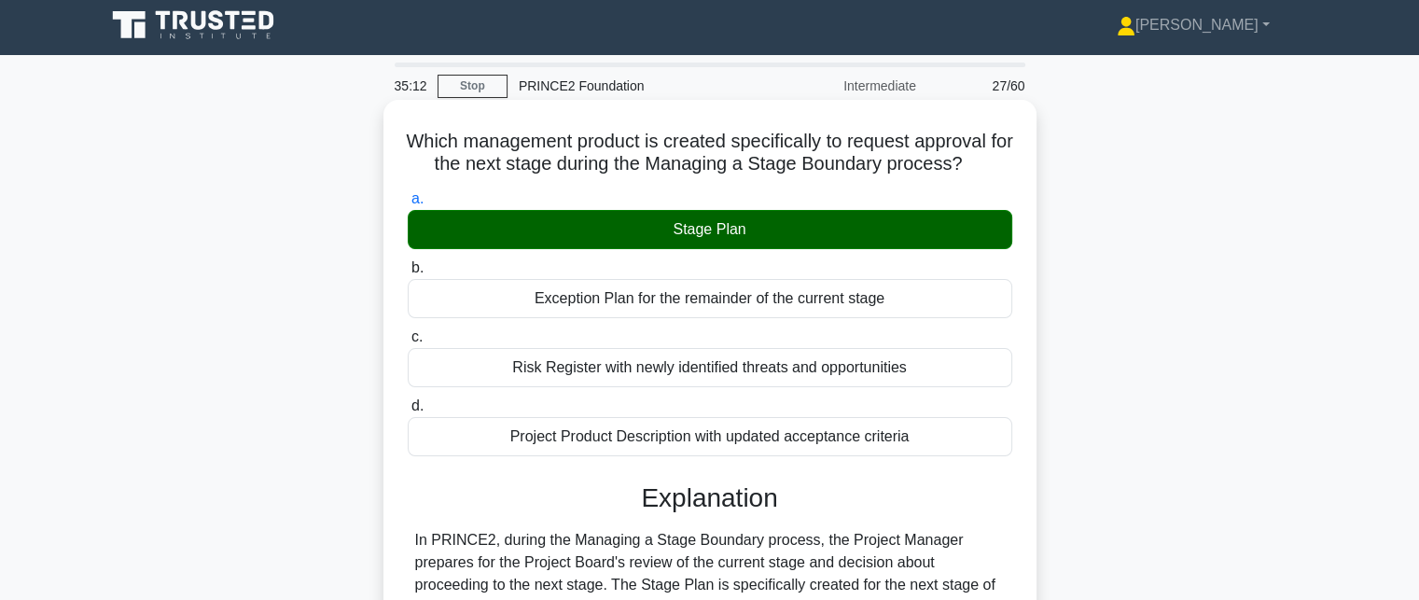
scroll to position [408, 0]
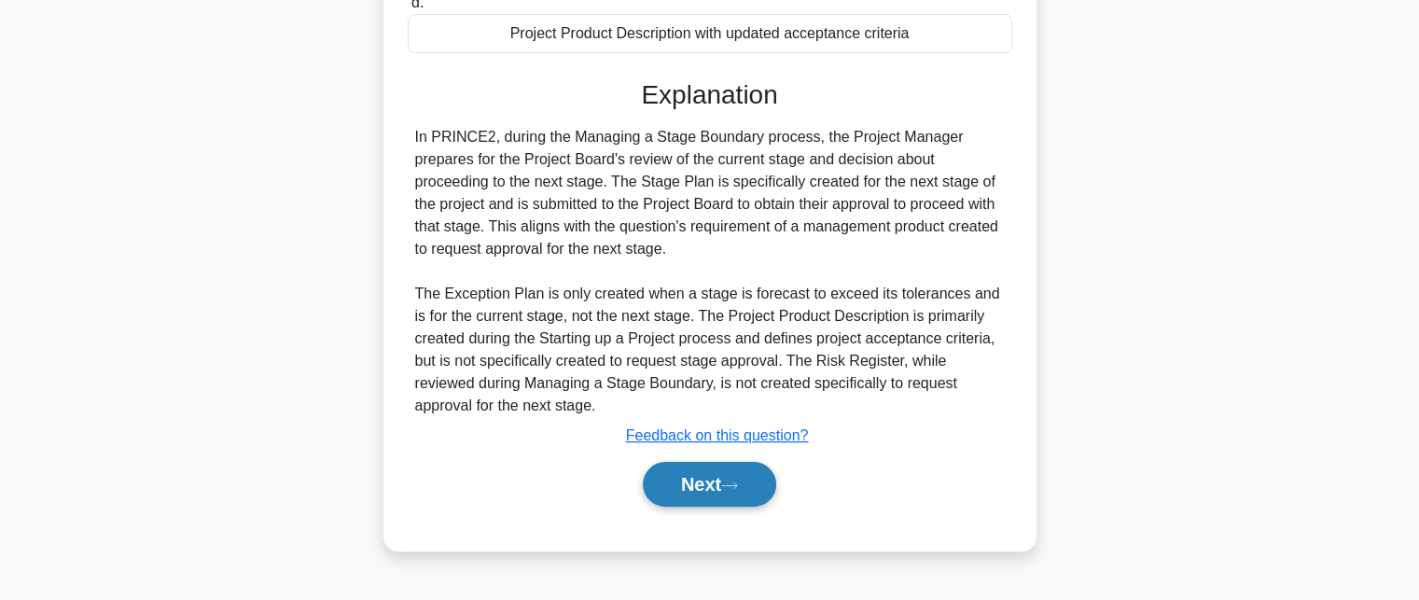
click at [715, 485] on button "Next" at bounding box center [709, 484] width 133 height 45
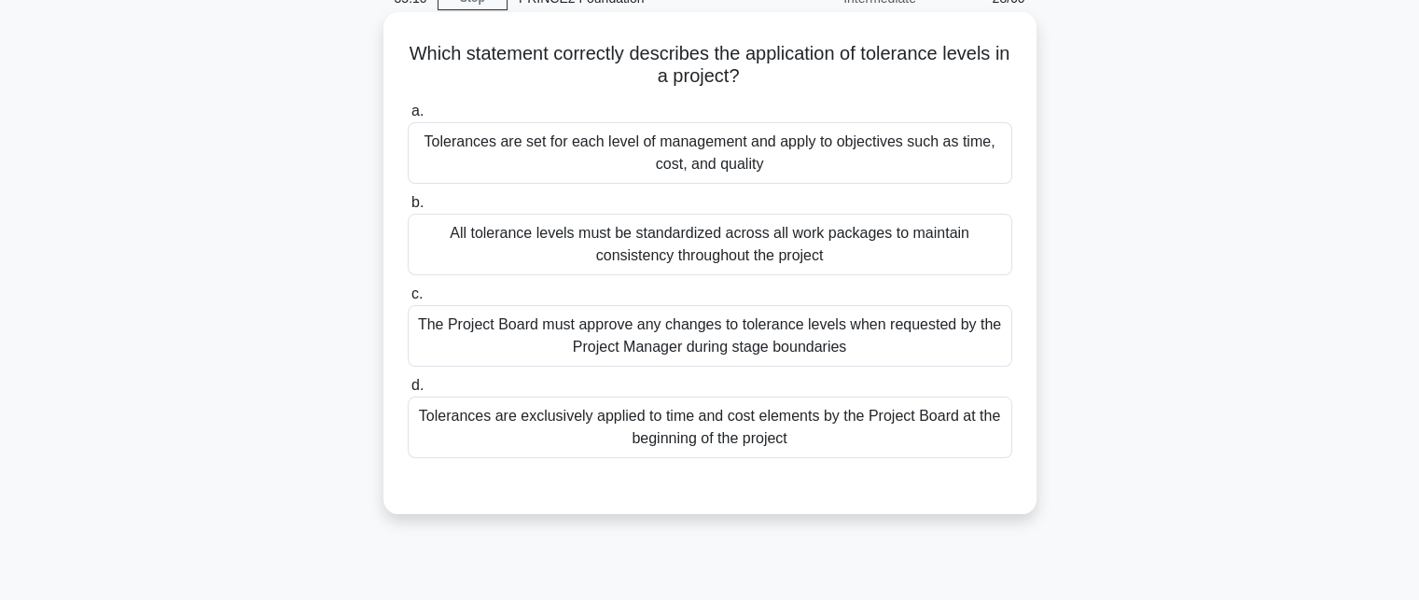
scroll to position [93, 0]
click at [909, 154] on div "Tolerances are set for each level of management and apply to objectives such as…" at bounding box center [710, 152] width 604 height 62
click at [408, 117] on input "a. Tolerances are set for each level of management and apply to objectives such…" at bounding box center [408, 110] width 0 height 12
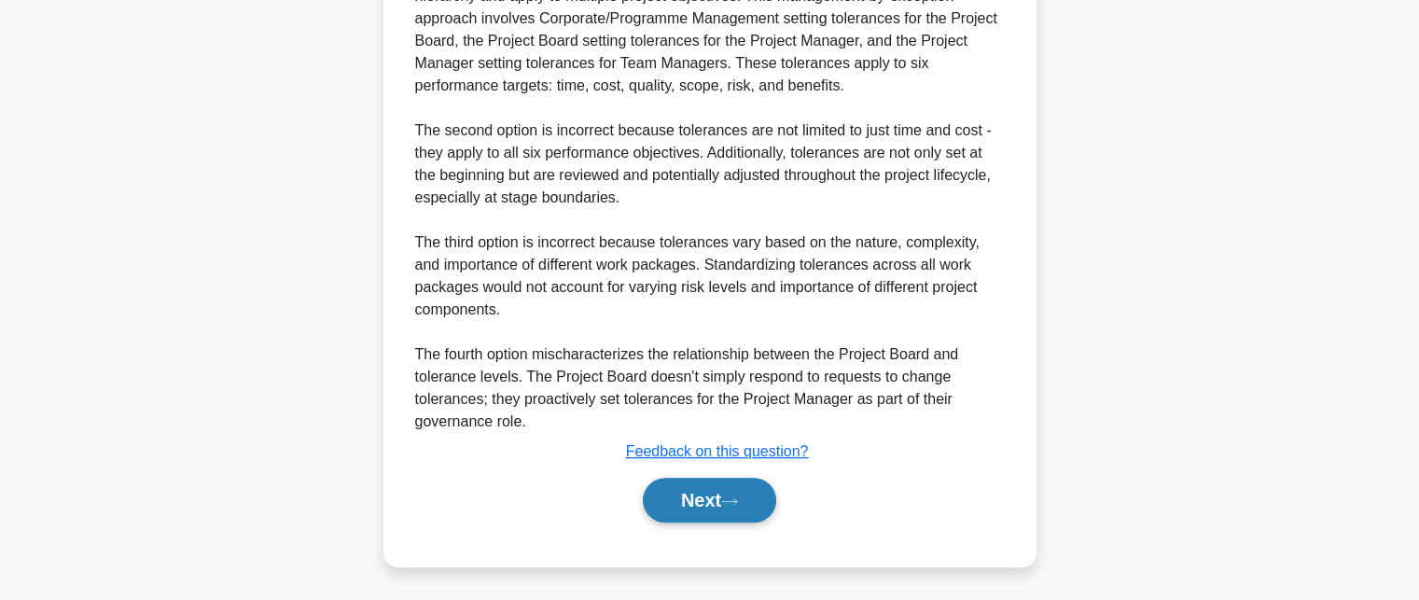
click at [739, 484] on button "Next" at bounding box center [709, 500] width 133 height 45
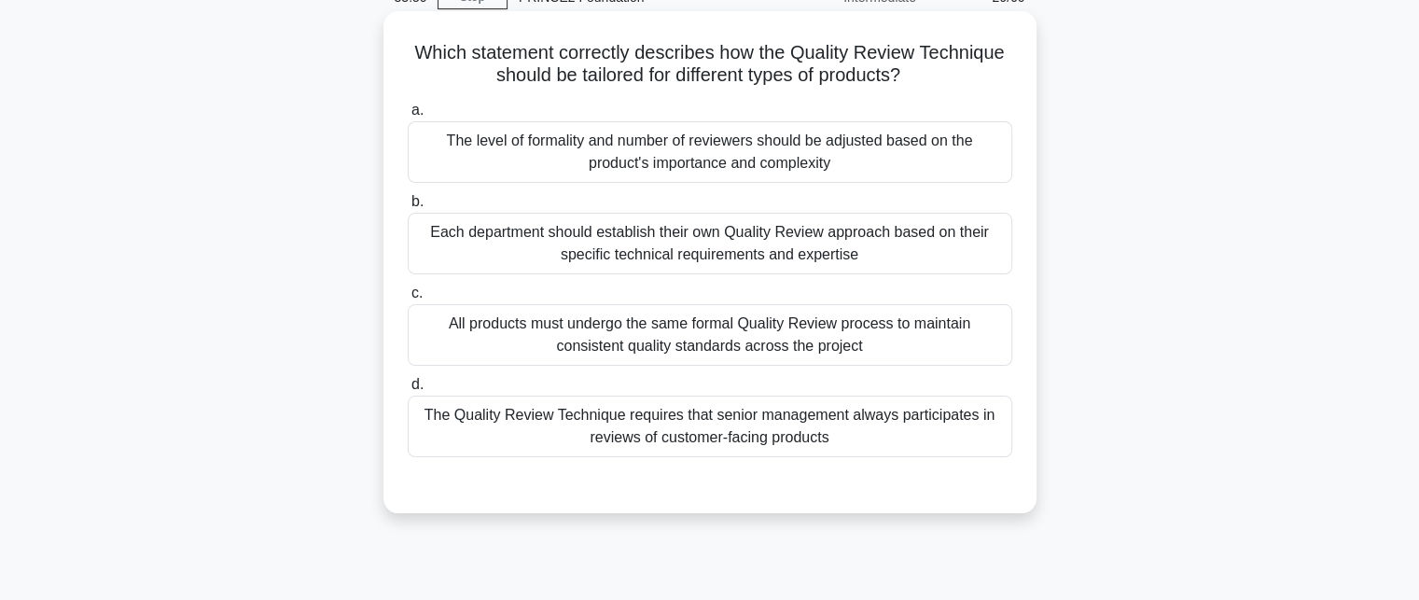
click at [885, 144] on div "The level of formality and number of reviewers should be adjusted based on the …" at bounding box center [710, 152] width 604 height 62
click at [408, 117] on input "a. The level of formality and number of reviewers should be adjusted based on t…" at bounding box center [408, 110] width 0 height 12
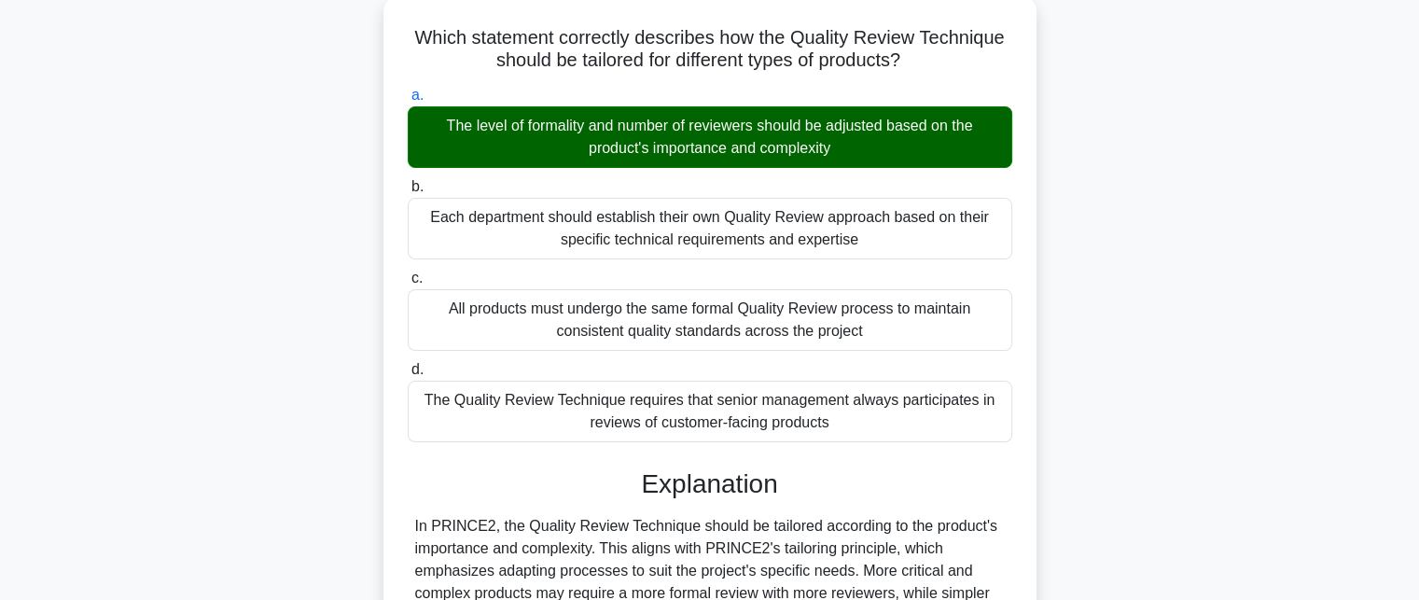
scroll to position [593, 0]
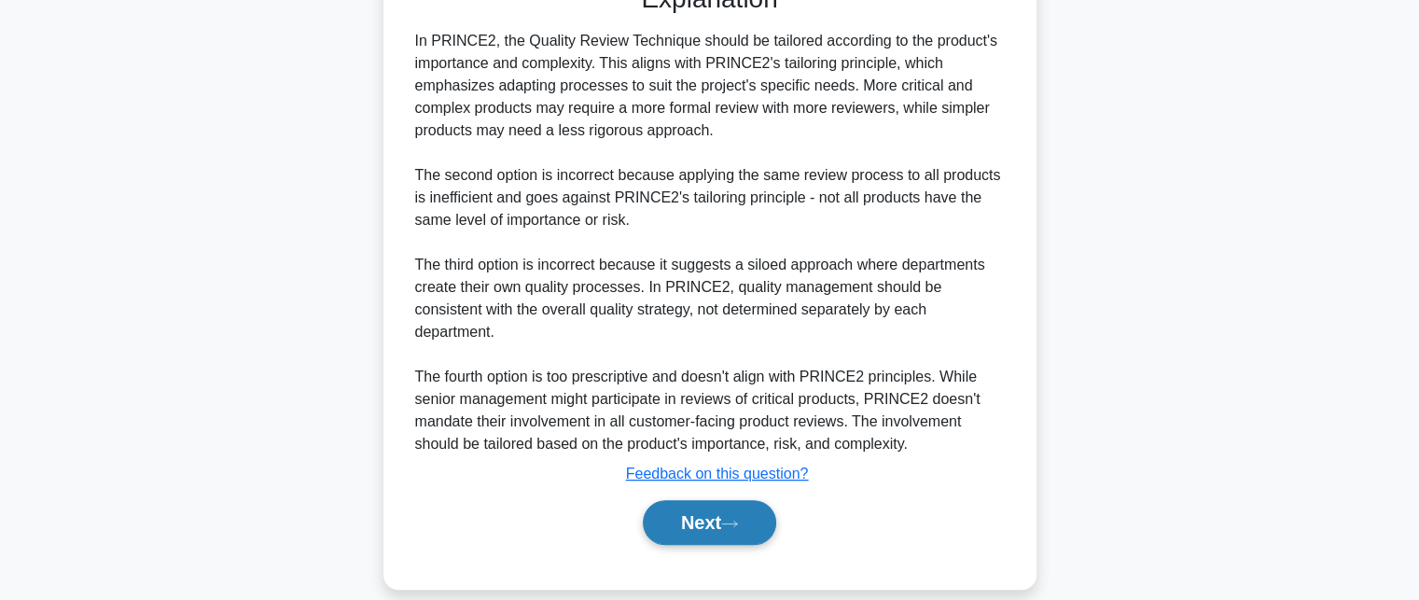
click at [709, 500] on button "Next" at bounding box center [709, 522] width 133 height 45
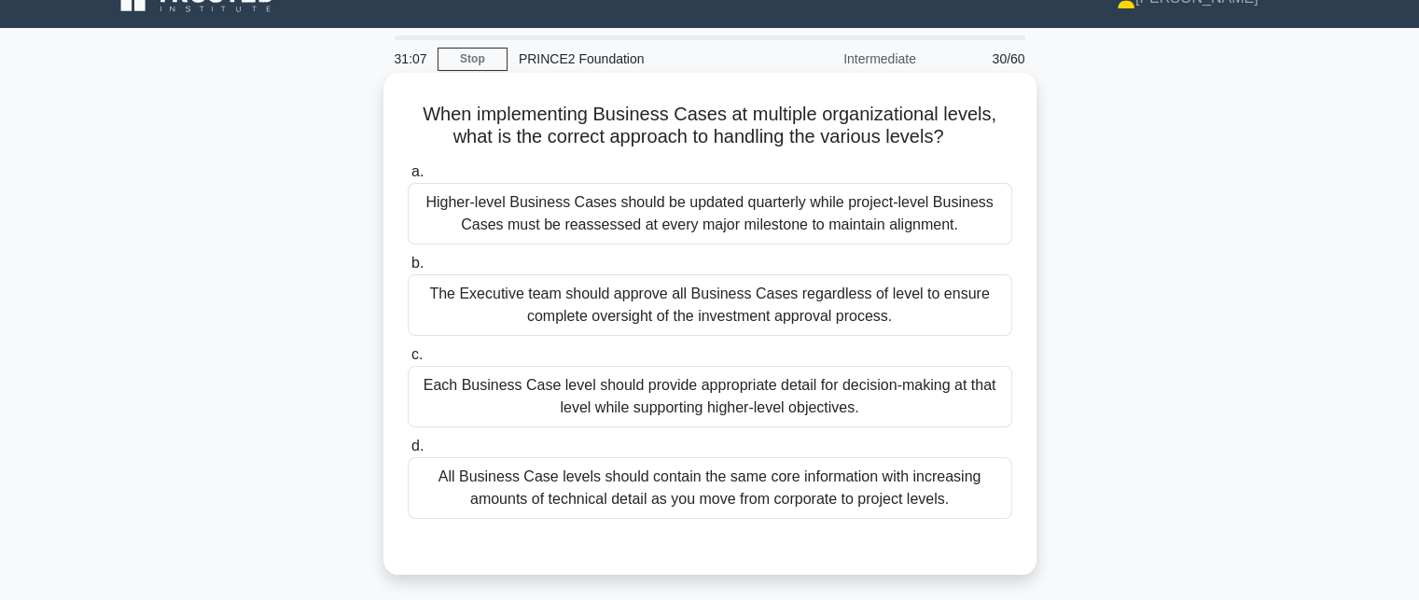
scroll to position [0, 0]
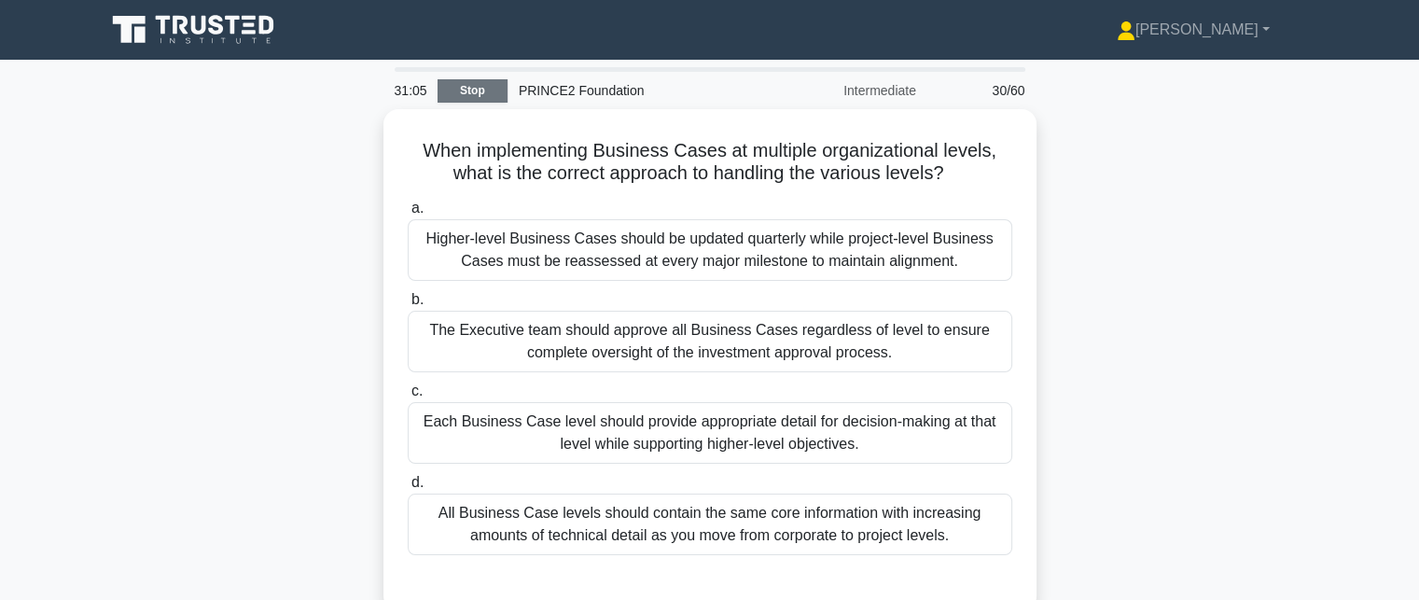
click at [481, 85] on link "Stop" at bounding box center [472, 90] width 70 height 23
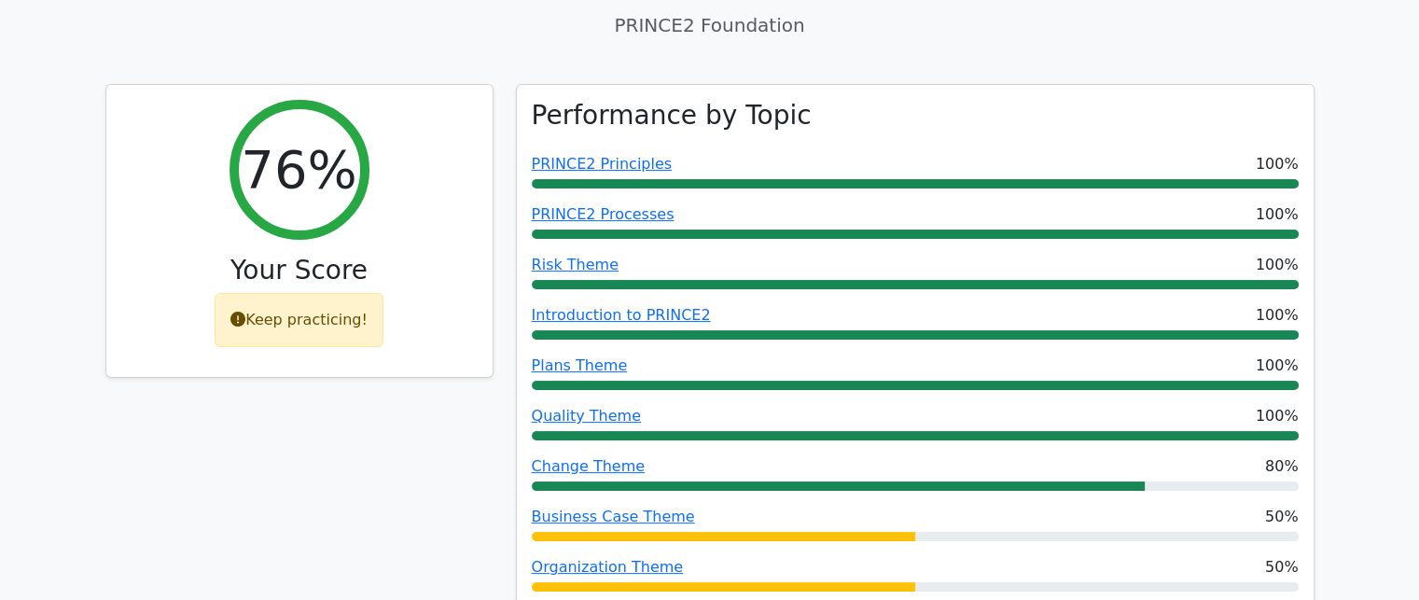
scroll to position [187, 0]
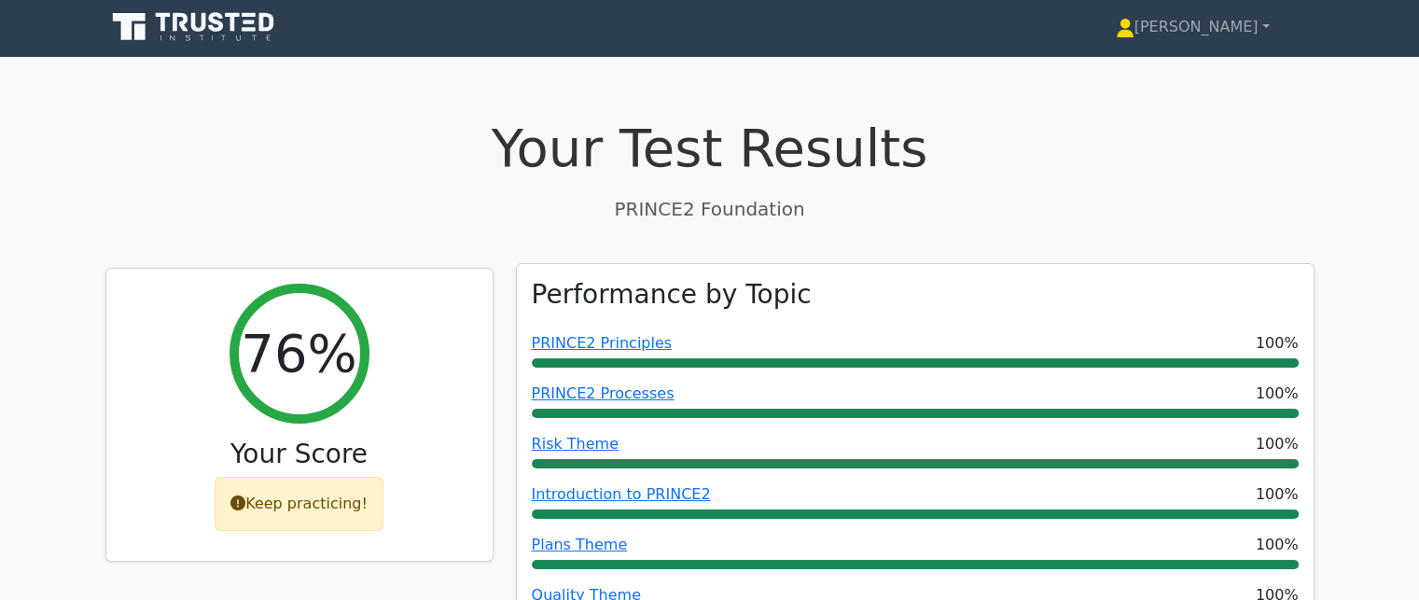
scroll to position [0, 0]
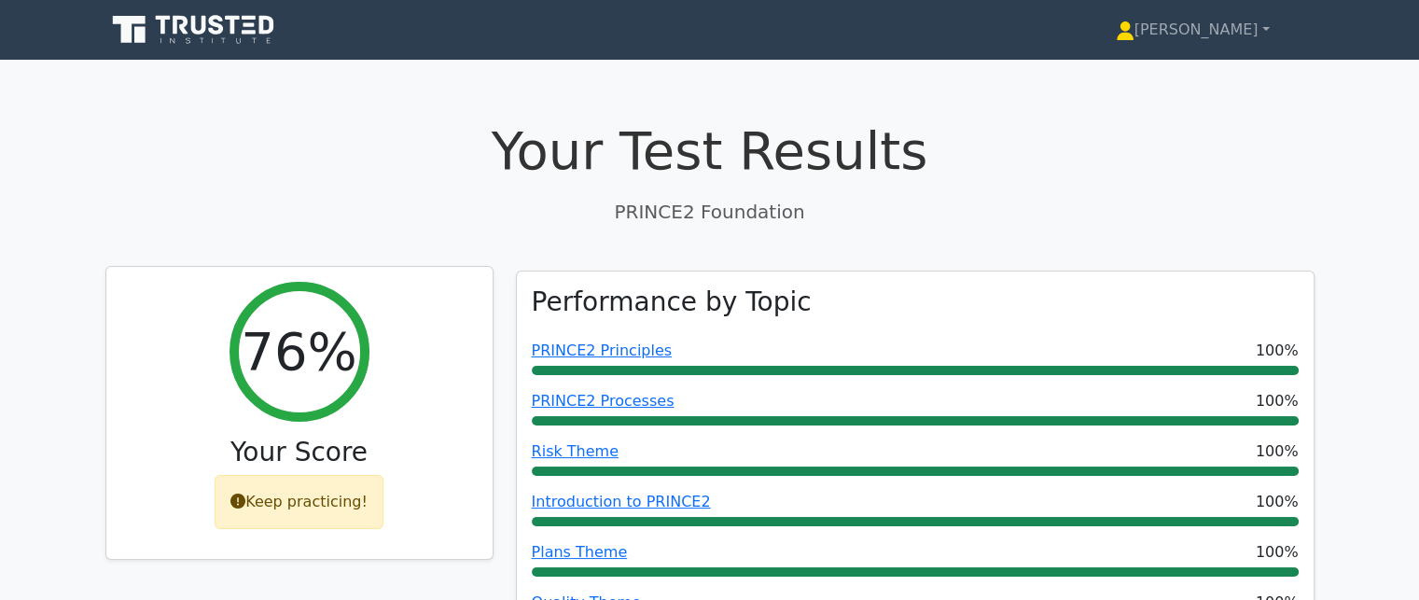
click at [340, 498] on div "Keep practicing!" at bounding box center [299, 502] width 169 height 54
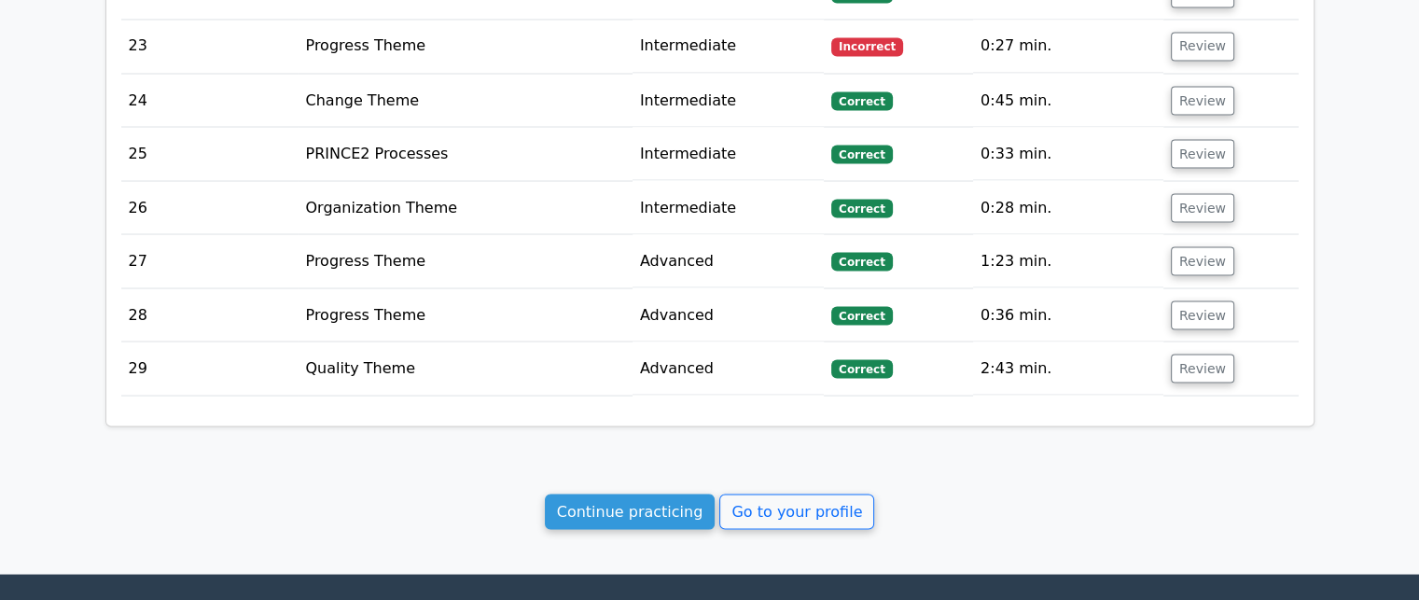
scroll to position [3562, 0]
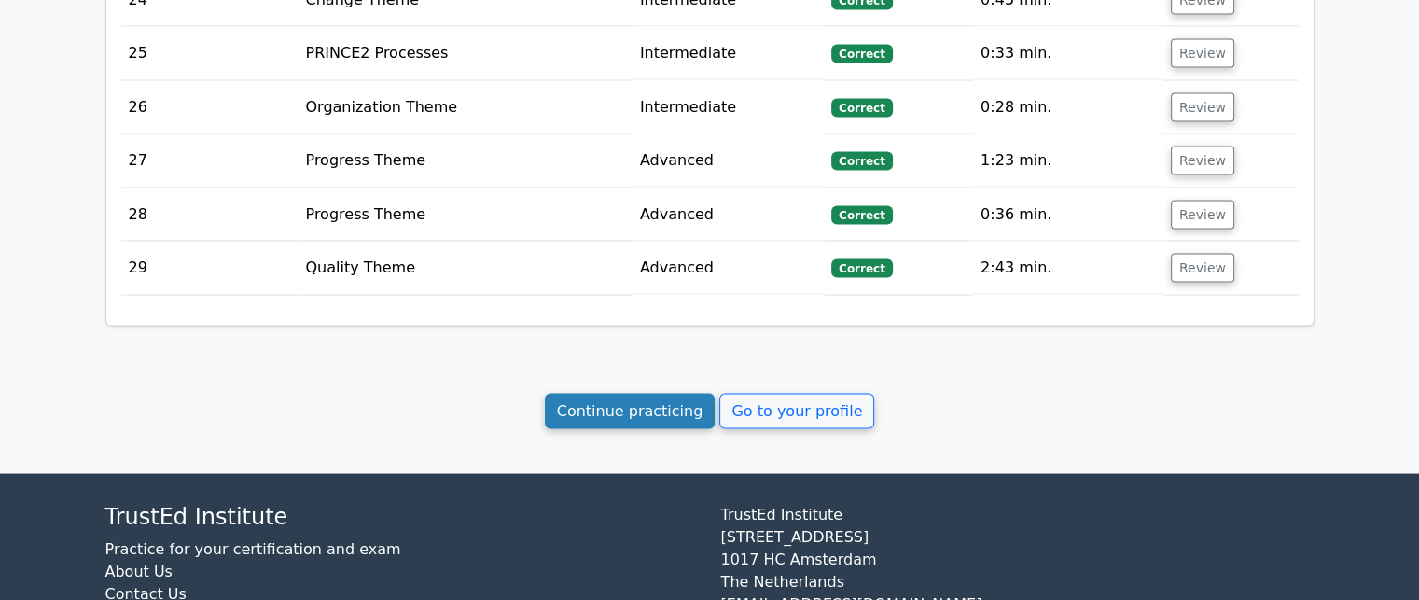
click at [662, 394] on link "Continue practicing" at bounding box center [630, 411] width 171 height 35
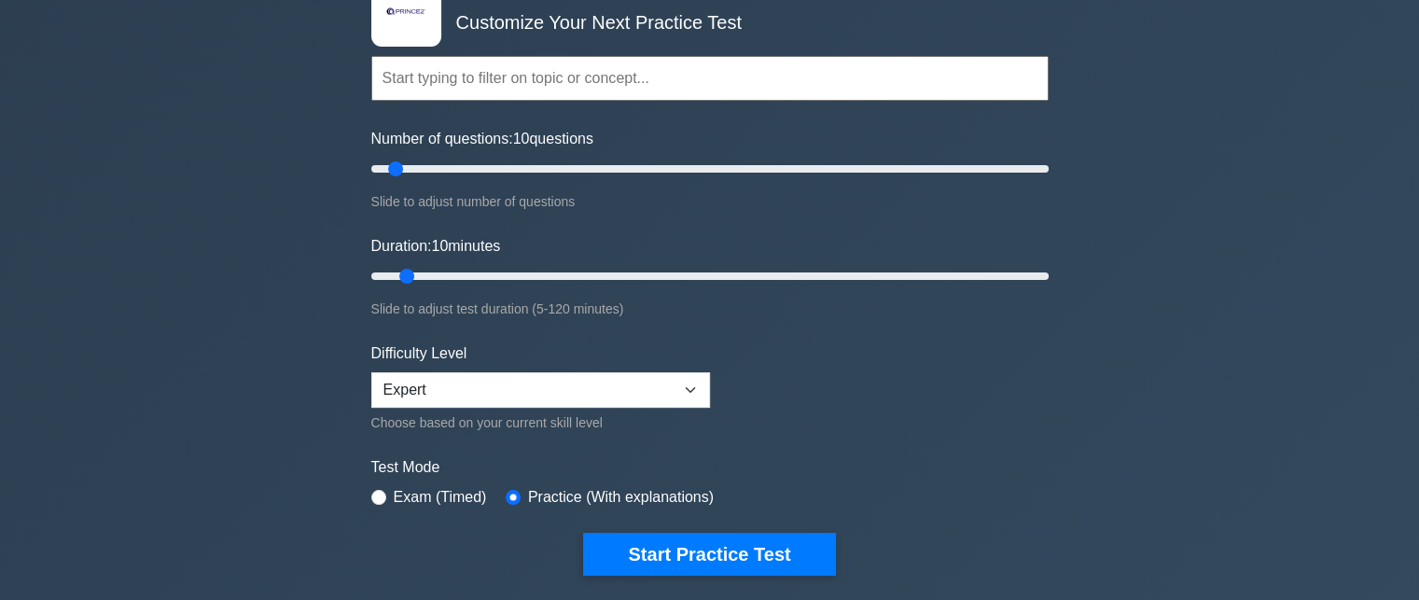
scroll to position [280, 0]
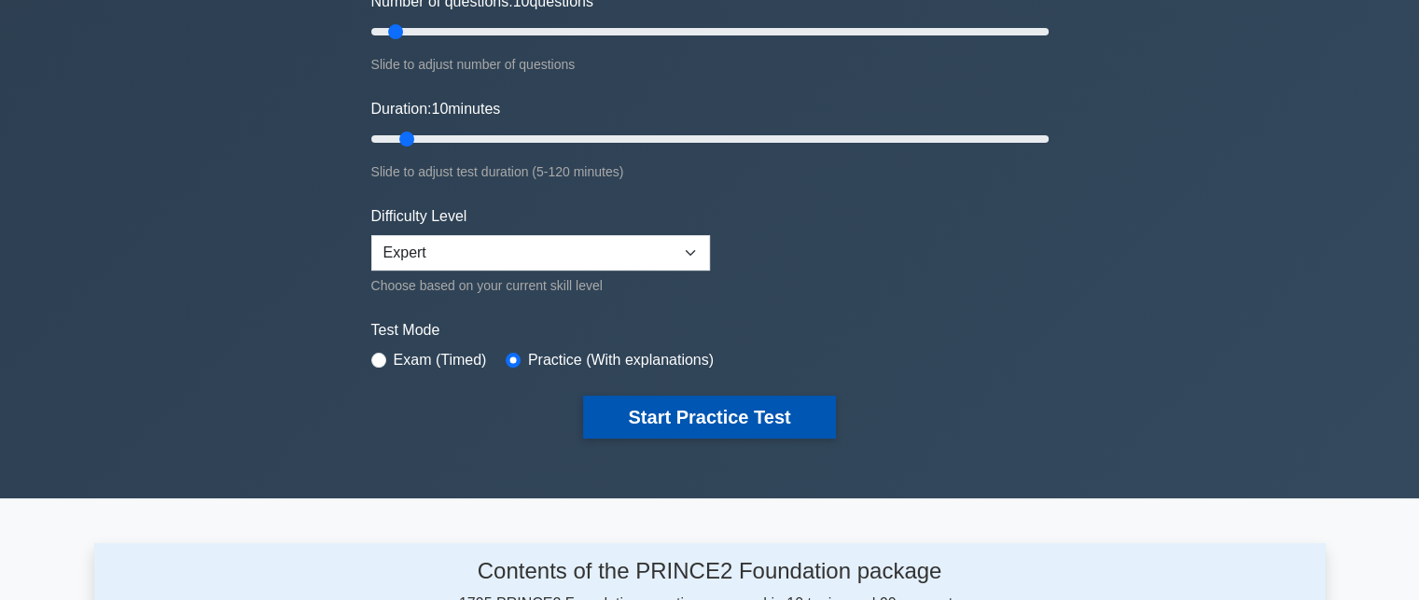
click at [739, 424] on button "Start Practice Test" at bounding box center [709, 417] width 252 height 43
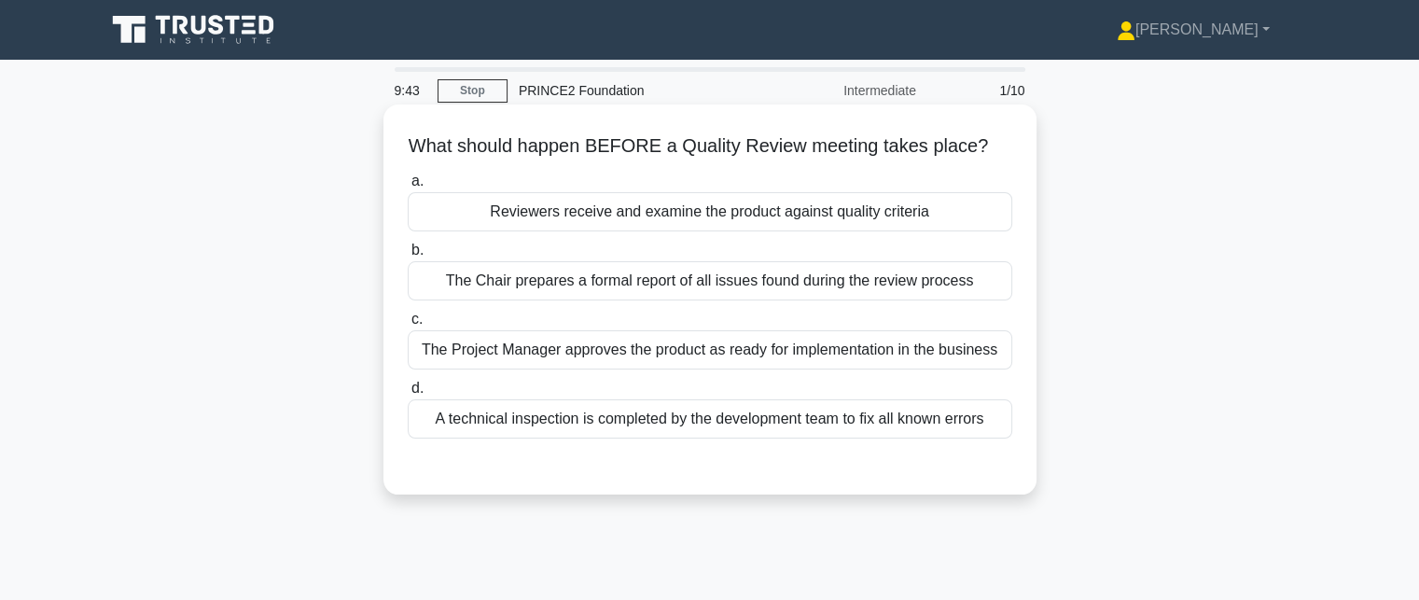
click at [762, 222] on div "Reviewers receive and examine the product against quality criteria" at bounding box center [710, 211] width 604 height 39
click at [408, 187] on input "a. Reviewers receive and examine the product against quality criteria" at bounding box center [408, 181] width 0 height 12
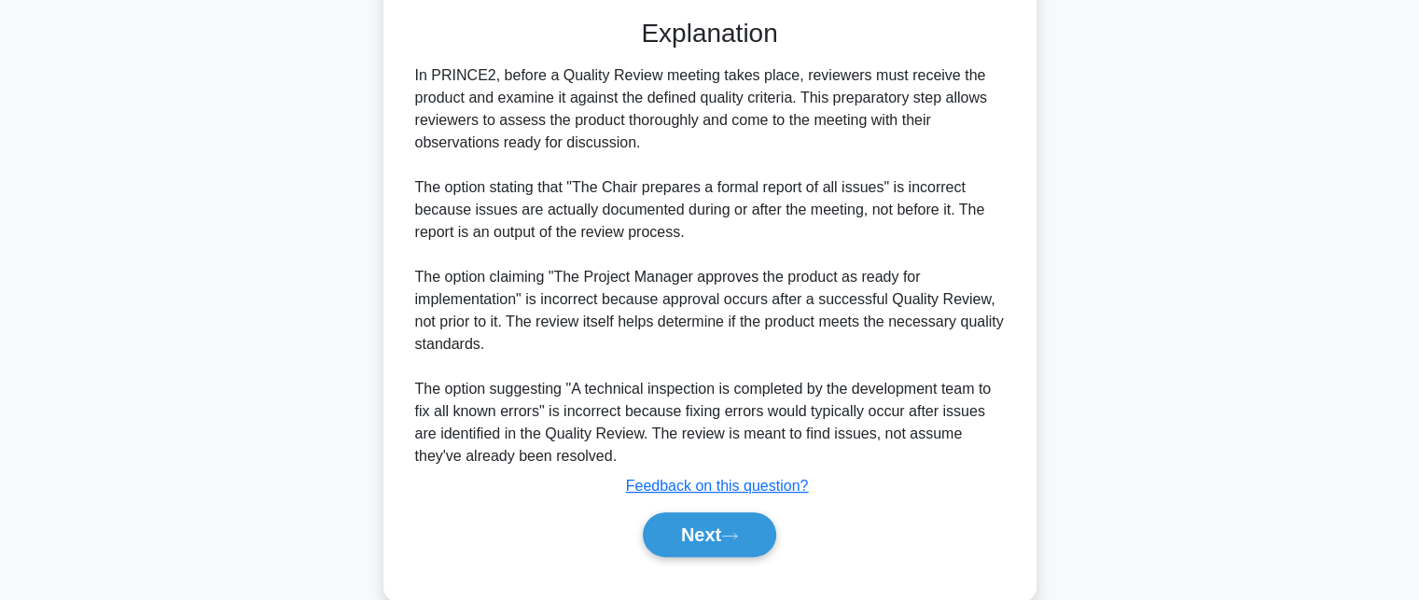
scroll to position [466, 0]
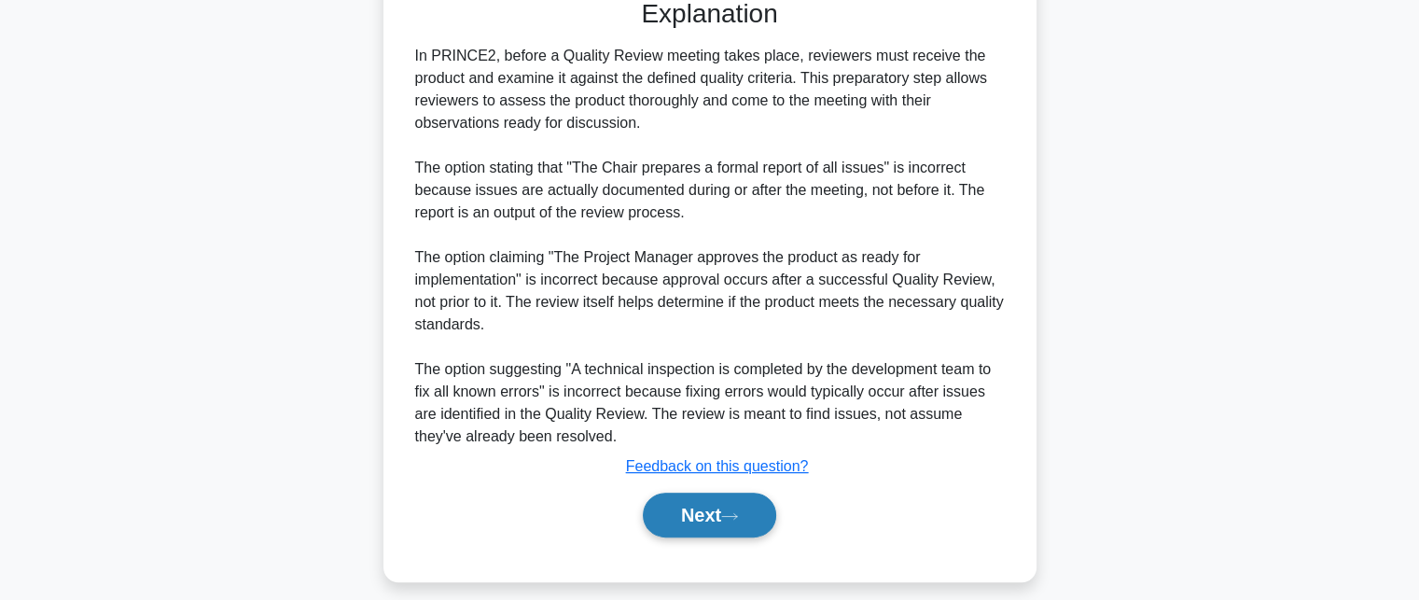
click at [710, 524] on button "Next" at bounding box center [709, 515] width 133 height 45
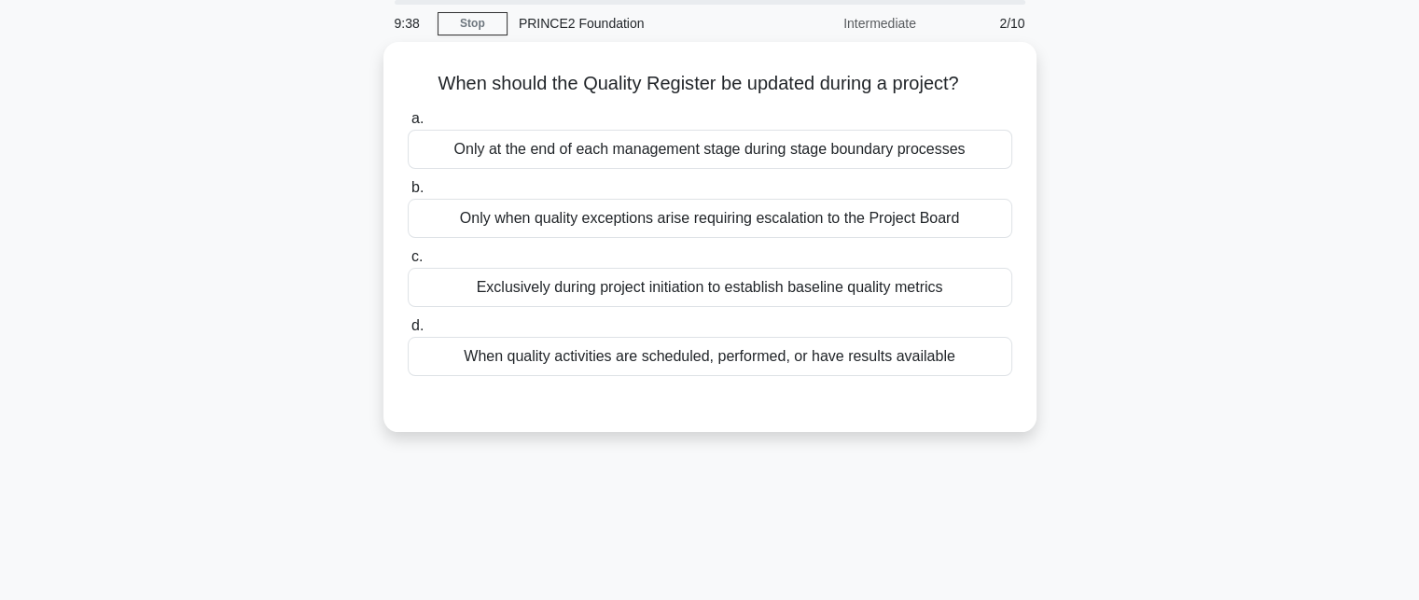
scroll to position [35, 0]
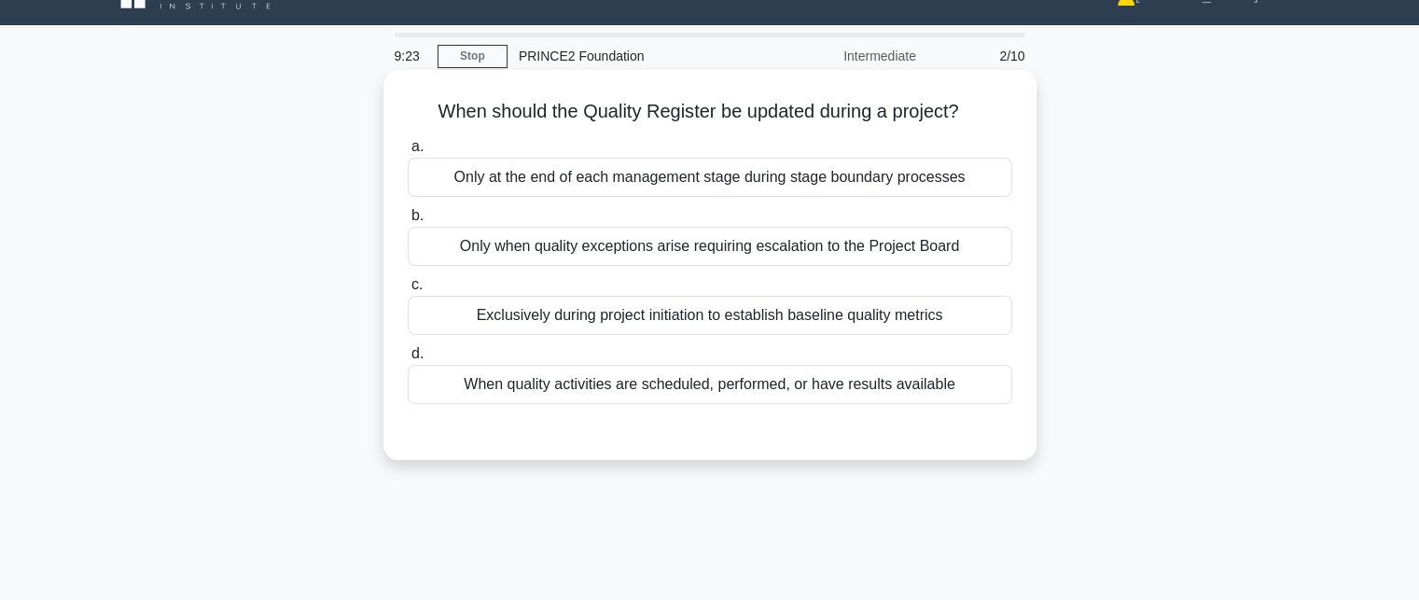
click at [911, 382] on div "When quality activities are scheduled, performed, or have results available" at bounding box center [710, 384] width 604 height 39
click at [408, 360] on input "d. When quality activities are scheduled, performed, or have results available" at bounding box center [408, 354] width 0 height 12
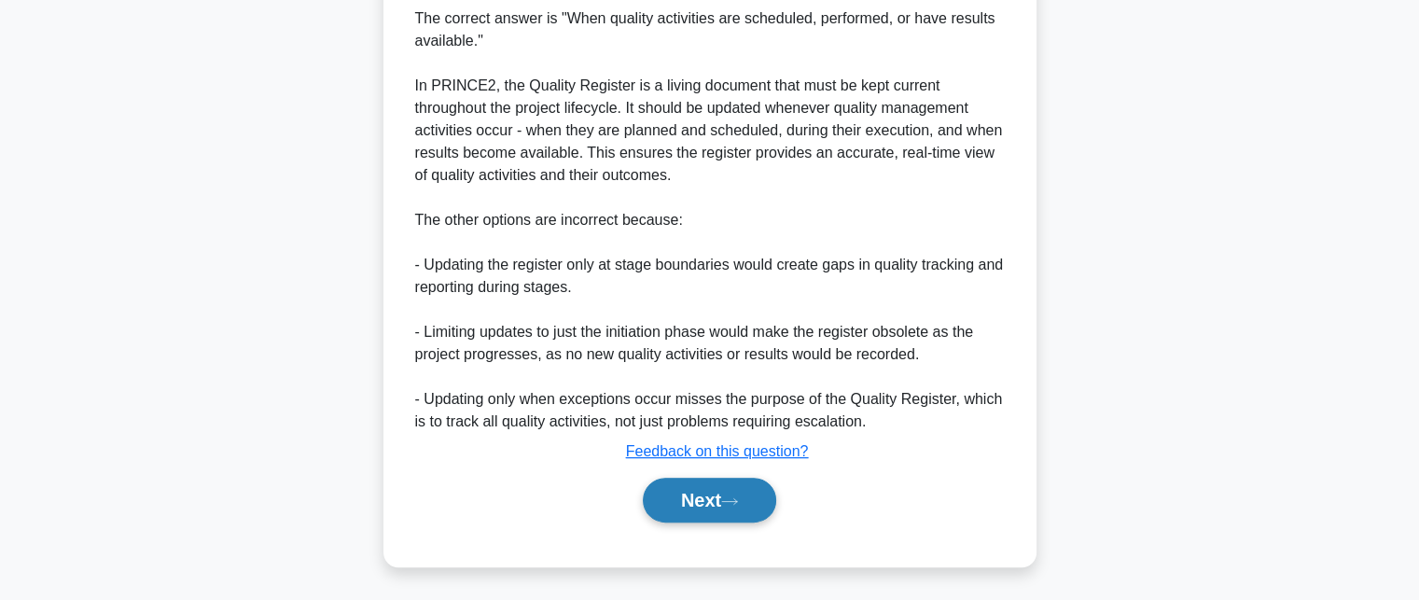
click at [705, 494] on button "Next" at bounding box center [709, 500] width 133 height 45
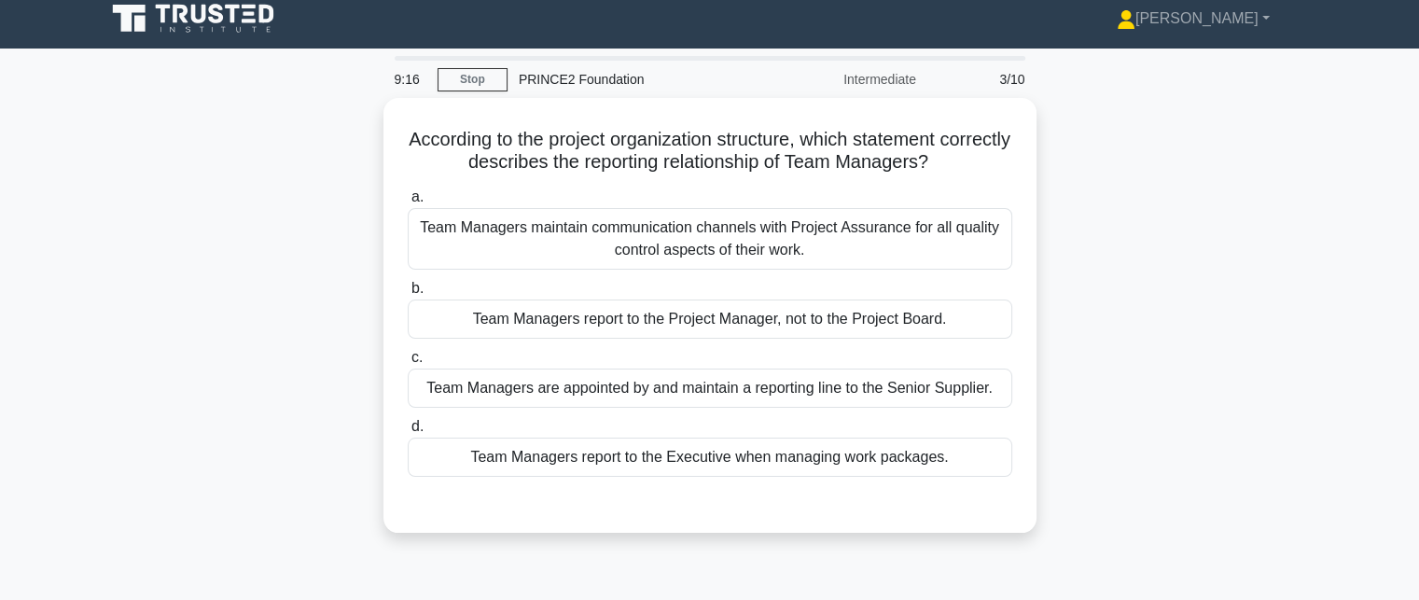
scroll to position [0, 0]
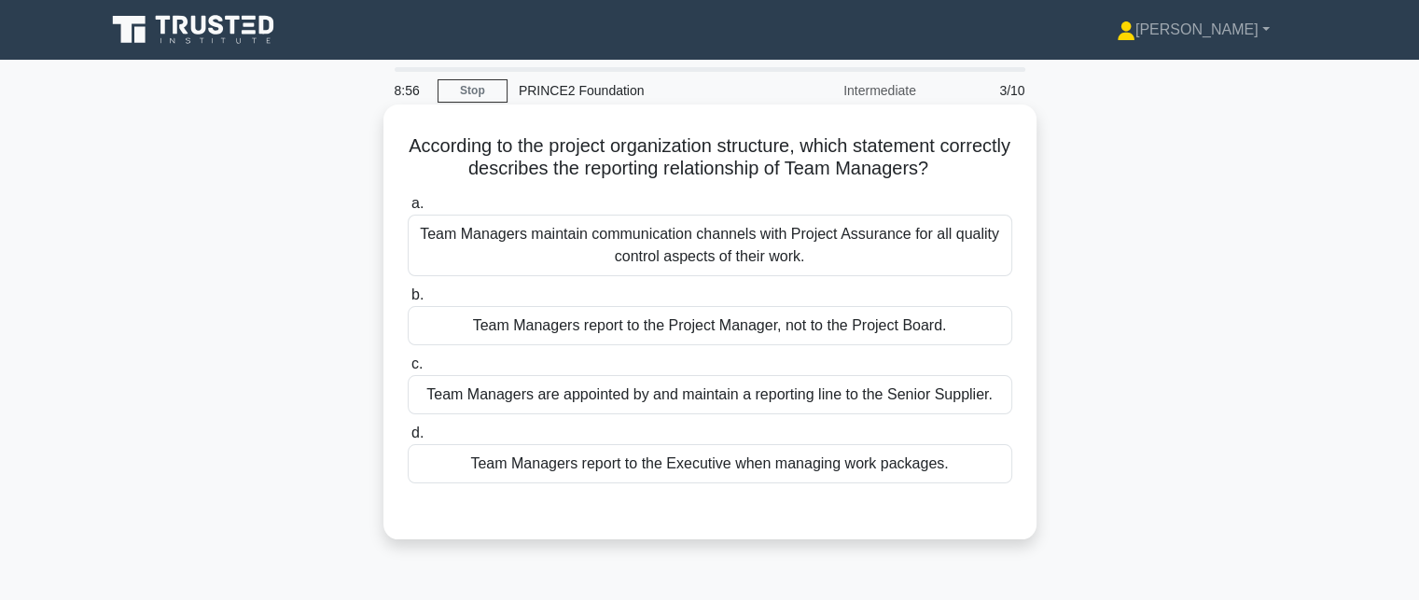
click at [957, 335] on div "Team Managers report to the Project Manager, not to the Project Board." at bounding box center [710, 325] width 604 height 39
click at [408, 301] on input "b. Team Managers report to the Project Manager, not to the Project Board." at bounding box center [408, 295] width 0 height 12
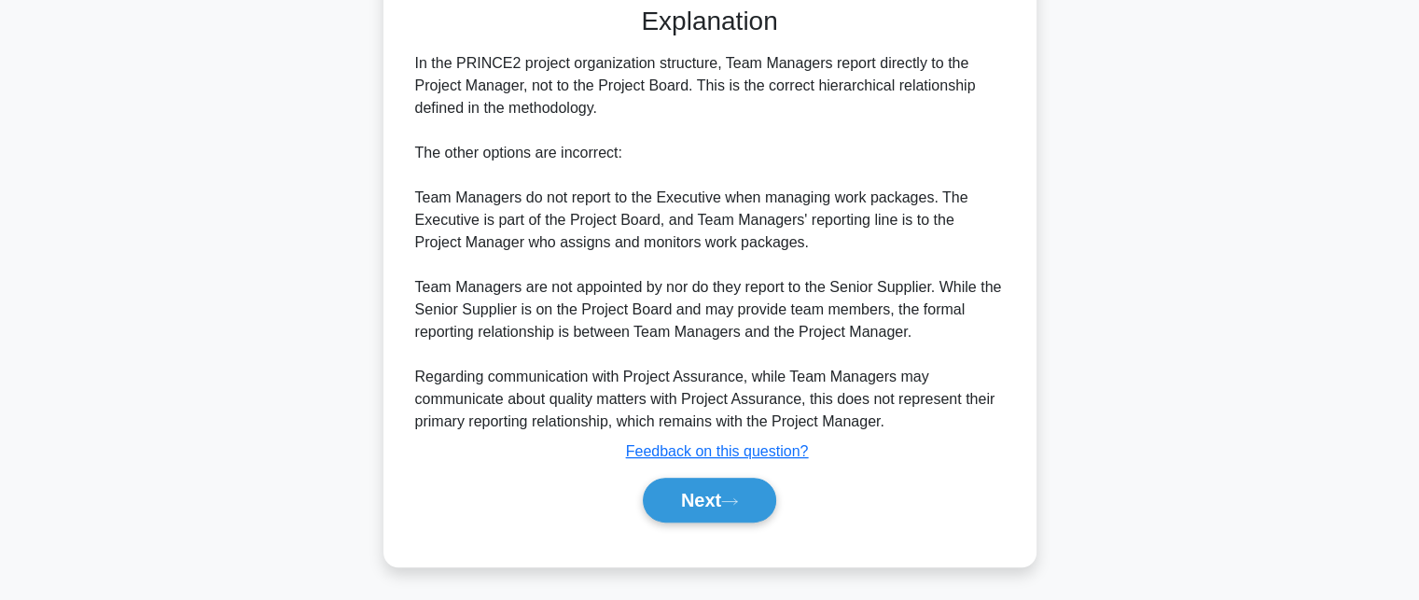
scroll to position [504, 0]
click at [752, 499] on button "Next" at bounding box center [709, 500] width 133 height 45
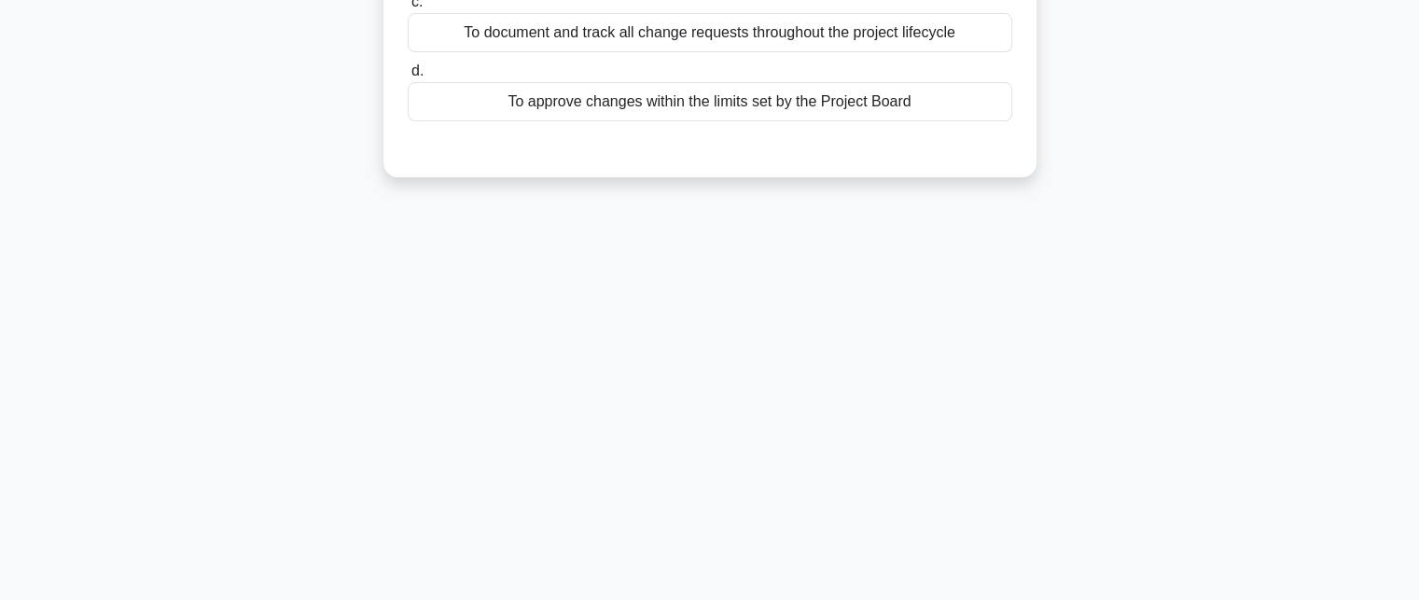
scroll to position [35, 0]
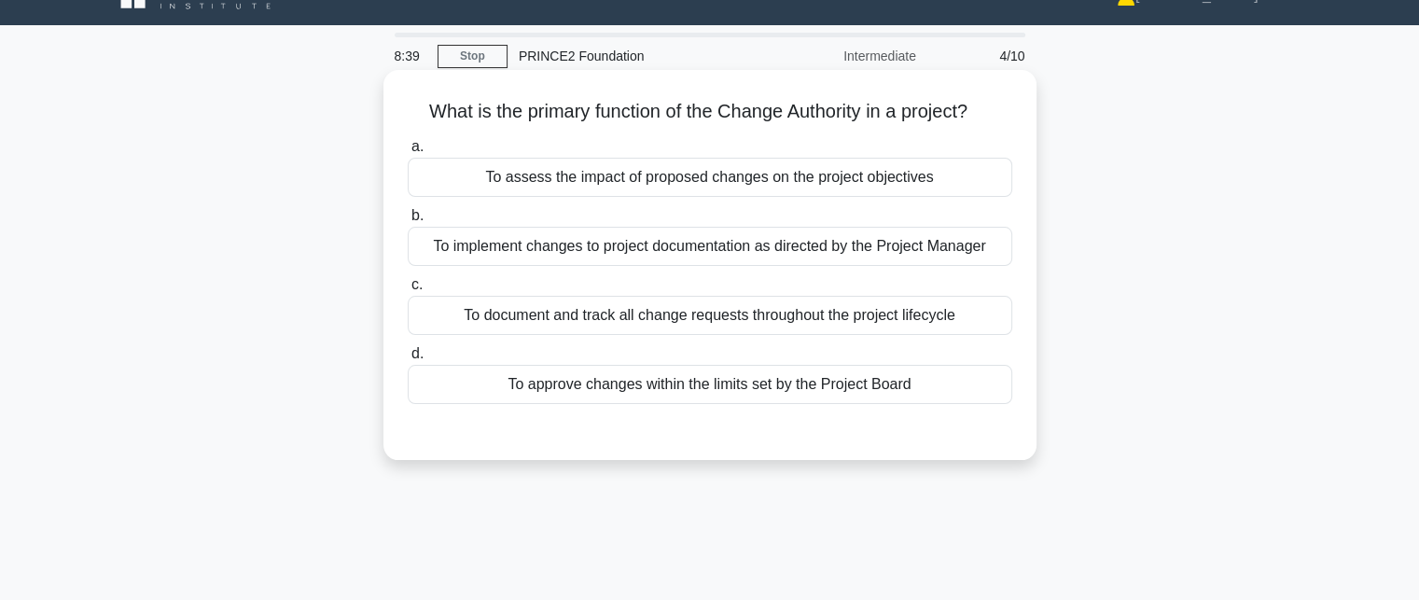
click at [979, 390] on div "To approve changes within the limits set by the Project Board" at bounding box center [710, 384] width 604 height 39
click at [408, 360] on input "d. To approve changes within the limits set by the Project Board" at bounding box center [408, 354] width 0 height 12
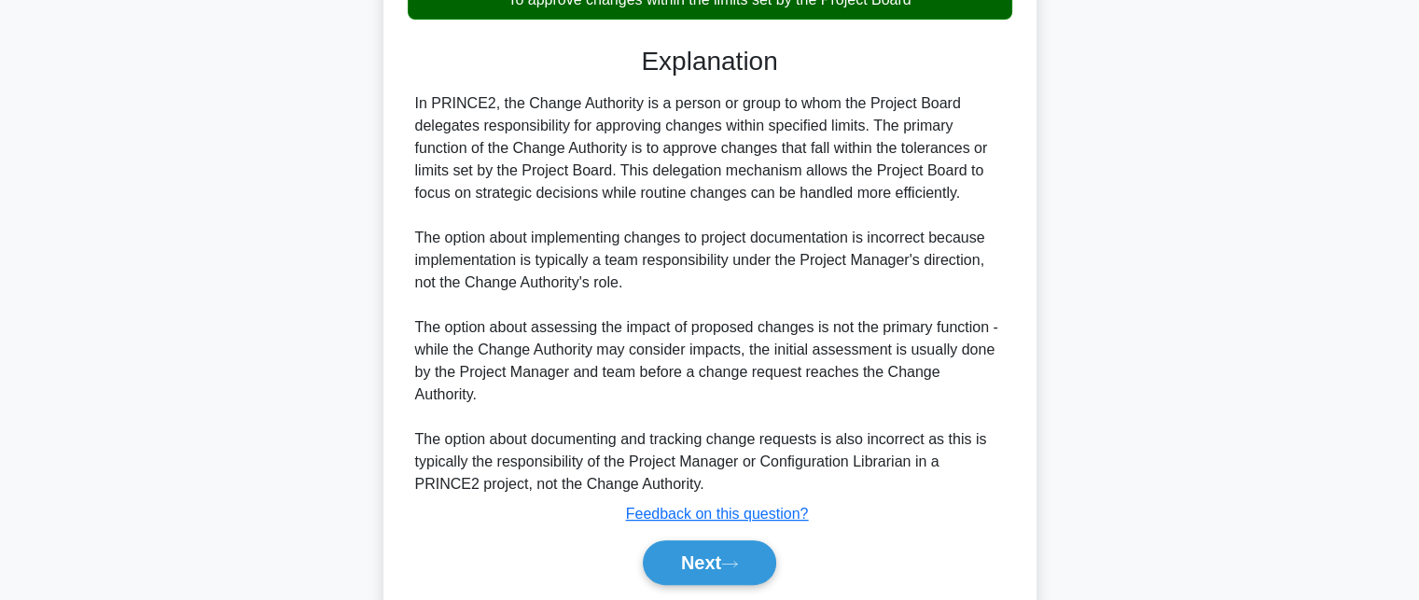
scroll to position [459, 0]
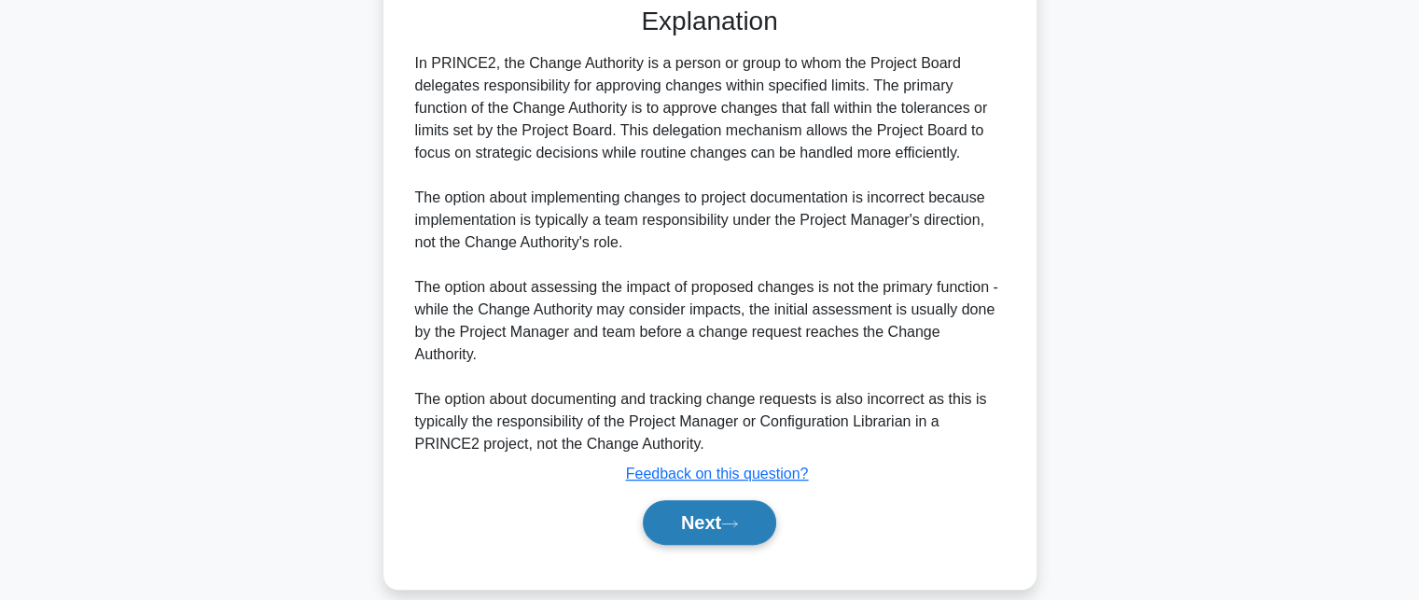
click at [731, 519] on icon at bounding box center [729, 524] width 17 height 10
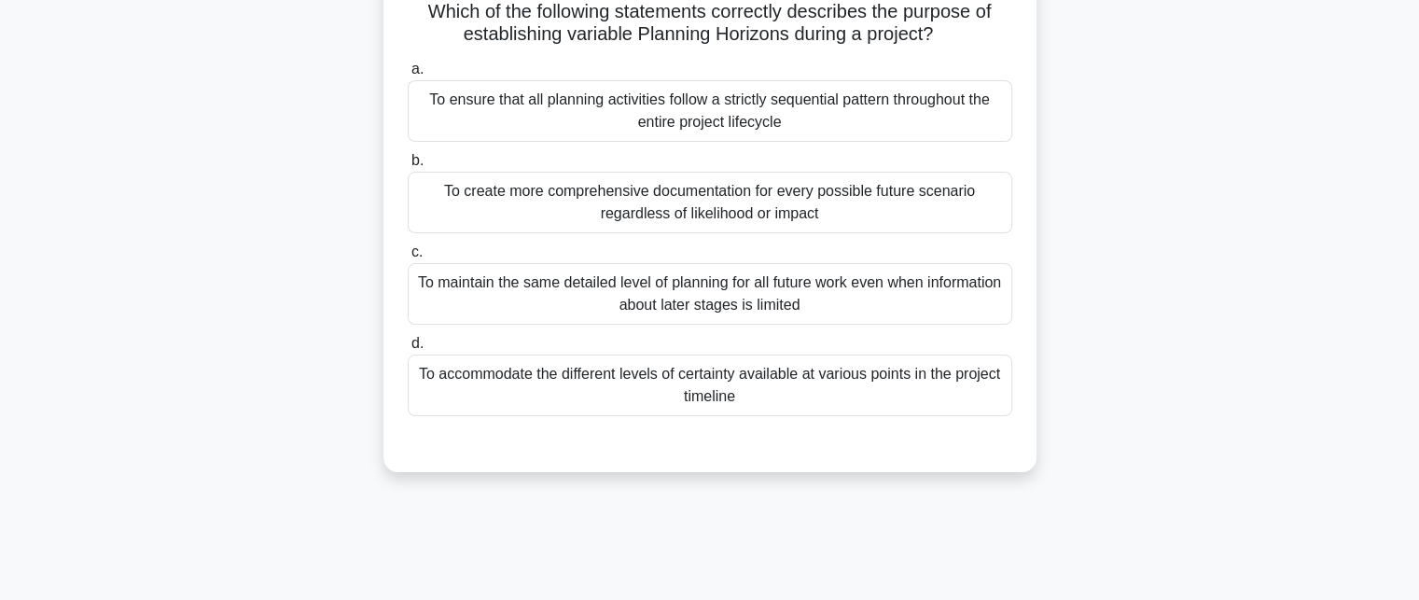
scroll to position [35, 0]
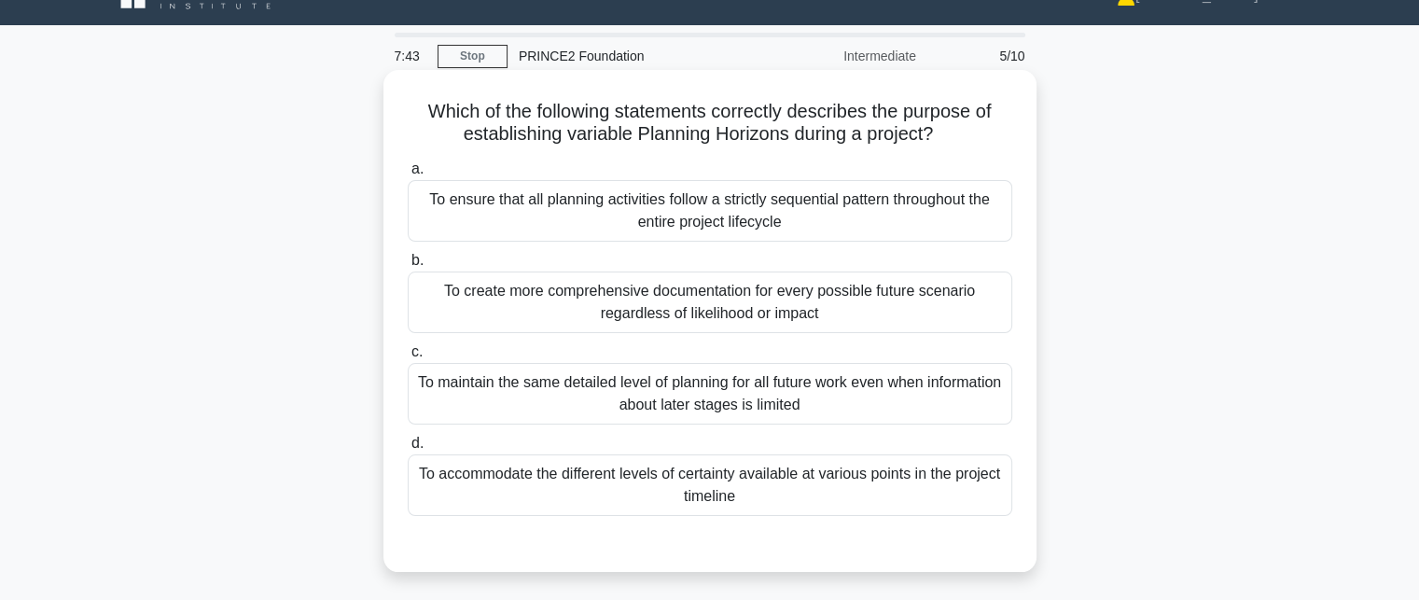
click at [854, 473] on div "To accommodate the different levels of certainty available at various points in…" at bounding box center [710, 485] width 604 height 62
click at [408, 450] on input "d. To accommodate the different levels of certainty available at various points…" at bounding box center [408, 443] width 0 height 12
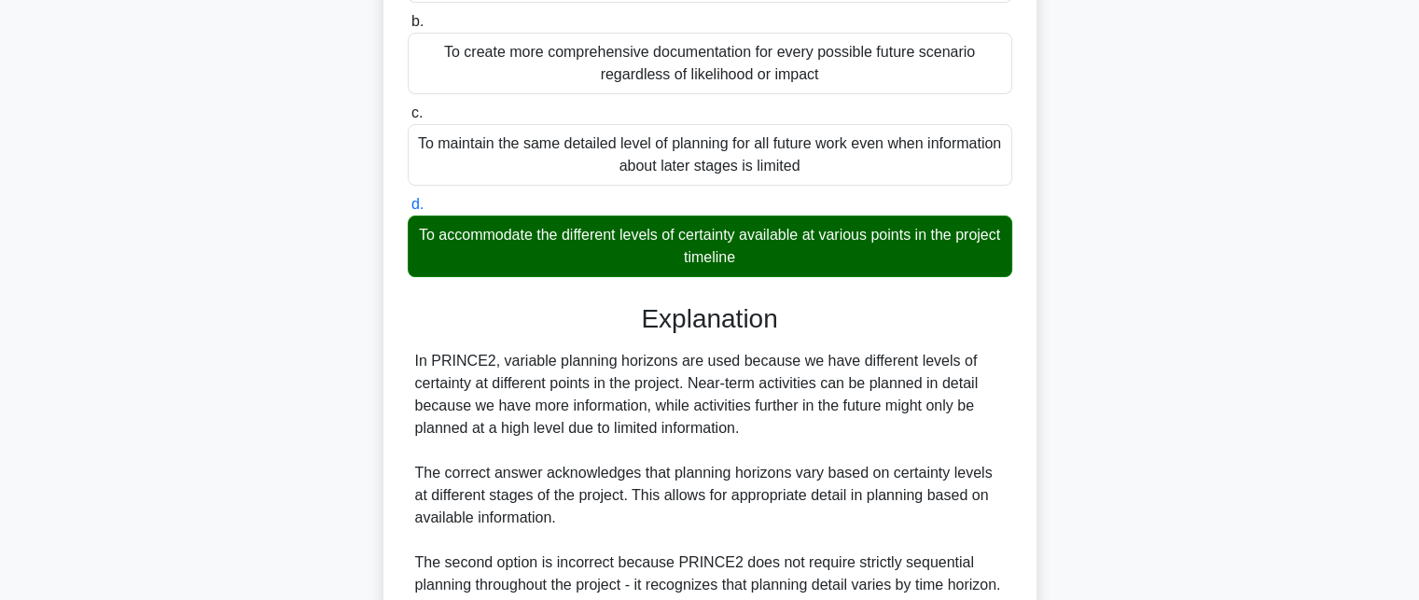
scroll to position [594, 0]
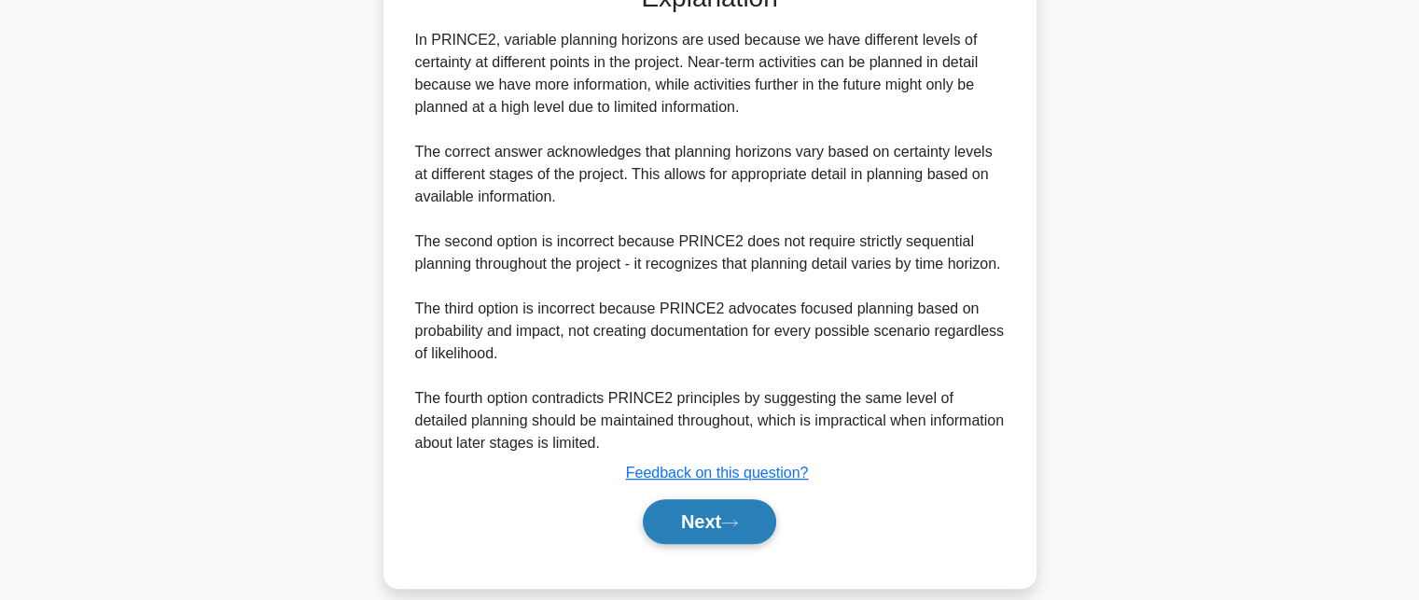
click at [716, 536] on button "Next" at bounding box center [709, 521] width 133 height 45
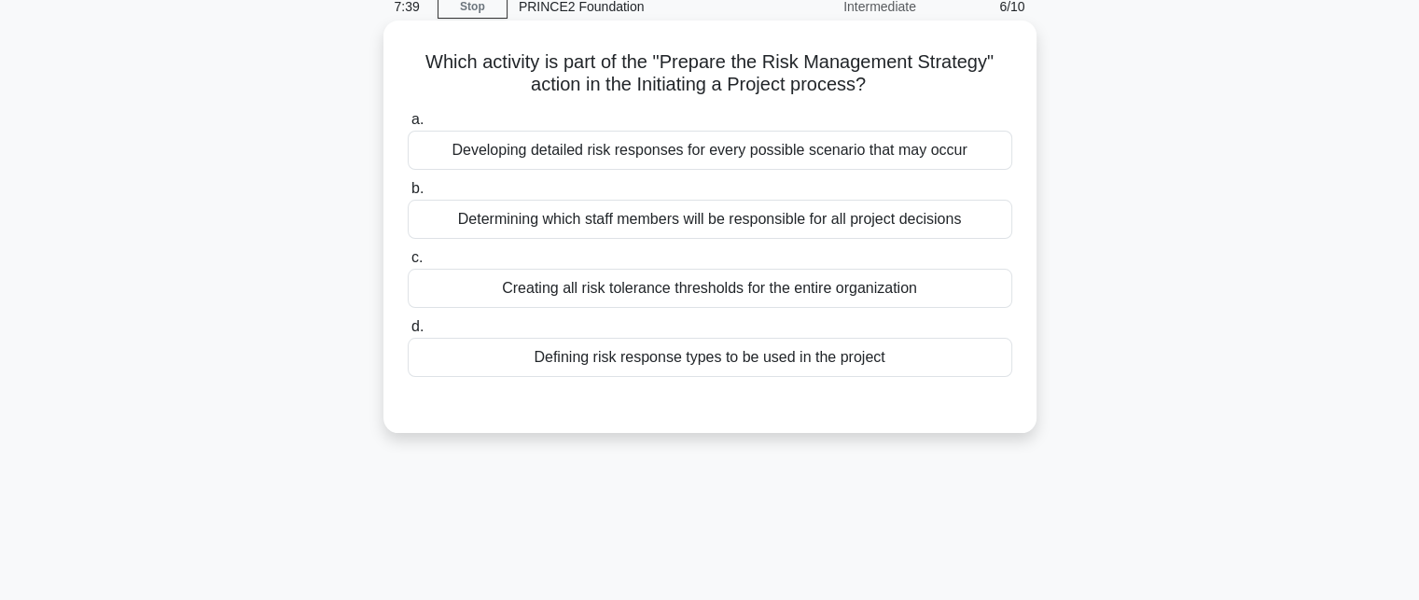
scroll to position [0, 0]
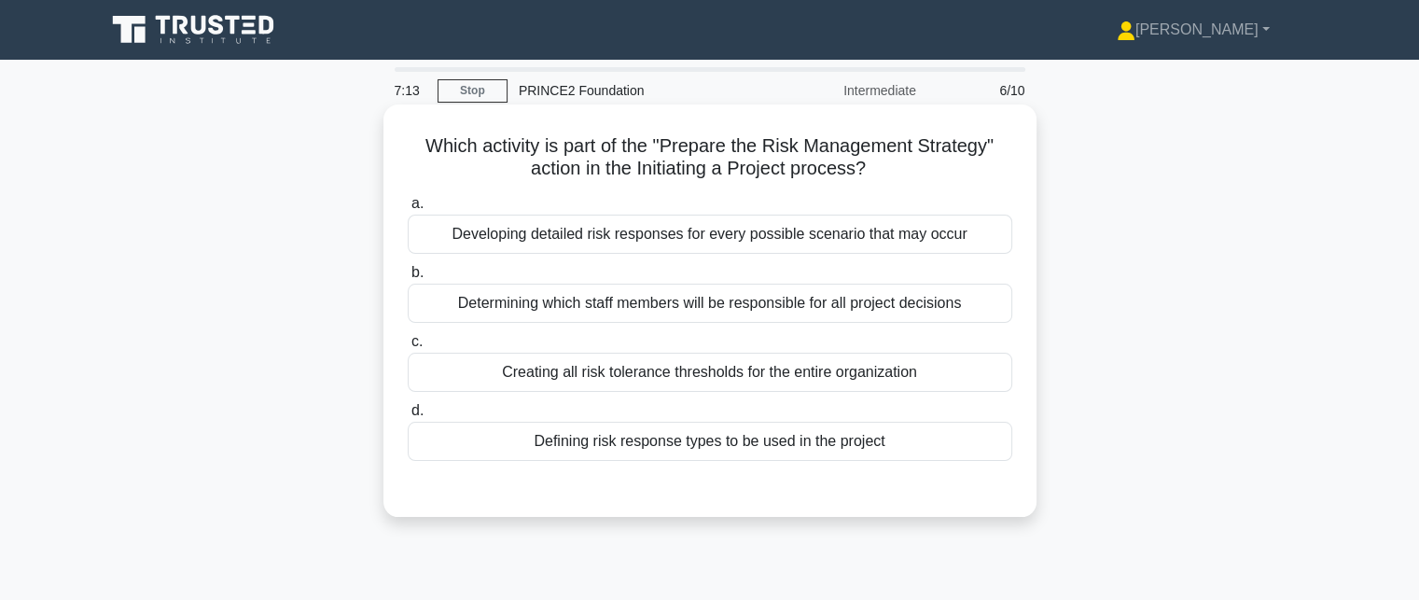
click at [918, 433] on div "Defining risk response types to be used in the project" at bounding box center [710, 441] width 604 height 39
click at [408, 417] on input "d. Defining risk response types to be used in the project" at bounding box center [408, 411] width 0 height 12
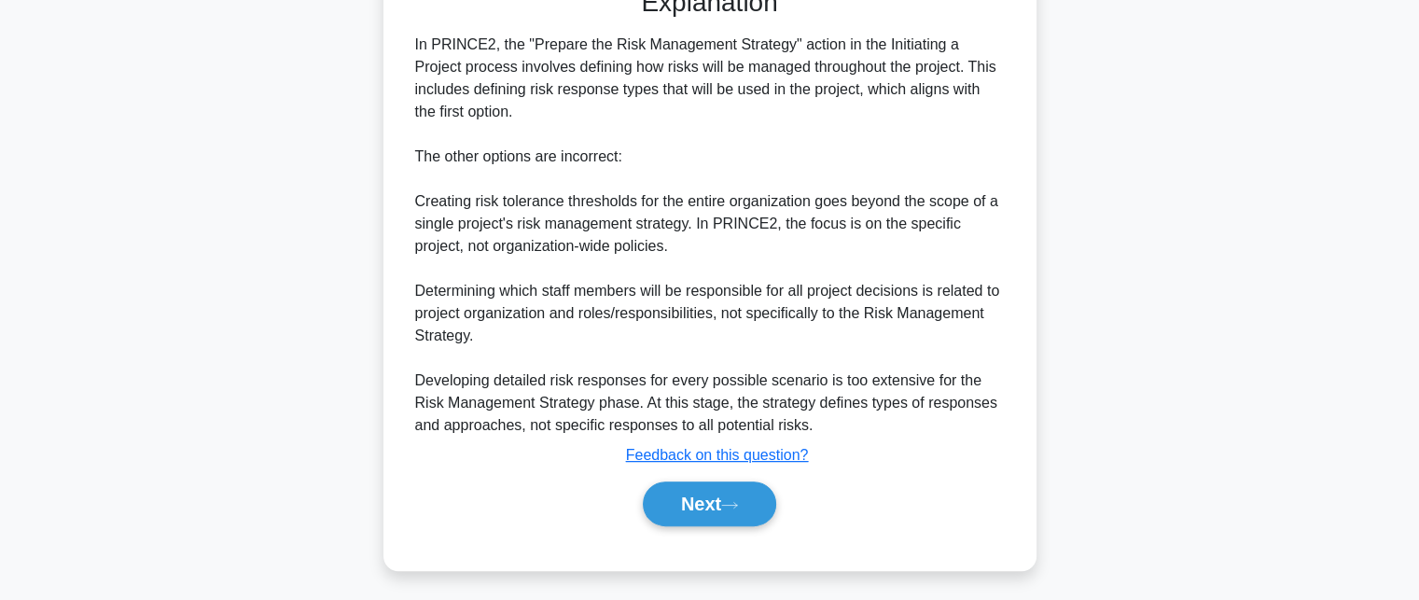
scroll to position [504, 0]
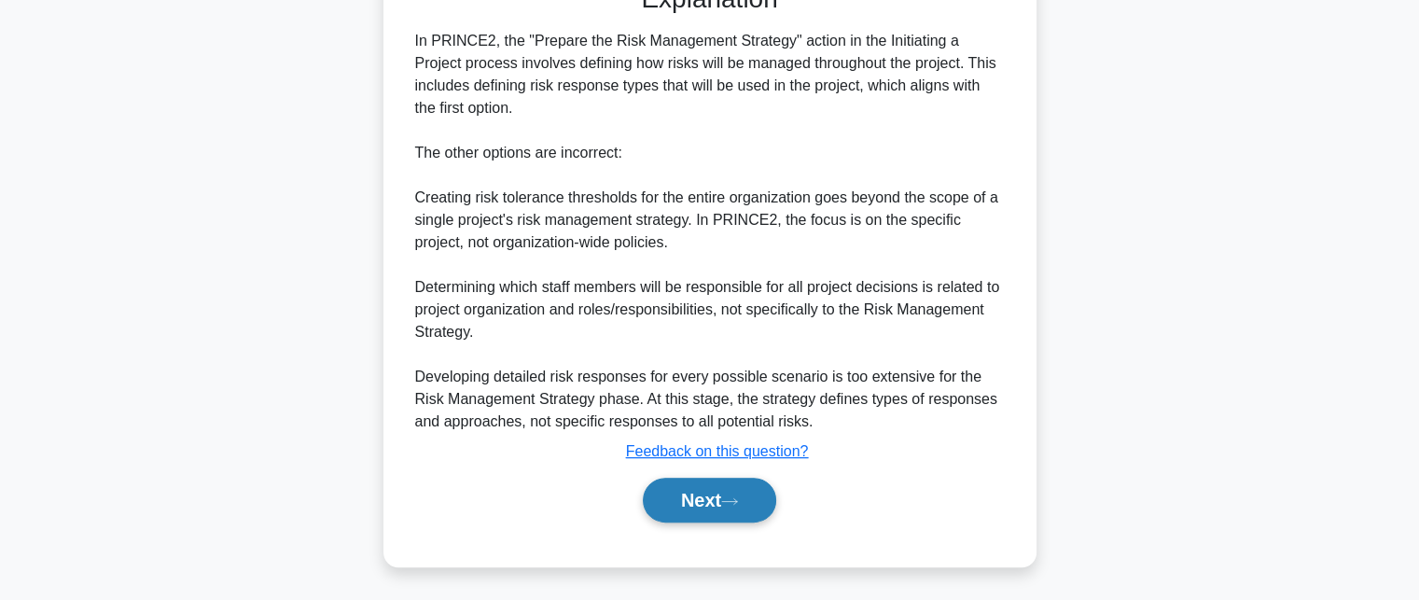
click at [709, 492] on button "Next" at bounding box center [709, 500] width 133 height 45
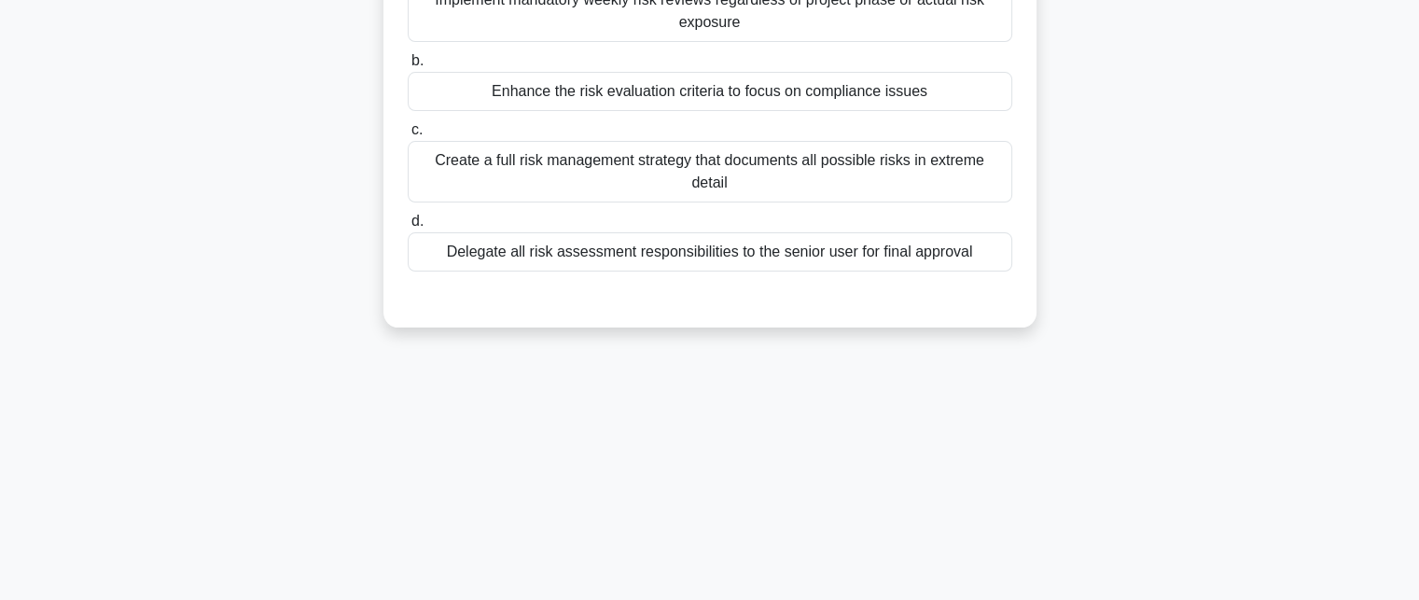
scroll to position [35, 0]
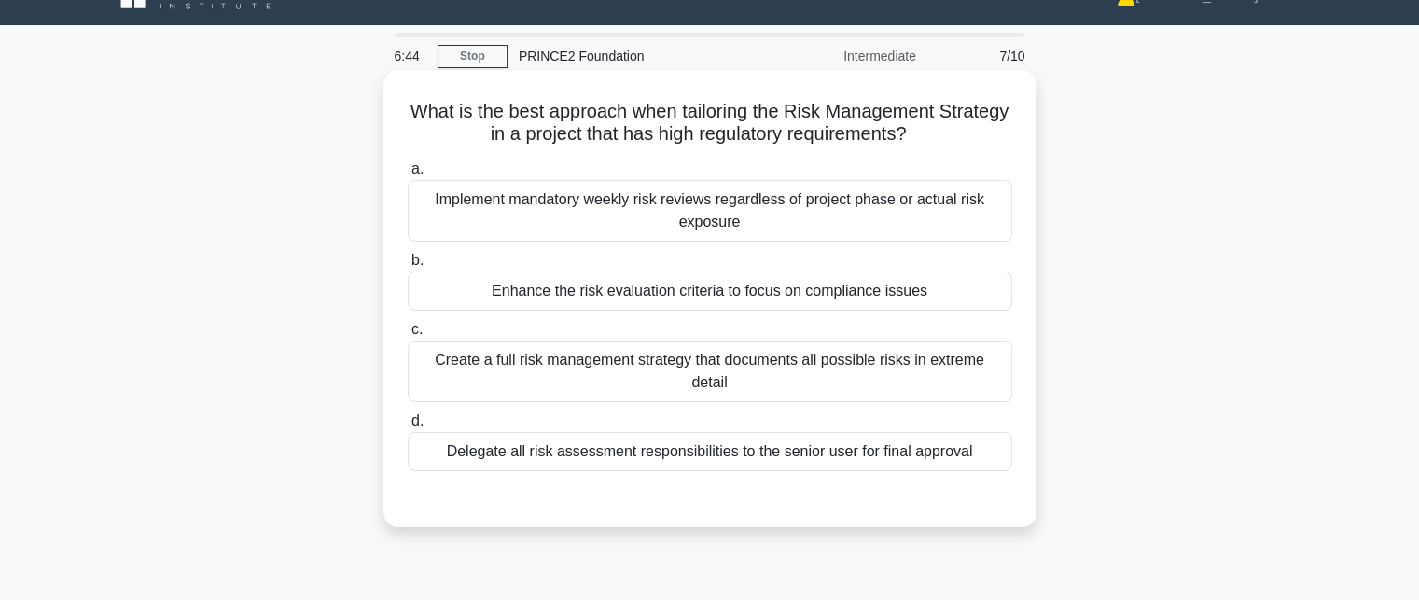
click at [937, 294] on div "Enhance the risk evaluation criteria to focus on compliance issues" at bounding box center [710, 290] width 604 height 39
click at [408, 267] on input "b. Enhance the risk evaluation criteria to focus on compliance issues" at bounding box center [408, 261] width 0 height 12
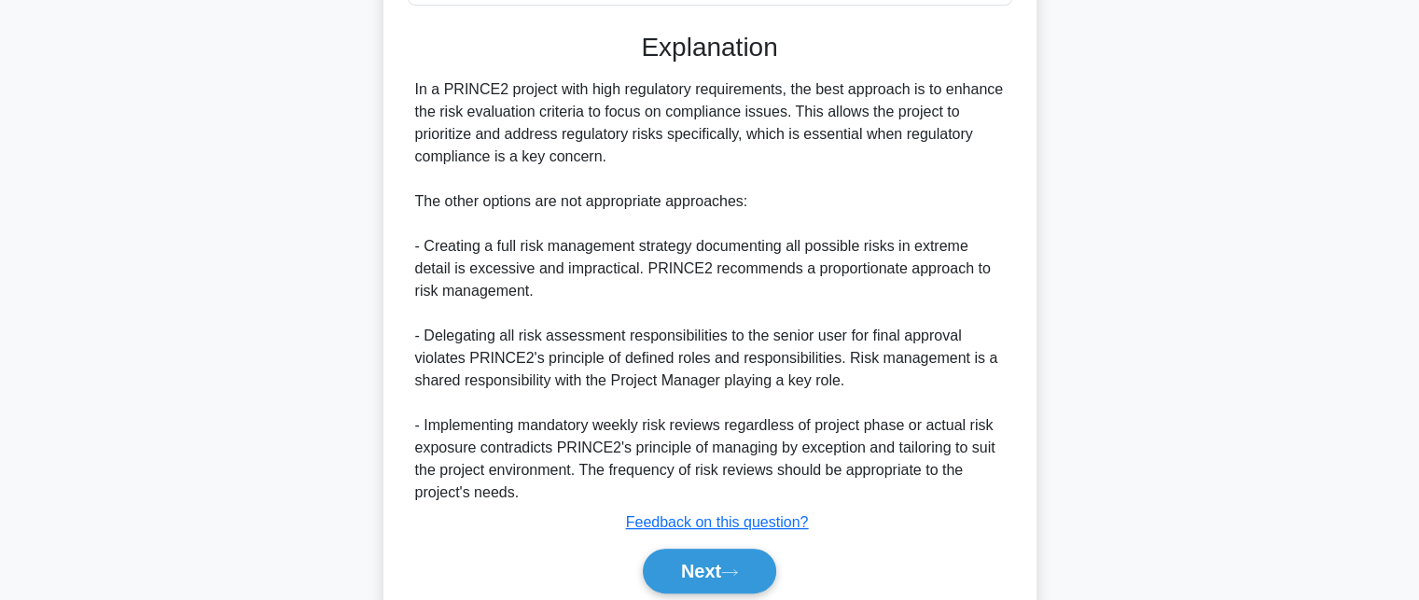
scroll to position [501, 0]
click at [699, 548] on button "Next" at bounding box center [709, 570] width 133 height 45
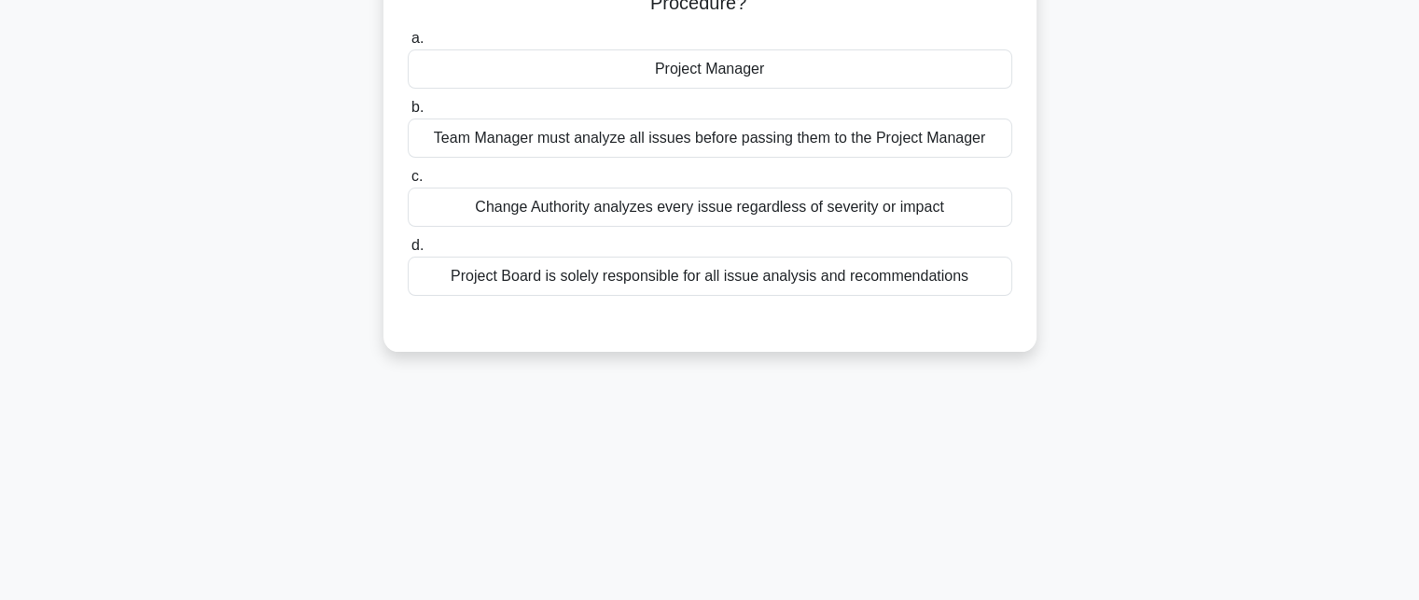
scroll to position [0, 0]
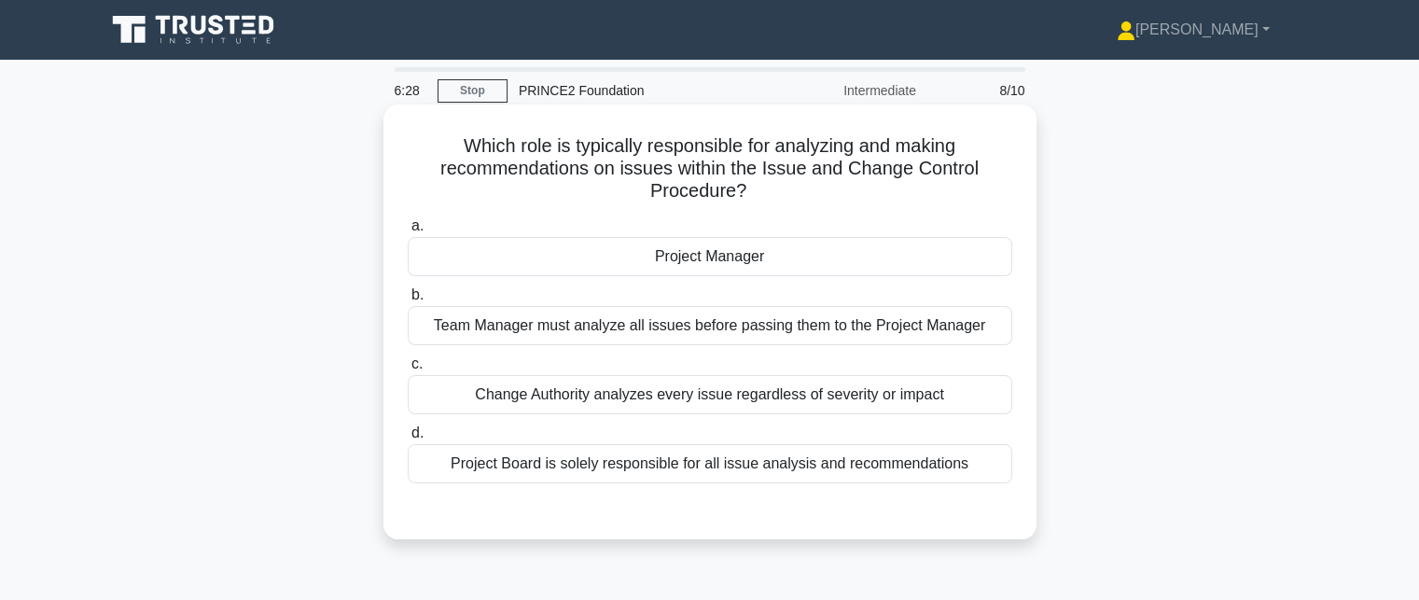
click at [900, 245] on div "Project Manager" at bounding box center [710, 256] width 604 height 39
click at [408, 232] on input "a. Project Manager" at bounding box center [408, 226] width 0 height 12
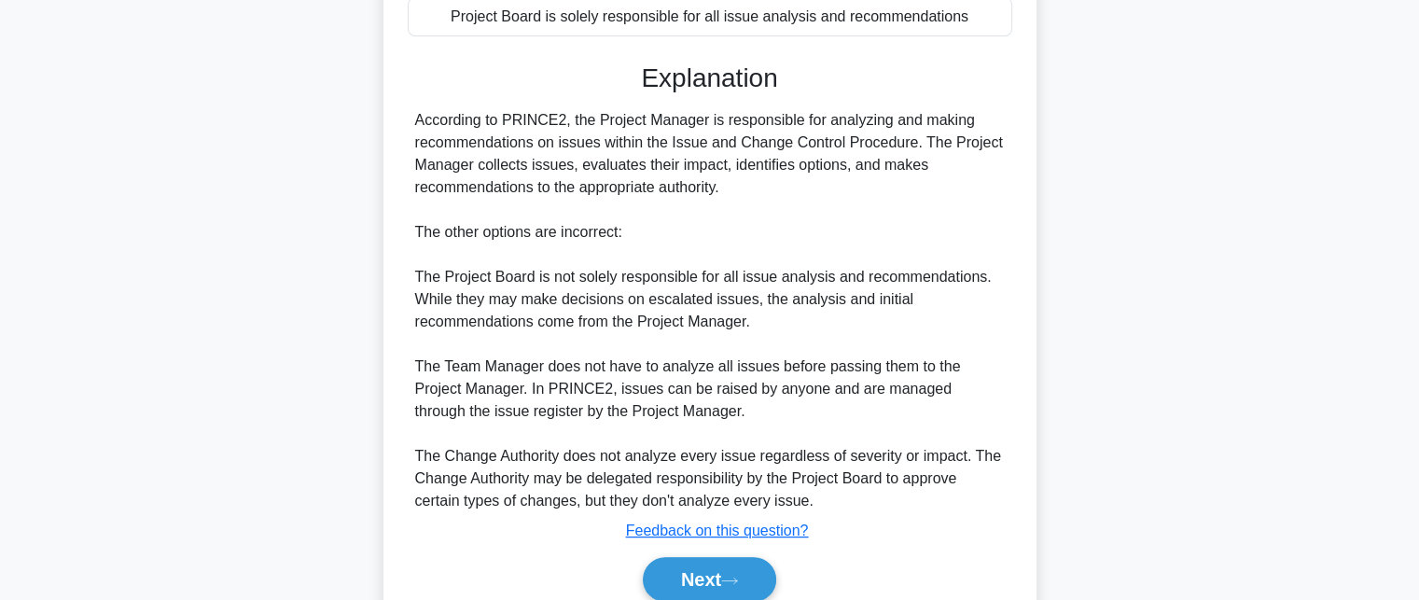
scroll to position [466, 0]
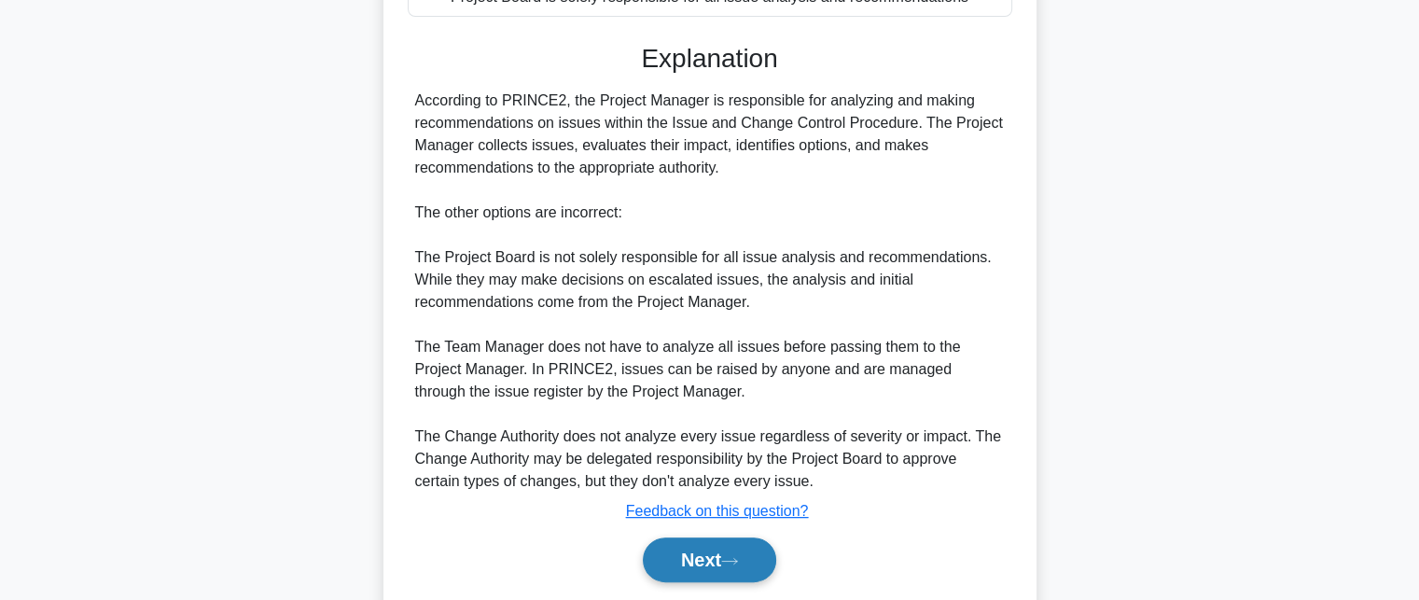
click at [716, 574] on button "Next" at bounding box center [709, 559] width 133 height 45
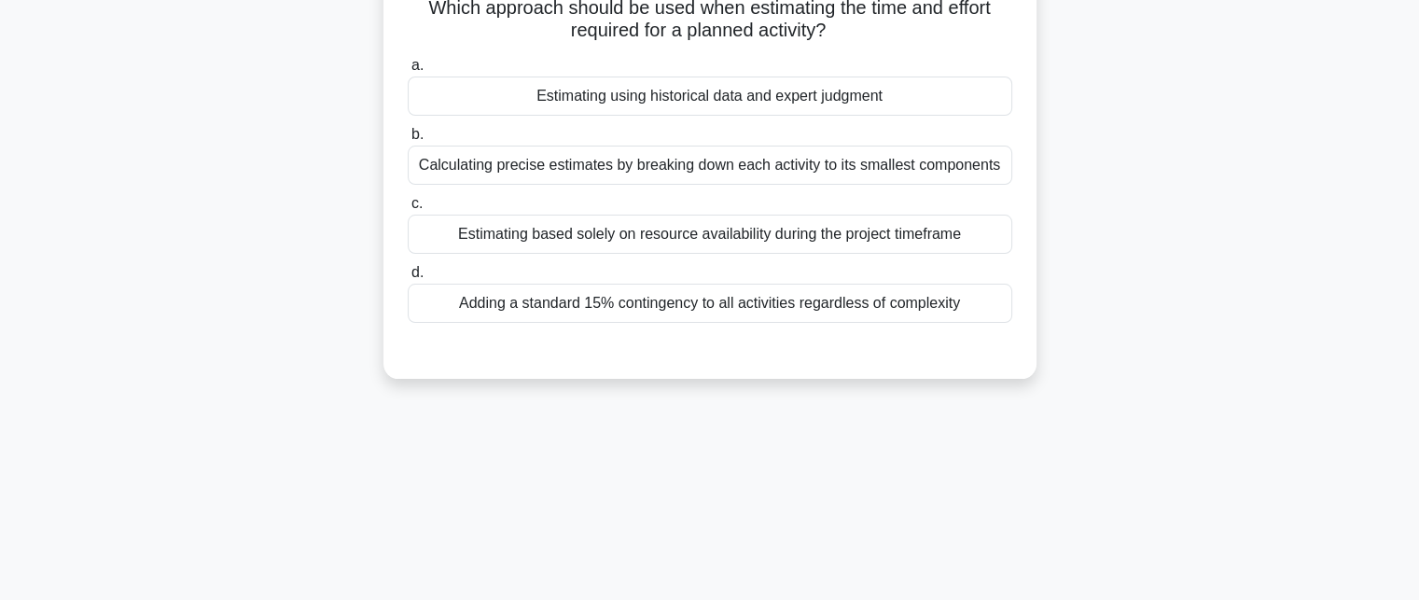
scroll to position [35, 0]
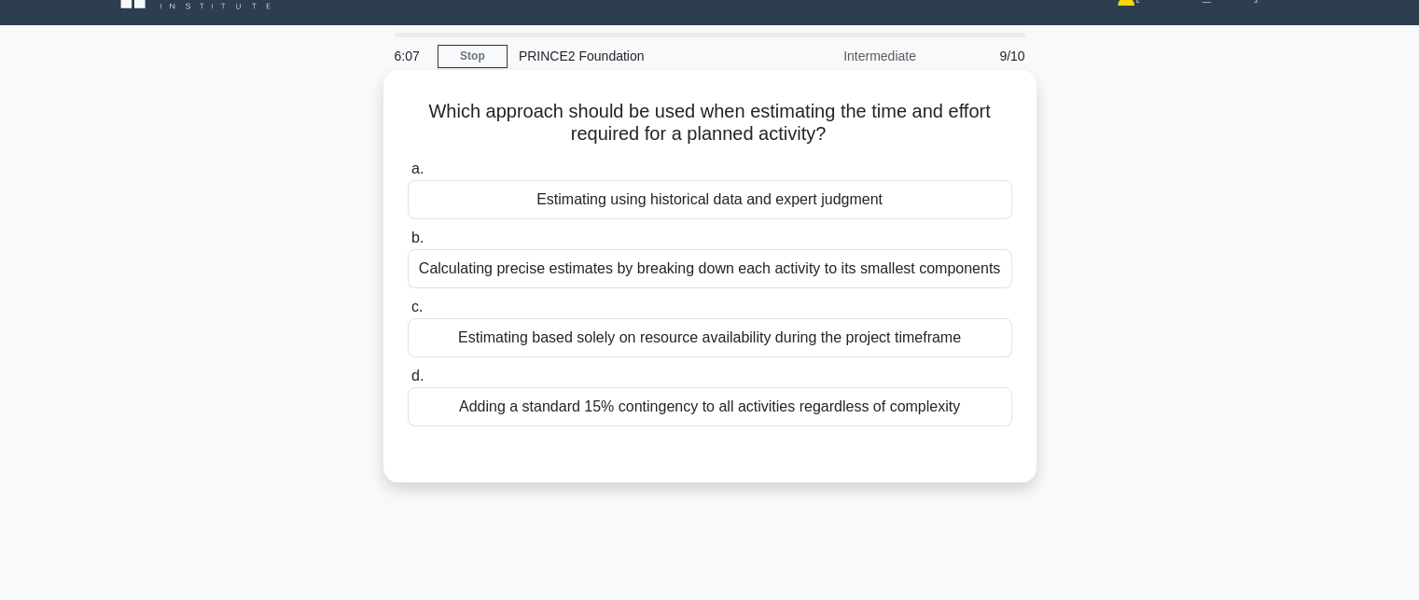
click at [746, 404] on div "Adding a standard 15% contingency to all activities regardless of complexity" at bounding box center [710, 406] width 604 height 39
click at [408, 382] on input "d. Adding a standard 15% contingency to all activities regardless of complexity" at bounding box center [408, 376] width 0 height 12
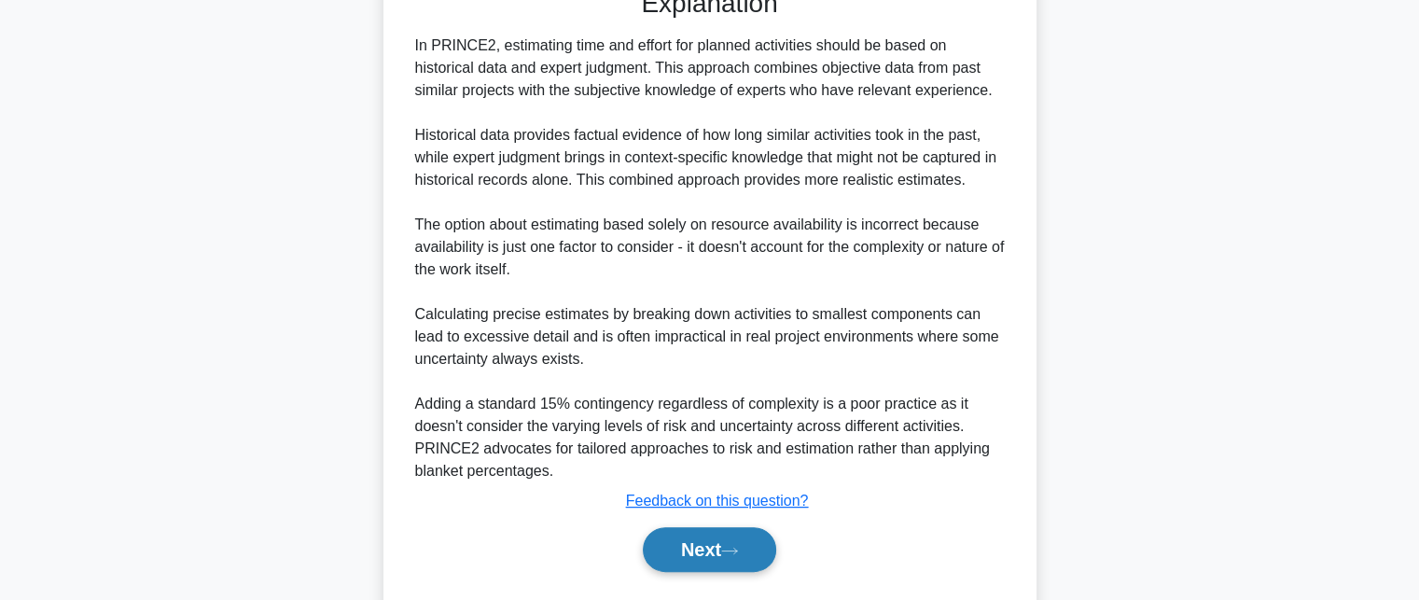
click at [699, 551] on button "Next" at bounding box center [709, 549] width 133 height 45
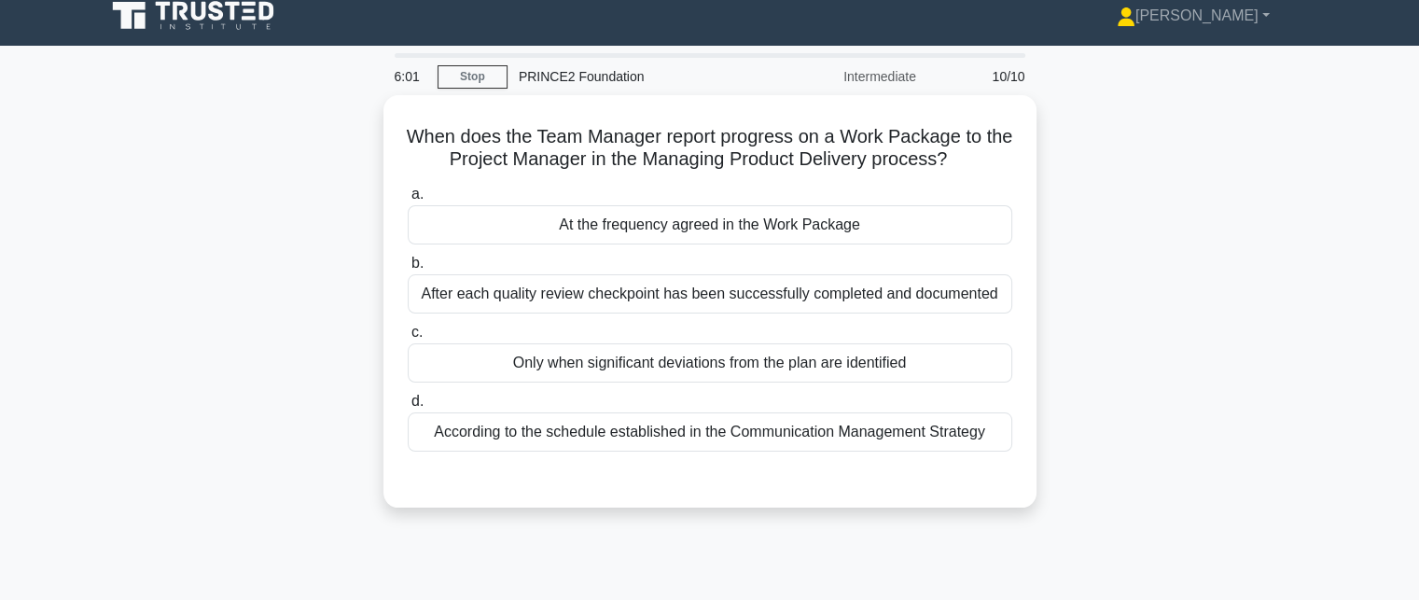
scroll to position [0, 0]
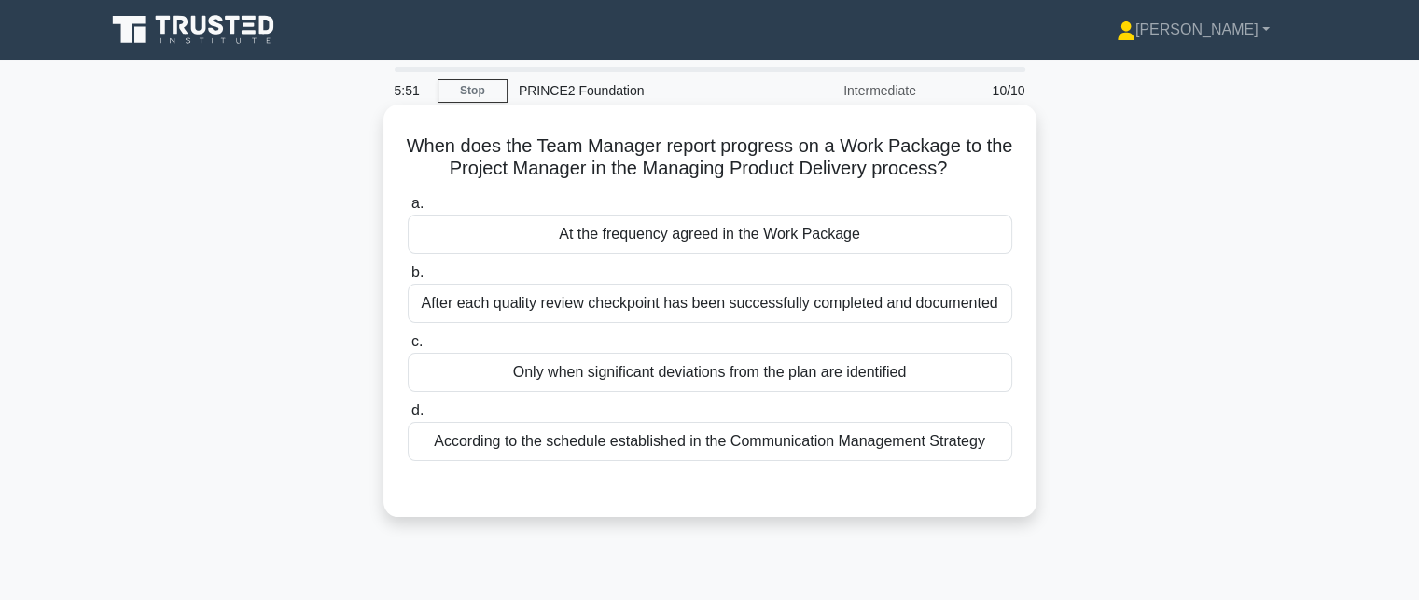
click at [923, 231] on div "At the frequency agreed in the Work Package" at bounding box center [710, 234] width 604 height 39
click at [408, 210] on input "a. At the frequency agreed in the Work Package" at bounding box center [408, 204] width 0 height 12
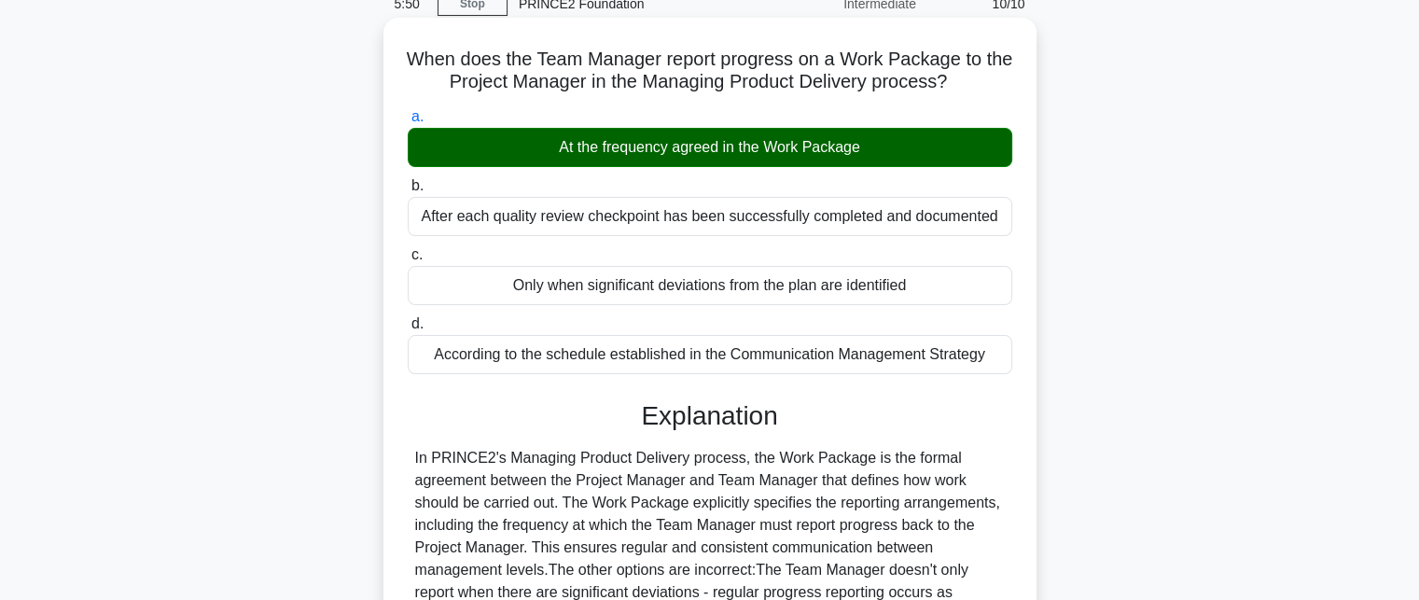
scroll to position [408, 0]
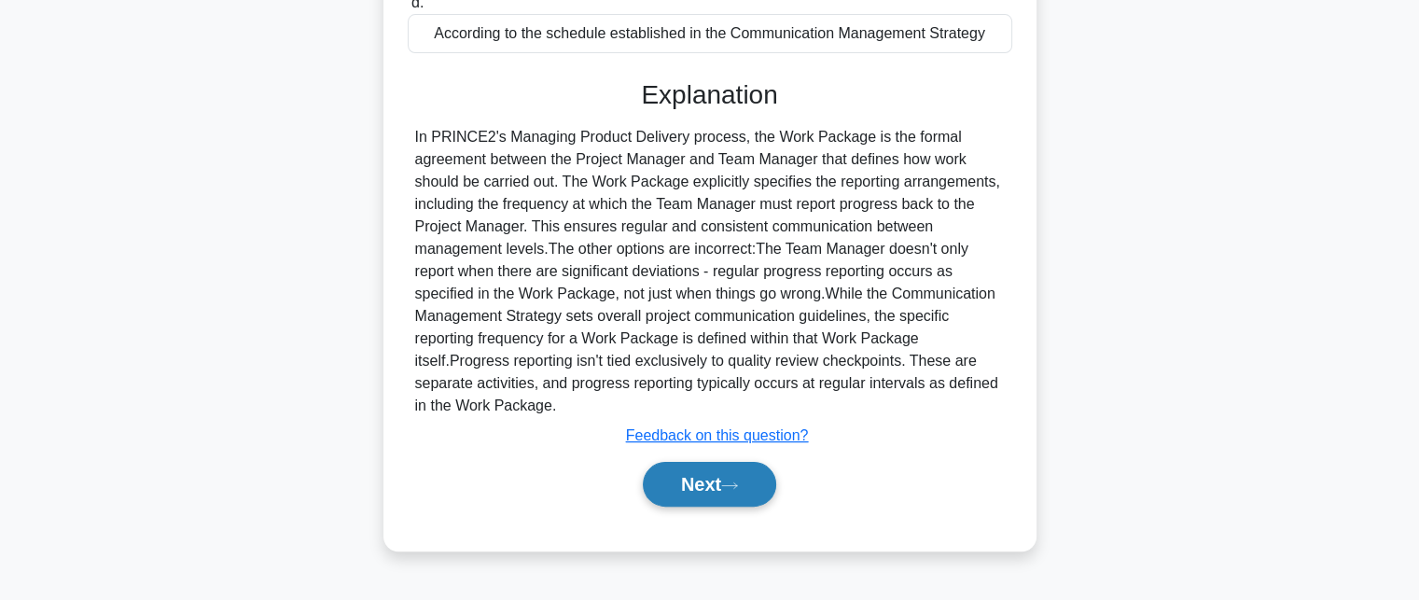
click at [748, 488] on button "Next" at bounding box center [709, 484] width 133 height 45
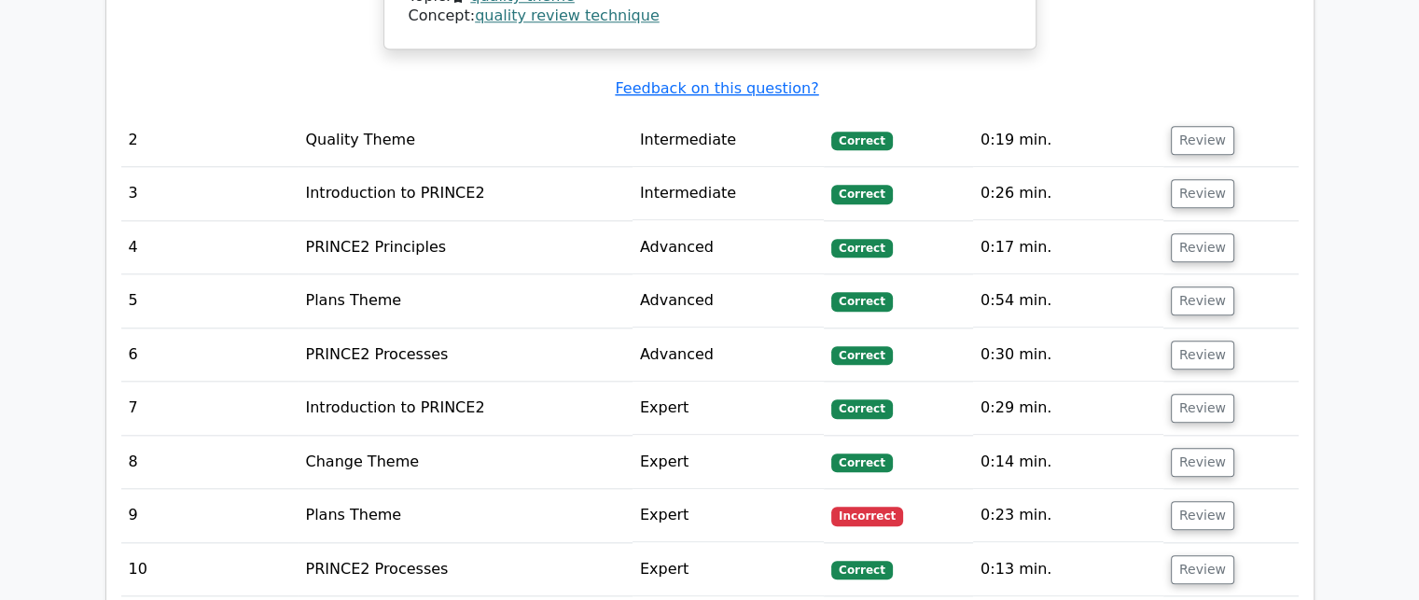
scroll to position [2266, 0]
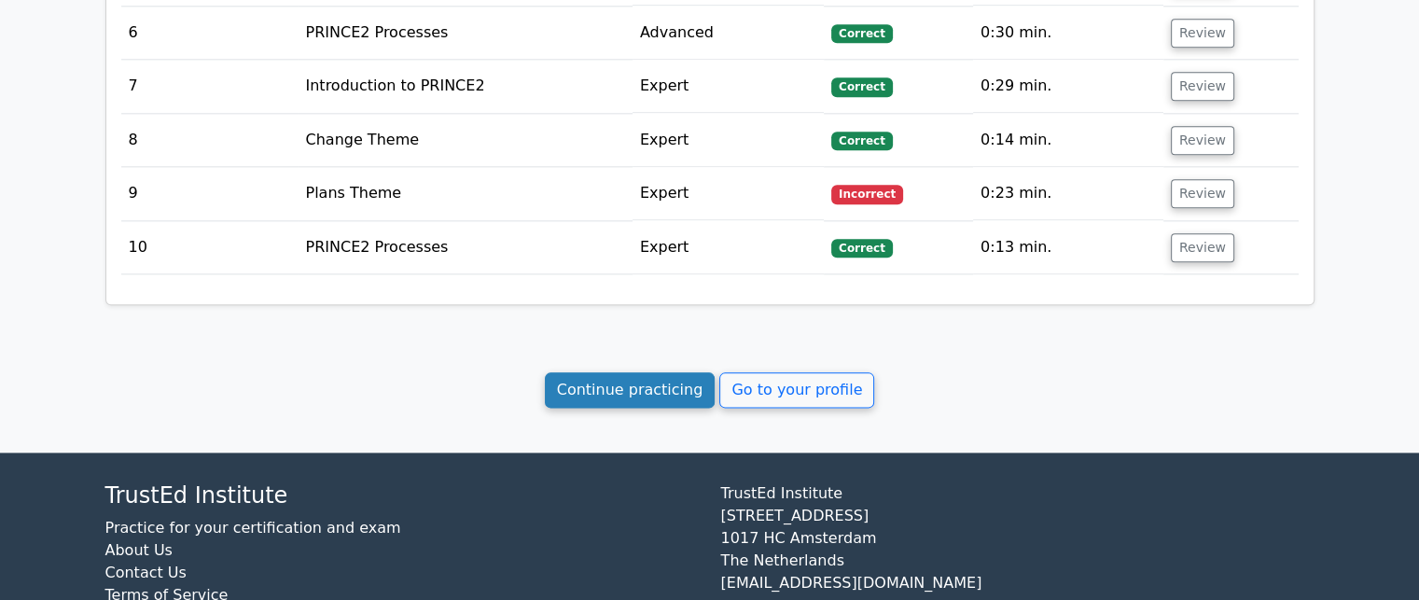
click at [638, 372] on link "Continue practicing" at bounding box center [630, 389] width 171 height 35
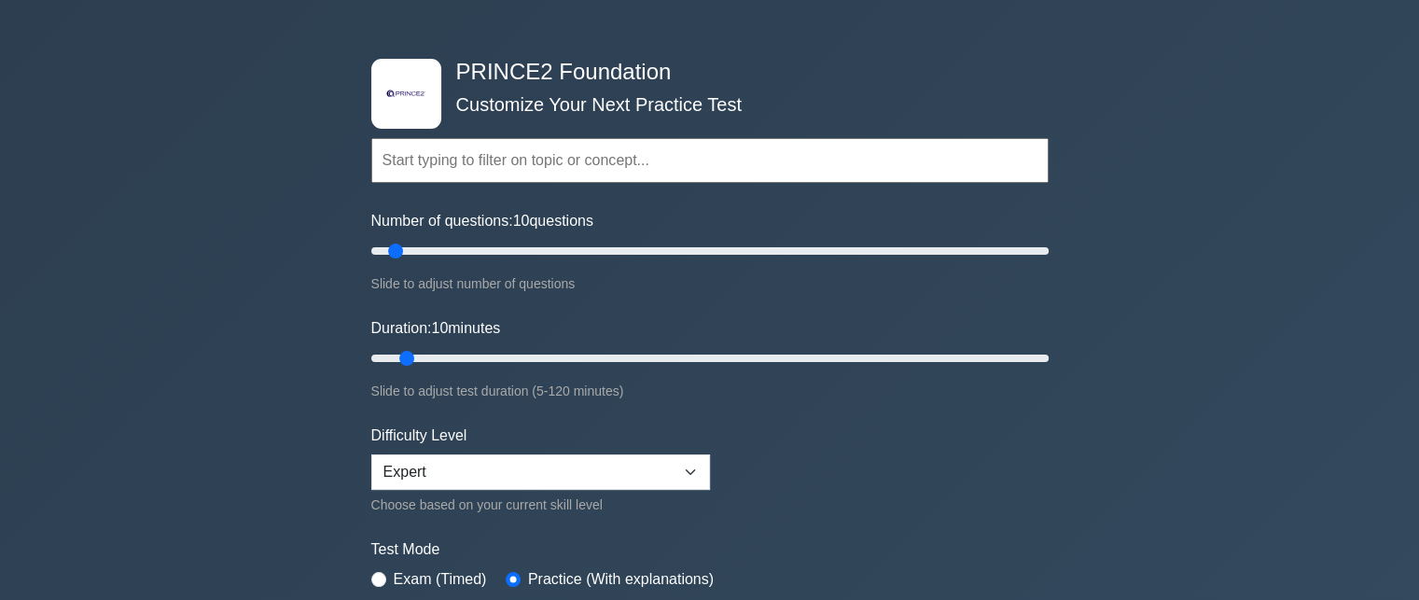
scroll to position [93, 0]
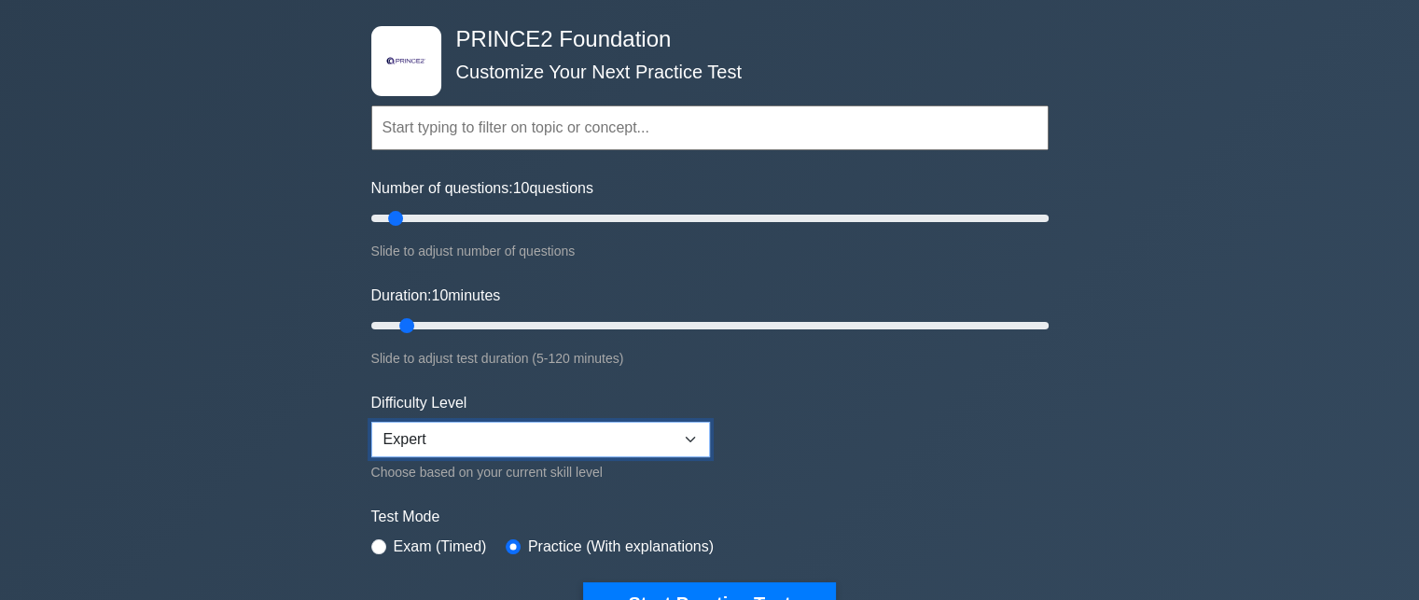
click at [461, 442] on select "Beginner Intermediate Expert" at bounding box center [540, 439] width 339 height 35
click at [830, 434] on form "Topics Introduction to PRINCE2 PRINCE2 Principles Organization Theme Business C…" at bounding box center [709, 337] width 677 height 576
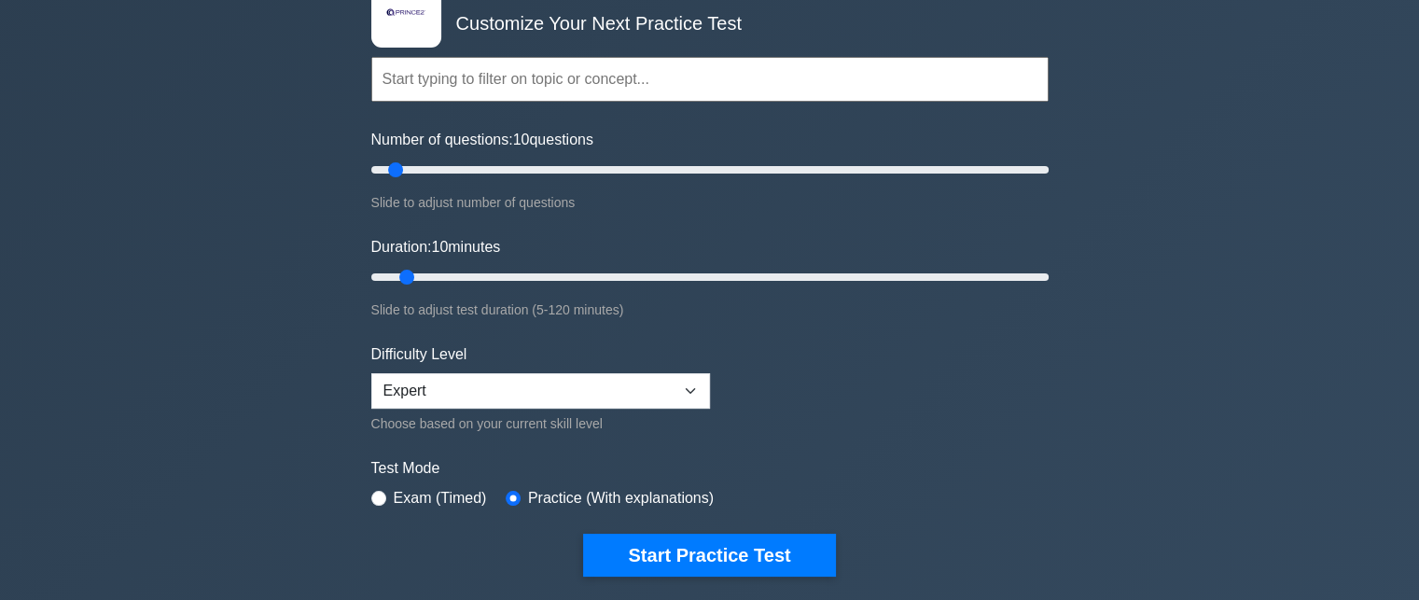
scroll to position [187, 0]
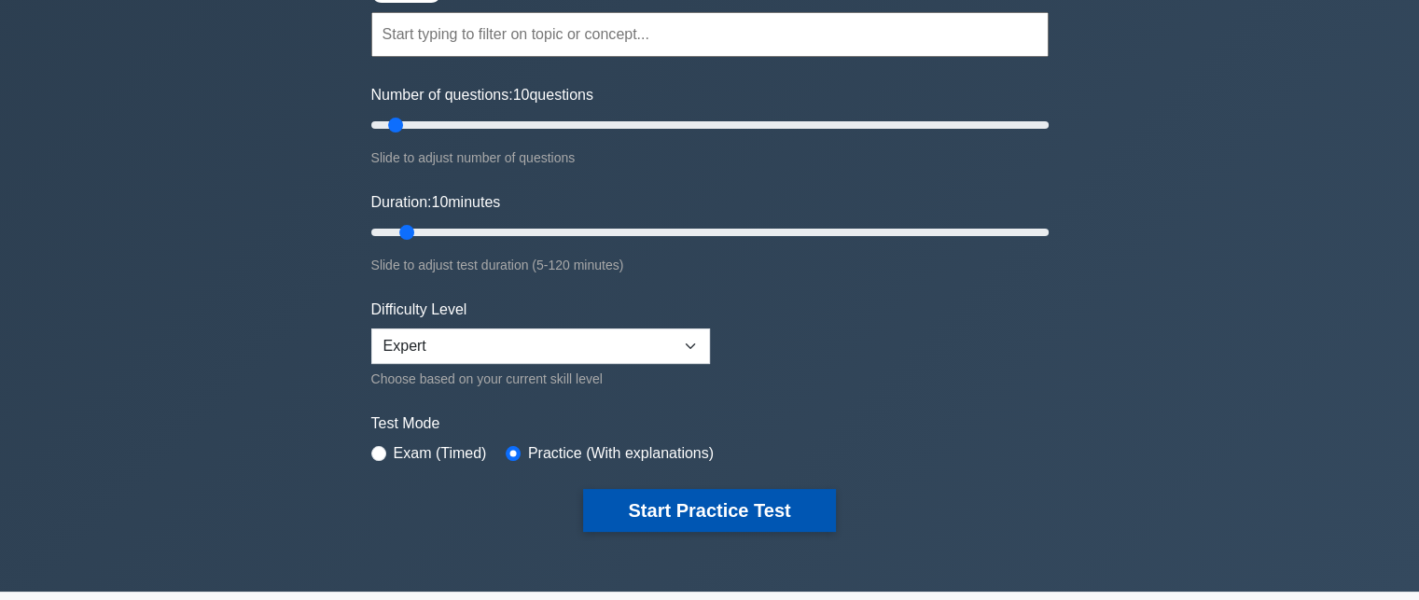
click at [717, 501] on button "Start Practice Test" at bounding box center [709, 510] width 252 height 43
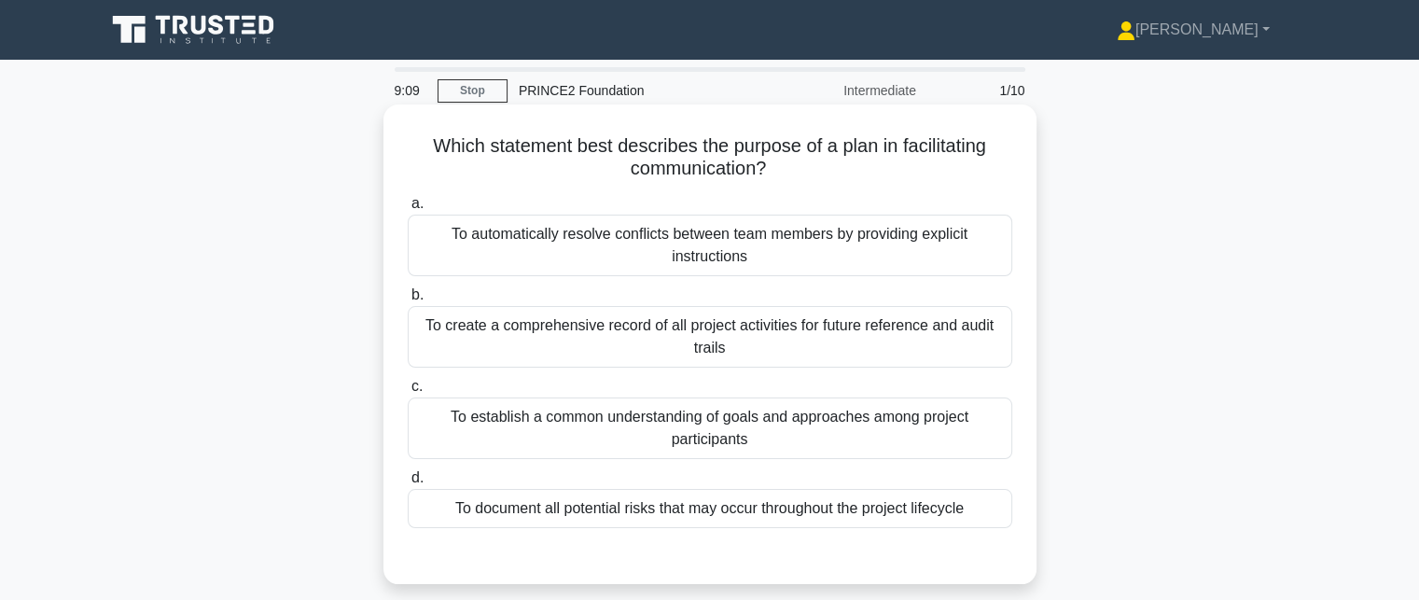
click at [845, 427] on div "To establish a common understanding of goals and approaches among project parti…" at bounding box center [710, 428] width 604 height 62
click at [408, 393] on input "c. To establish a common understanding of goals and approaches among project pa…" at bounding box center [408, 387] width 0 height 12
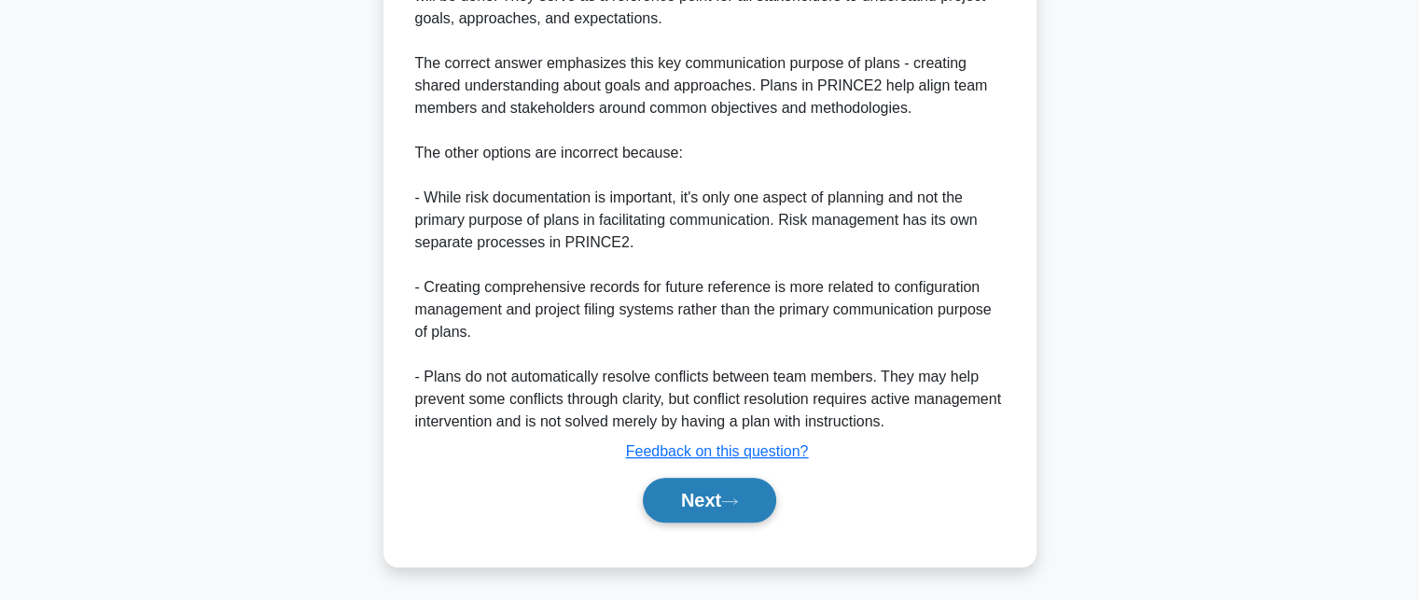
click at [757, 492] on button "Next" at bounding box center [709, 500] width 133 height 45
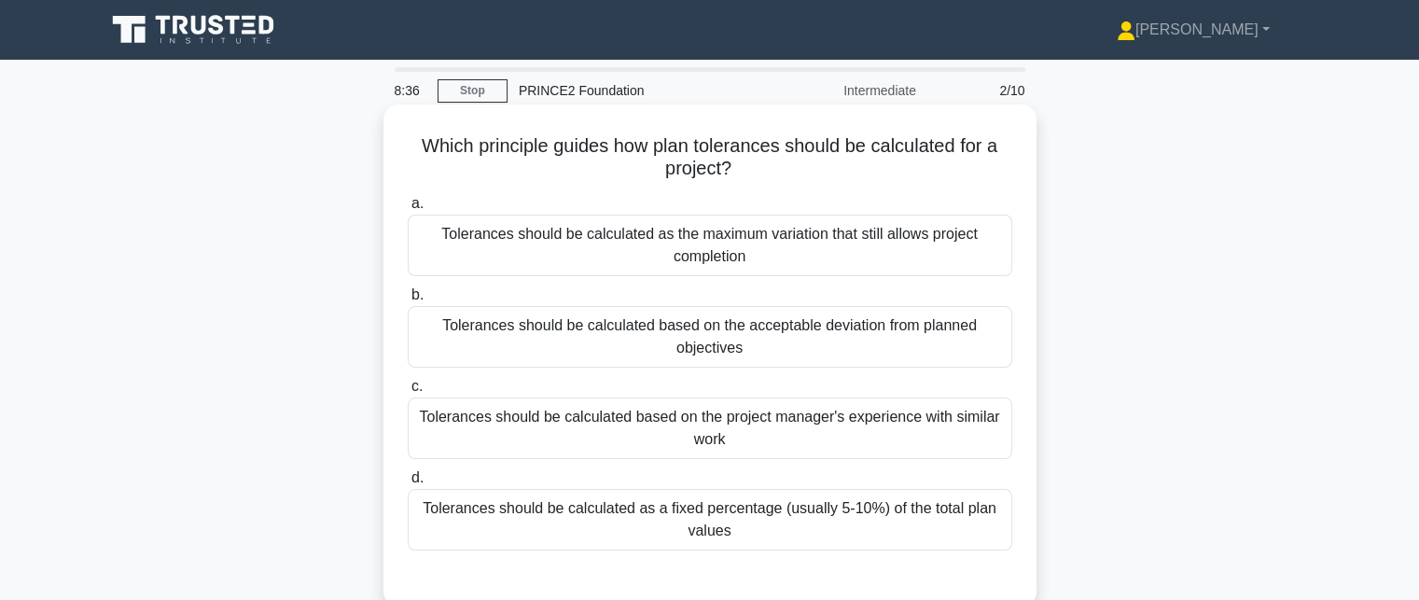
scroll to position [93, 0]
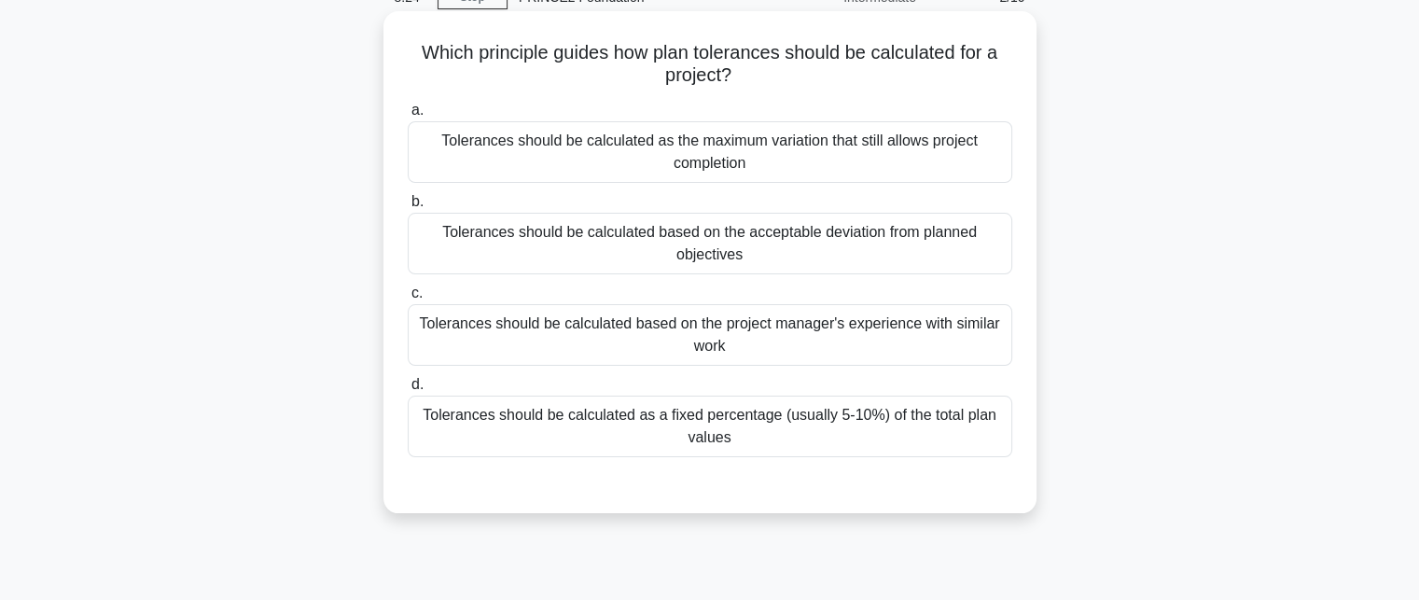
click at [955, 231] on div "Tolerances should be calculated based on the acceptable deviation from planned …" at bounding box center [710, 244] width 604 height 62
click at [408, 208] on input "b. Tolerances should be calculated based on the acceptable deviation from plann…" at bounding box center [408, 202] width 0 height 12
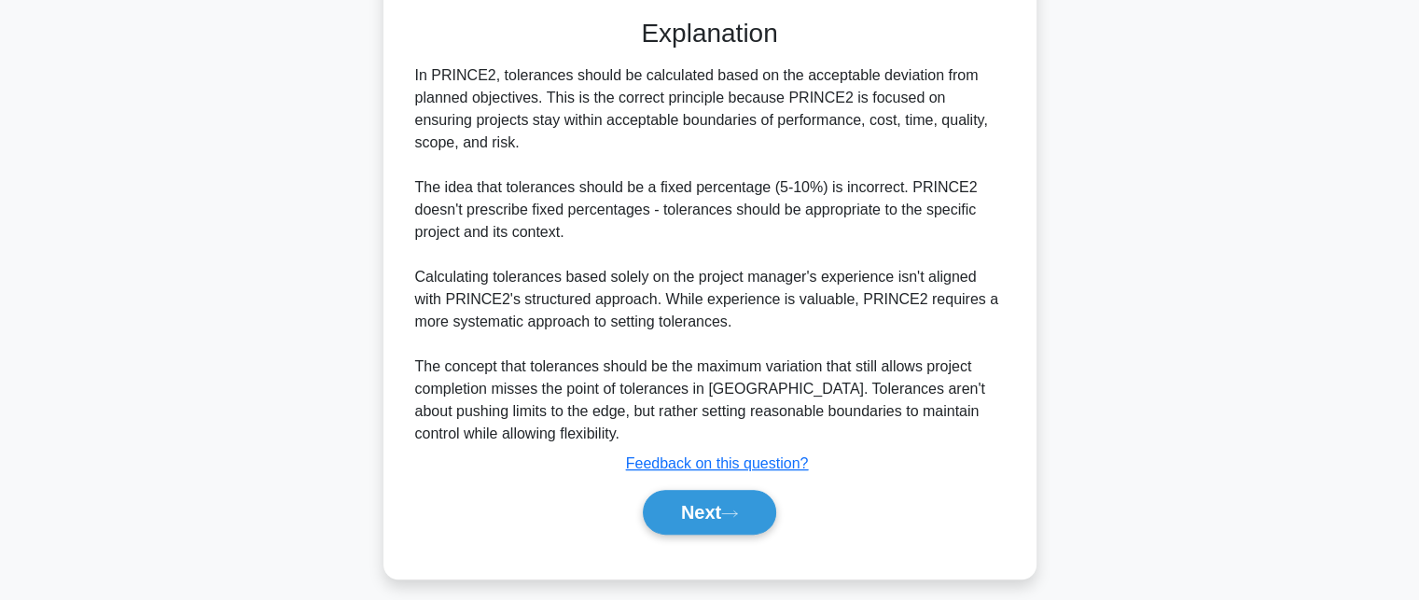
scroll to position [571, 0]
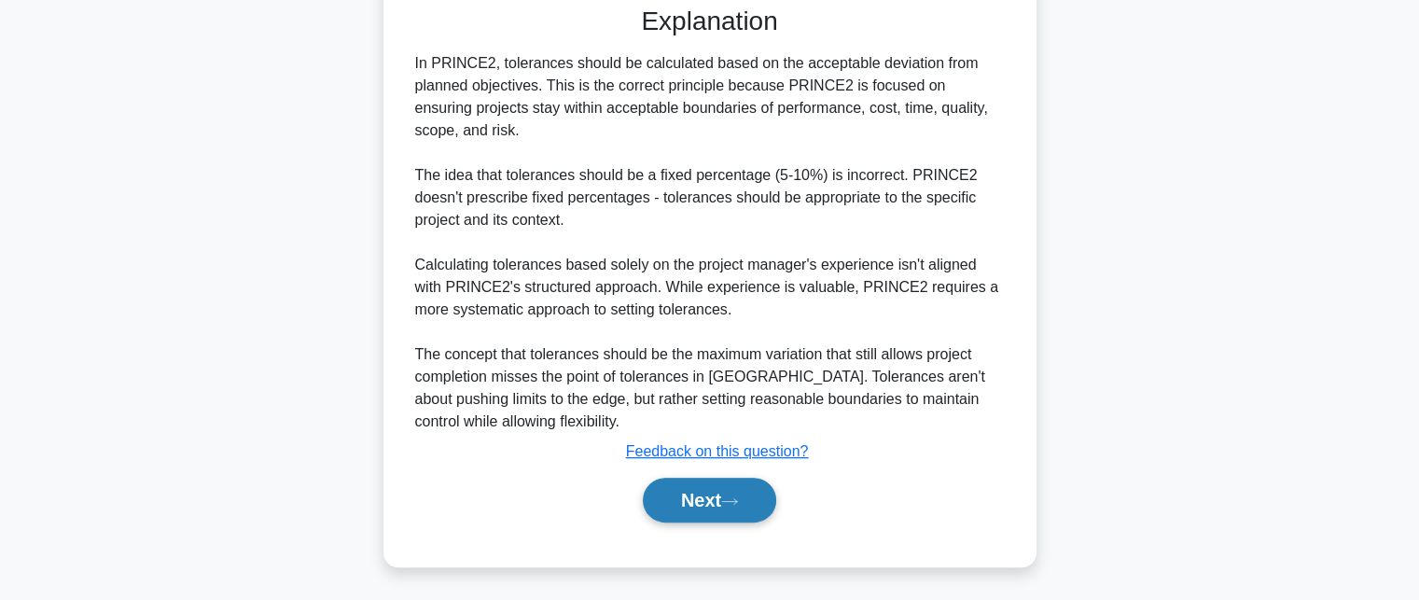
click at [685, 494] on button "Next" at bounding box center [709, 500] width 133 height 45
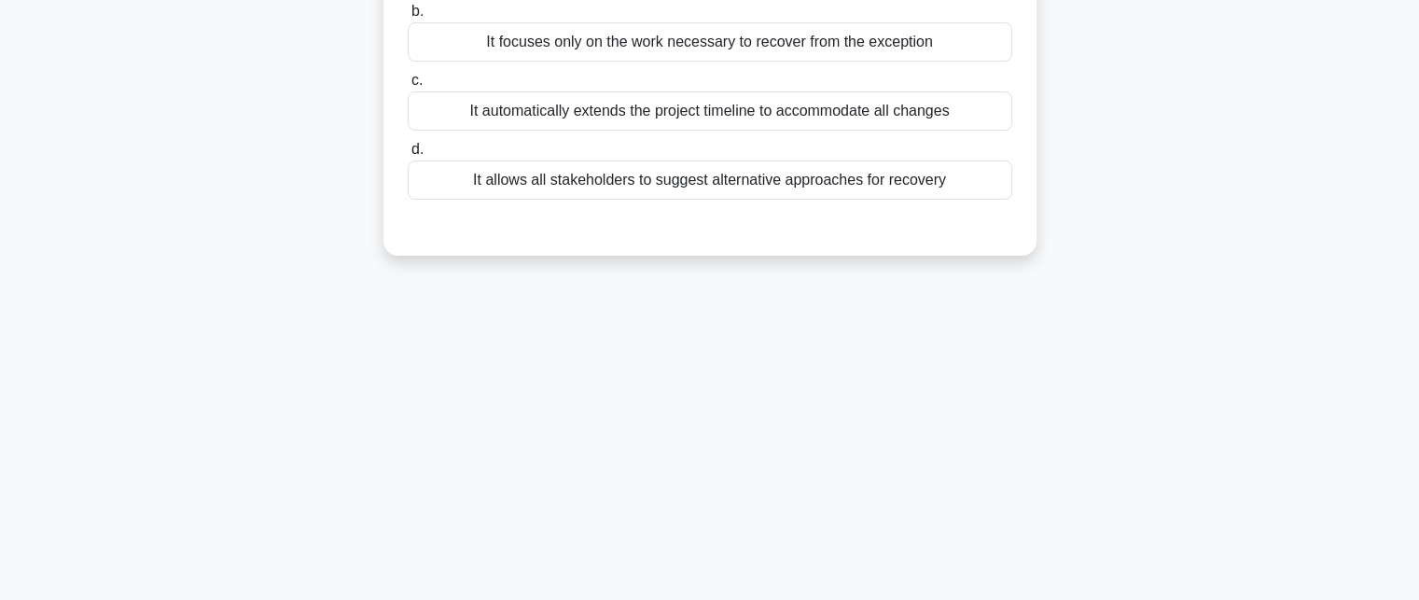
scroll to position [0, 0]
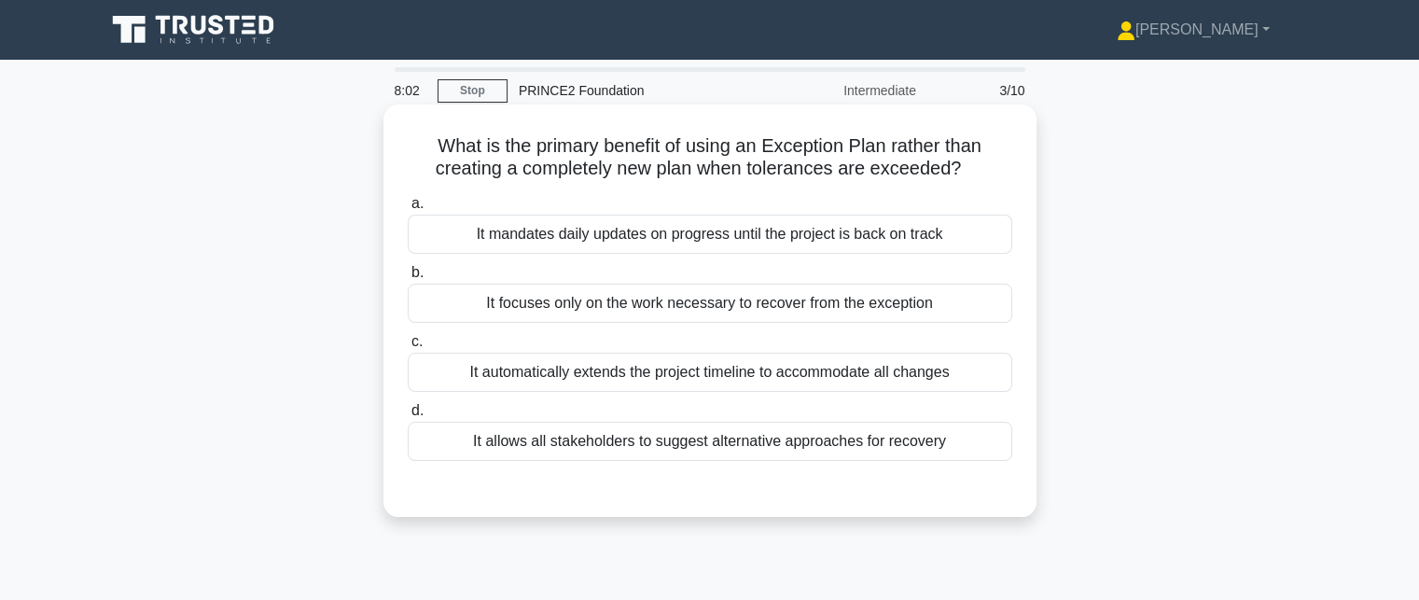
click at [968, 312] on div "It focuses only on the work necessary to recover from the exception" at bounding box center [710, 303] width 604 height 39
click at [408, 279] on input "b. It focuses only on the work necessary to recover from the exception" at bounding box center [408, 273] width 0 height 12
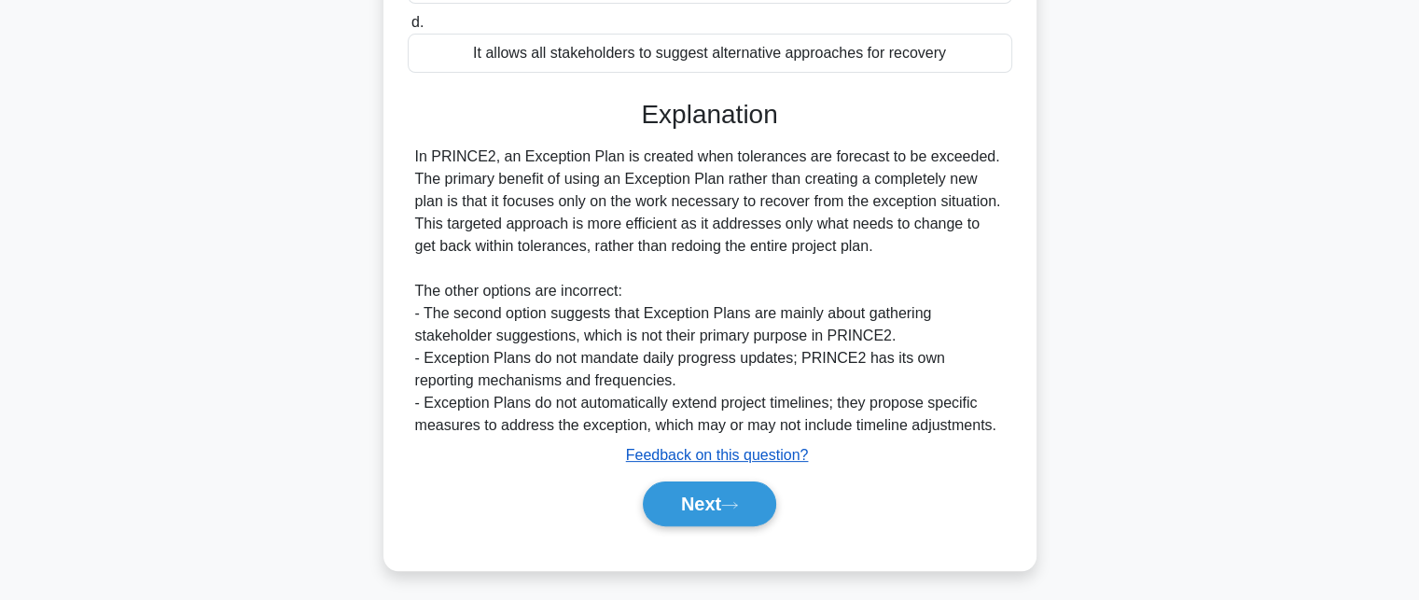
scroll to position [408, 0]
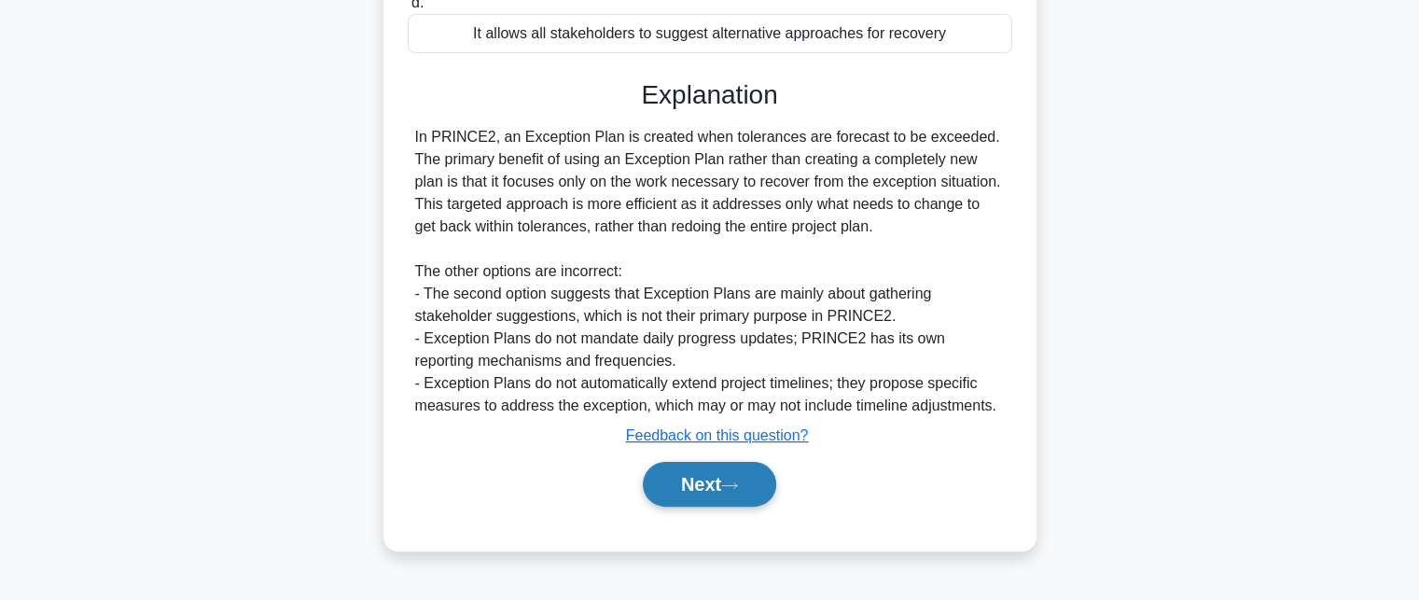
click at [676, 488] on button "Next" at bounding box center [709, 484] width 133 height 45
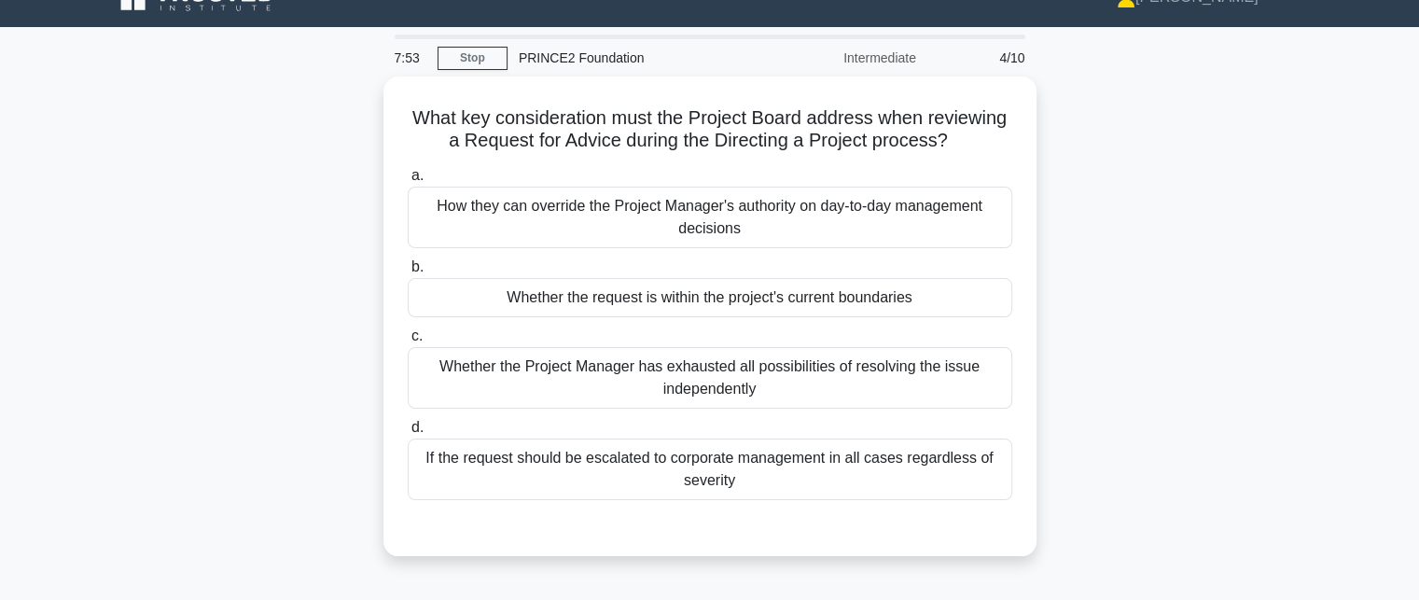
scroll to position [0, 0]
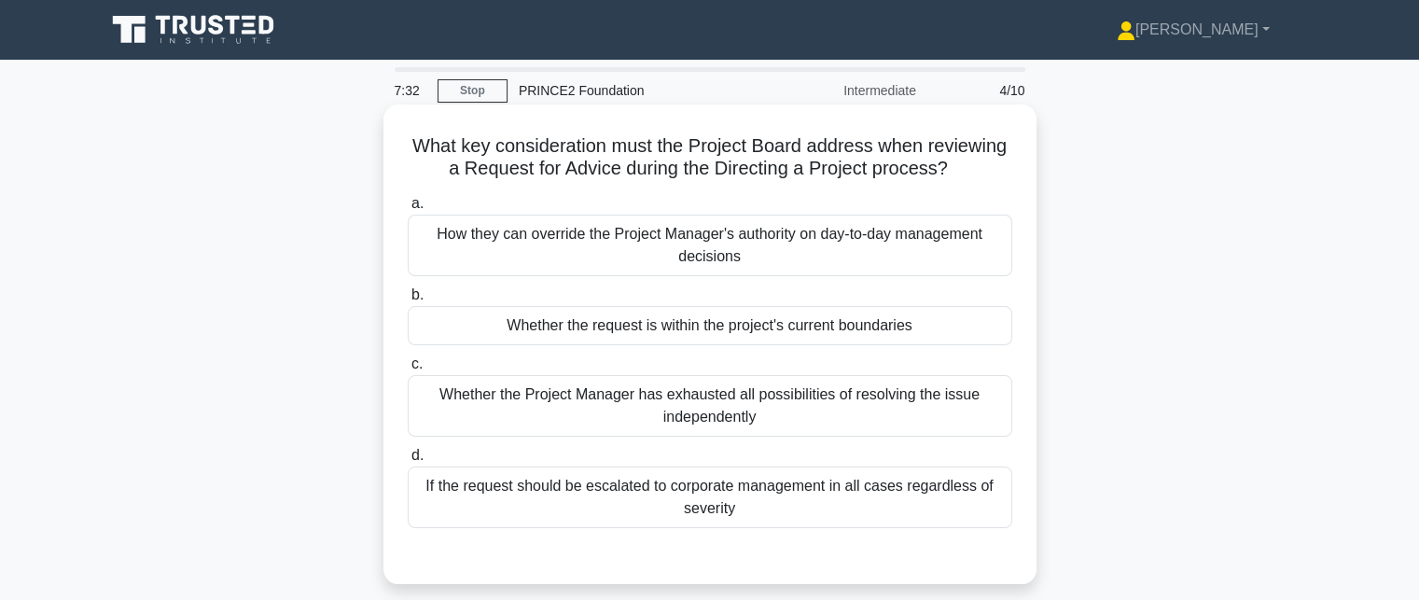
click at [768, 327] on div "Whether the request is within the project's current boundaries" at bounding box center [710, 325] width 604 height 39
click at [408, 301] on input "b. Whether the request is within the project's current boundaries" at bounding box center [408, 295] width 0 height 12
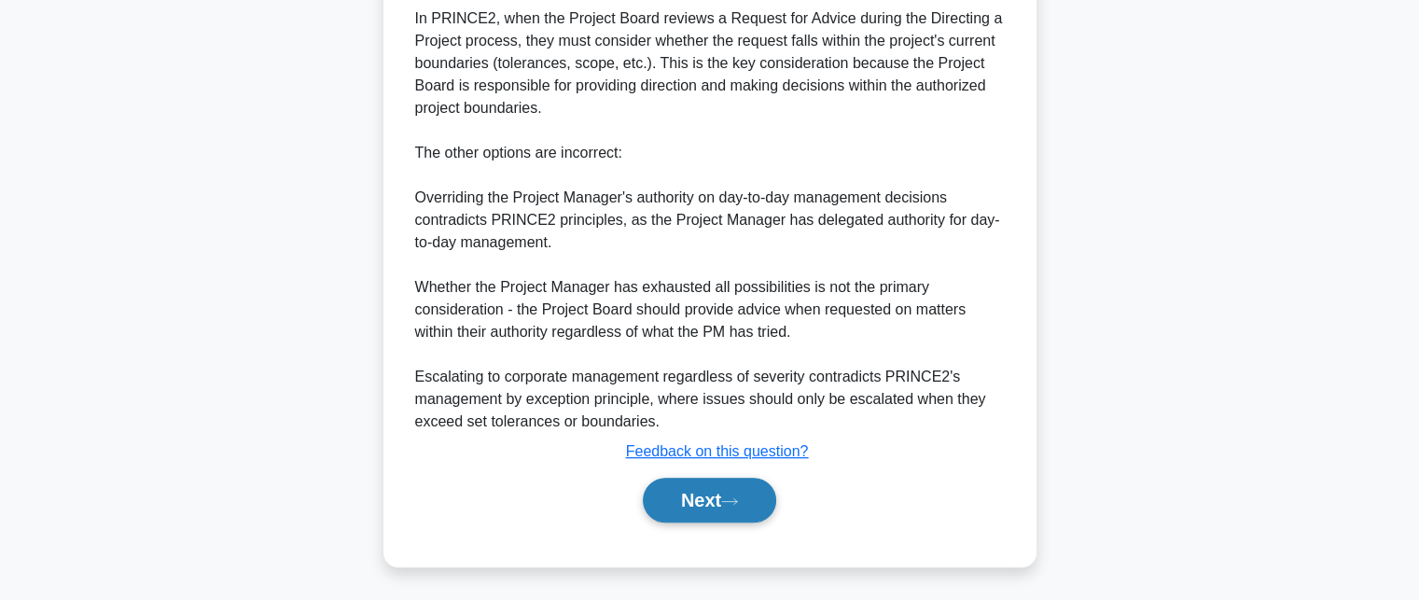
click at [662, 495] on button "Next" at bounding box center [709, 500] width 133 height 45
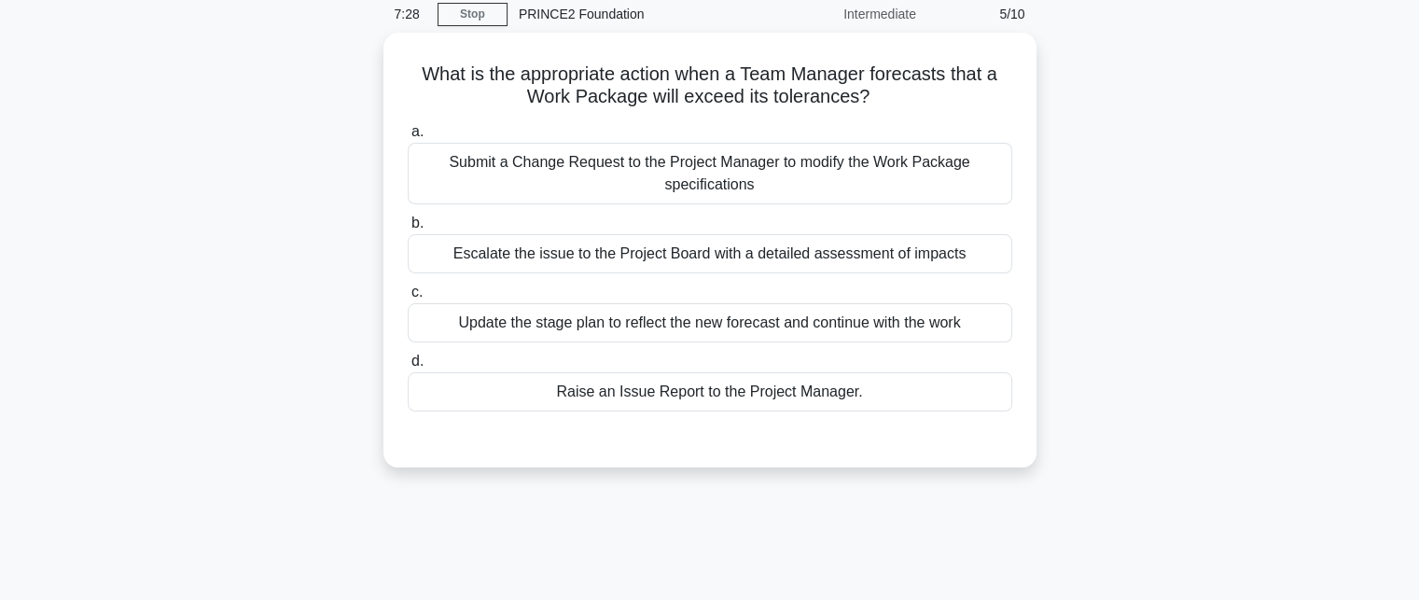
scroll to position [35, 0]
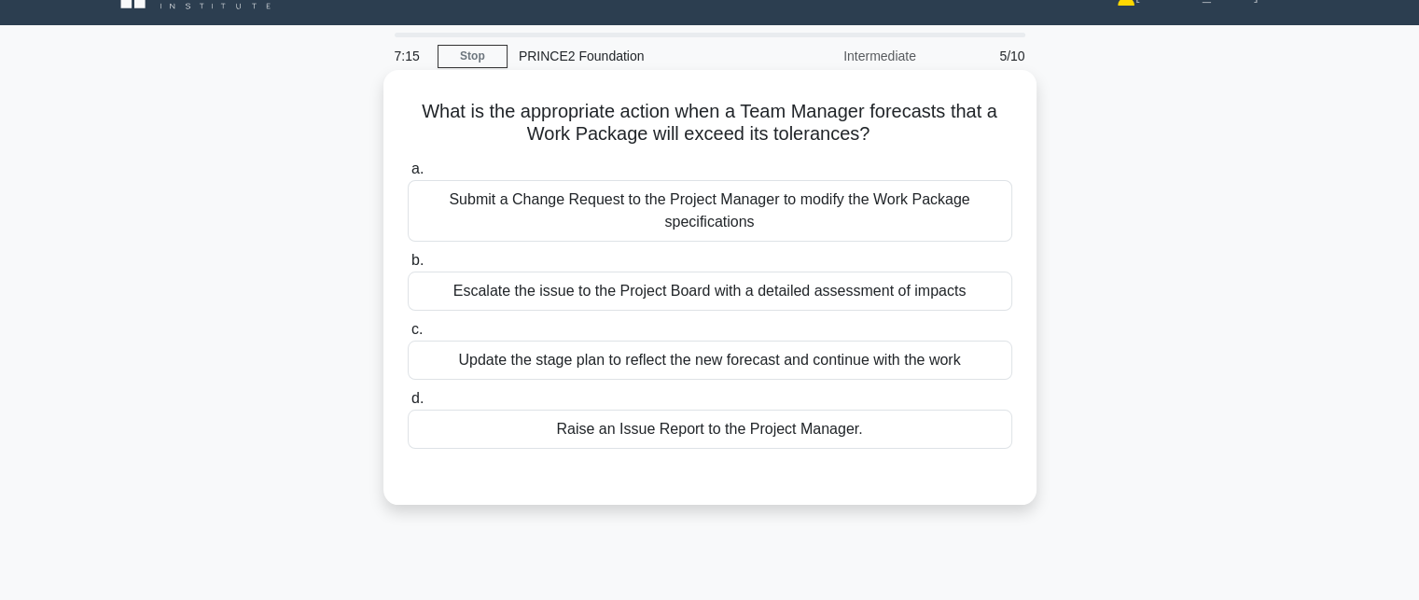
click at [706, 426] on div "Raise an Issue Report to the Project Manager." at bounding box center [710, 429] width 604 height 39
click at [408, 405] on input "d. Raise an Issue Report to the Project Manager." at bounding box center [408, 399] width 0 height 12
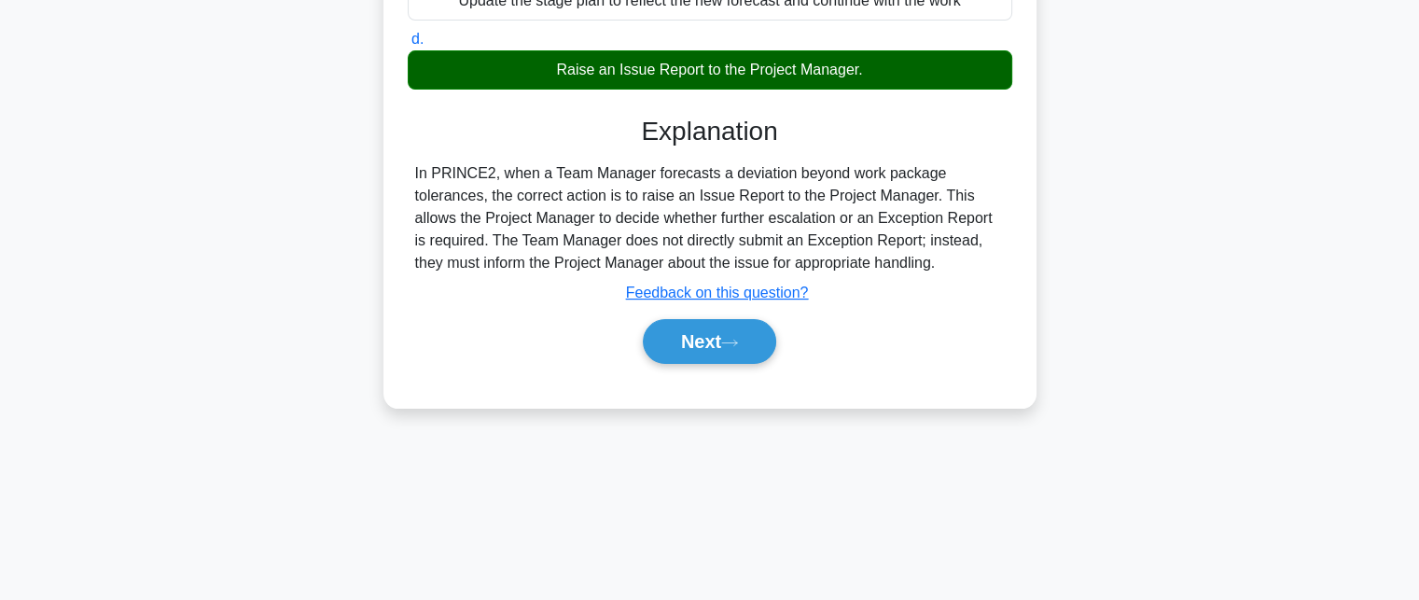
scroll to position [408, 0]
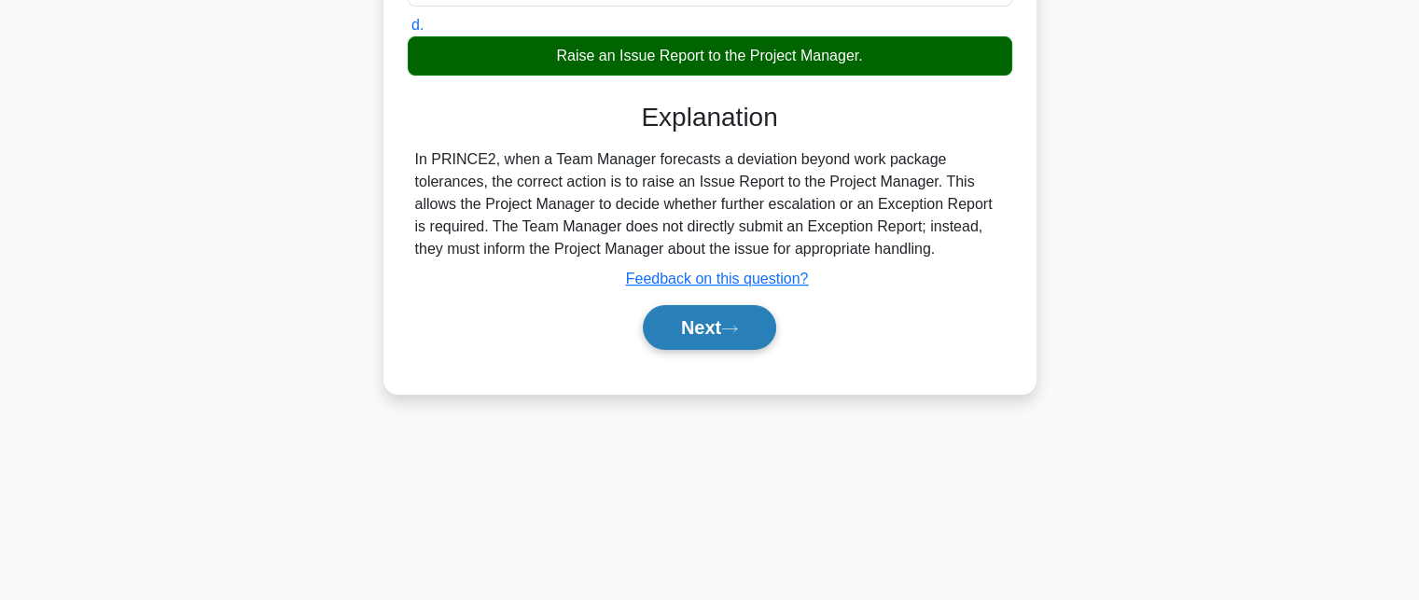
click at [699, 321] on button "Next" at bounding box center [709, 327] width 133 height 45
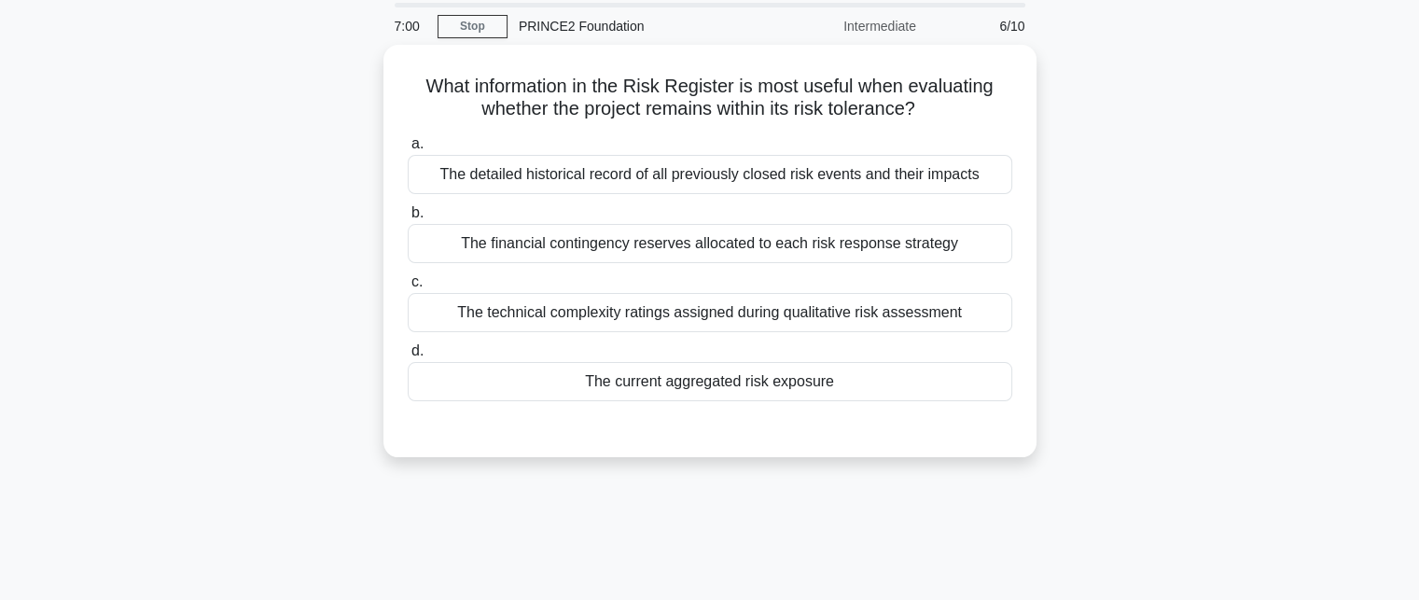
scroll to position [0, 0]
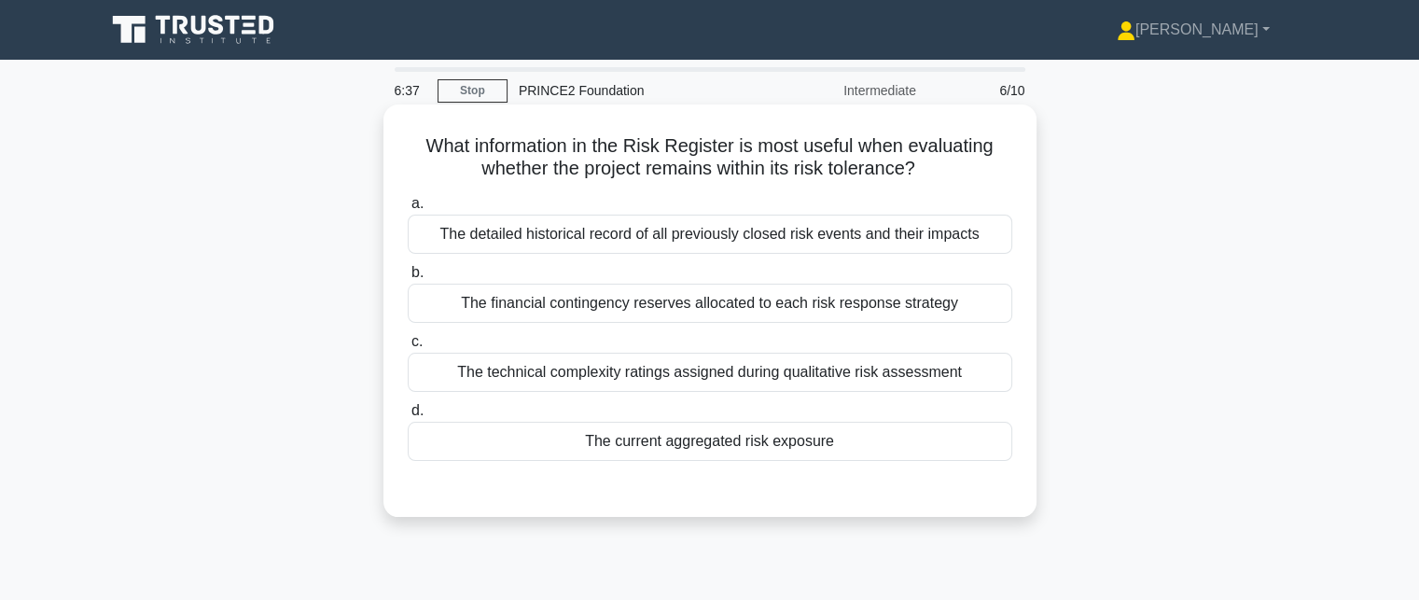
click at [993, 249] on div "The detailed historical record of all previously closed risk events and their i…" at bounding box center [710, 234] width 604 height 39
click at [408, 210] on input "a. The detailed historical record of all previously closed risk events and thei…" at bounding box center [408, 204] width 0 height 12
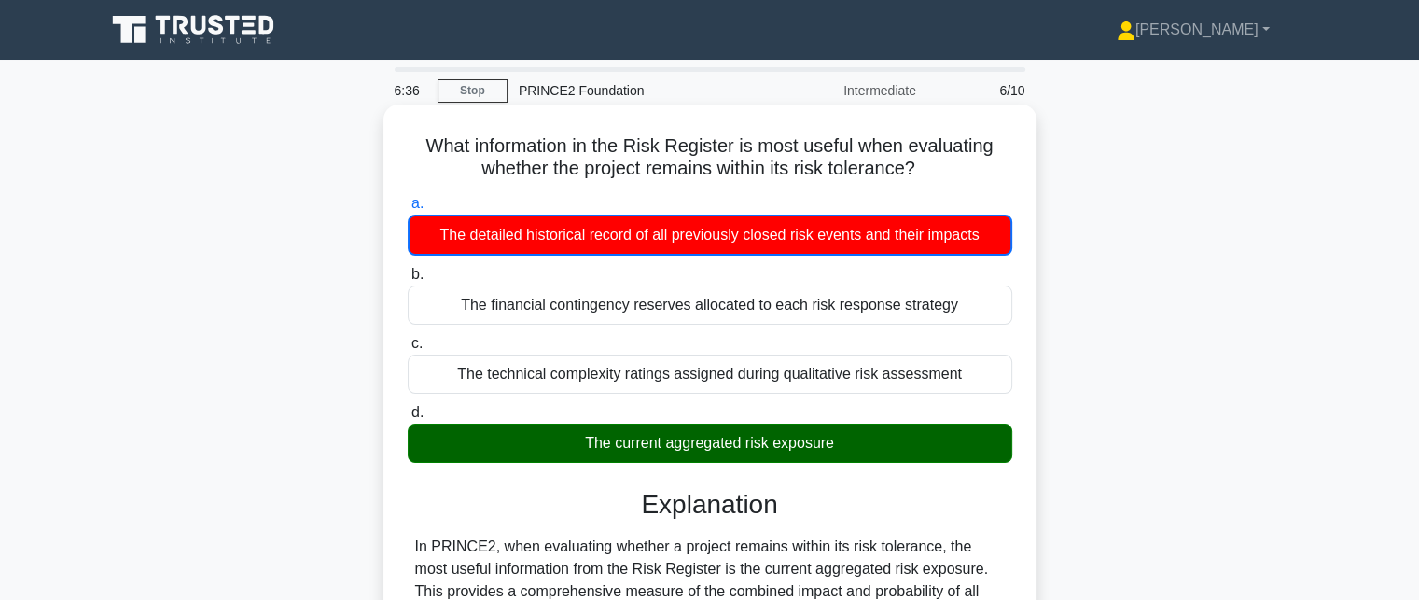
click at [943, 433] on div "The current aggregated risk exposure" at bounding box center [710, 442] width 604 height 39
click at [408, 419] on input "d. The current aggregated risk exposure" at bounding box center [408, 413] width 0 height 12
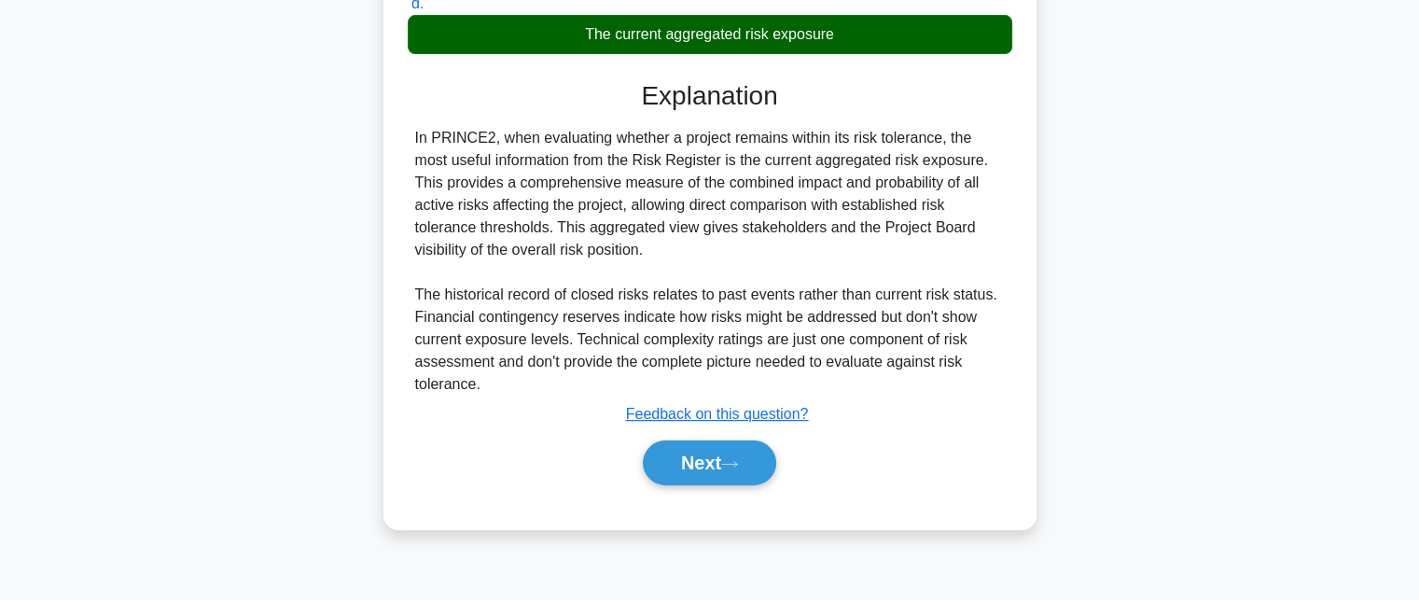
scroll to position [408, 0]
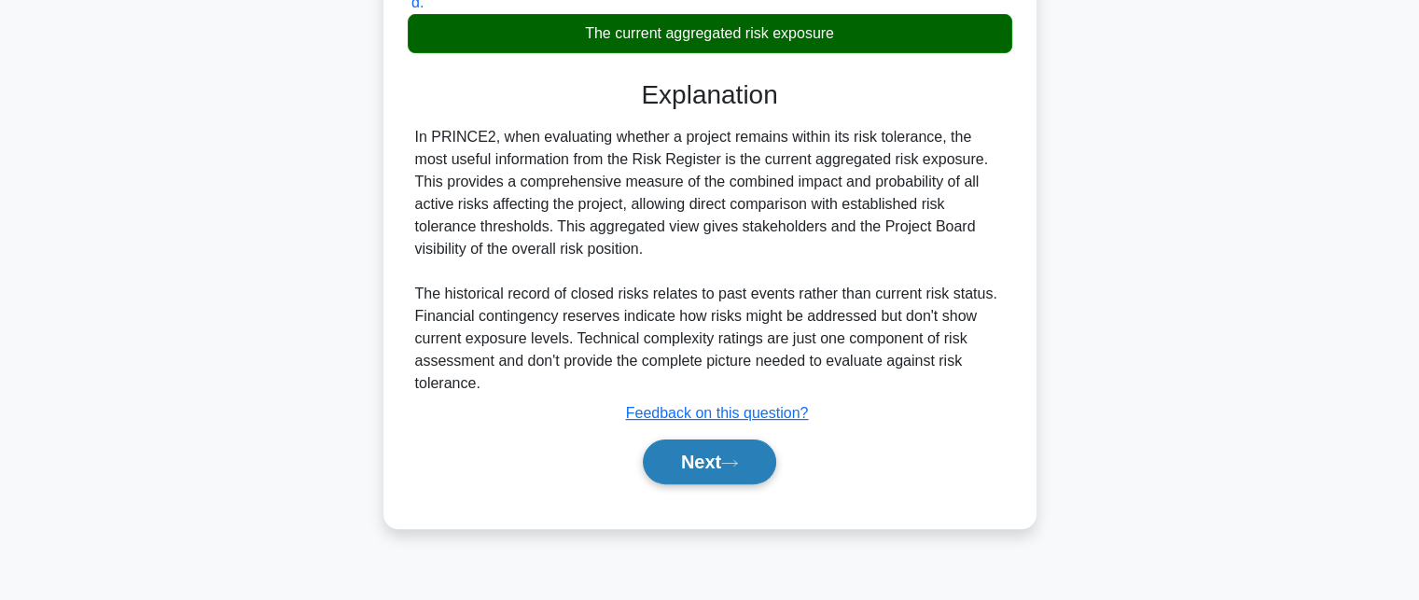
click at [760, 455] on button "Next" at bounding box center [709, 461] width 133 height 45
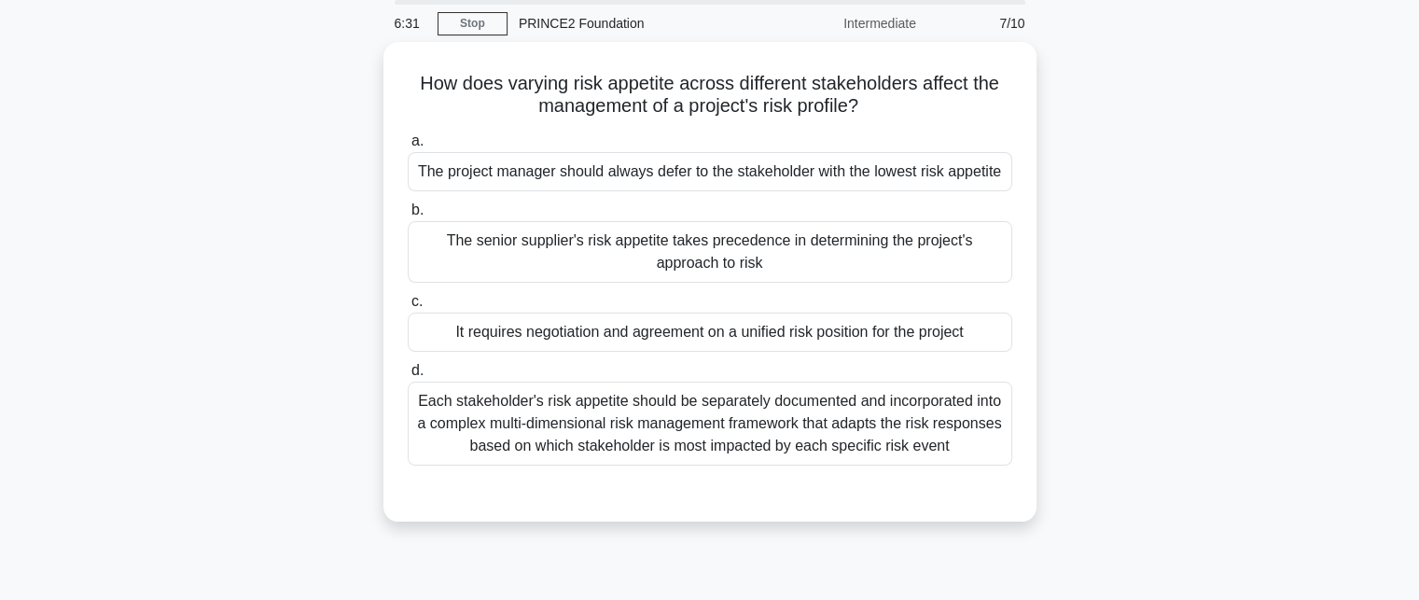
scroll to position [35, 0]
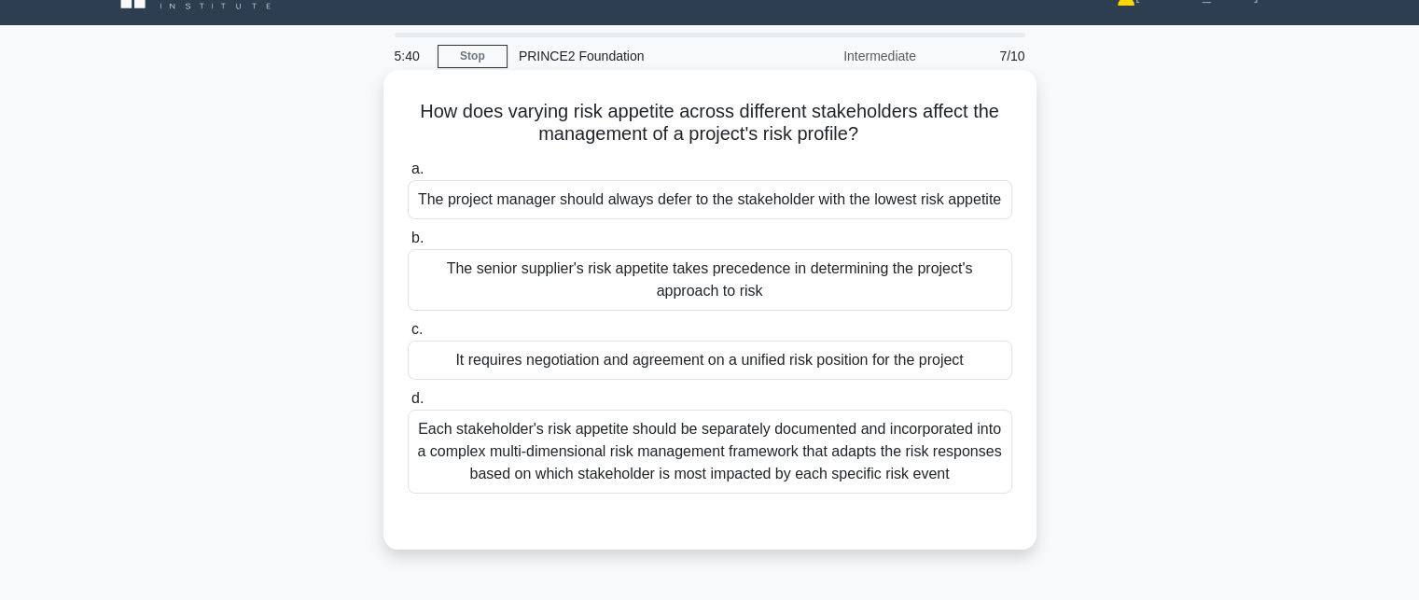
click at [679, 443] on div "Each stakeholder's risk appetite should be separately documented and incorporat…" at bounding box center [710, 452] width 604 height 84
click at [408, 405] on input "d. Each stakeholder's risk appetite should be separately documented and incorpo…" at bounding box center [408, 399] width 0 height 12
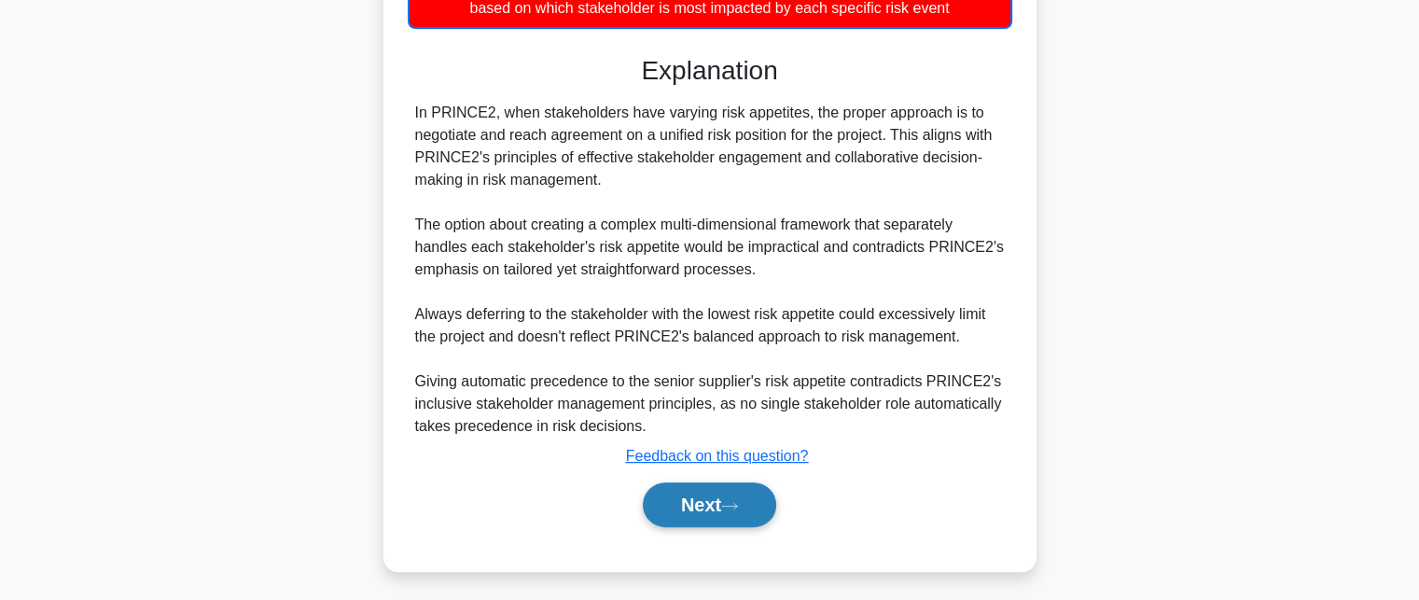
click at [730, 511] on button "Next" at bounding box center [709, 504] width 133 height 45
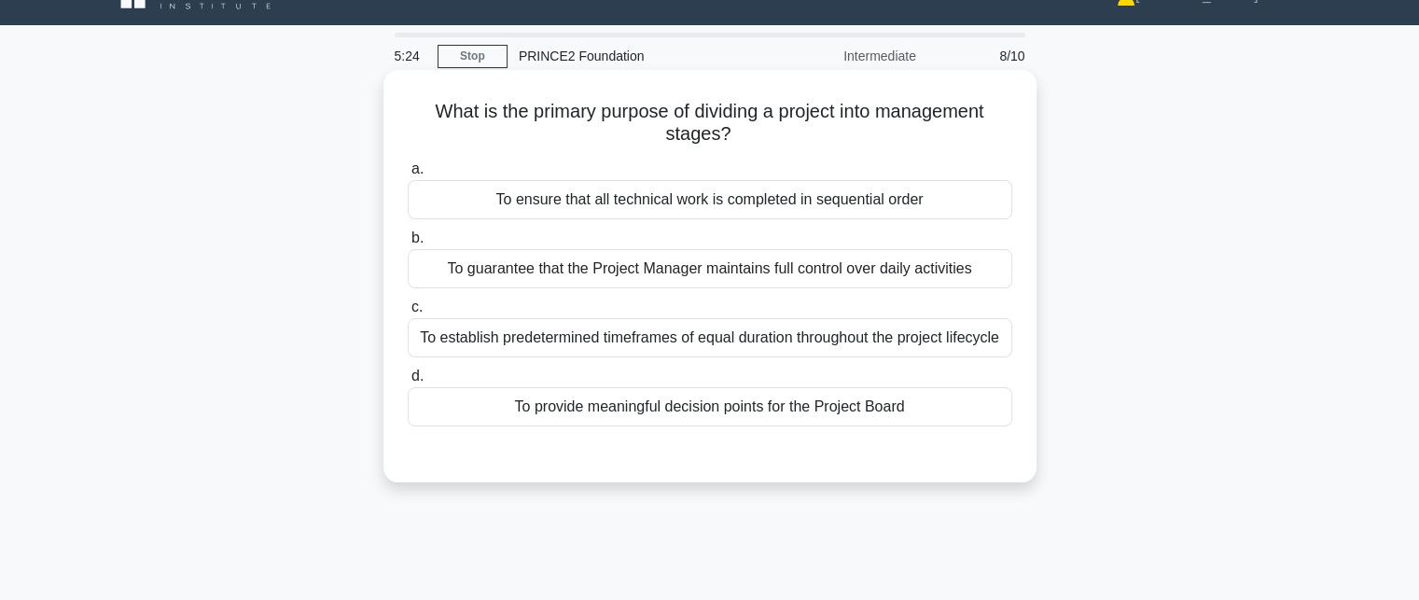
click at [940, 409] on div "To provide meaningful decision points for the Project Board" at bounding box center [710, 406] width 604 height 39
click at [408, 382] on input "d. To provide meaningful decision points for the Project Board" at bounding box center [408, 376] width 0 height 12
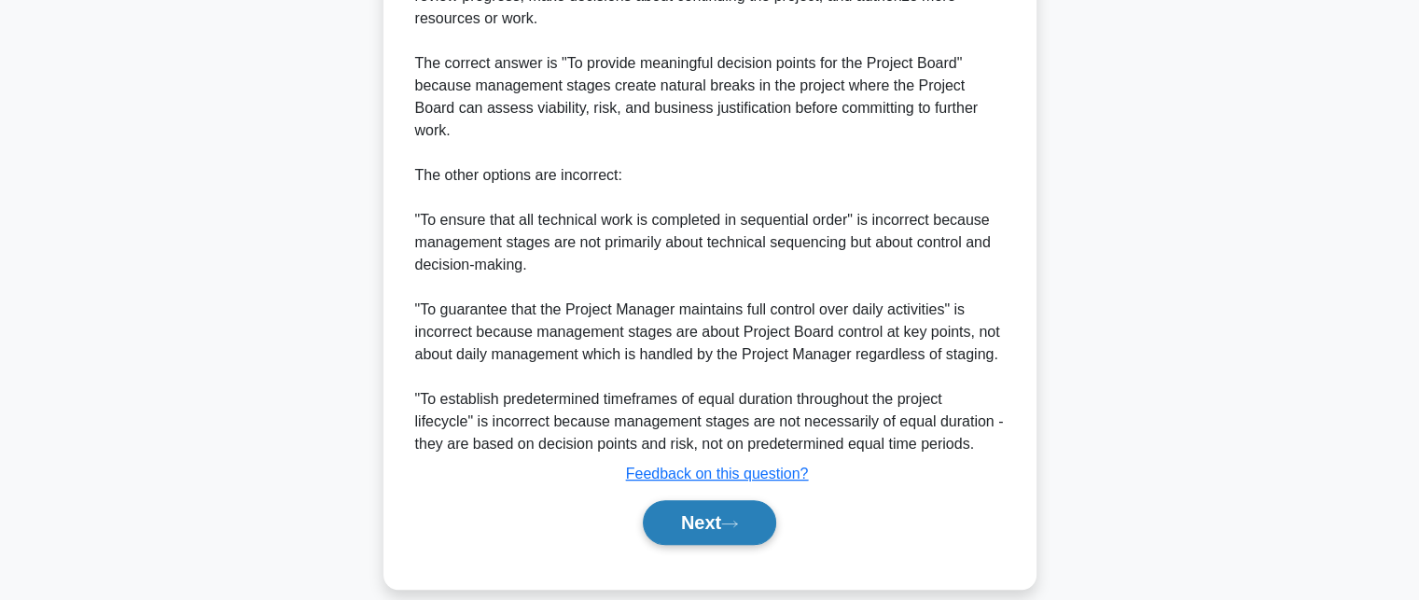
click at [762, 514] on button "Next" at bounding box center [709, 522] width 133 height 45
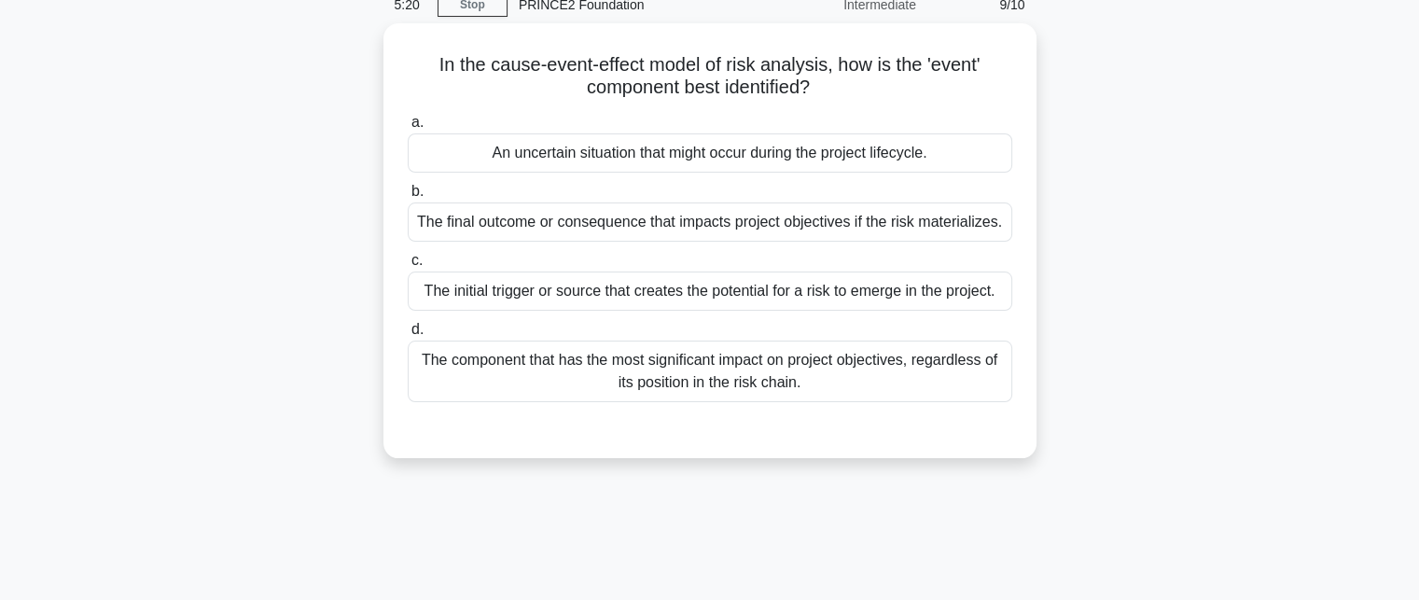
scroll to position [0, 0]
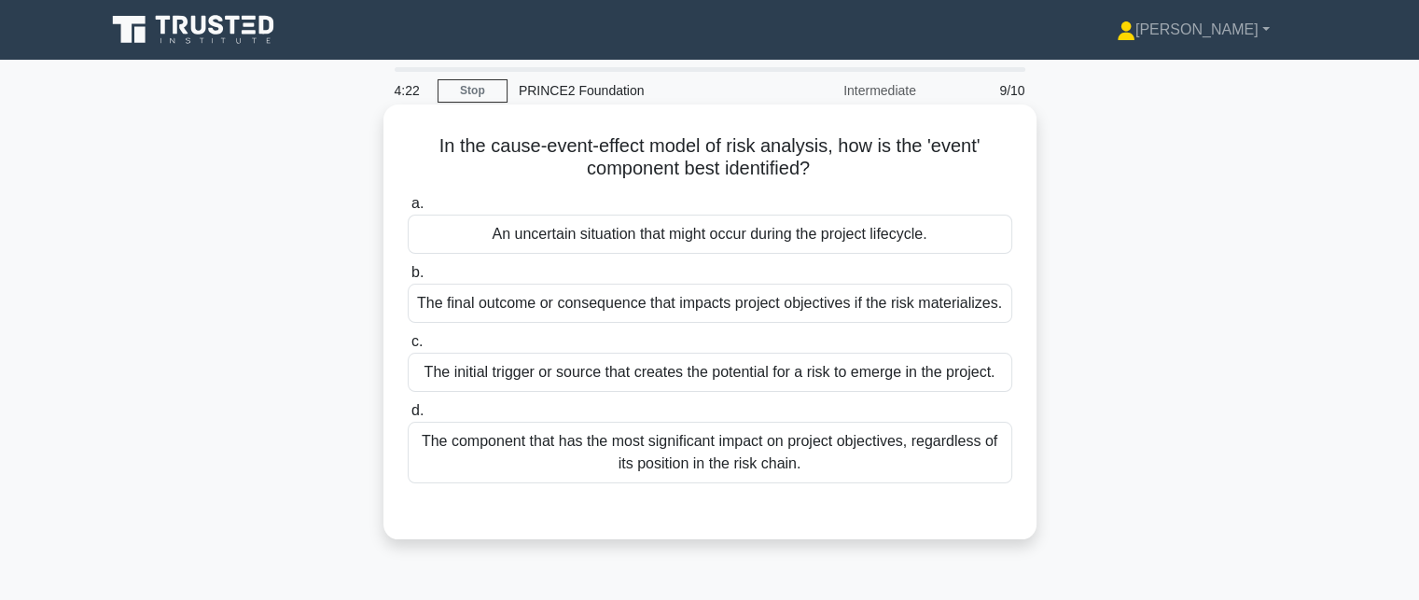
click at [859, 242] on div "An uncertain situation that might occur during the project lifecycle." at bounding box center [710, 234] width 604 height 39
click at [408, 210] on input "a. An uncertain situation that might occur during the project lifecycle." at bounding box center [408, 204] width 0 height 12
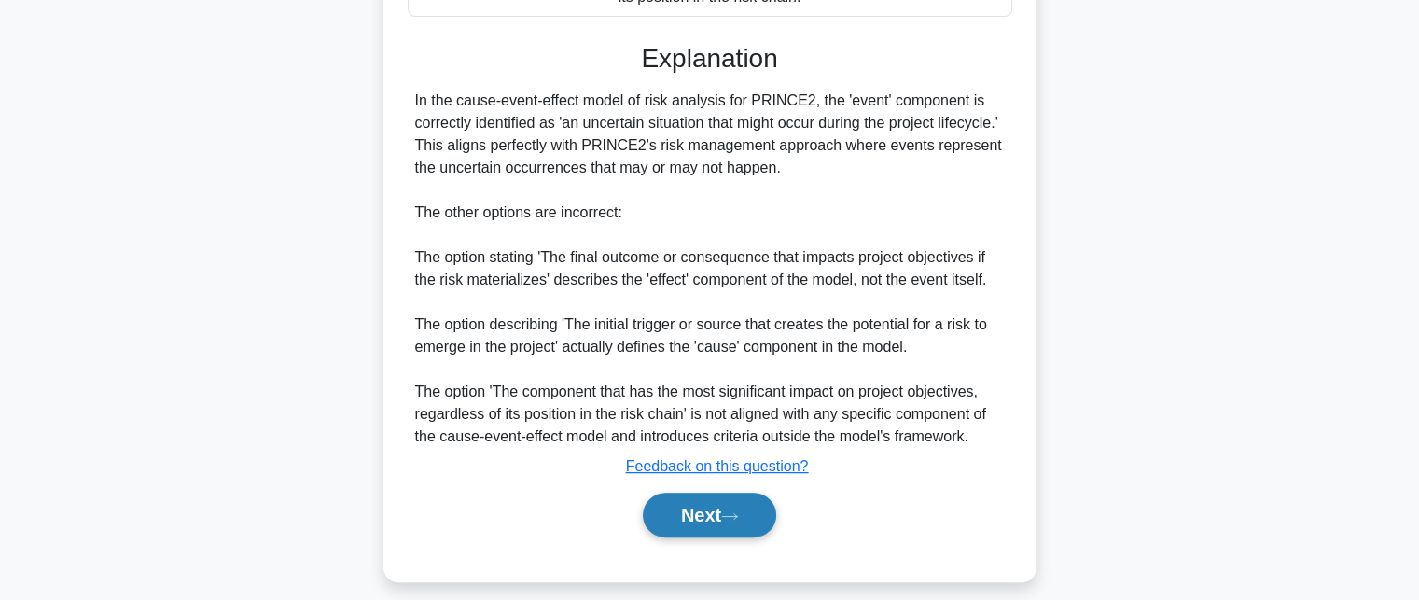
click at [710, 527] on button "Next" at bounding box center [709, 515] width 133 height 45
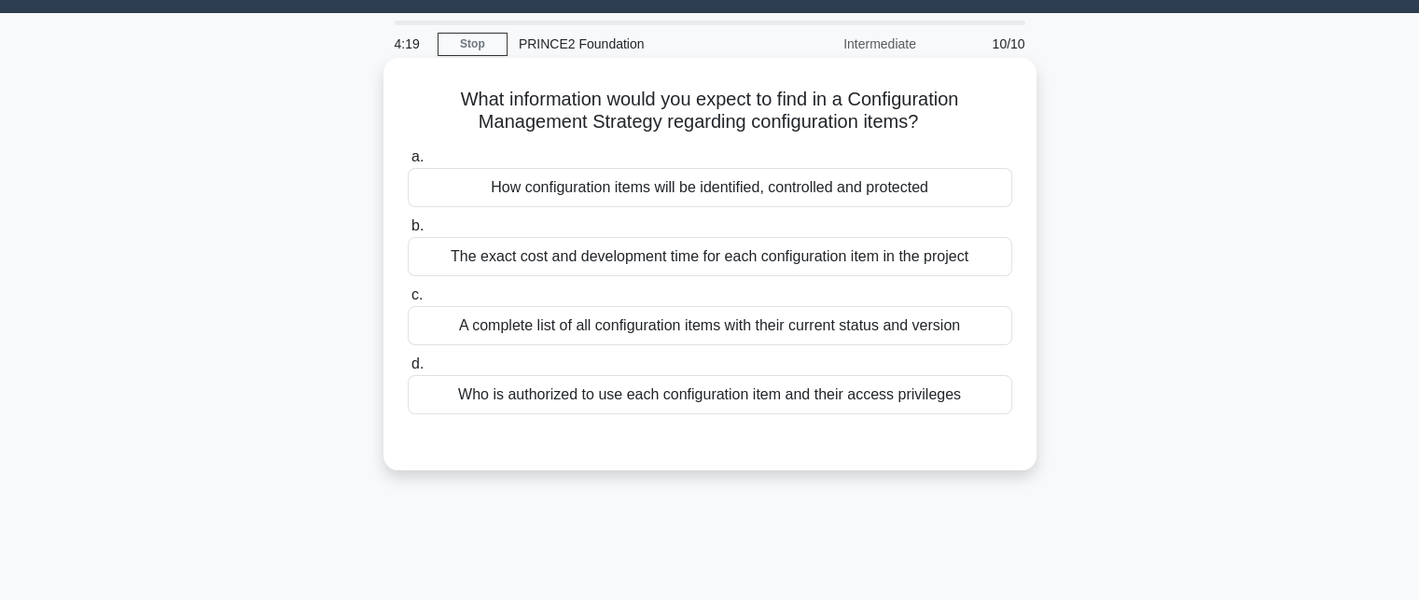
scroll to position [35, 0]
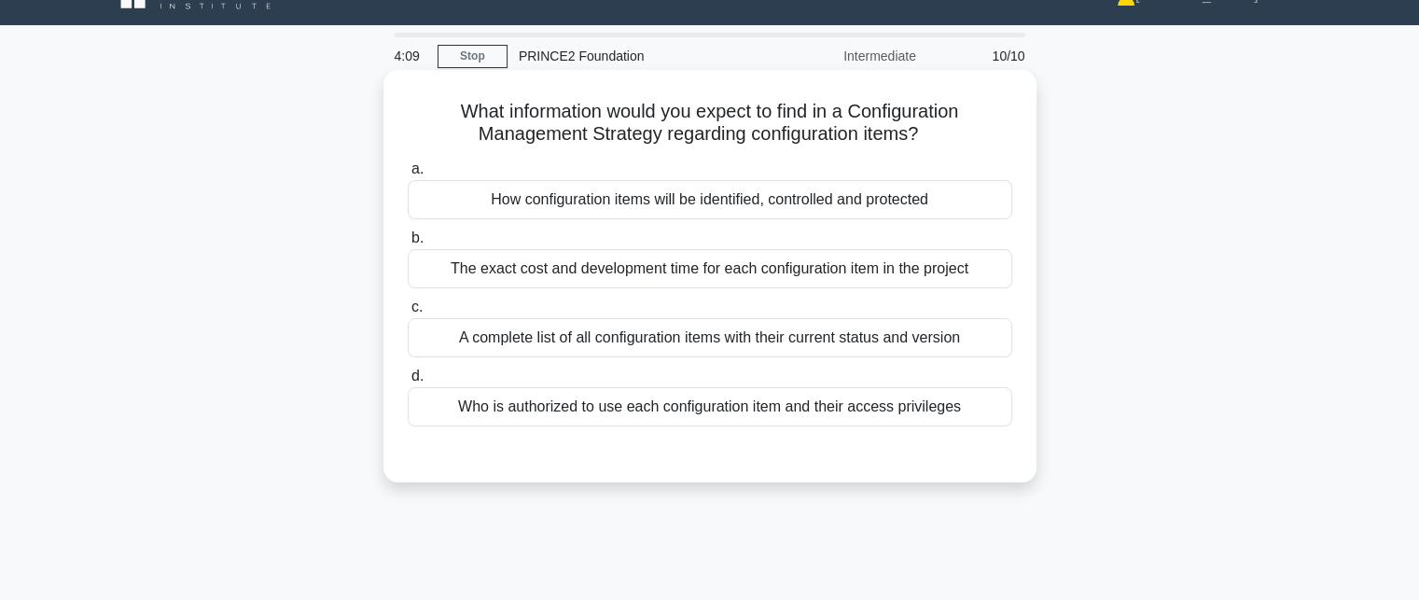
click at [908, 187] on div "How configuration items will be identified, controlled and protected" at bounding box center [710, 199] width 604 height 39
click at [408, 175] on input "a. How configuration items will be identified, controlled and protected" at bounding box center [408, 169] width 0 height 12
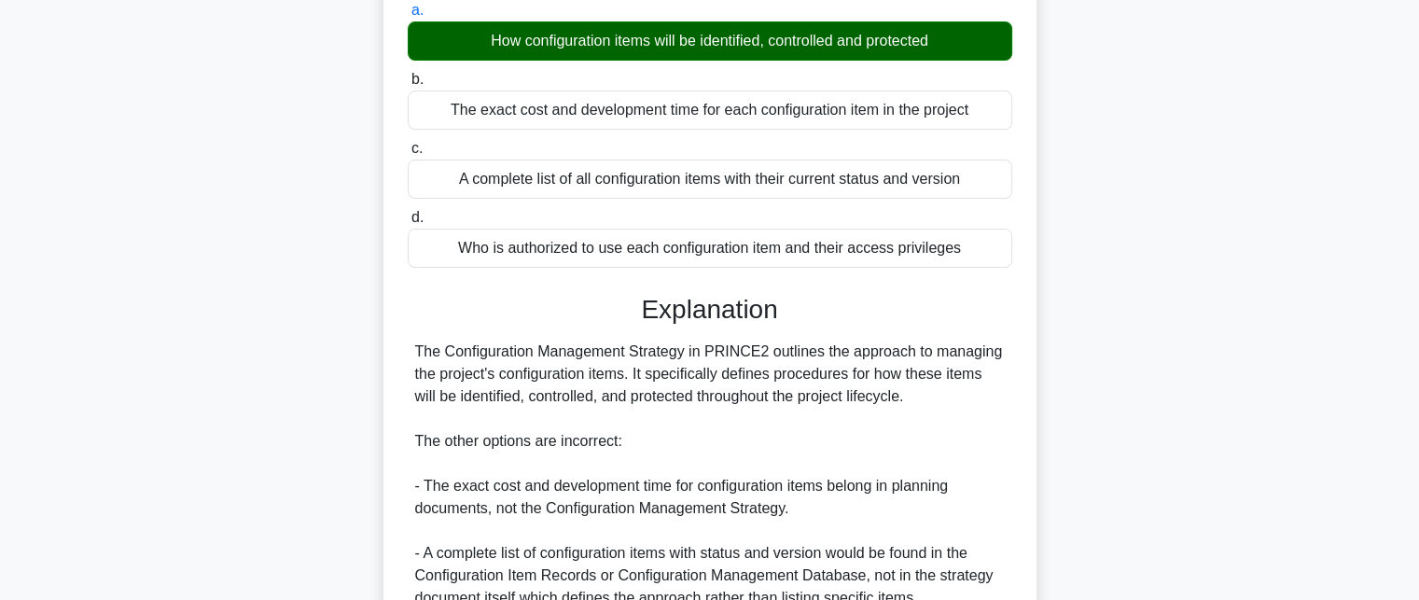
scroll to position [459, 0]
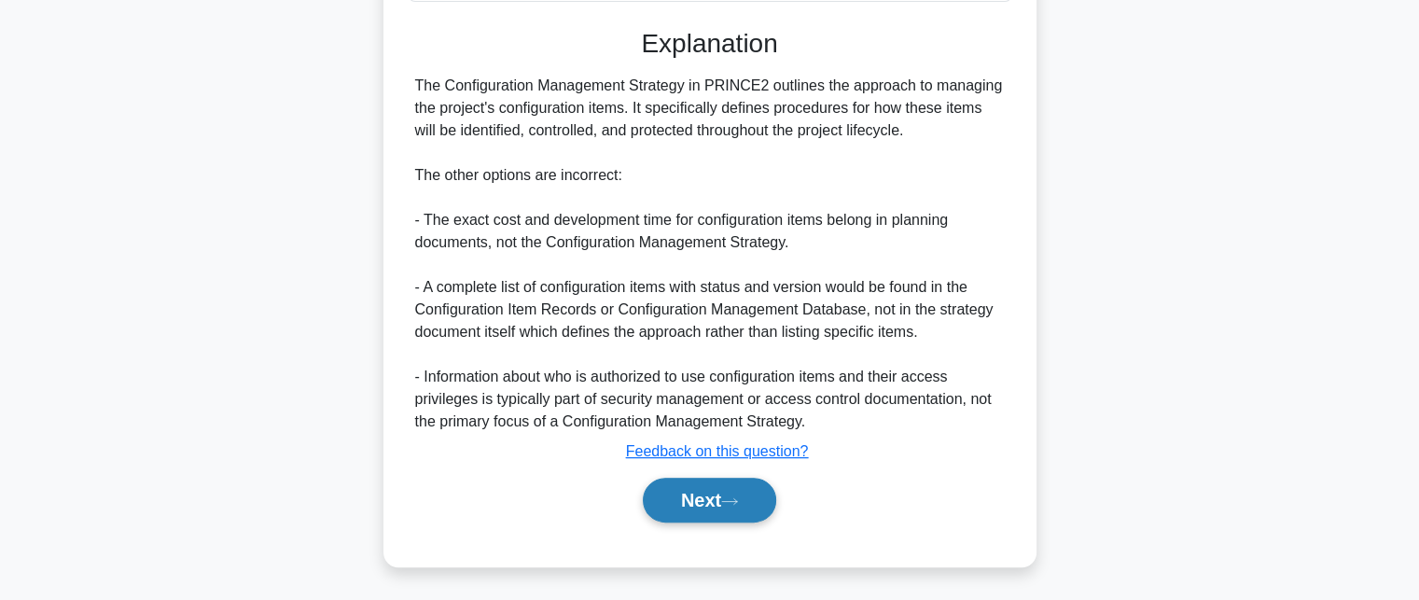
click at [696, 502] on button "Next" at bounding box center [709, 500] width 133 height 45
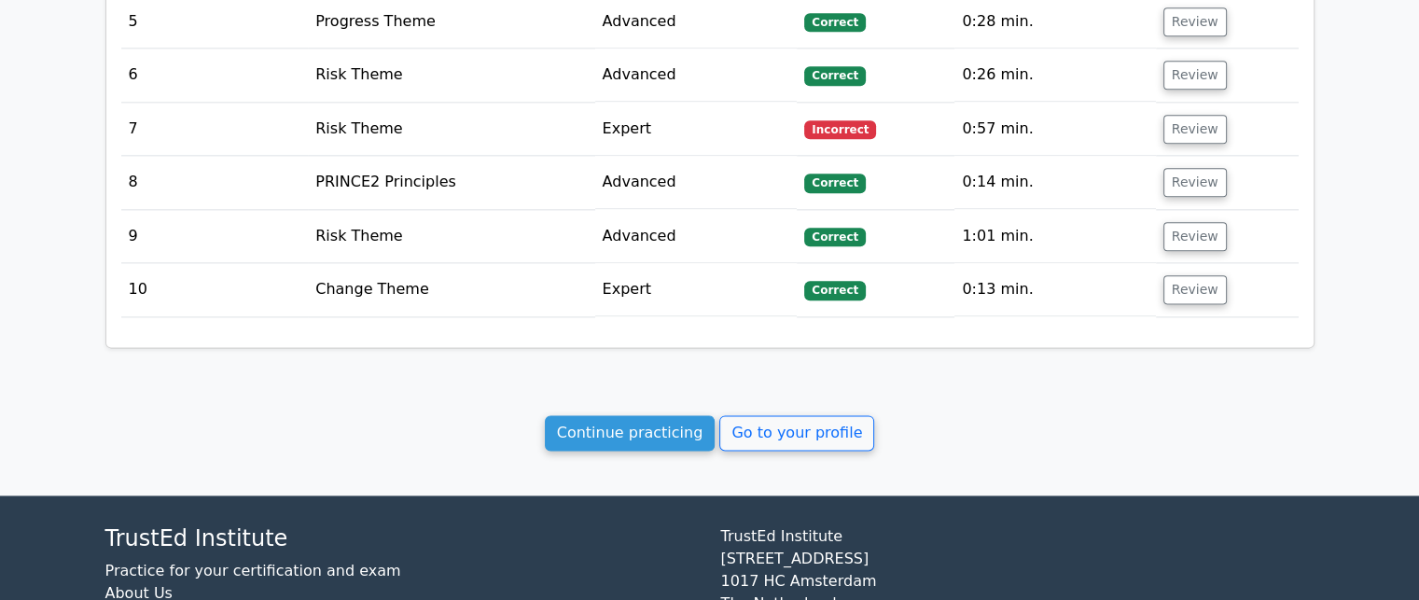
scroll to position [2331, 0]
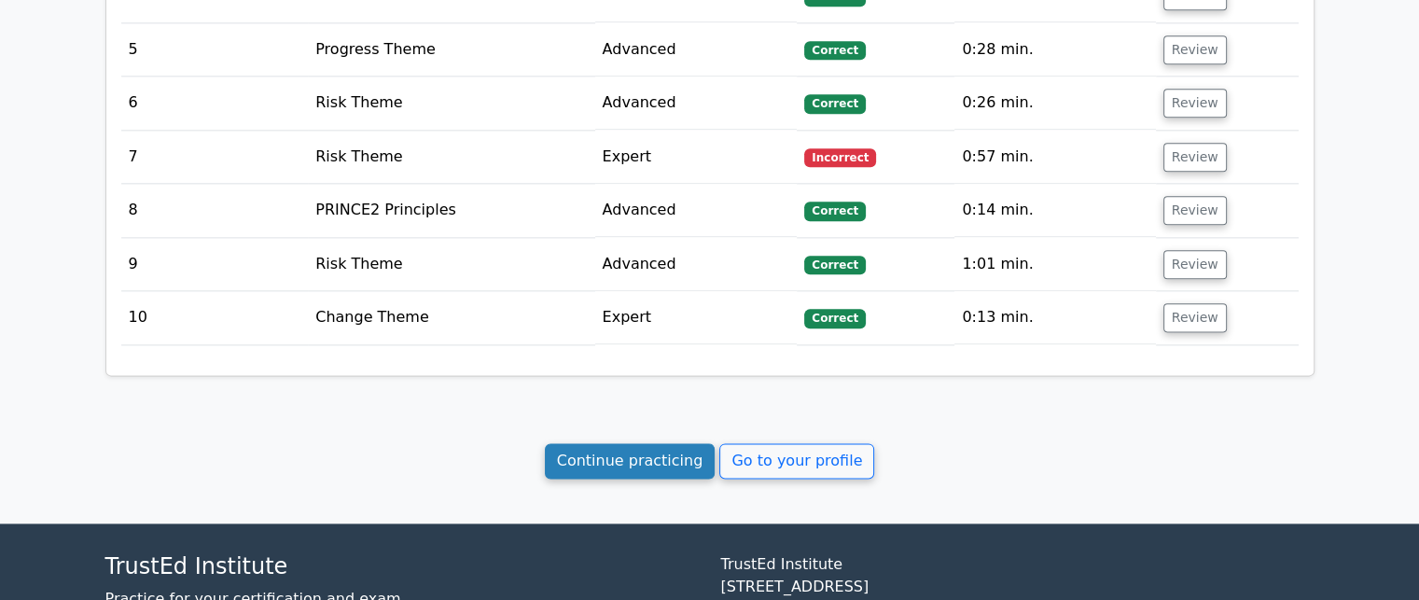
click at [624, 443] on link "Continue practicing" at bounding box center [630, 460] width 171 height 35
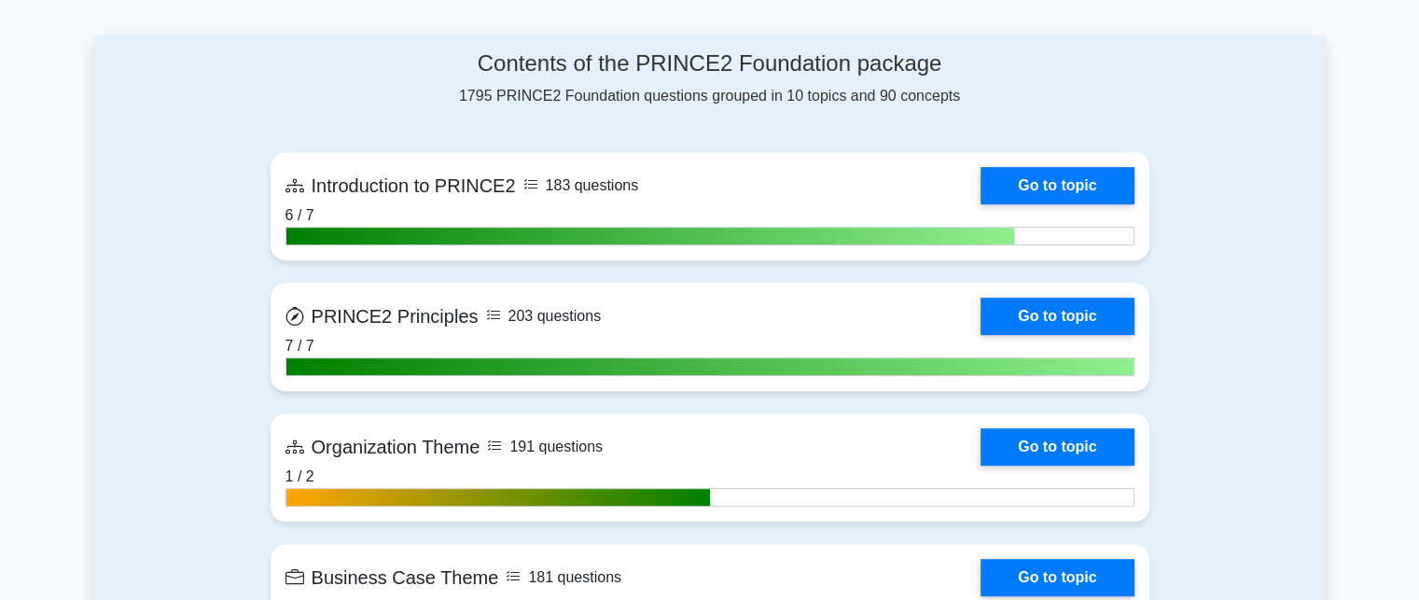
scroll to position [746, 0]
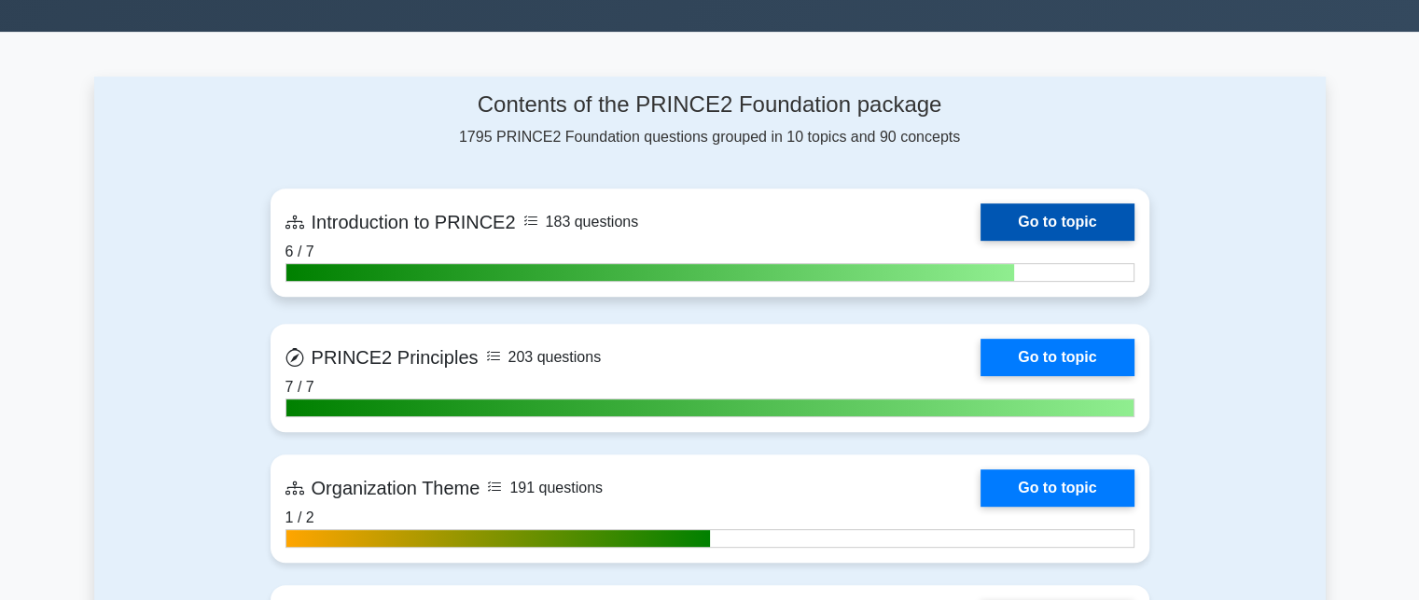
click at [980, 220] on link "Go to topic" at bounding box center [1056, 221] width 153 height 37
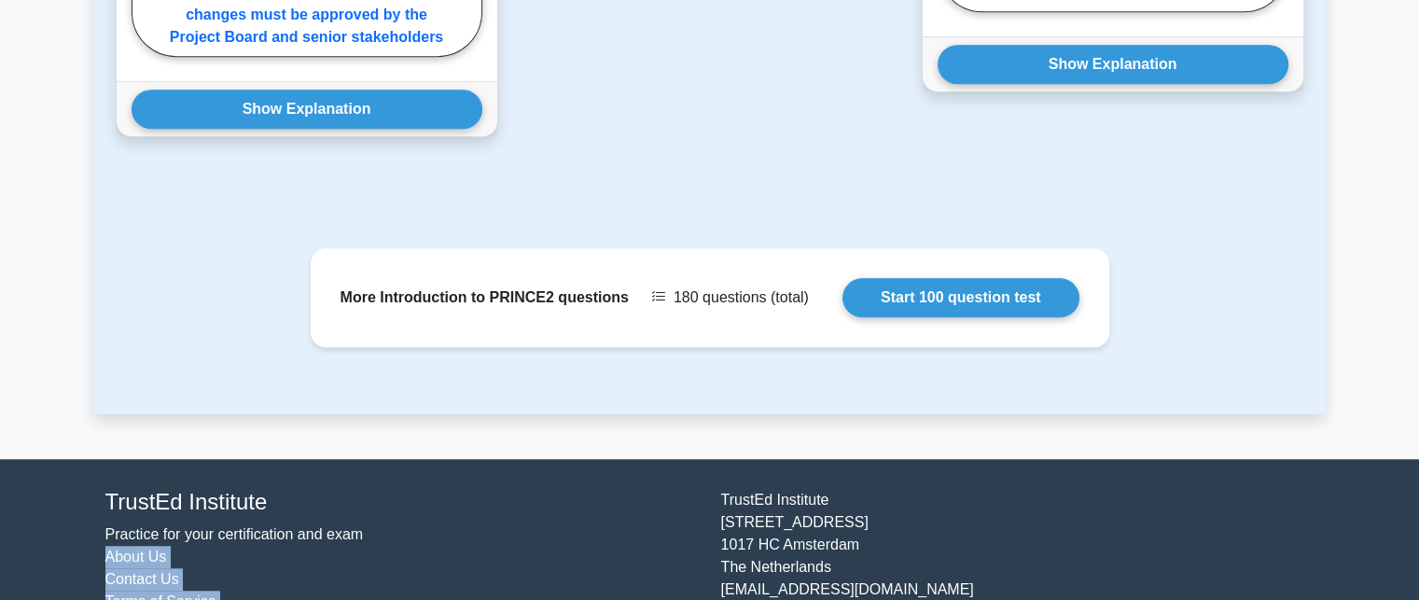
scroll to position [1438, 0]
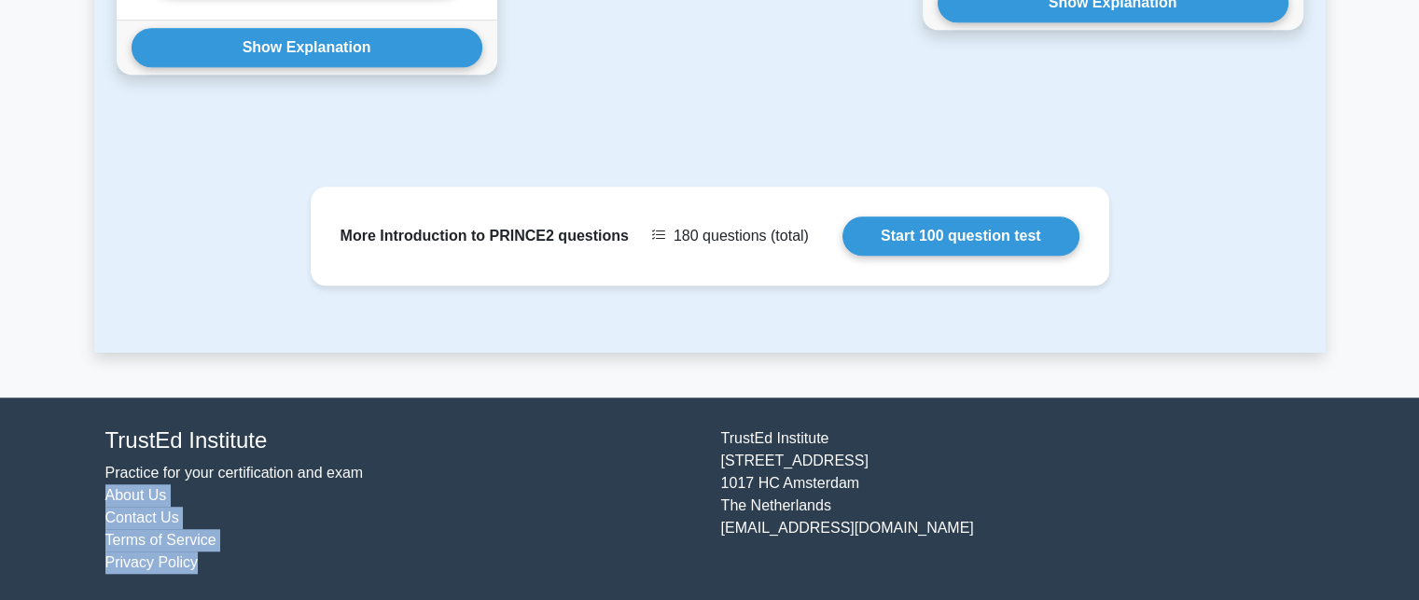
drag, startPoint x: 463, startPoint y: 566, endPoint x: 632, endPoint y: 600, distance: 173.1
